Goal: Task Accomplishment & Management: Manage account settings

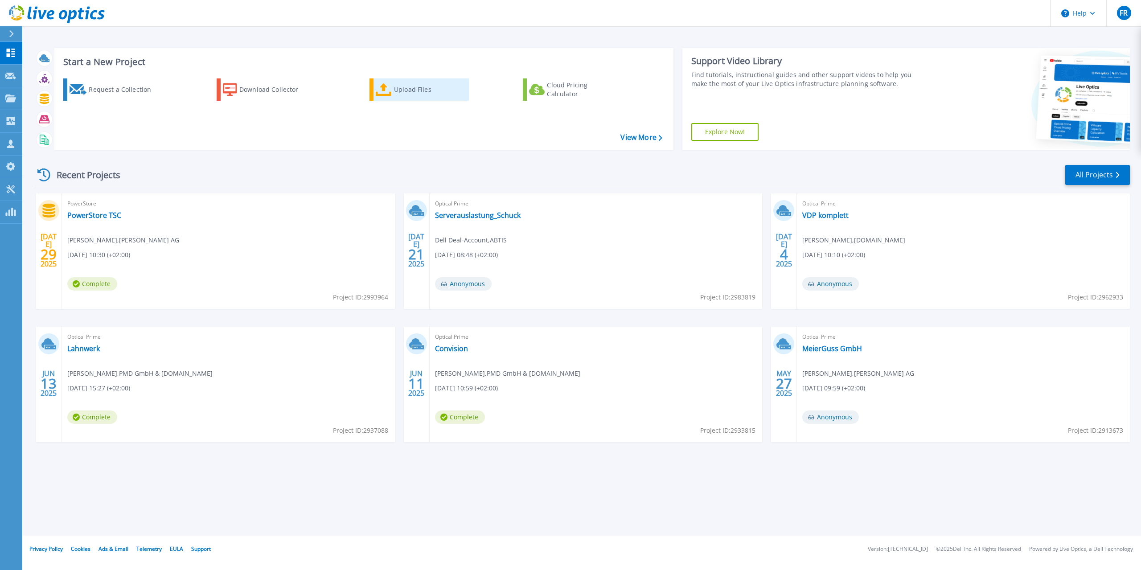
click at [402, 90] on div "Upload Files" at bounding box center [429, 90] width 71 height 18
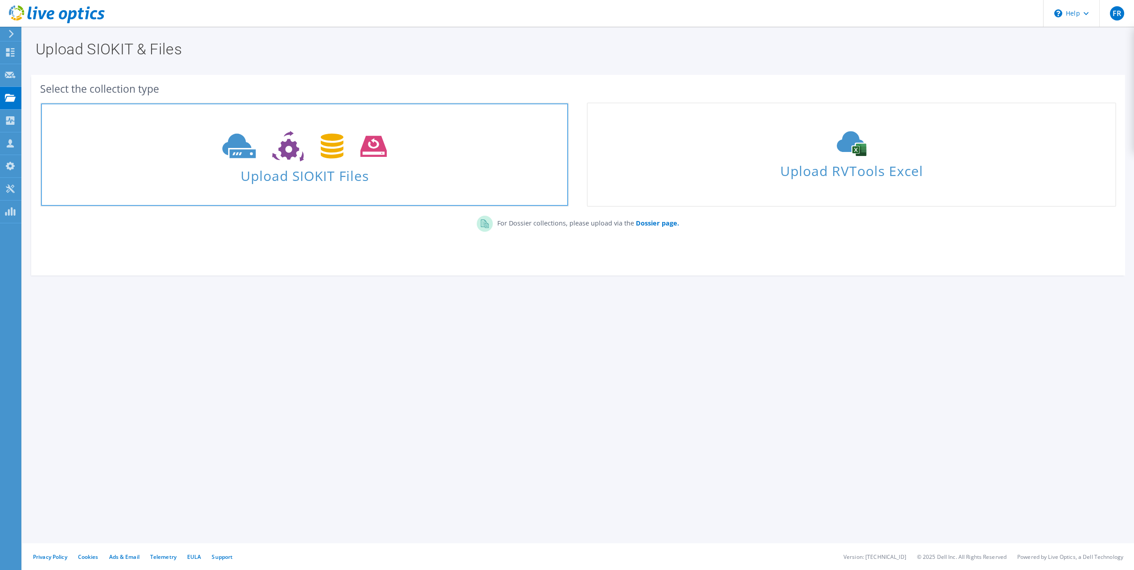
click at [341, 168] on span "Upload SIOKIT Files" at bounding box center [304, 173] width 527 height 19
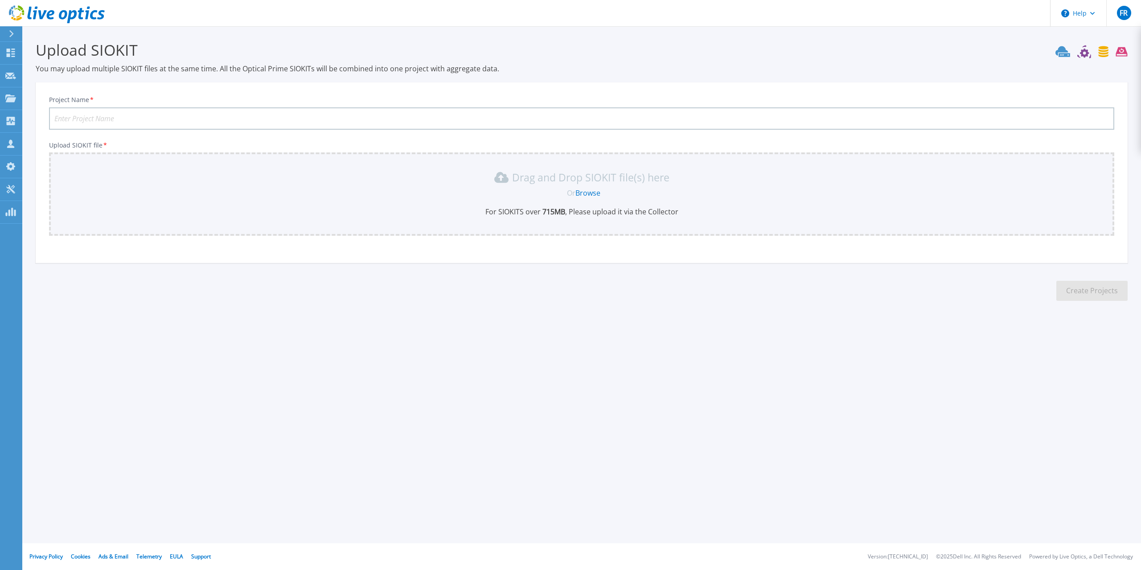
click at [107, 119] on input "Project Name *" at bounding box center [581, 118] width 1065 height 22
type input "Test TSC"
click at [590, 192] on link "Browse" at bounding box center [587, 193] width 25 height 10
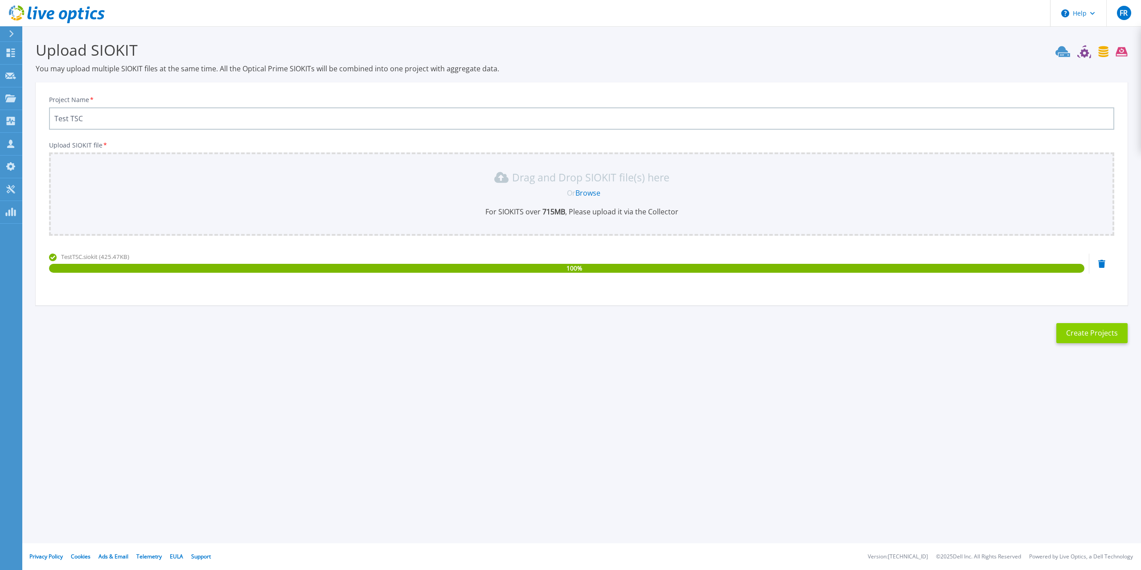
click at [1085, 331] on button "Create Projects" at bounding box center [1091, 333] width 71 height 20
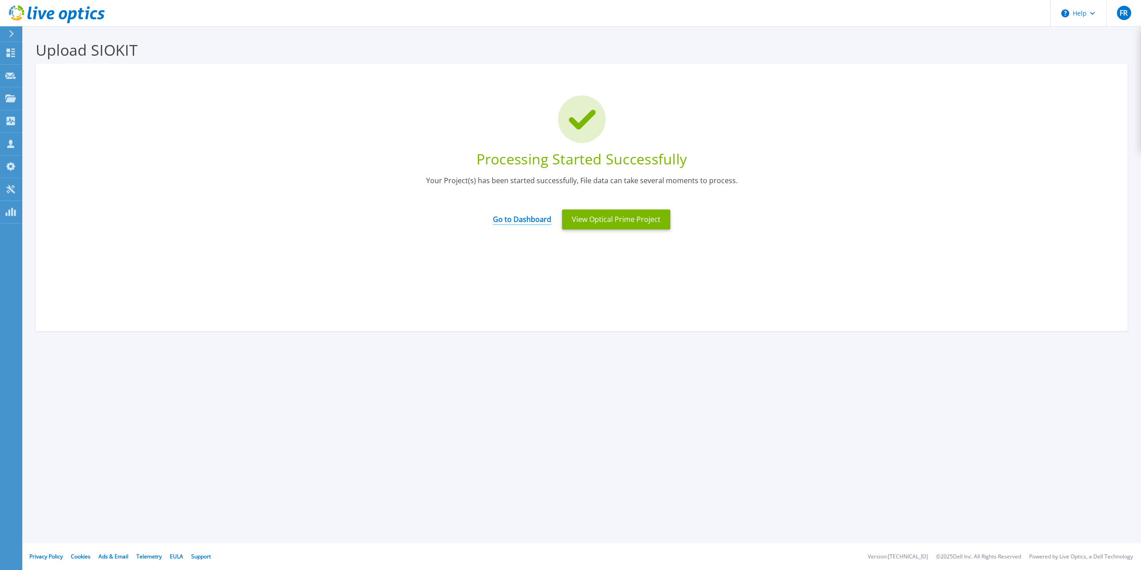
click at [529, 217] on link "Go to Dashboard" at bounding box center [522, 216] width 58 height 17
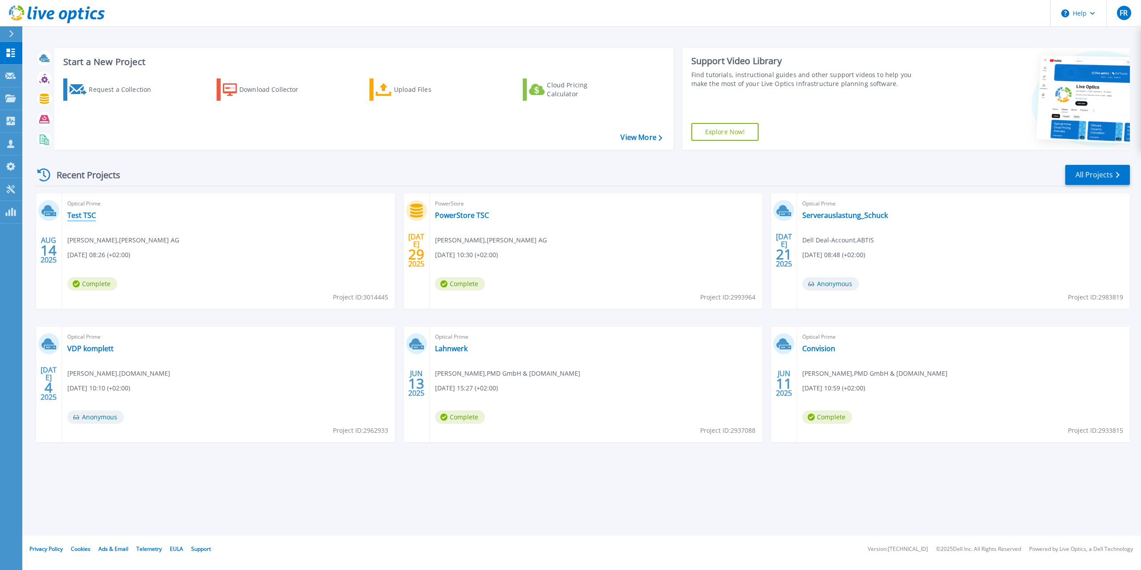
click at [81, 216] on link "Test TSC" at bounding box center [81, 215] width 29 height 9
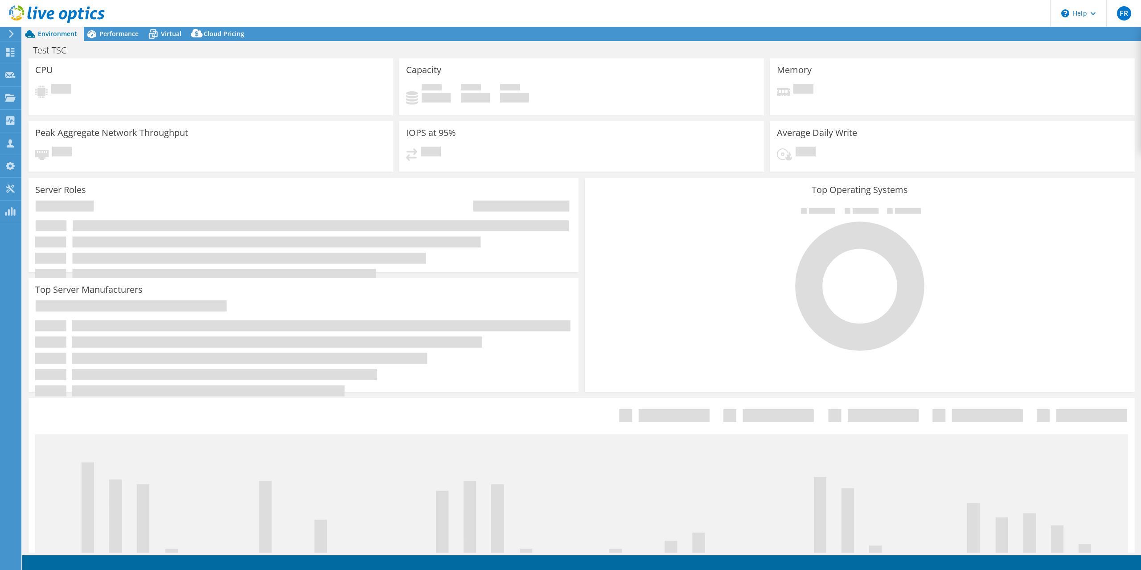
select select "USD"
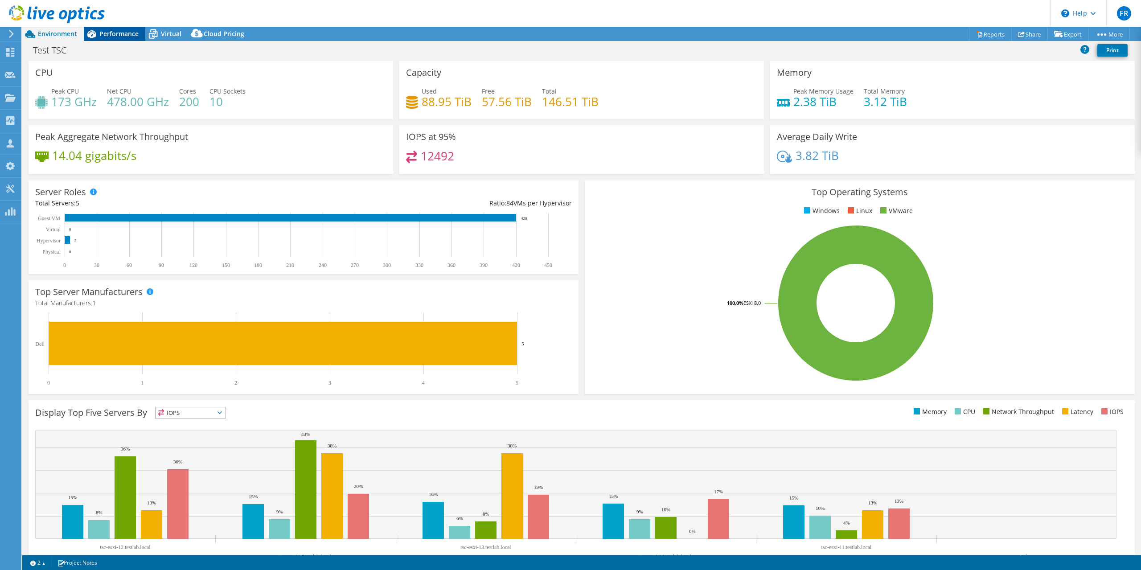
click at [120, 34] on span "Performance" at bounding box center [118, 33] width 39 height 8
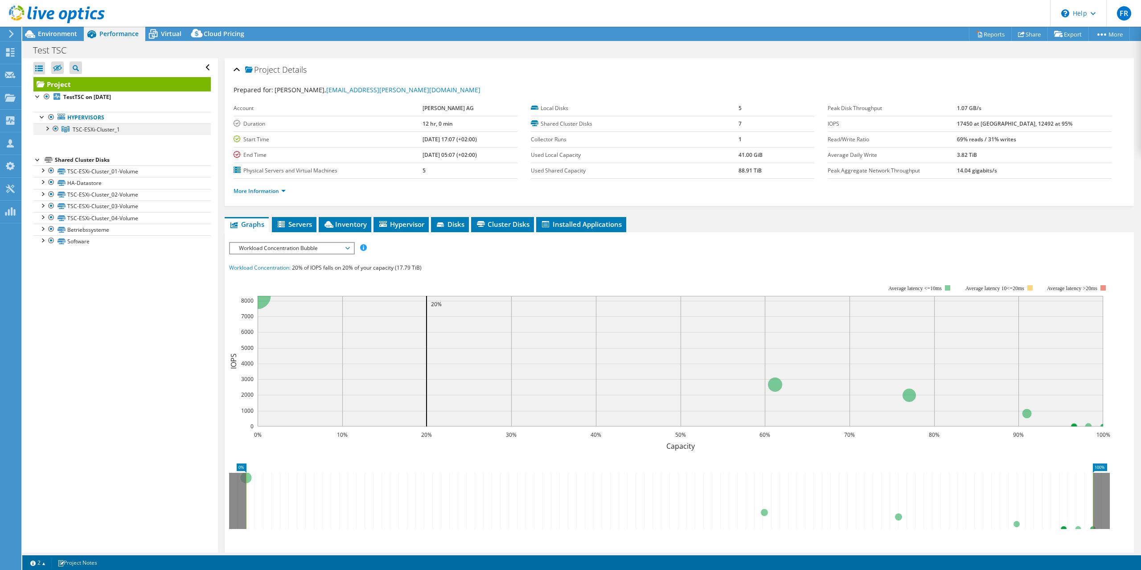
click at [47, 130] on div at bounding box center [46, 127] width 9 height 9
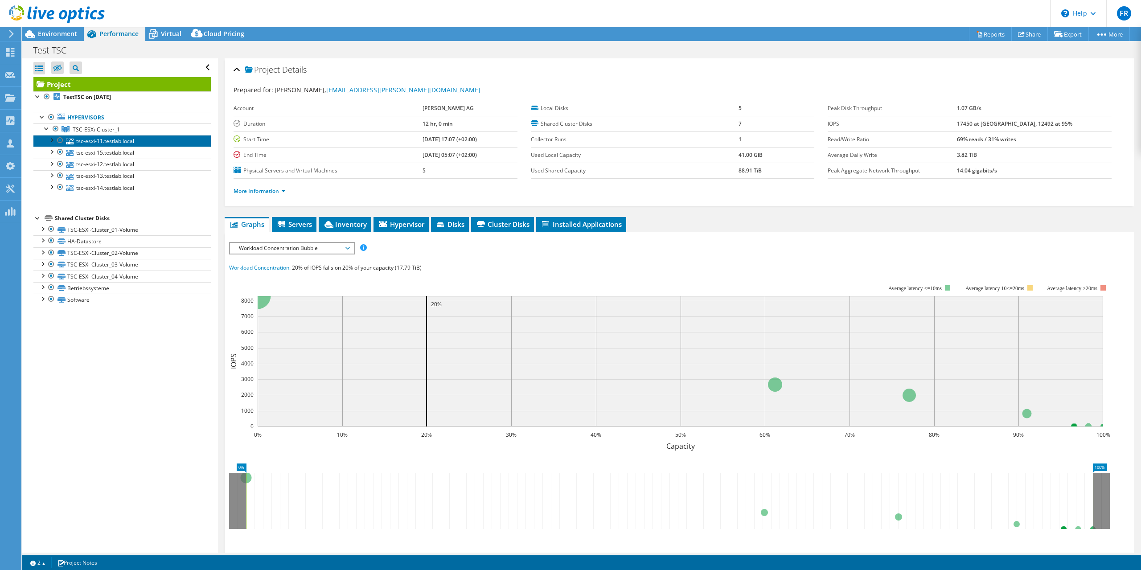
click at [86, 141] on link "tsc-esxi-11.testlab.local" at bounding box center [121, 141] width 177 height 12
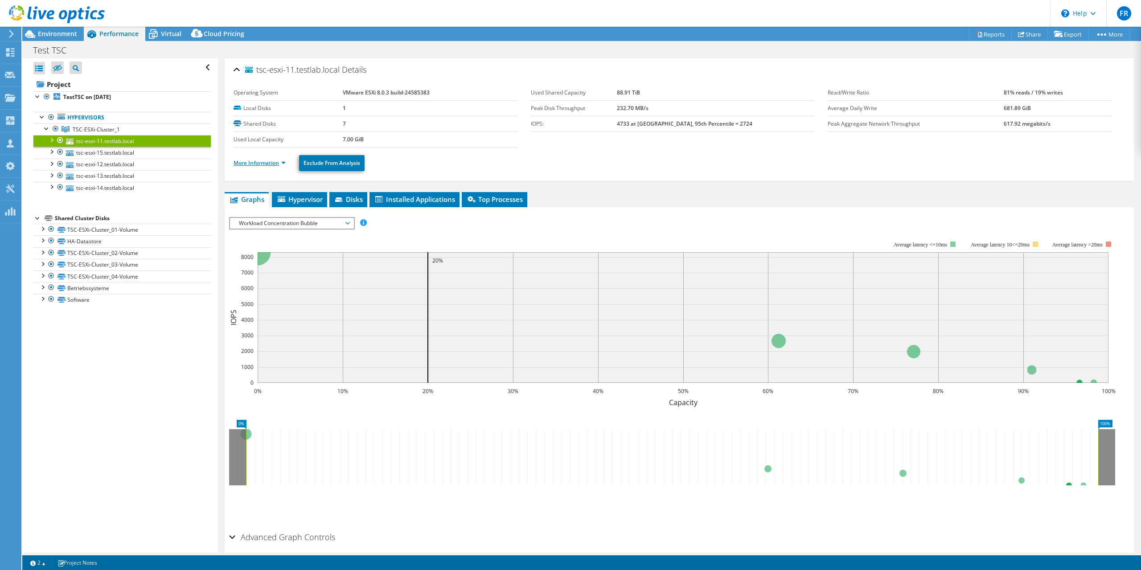
click at [284, 164] on link "More Information" at bounding box center [260, 163] width 52 height 8
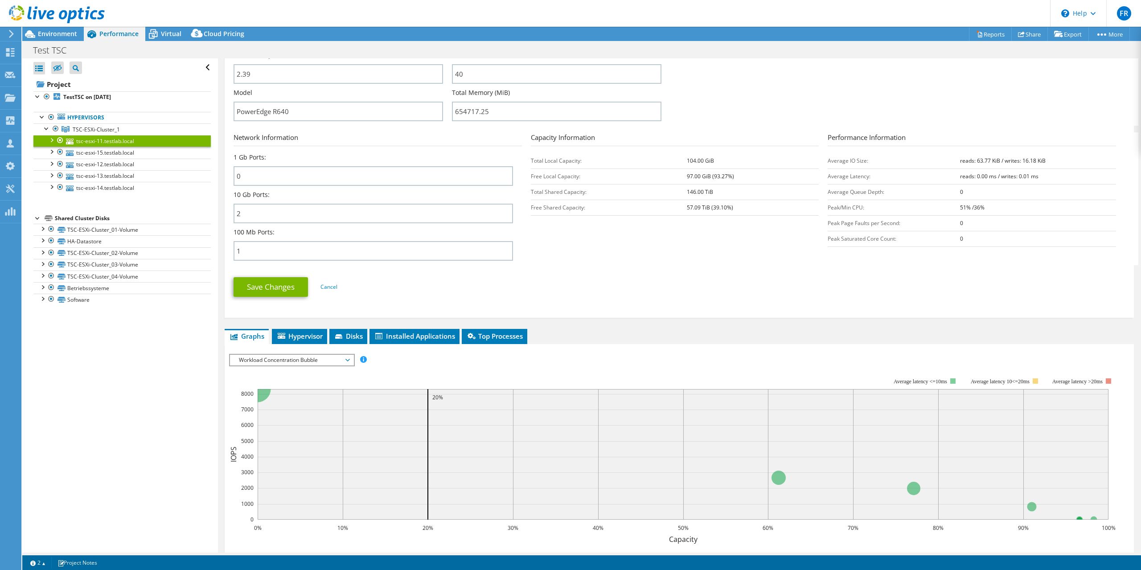
scroll to position [357, 0]
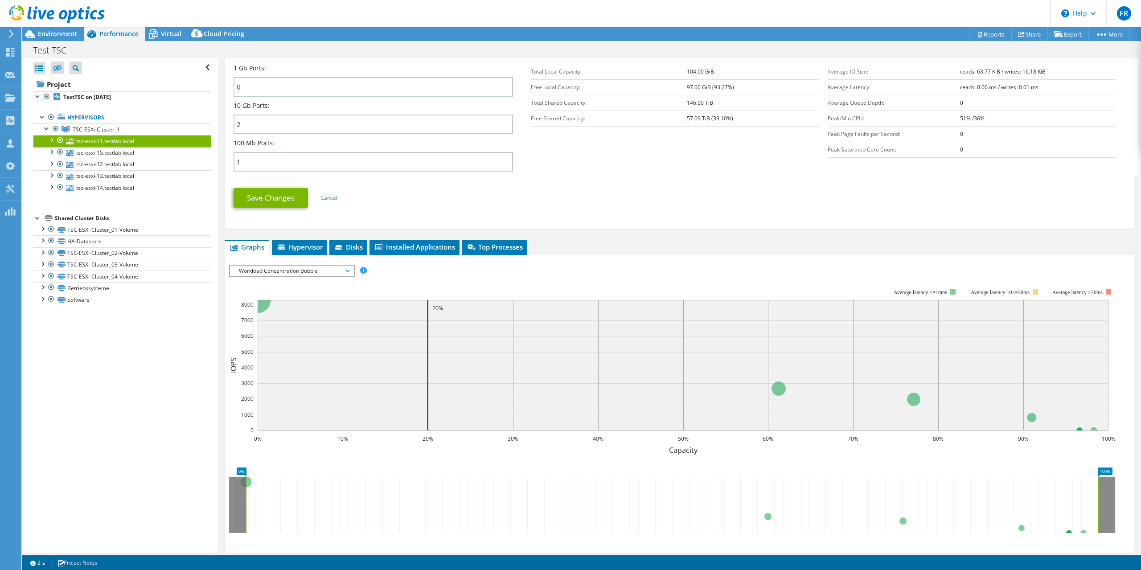
click at [346, 273] on span "Workload Concentration Bubble" at bounding box center [291, 271] width 115 height 11
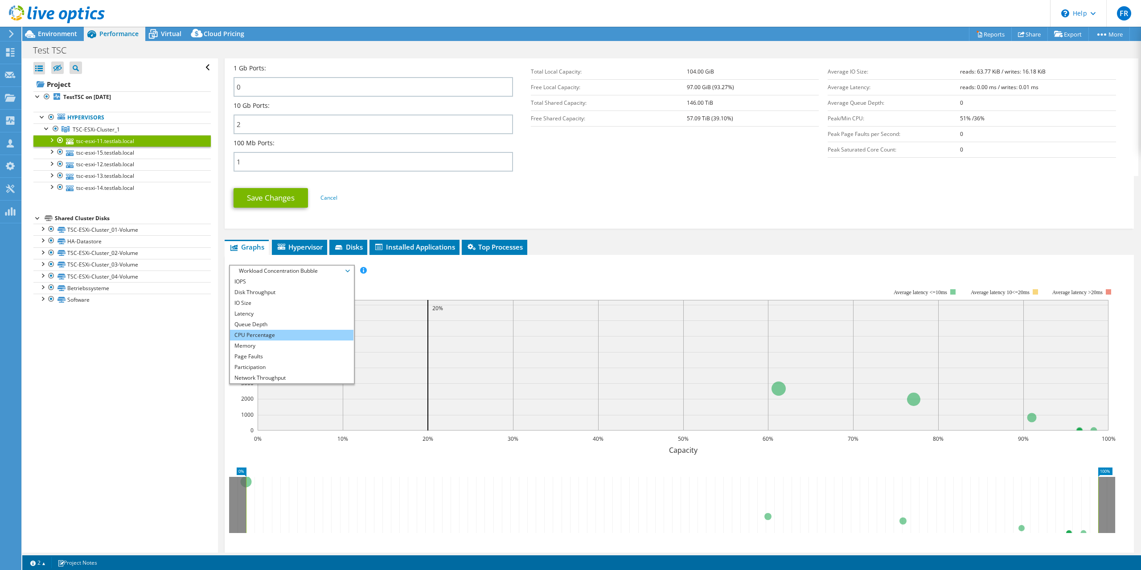
click at [291, 337] on li "CPU Percentage" at bounding box center [291, 335] width 123 height 11
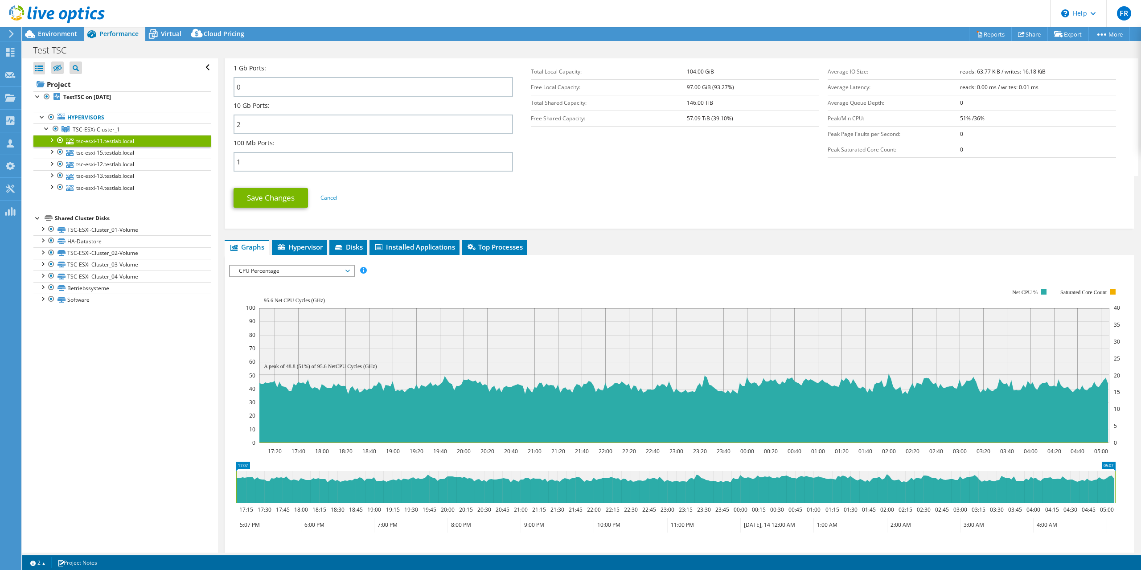
click at [347, 271] on span "CPU Percentage" at bounding box center [291, 271] width 115 height 11
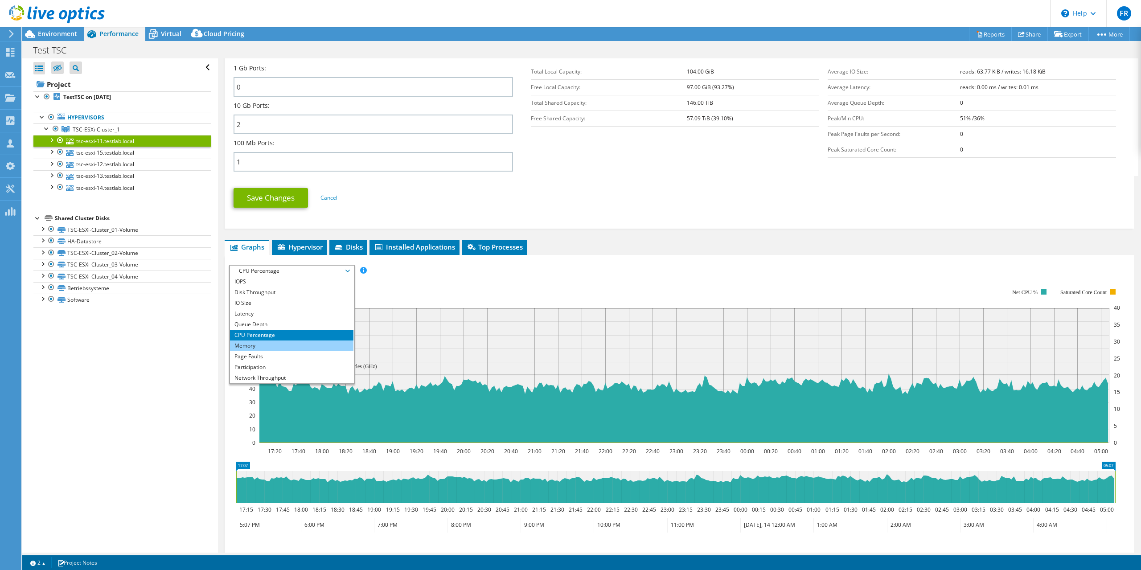
click at [281, 349] on li "Memory" at bounding box center [291, 346] width 123 height 11
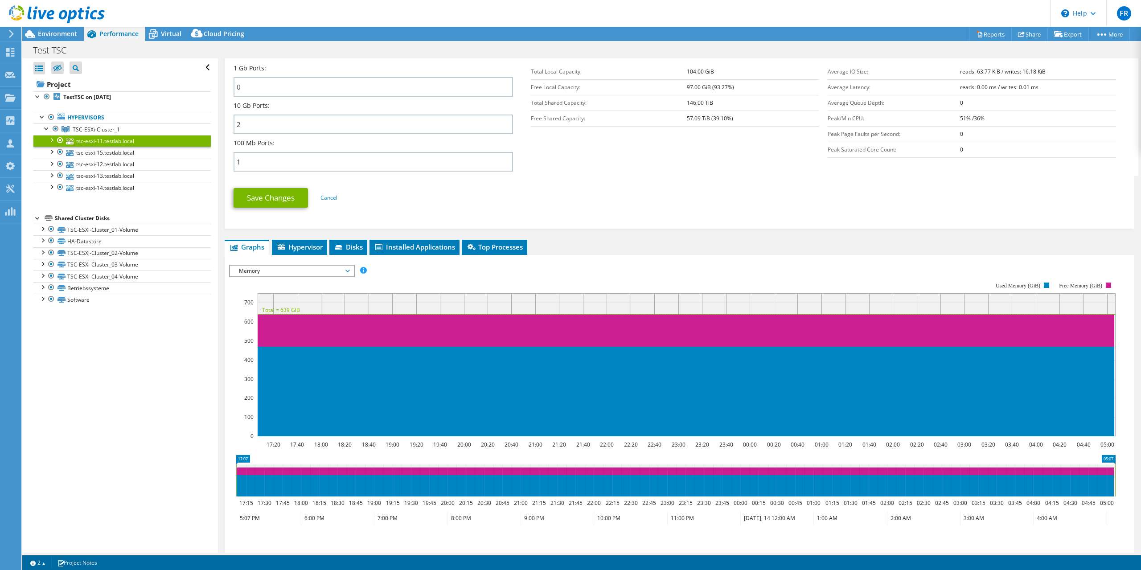
click at [349, 270] on span "Memory" at bounding box center [291, 271] width 115 height 11
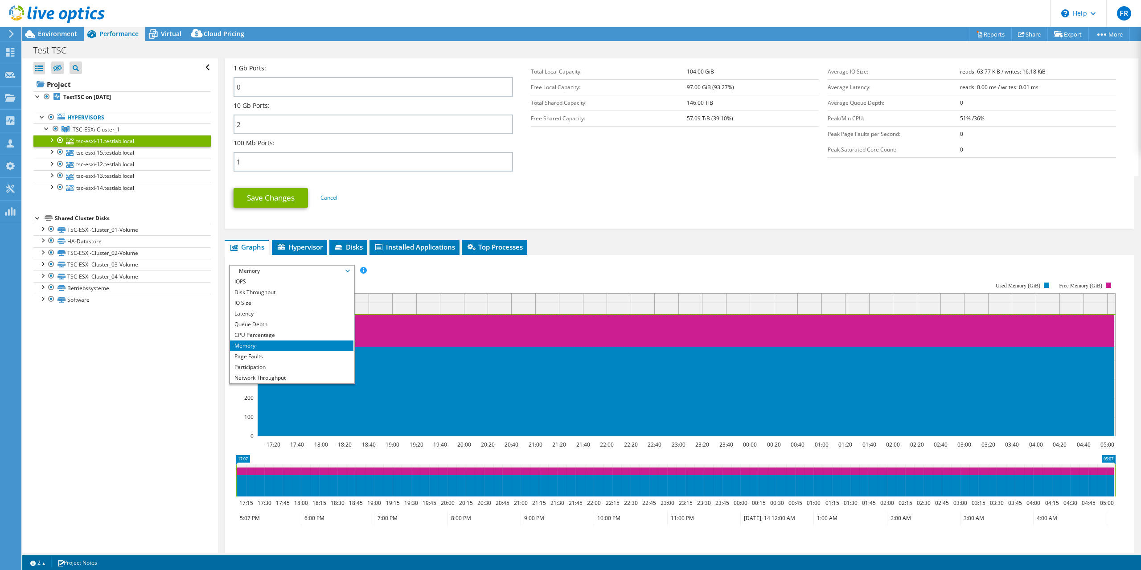
scroll to position [32, 0]
click at [308, 345] on li "Network Throughput" at bounding box center [291, 346] width 123 height 11
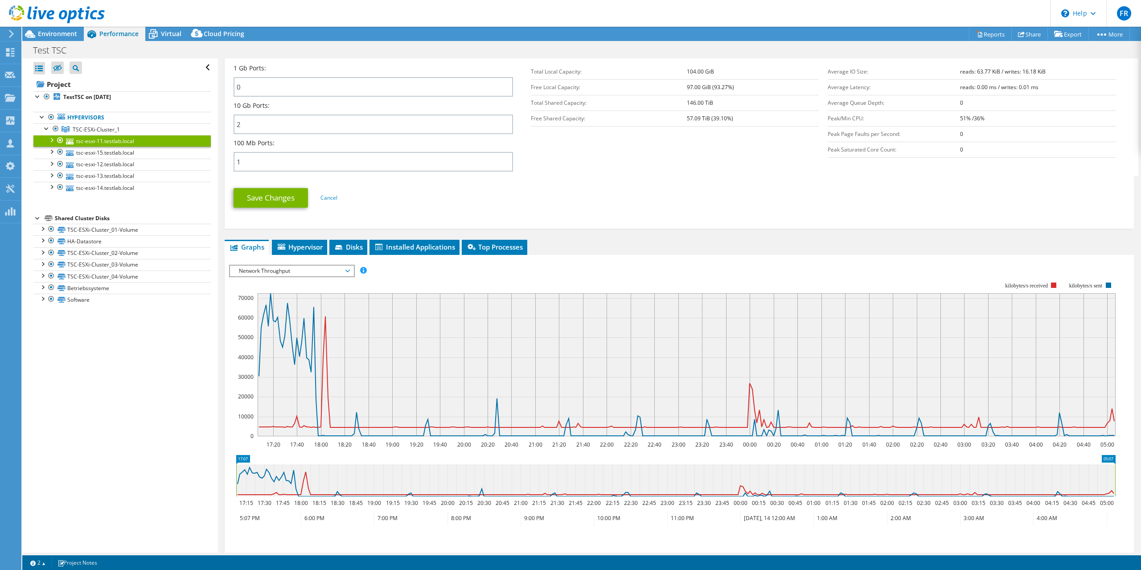
click at [349, 273] on span "Network Throughput" at bounding box center [291, 271] width 115 height 11
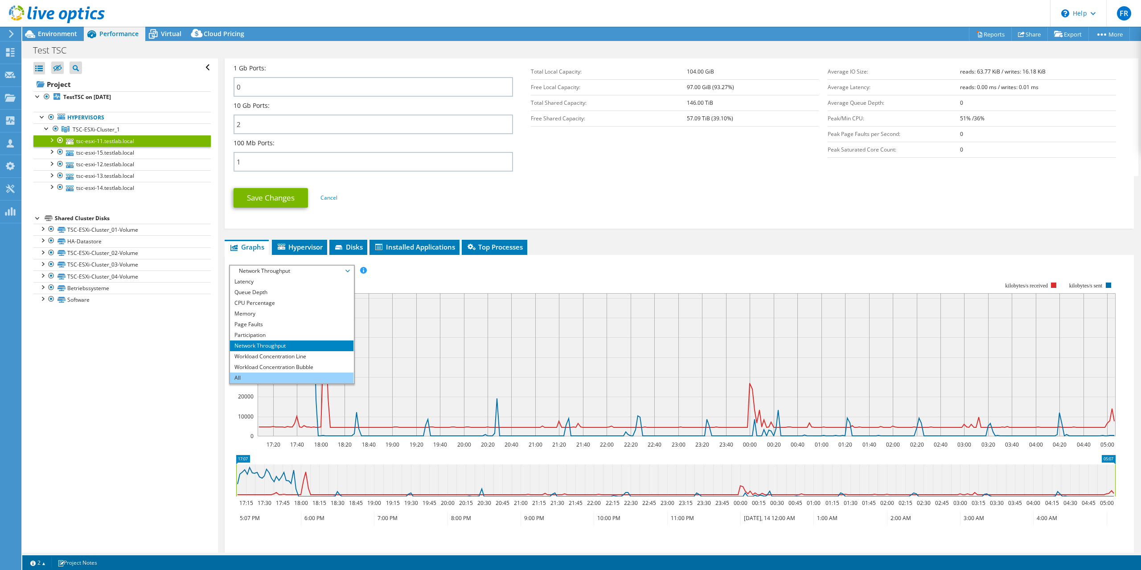
click at [318, 378] on li "All" at bounding box center [291, 378] width 123 height 11
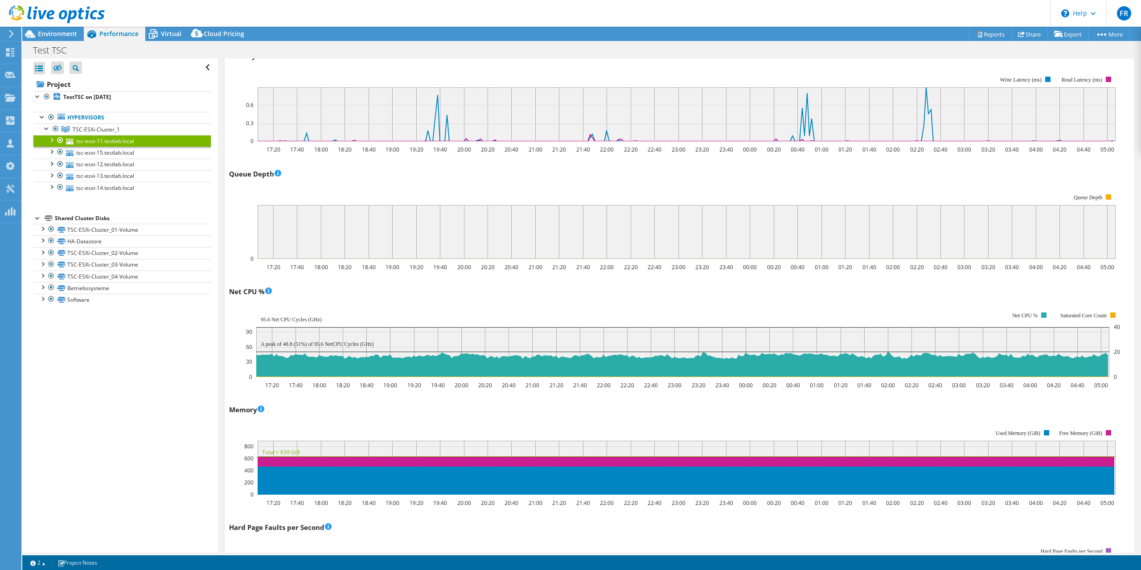
scroll to position [891, 0]
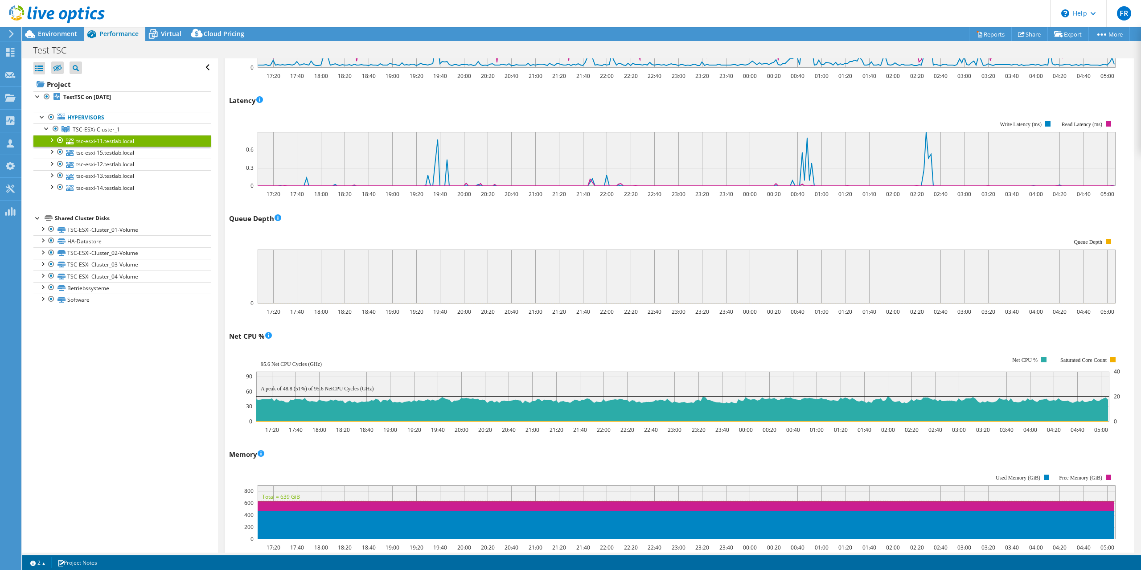
click at [355, 347] on rect at bounding box center [683, 389] width 874 height 89
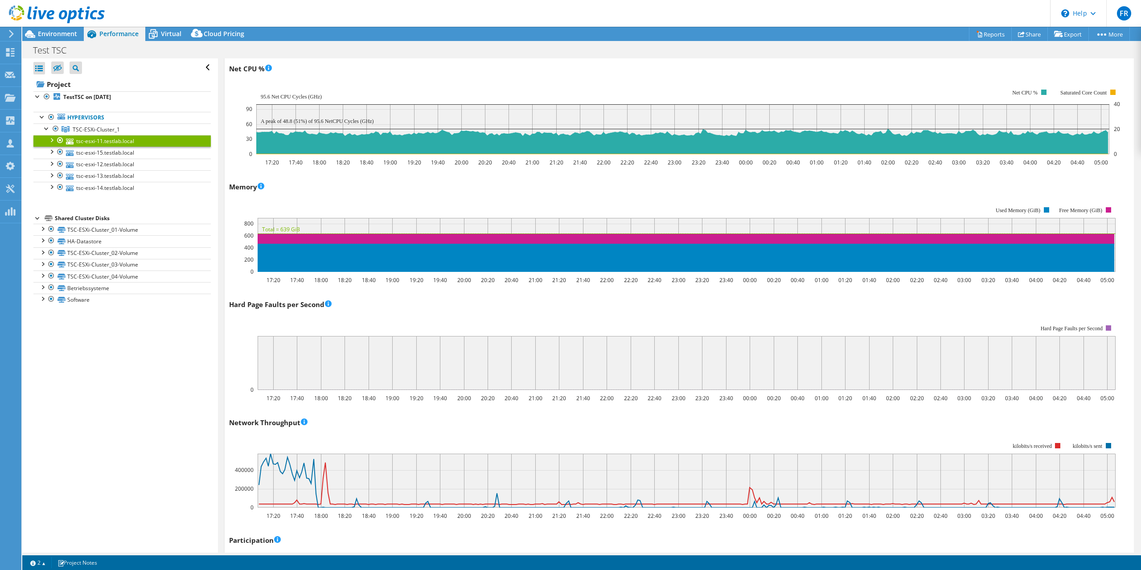
scroll to position [1248, 0]
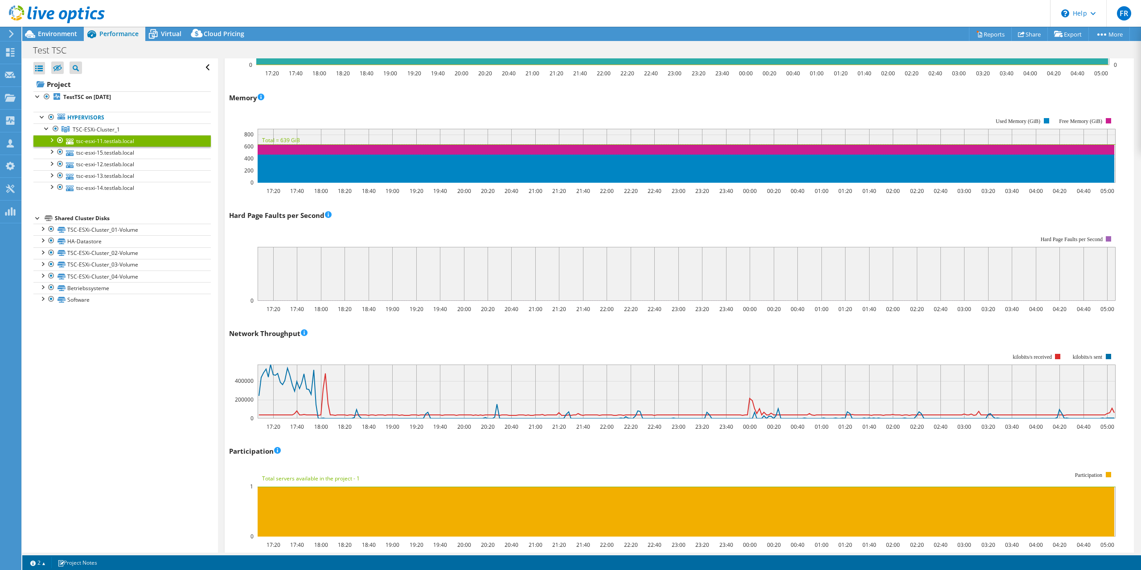
drag, startPoint x: 349, startPoint y: 385, endPoint x: 255, endPoint y: 386, distance: 93.6
click at [255, 386] on icon "17:20 17:40 18:00 18:20 18:40 19:00 19:20 19:40 20:00 20:20 20:40 21:00 21:20 2…" at bounding box center [675, 385] width 893 height 89
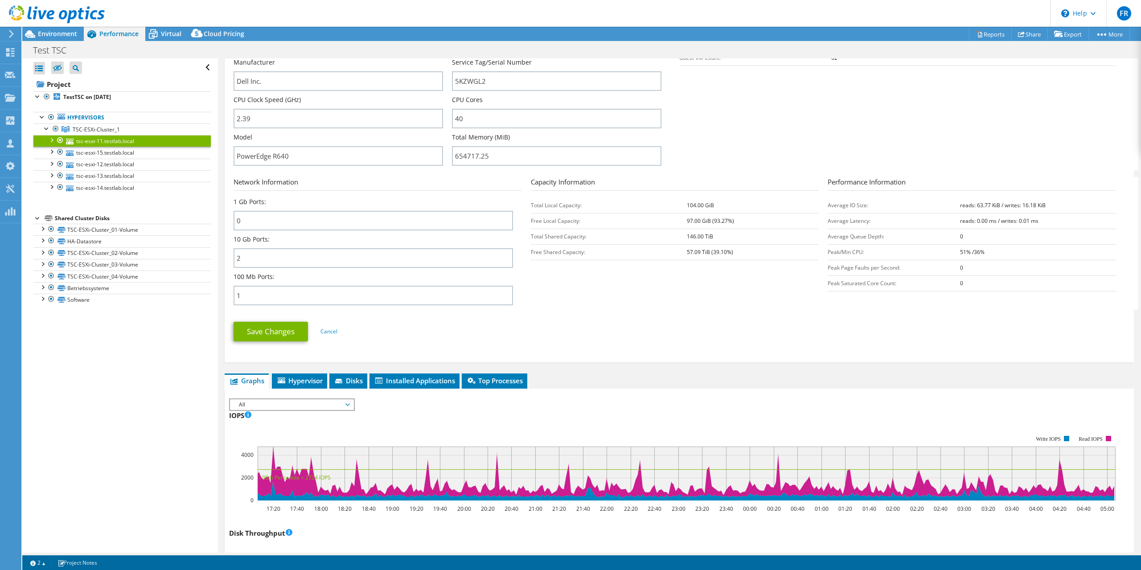
scroll to position [357, 0]
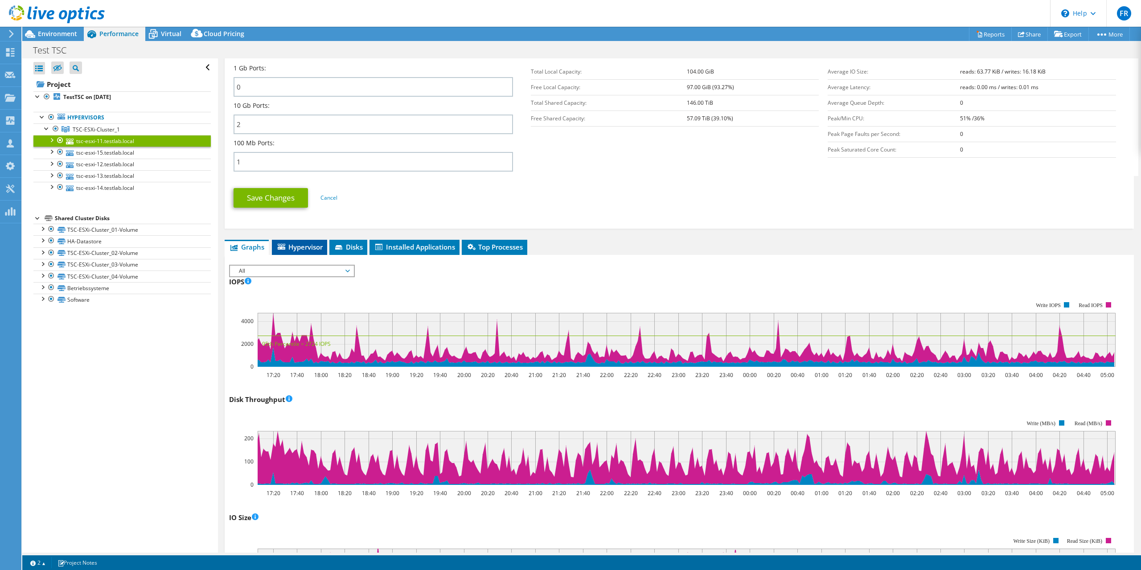
click at [276, 246] on li "Hypervisor" at bounding box center [299, 247] width 55 height 15
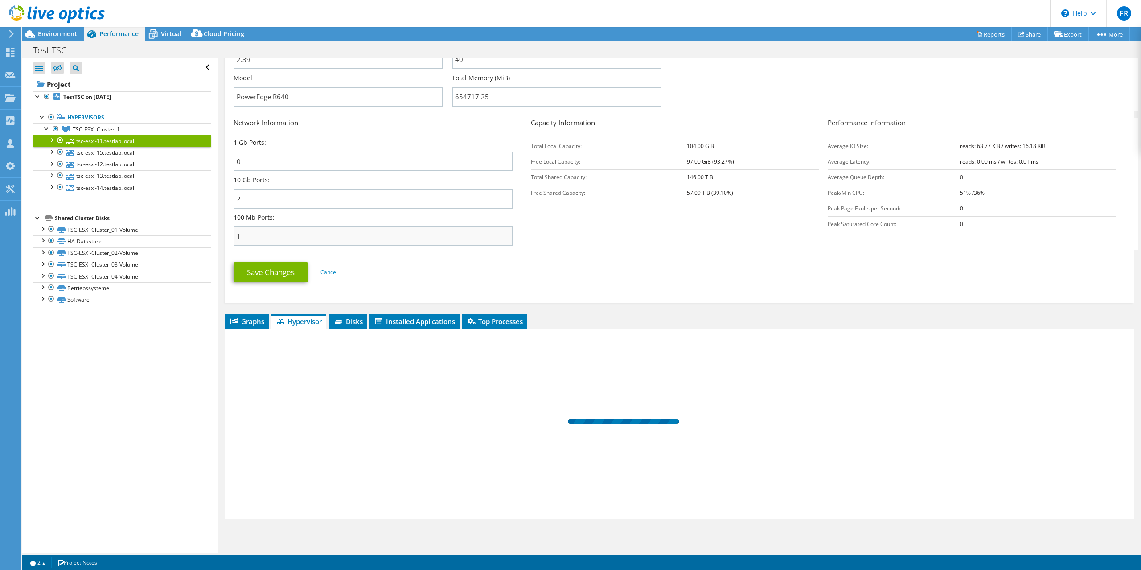
scroll to position [282, 0]
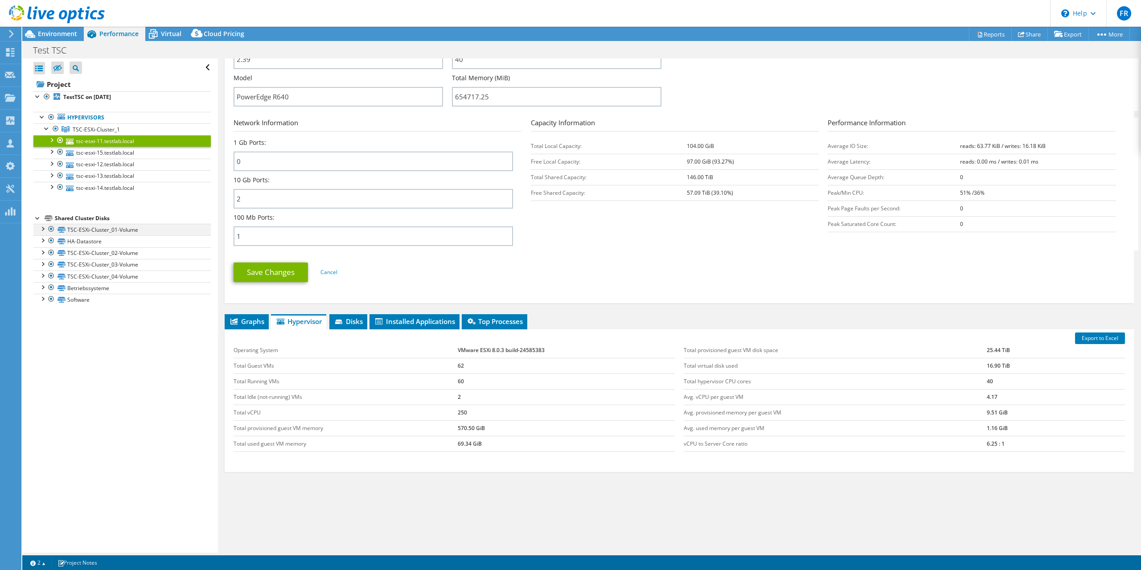
click at [42, 230] on div at bounding box center [42, 228] width 9 height 9
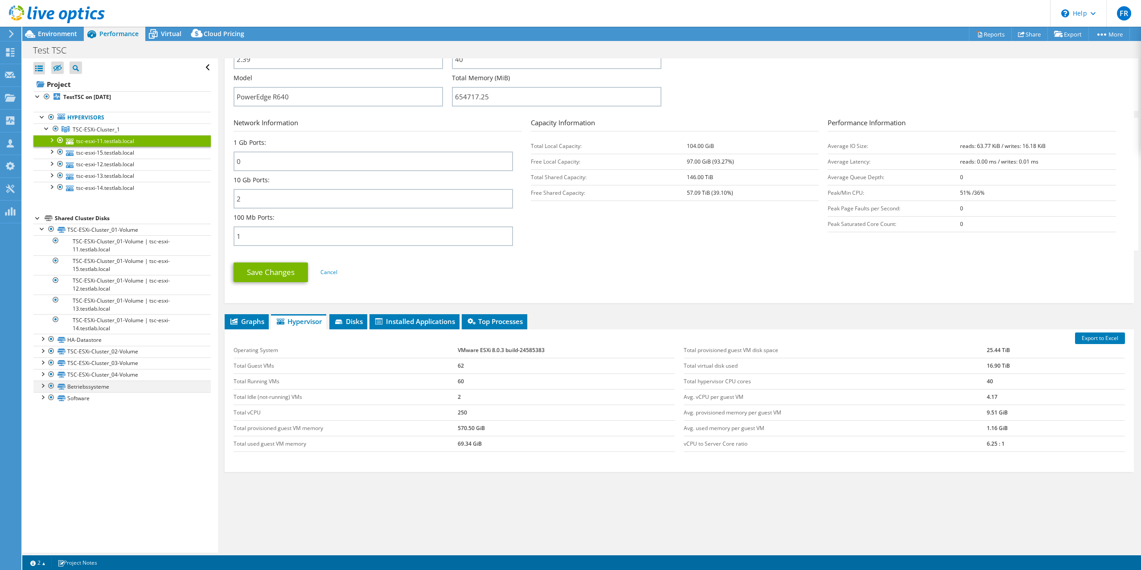
click at [43, 387] on div at bounding box center [42, 385] width 9 height 9
click at [42, 398] on div at bounding box center [42, 396] width 9 height 9
click at [44, 339] on div at bounding box center [42, 338] width 9 height 9
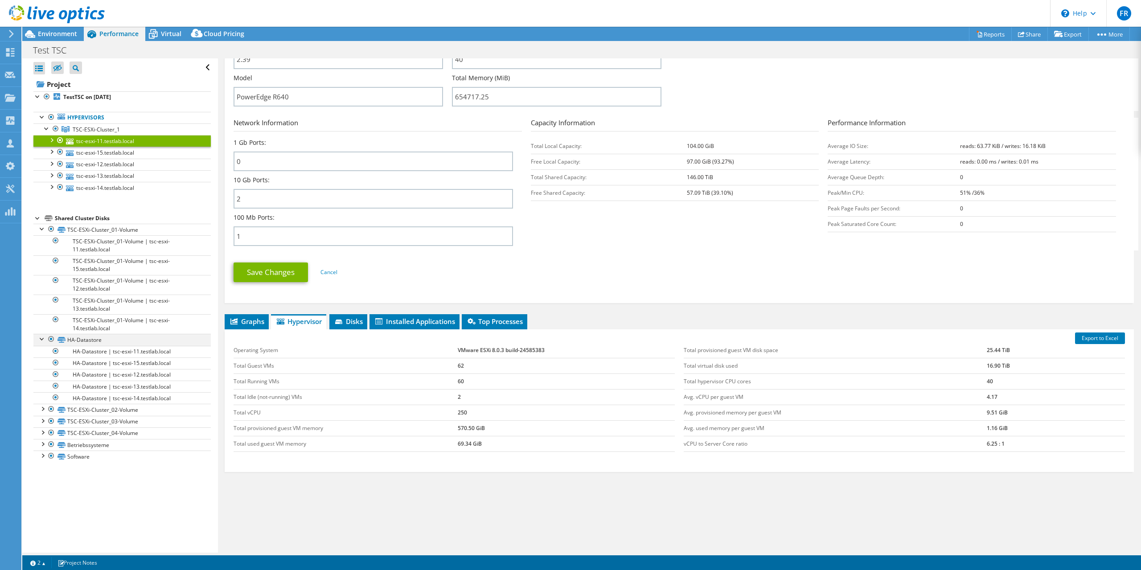
click at [44, 339] on div at bounding box center [42, 338] width 9 height 9
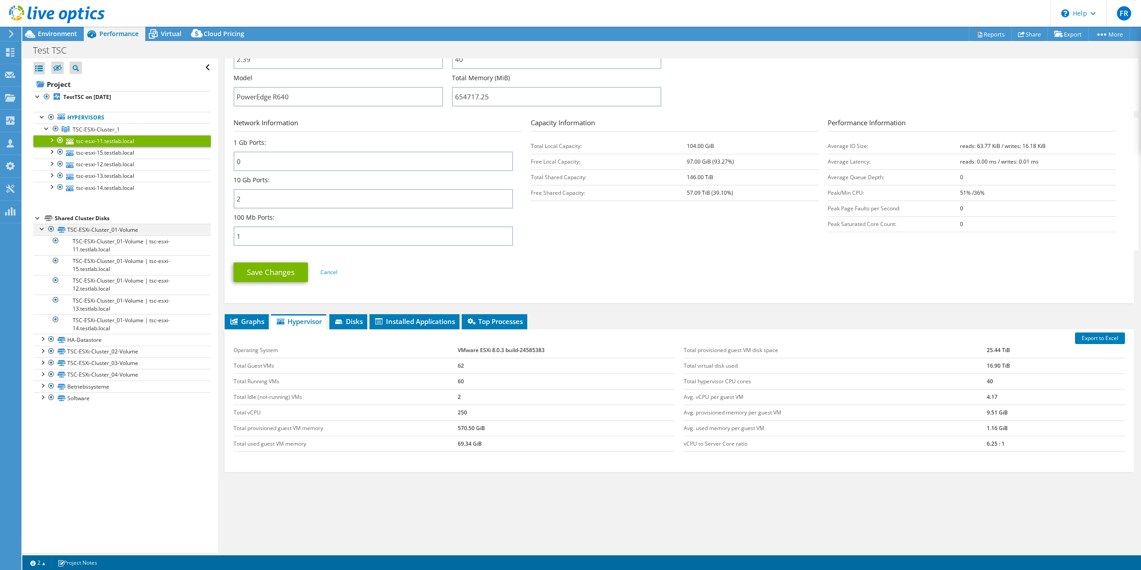
click at [41, 227] on div at bounding box center [42, 228] width 9 height 9
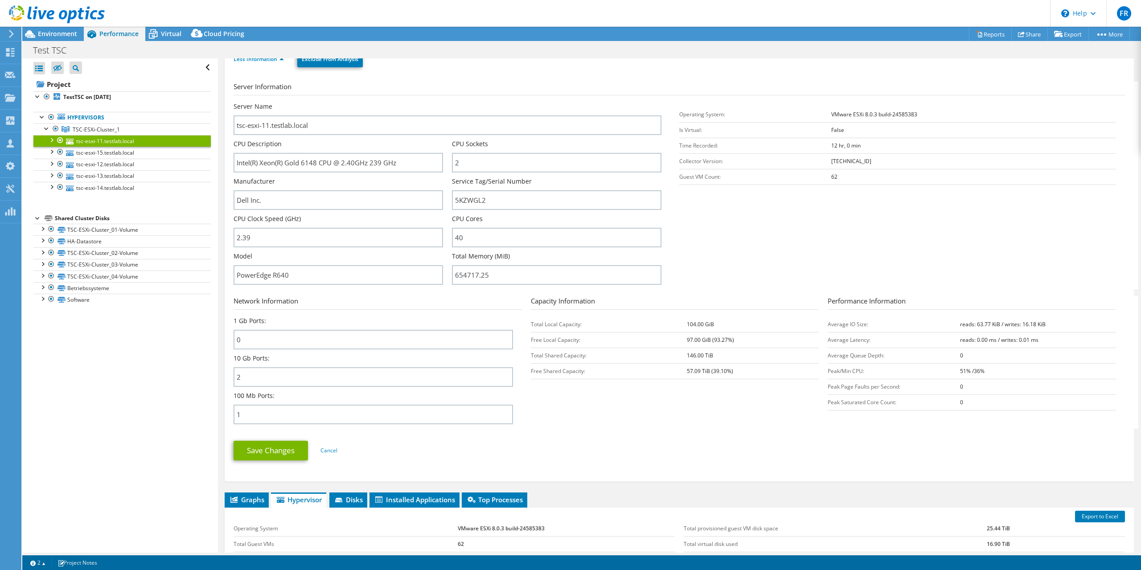
scroll to position [0, 0]
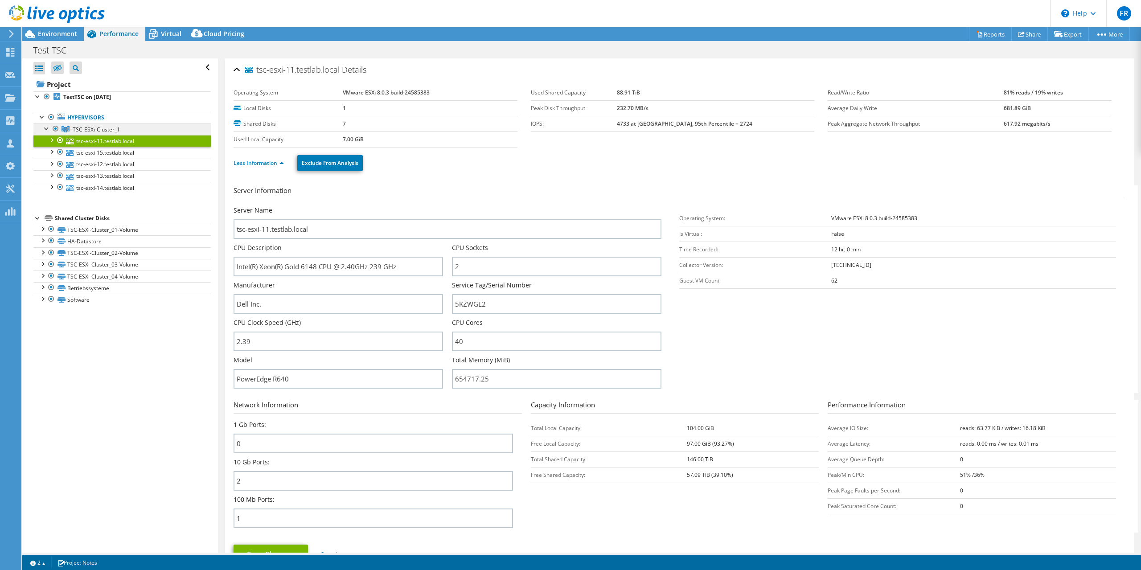
click at [89, 131] on span "TSC-ESXi-Cluster_1" at bounding box center [96, 130] width 47 height 8
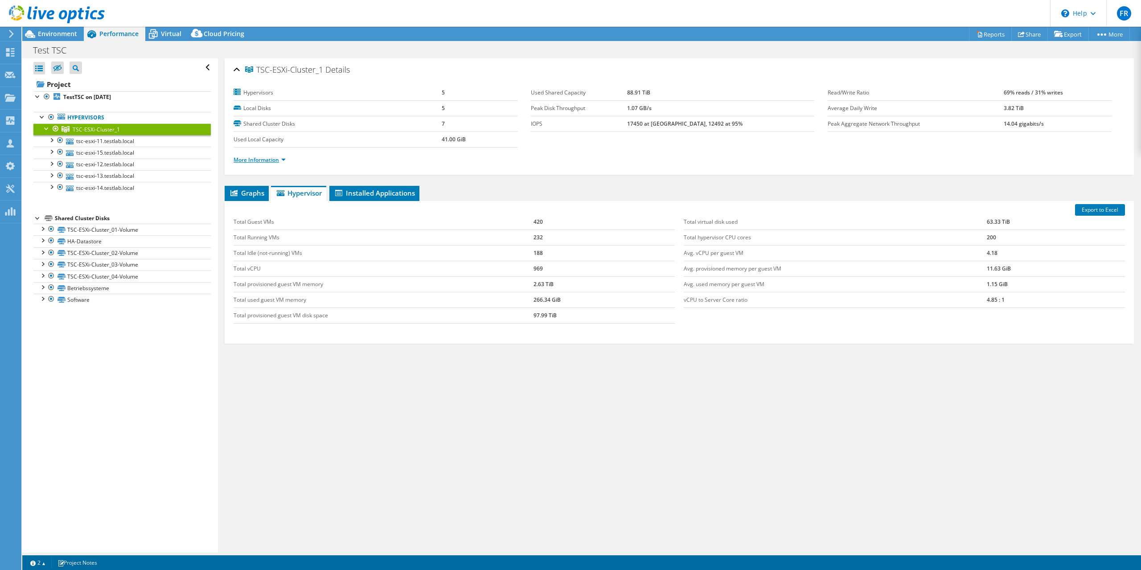
click at [283, 161] on link "More Information" at bounding box center [260, 160] width 52 height 8
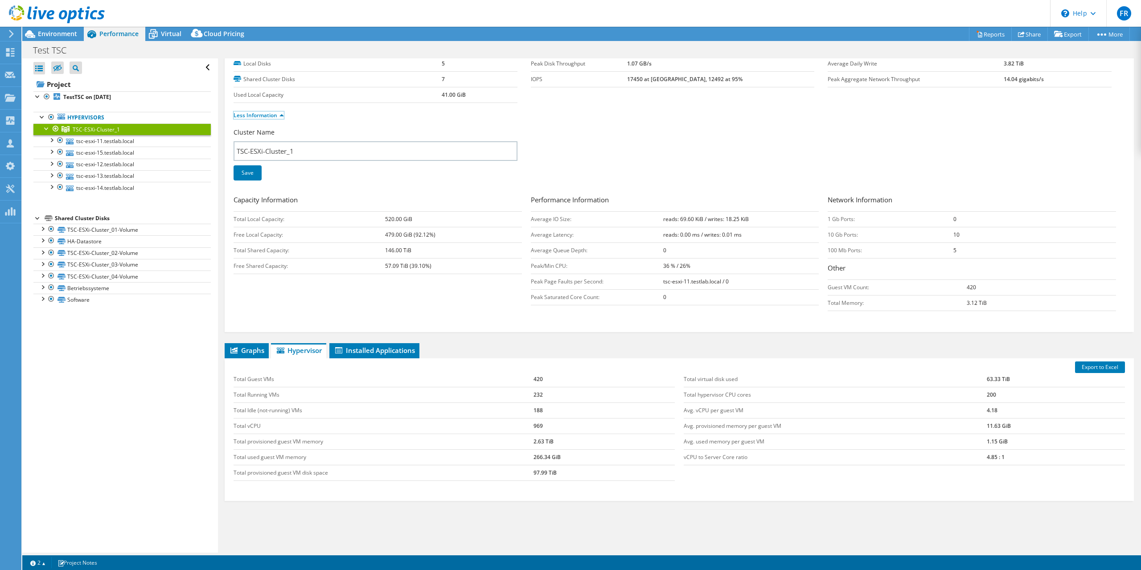
scroll to position [74, 0]
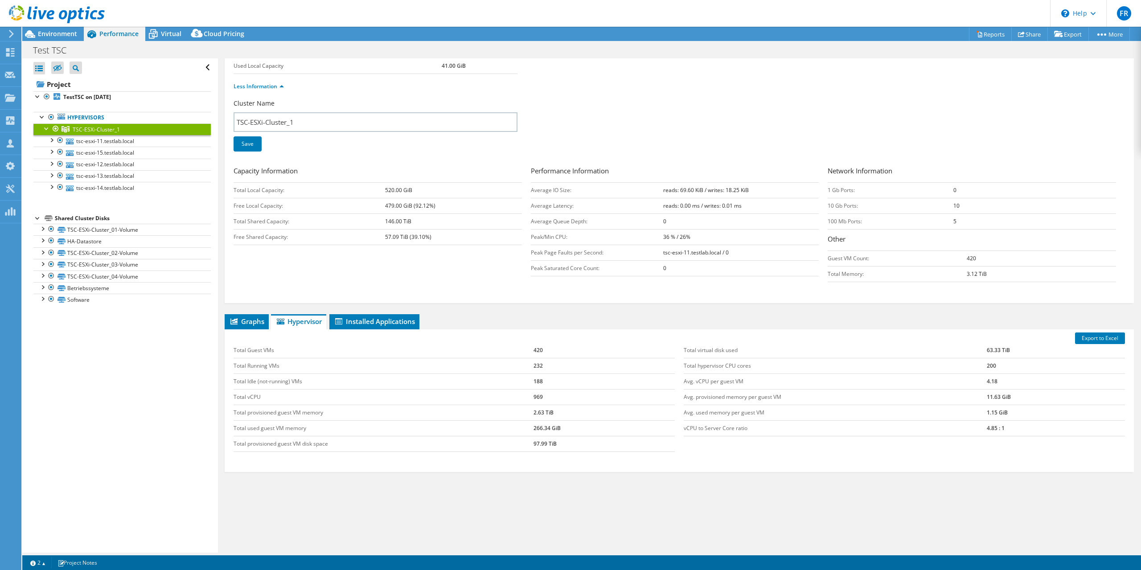
click at [246, 351] on td "Total Guest VMs" at bounding box center [384, 351] width 300 height 16
click at [252, 325] on span "Graphs" at bounding box center [246, 321] width 35 height 9
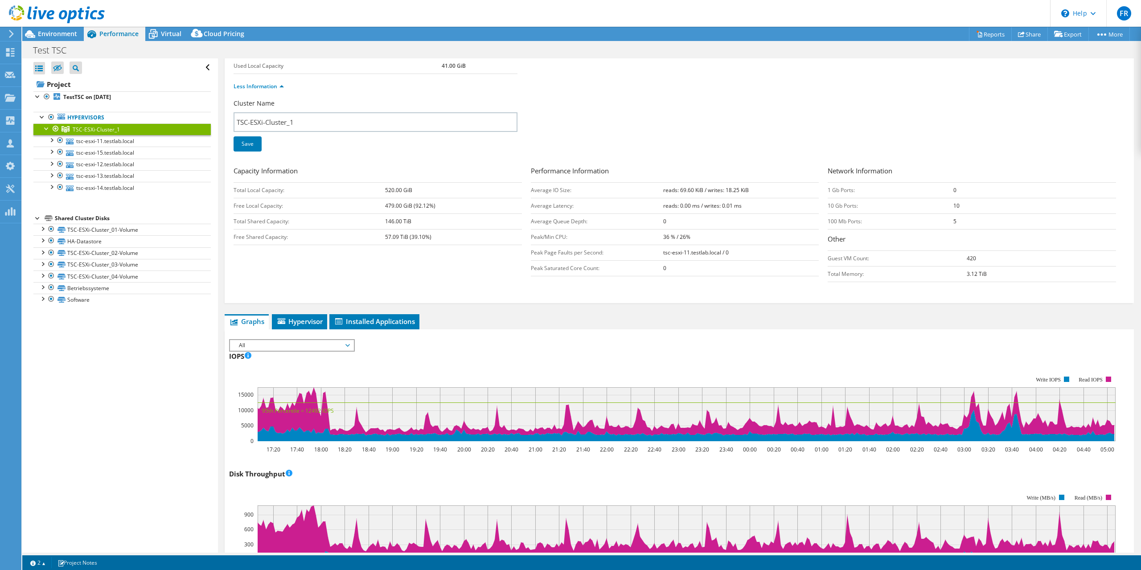
scroll to position [163, 0]
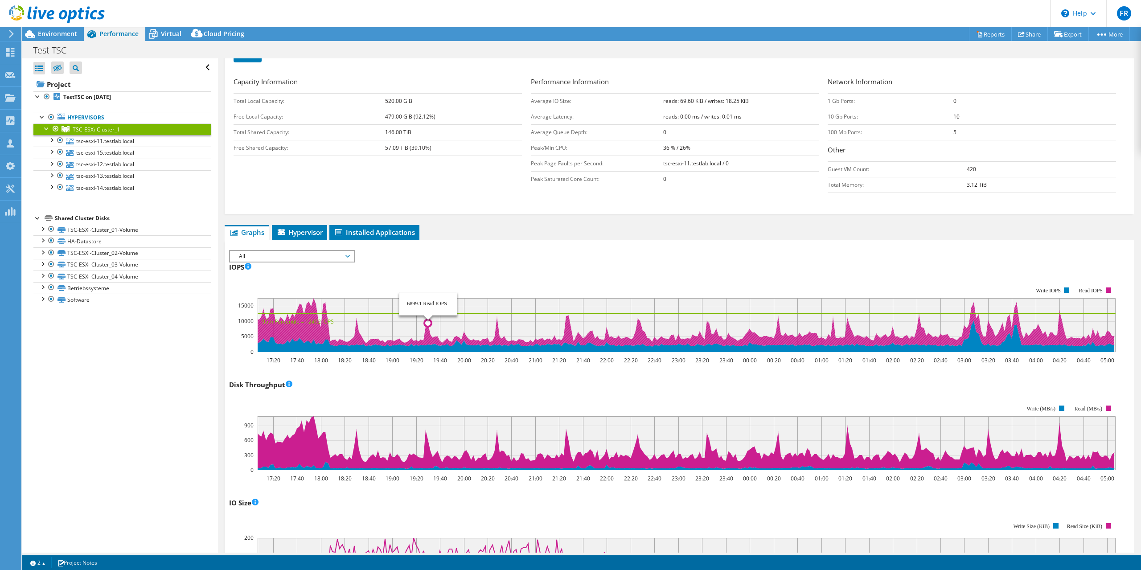
drag, startPoint x: 411, startPoint y: 324, endPoint x: 395, endPoint y: 325, distance: 15.6
click at [429, 325] on icon "17:20 17:40 18:00 18:20 18:40 19:00 19:20 19:40 20:00 20:20 20:40 21:00 21:20 2…" at bounding box center [675, 319] width 893 height 89
drag, startPoint x: 369, startPoint y: 338, endPoint x: 374, endPoint y: 339, distance: 4.5
drag, startPoint x: 374, startPoint y: 339, endPoint x: 446, endPoint y: 341, distance: 72.2
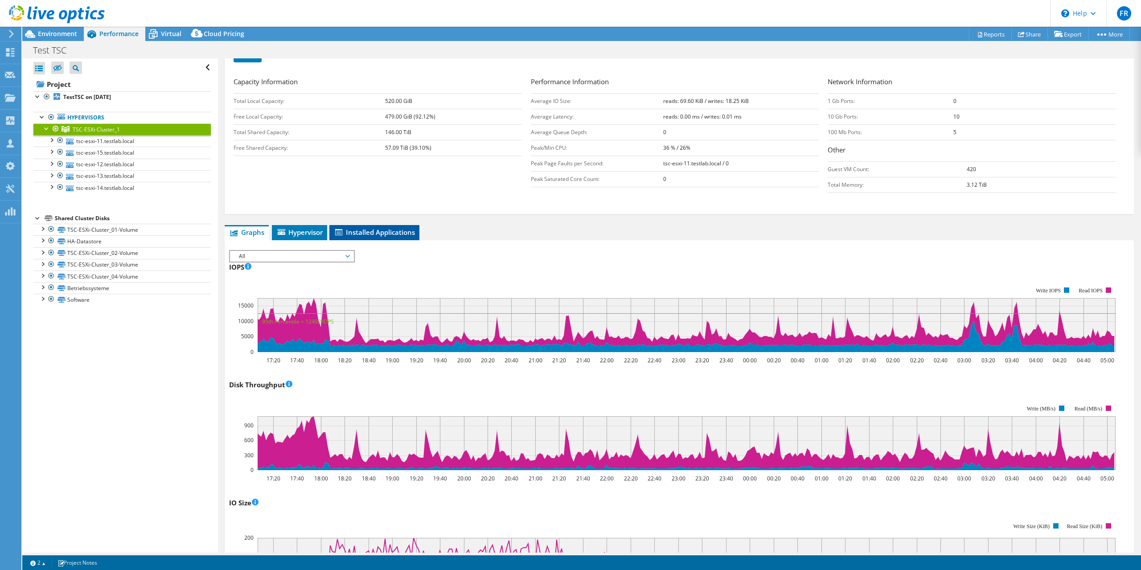
click at [357, 232] on span "Installed Applications" at bounding box center [374, 232] width 81 height 9
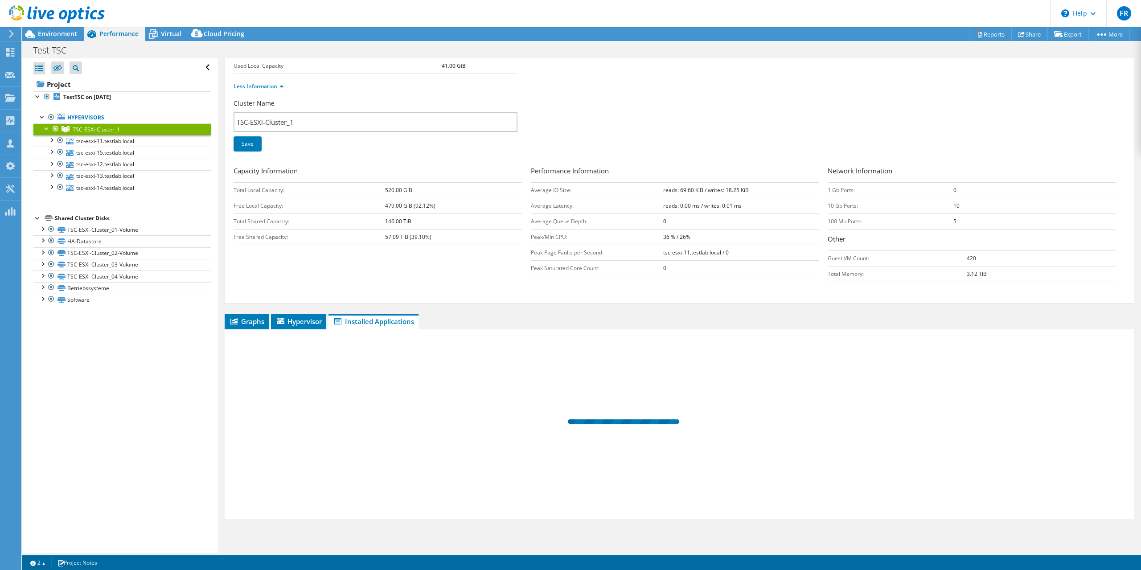
scroll to position [74, 0]
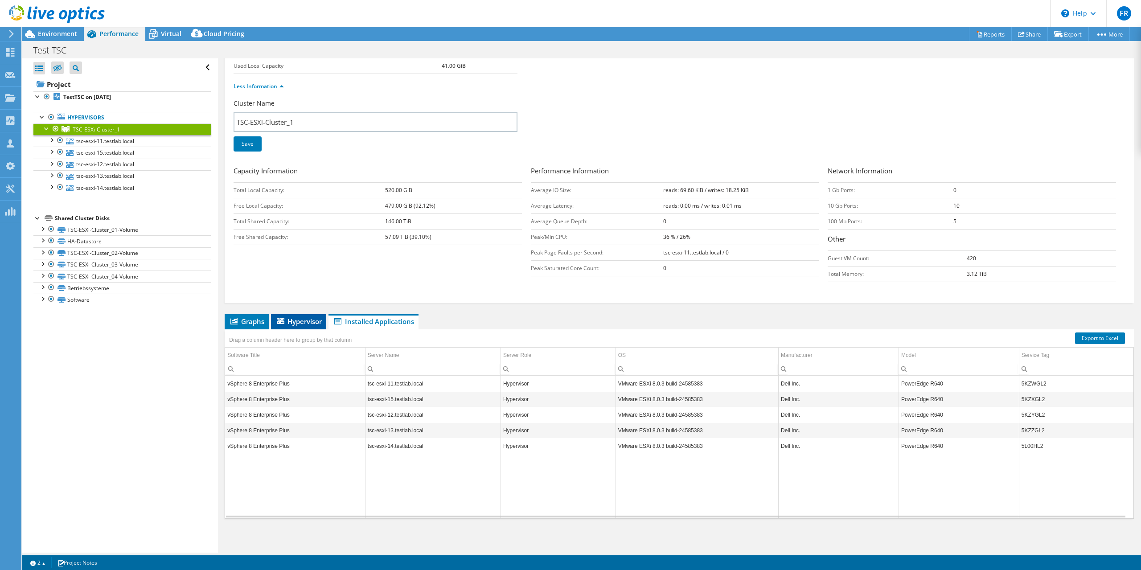
click at [304, 322] on span "Hypervisor" at bounding box center [298, 321] width 46 height 9
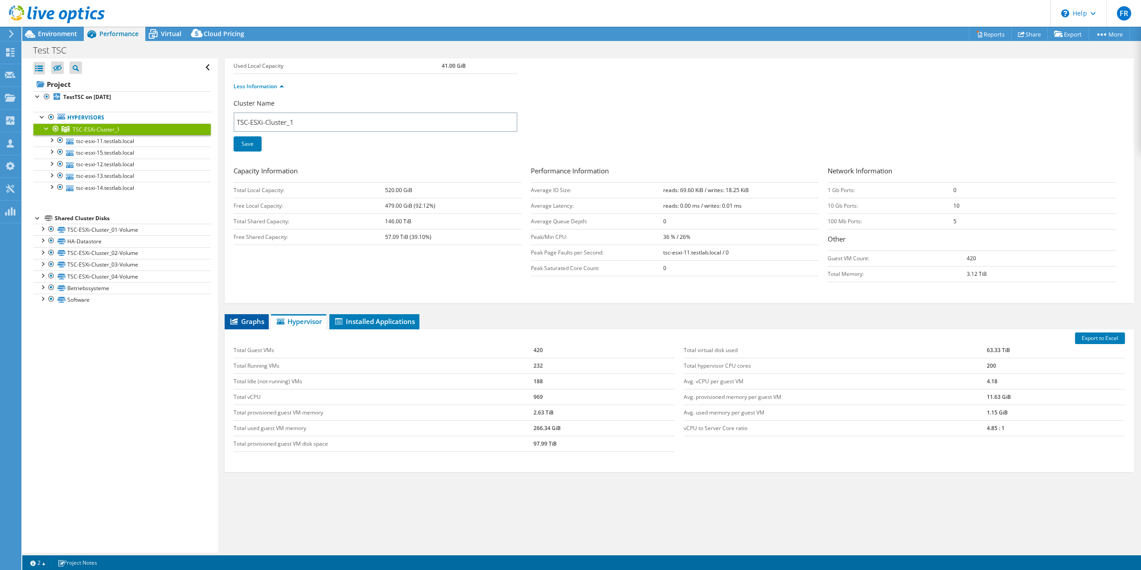
click at [247, 325] on span "Graphs" at bounding box center [246, 321] width 35 height 9
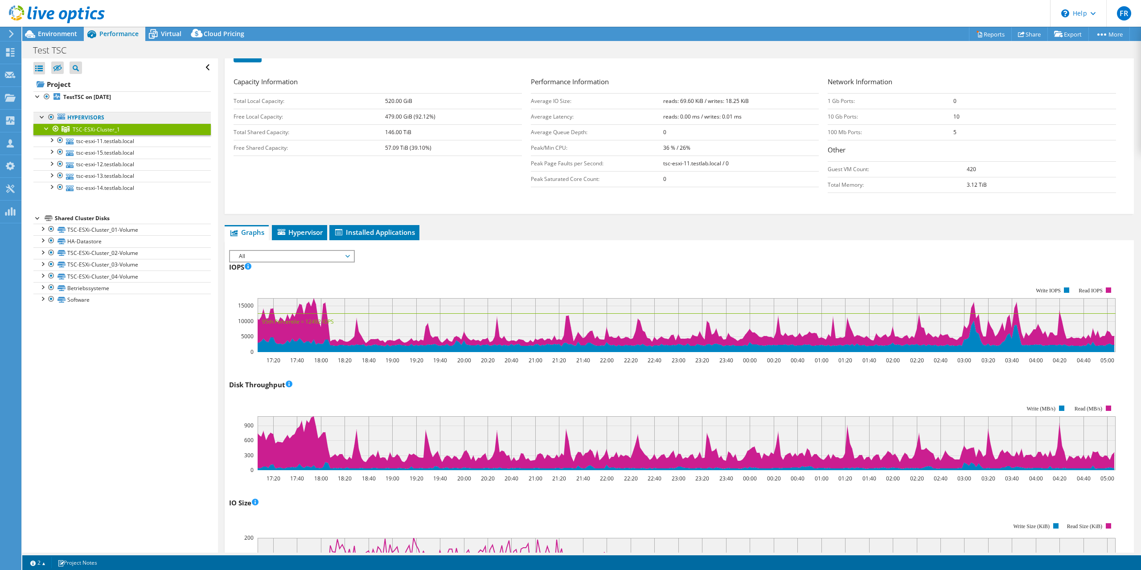
click at [90, 116] on link "Hypervisors" at bounding box center [121, 118] width 177 height 12
click at [45, 129] on div at bounding box center [46, 127] width 9 height 9
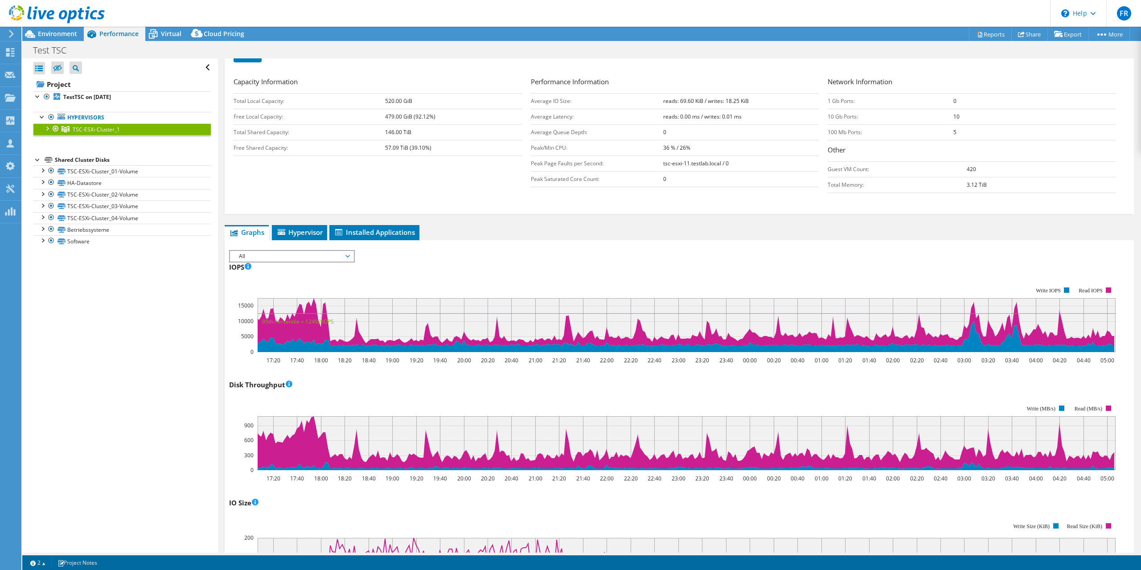
click at [45, 129] on div at bounding box center [46, 127] width 9 height 9
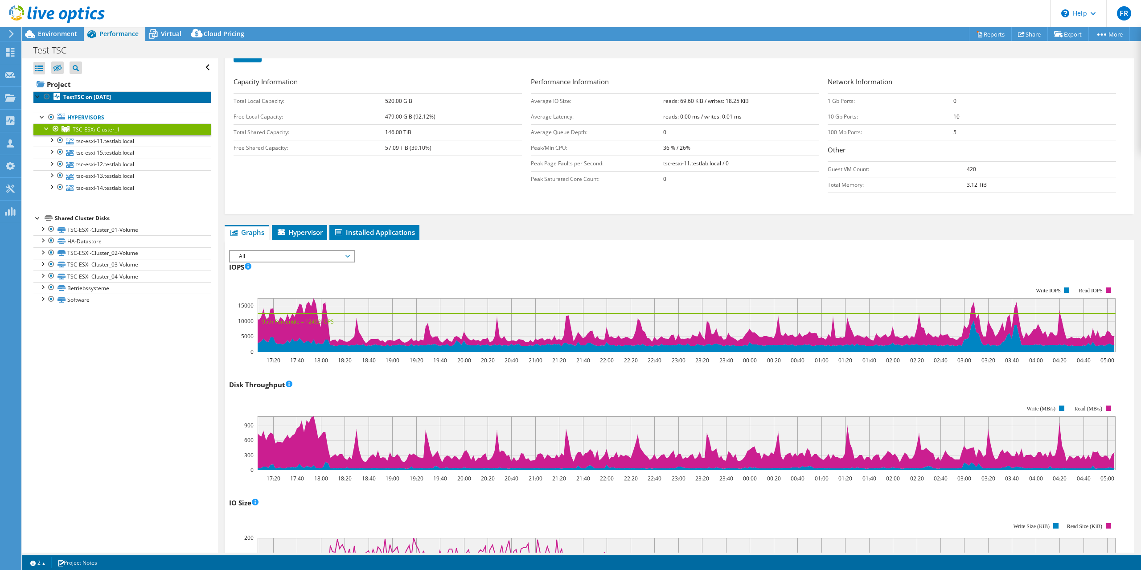
click at [86, 99] on b "TestTSC on 8/14/2025" at bounding box center [87, 97] width 48 height 8
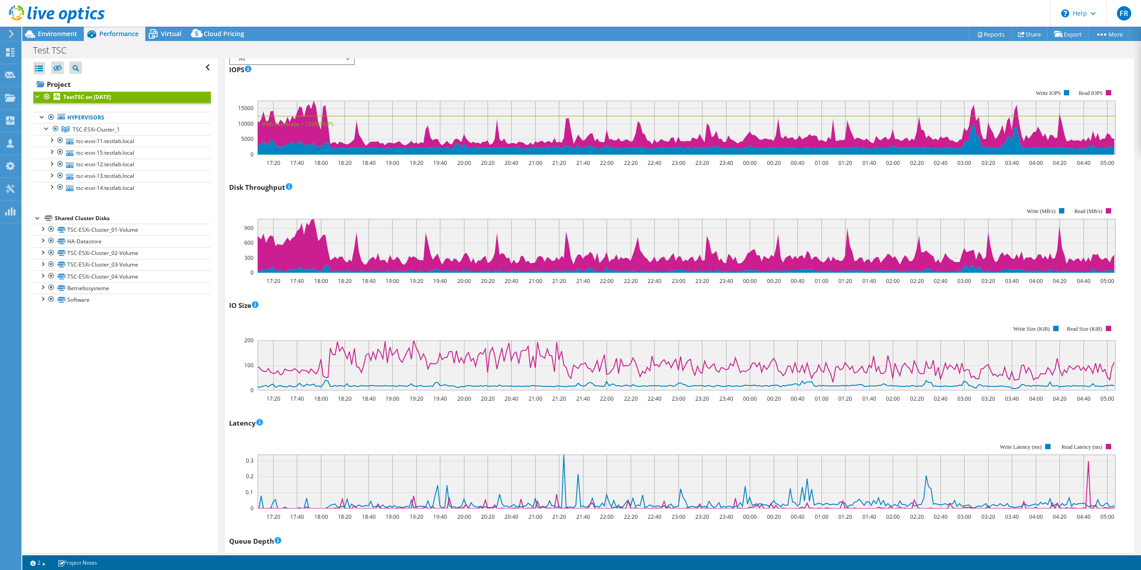
scroll to position [0, 0]
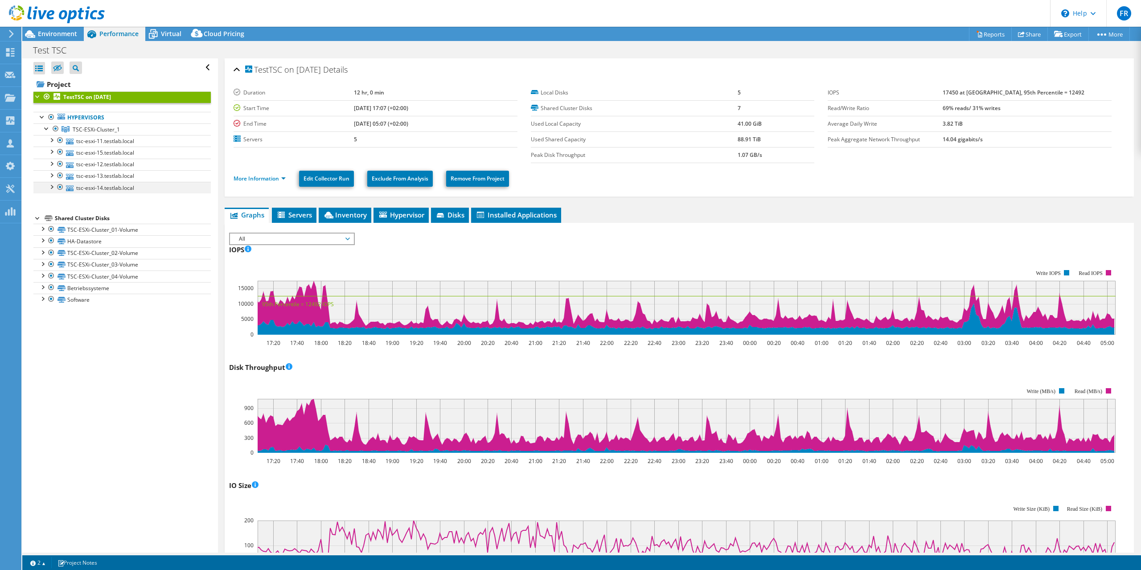
click at [51, 188] on div at bounding box center [51, 186] width 9 height 9
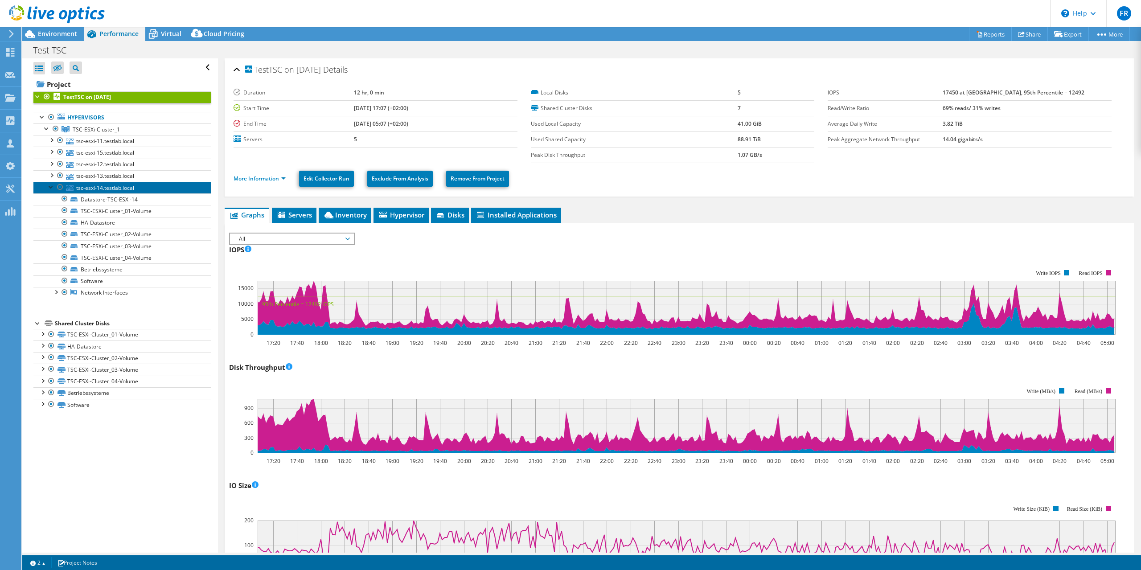
click at [104, 191] on link "tsc-esxi-14.testlab.local" at bounding box center [121, 188] width 177 height 12
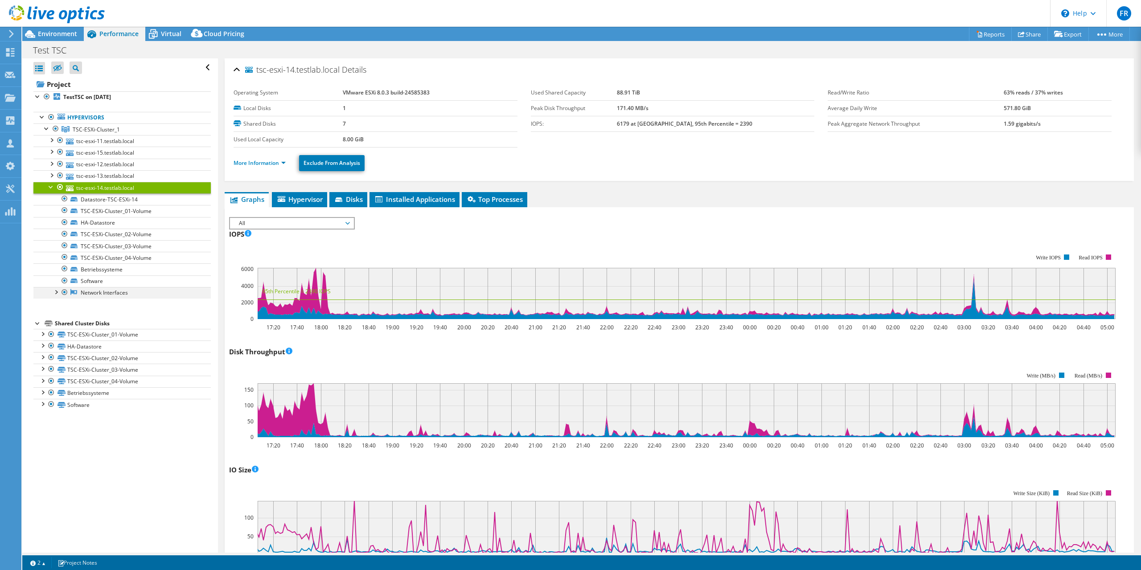
click at [57, 293] on div at bounding box center [55, 291] width 9 height 9
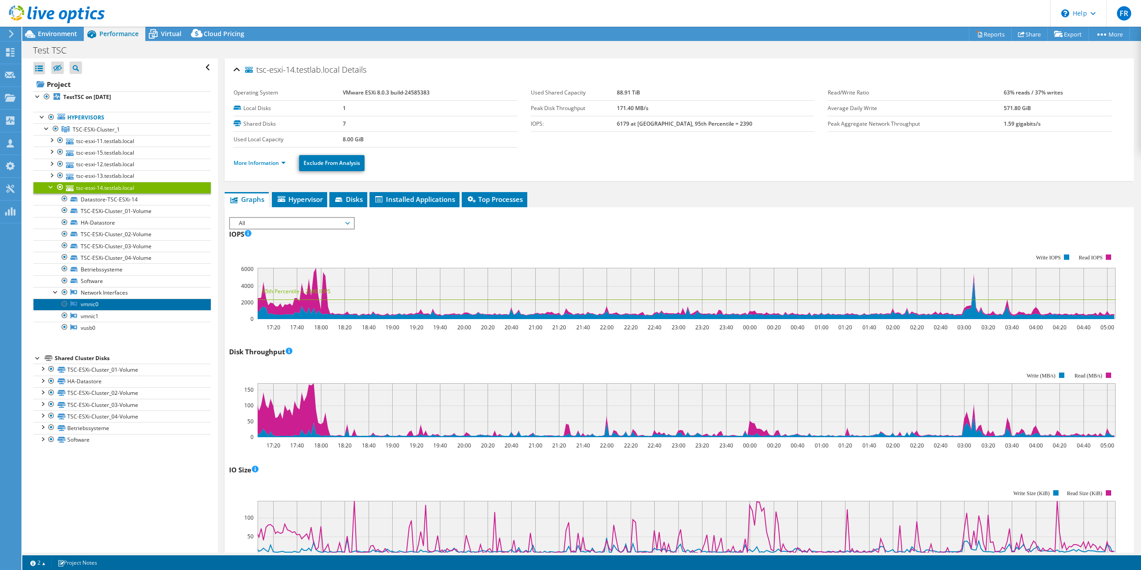
click at [94, 306] on link "vmnic0" at bounding box center [121, 305] width 177 height 12
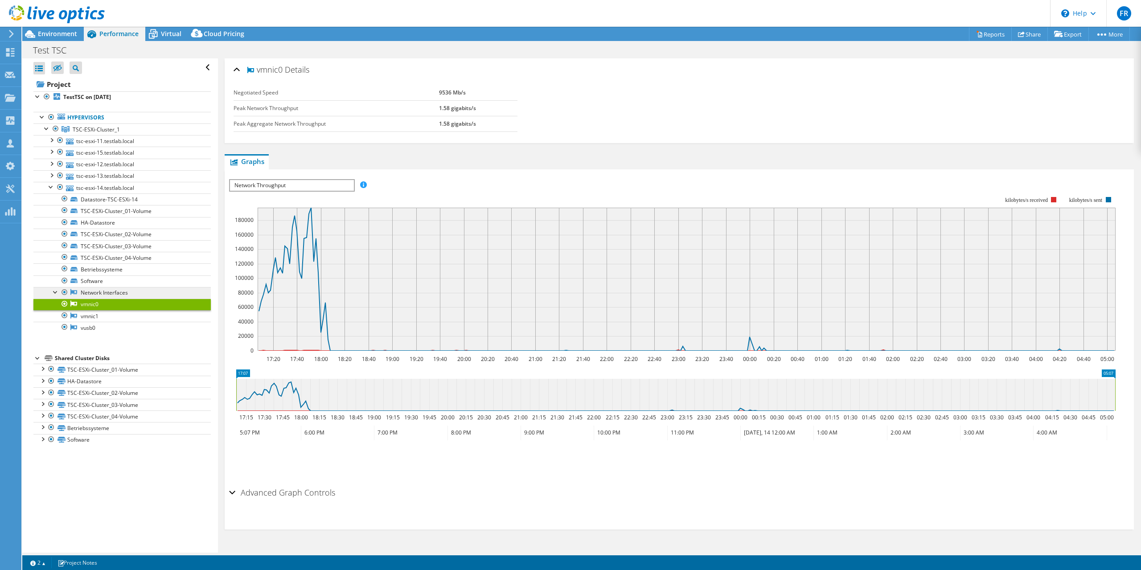
click at [94, 291] on link "Network Interfaces" at bounding box center [121, 293] width 177 height 12
click at [107, 294] on link "Network Interfaces" at bounding box center [121, 293] width 177 height 12
click at [89, 315] on link "vmnic1" at bounding box center [121, 316] width 177 height 12
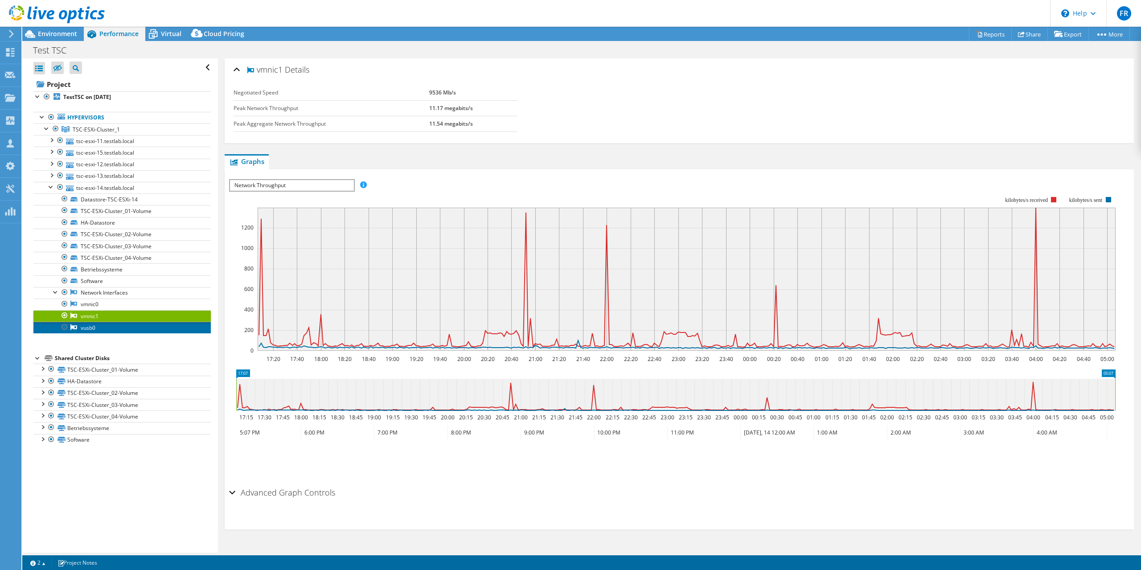
click at [85, 329] on link "vusb0" at bounding box center [121, 328] width 177 height 12
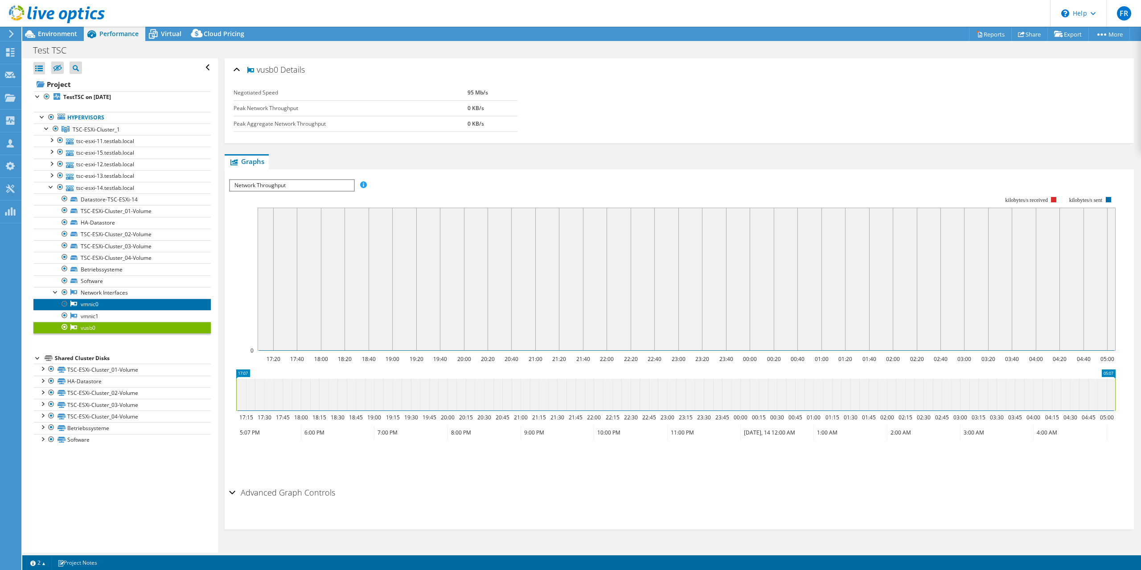
click at [92, 307] on link "vmnic0" at bounding box center [121, 305] width 177 height 12
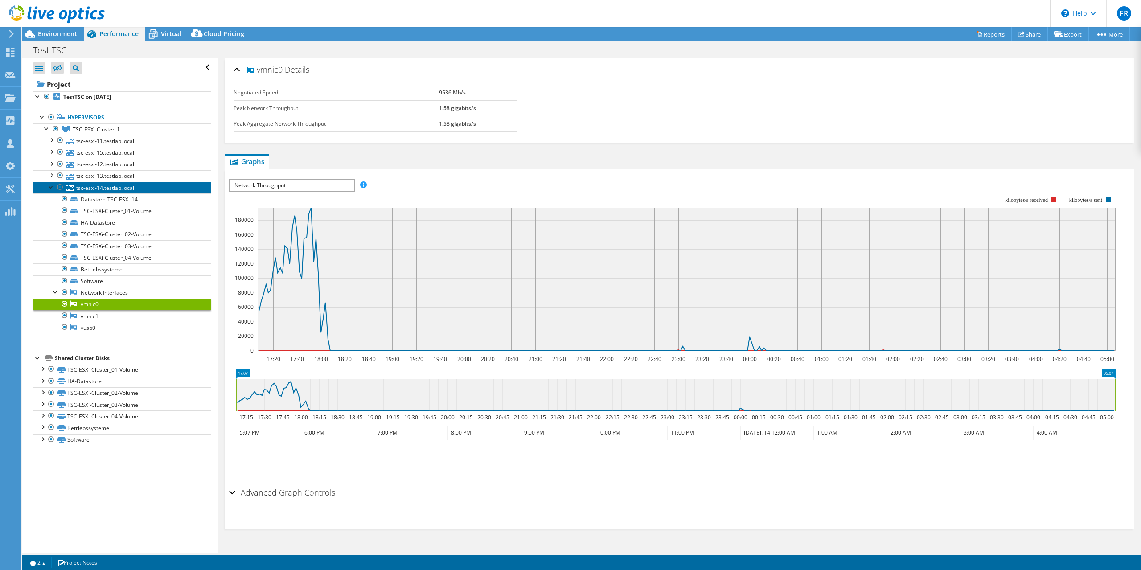
click at [91, 190] on link "tsc-esxi-14.testlab.local" at bounding box center [121, 188] width 177 height 12
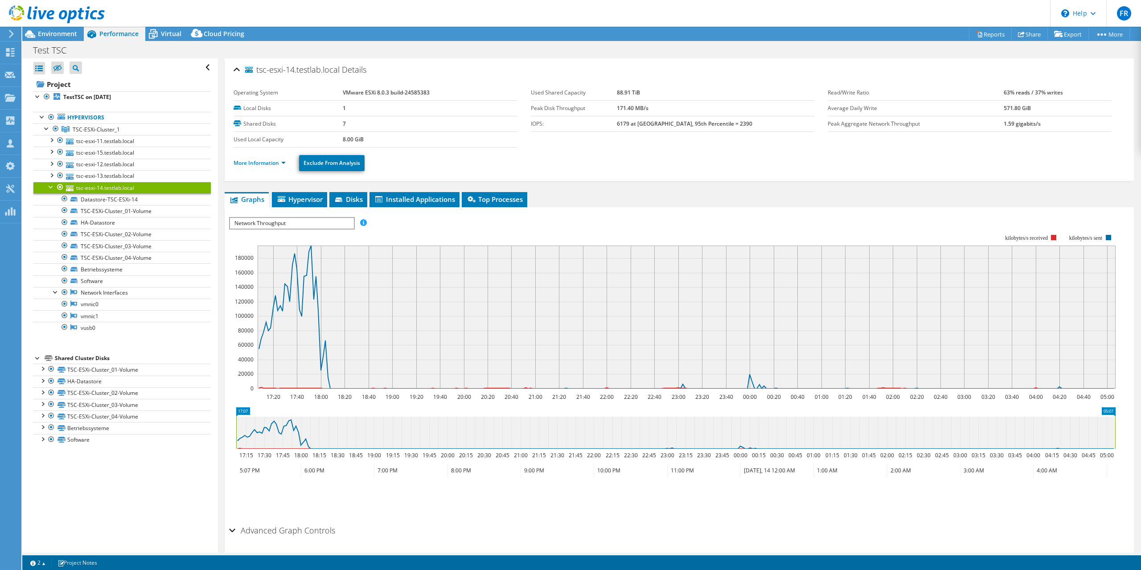
click at [344, 222] on span "Network Throughput" at bounding box center [291, 223] width 123 height 11
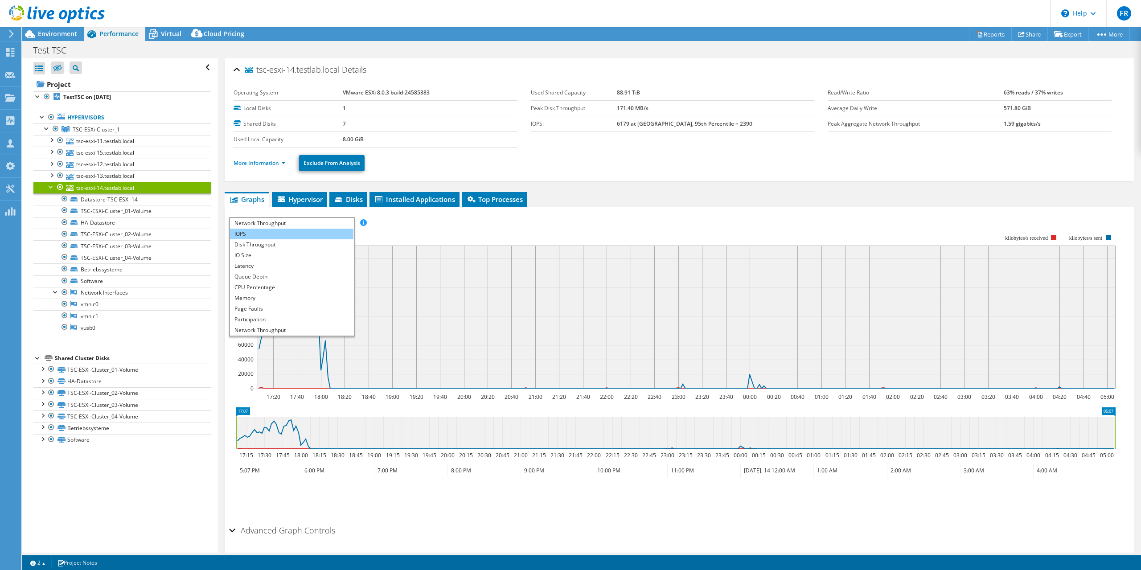
click at [281, 234] on li "IOPS" at bounding box center [291, 234] width 123 height 11
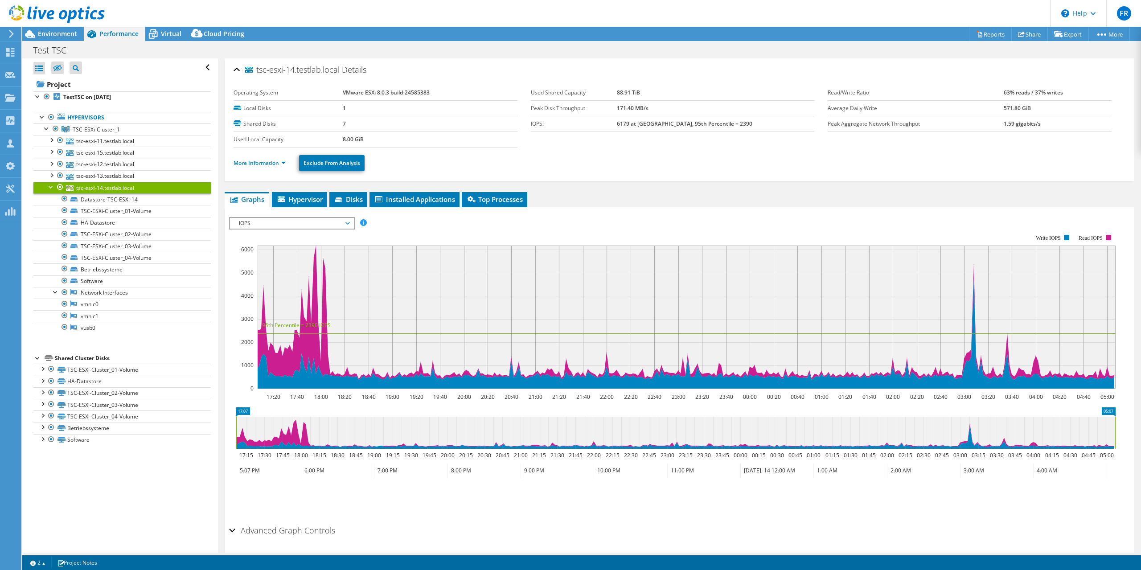
click at [348, 223] on span "IOPS" at bounding box center [291, 223] width 115 height 11
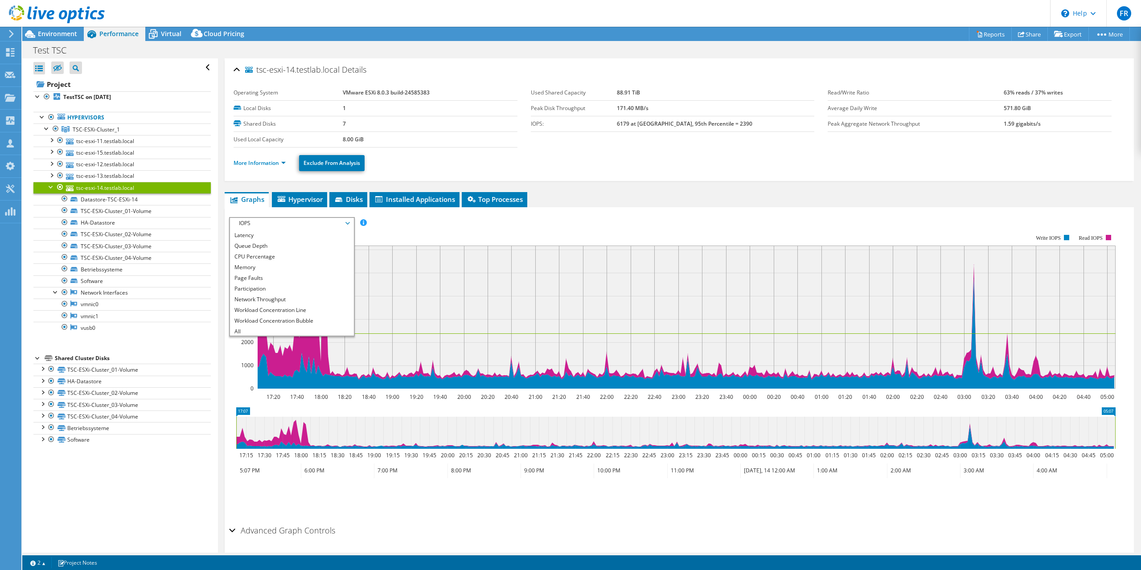
scroll to position [32, 0]
click at [279, 300] on li "Network Throughput" at bounding box center [291, 298] width 123 height 11
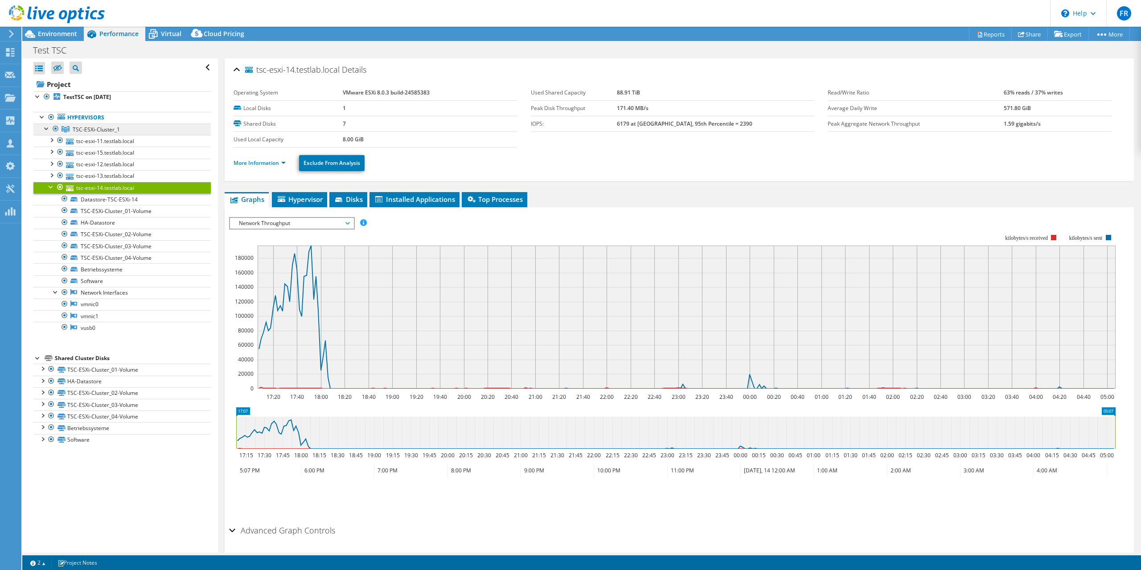
click at [87, 128] on span "TSC-ESXi-Cluster_1" at bounding box center [96, 130] width 47 height 8
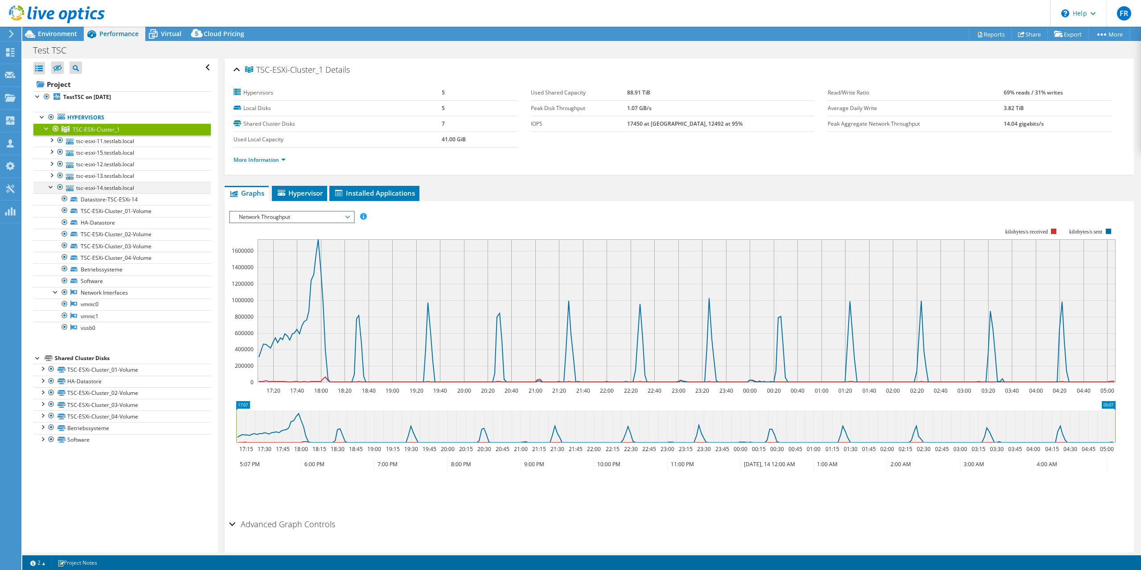
click at [49, 187] on div at bounding box center [51, 186] width 9 height 9
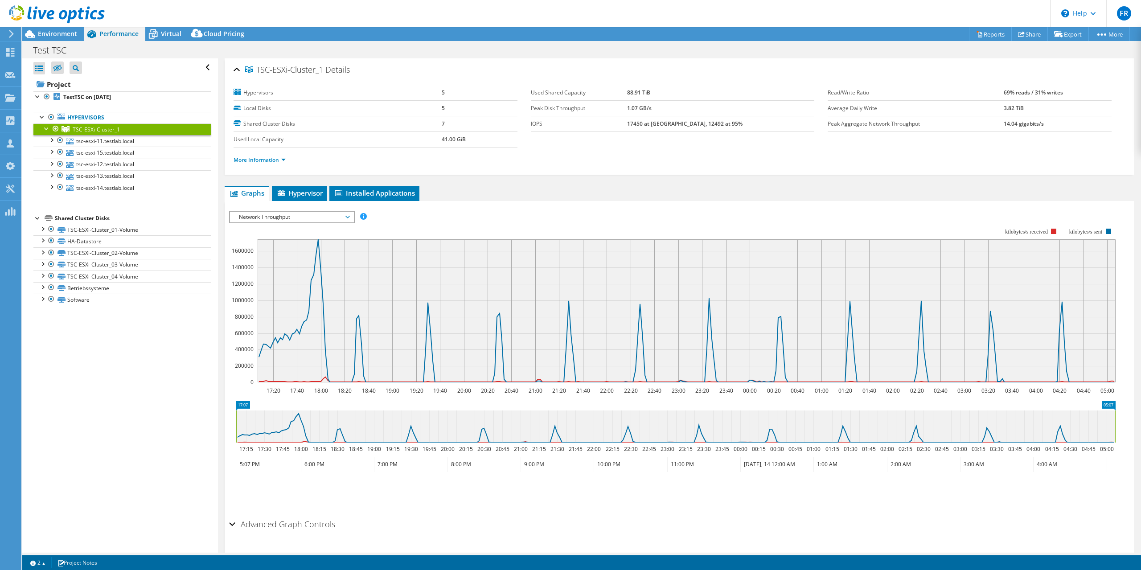
click at [47, 127] on div at bounding box center [46, 127] width 9 height 9
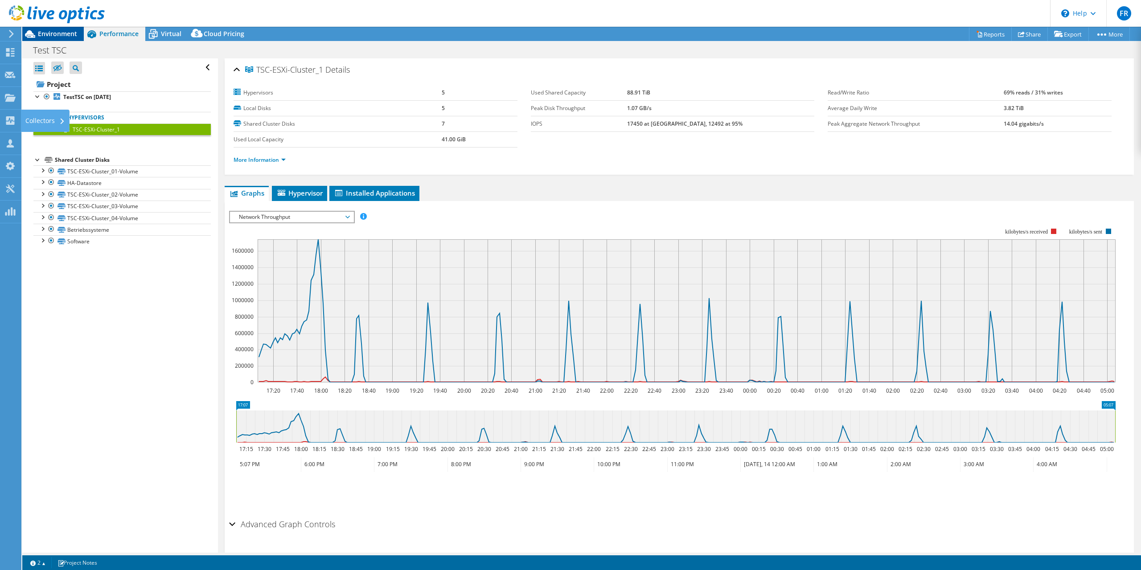
click at [53, 35] on span "Environment" at bounding box center [57, 33] width 39 height 8
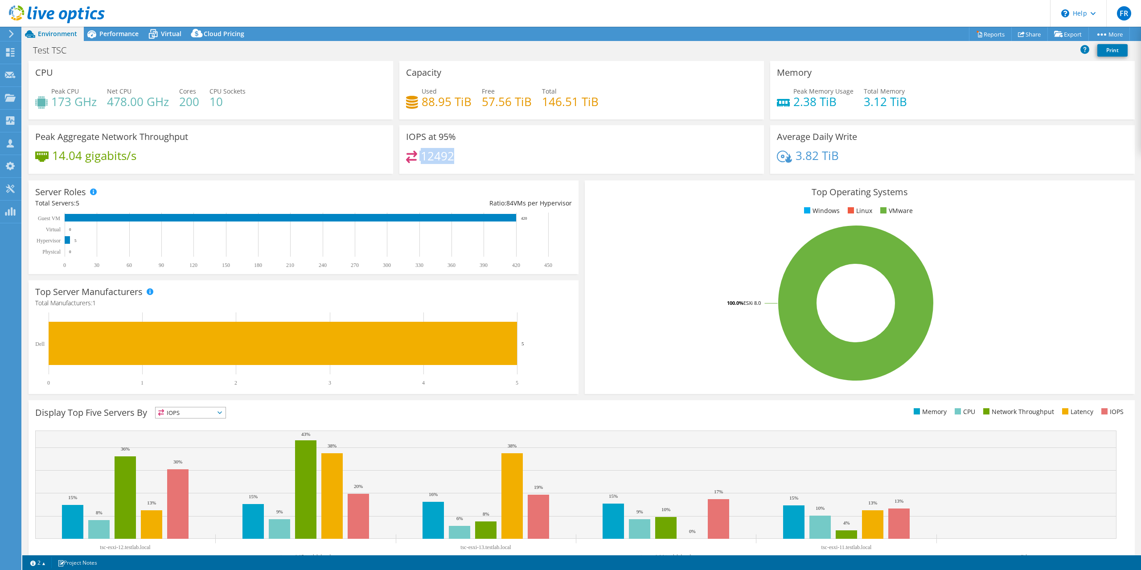
drag, startPoint x: 454, startPoint y: 159, endPoint x: 409, endPoint y: 159, distance: 45.0
click at [409, 159] on div "12492" at bounding box center [581, 160] width 351 height 19
click at [465, 160] on div "12492" at bounding box center [581, 160] width 351 height 19
drag, startPoint x: 417, startPoint y: 156, endPoint x: 455, endPoint y: 157, distance: 37.9
click at [455, 157] on div "12492" at bounding box center [581, 160] width 351 height 19
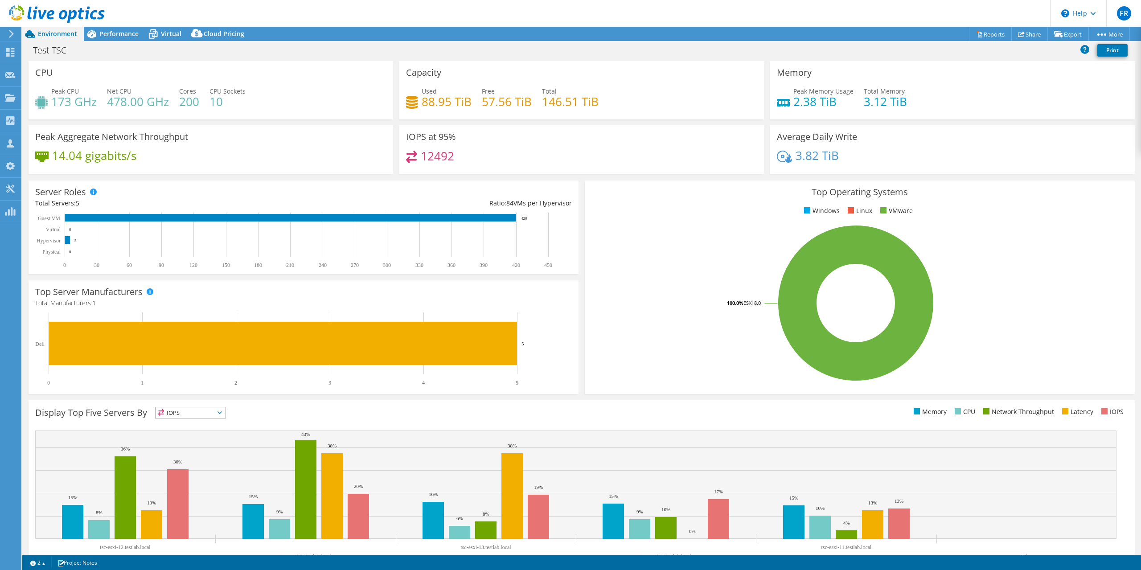
click at [480, 163] on div "12492" at bounding box center [581, 160] width 351 height 19
click at [113, 34] on span "Performance" at bounding box center [118, 33] width 39 height 8
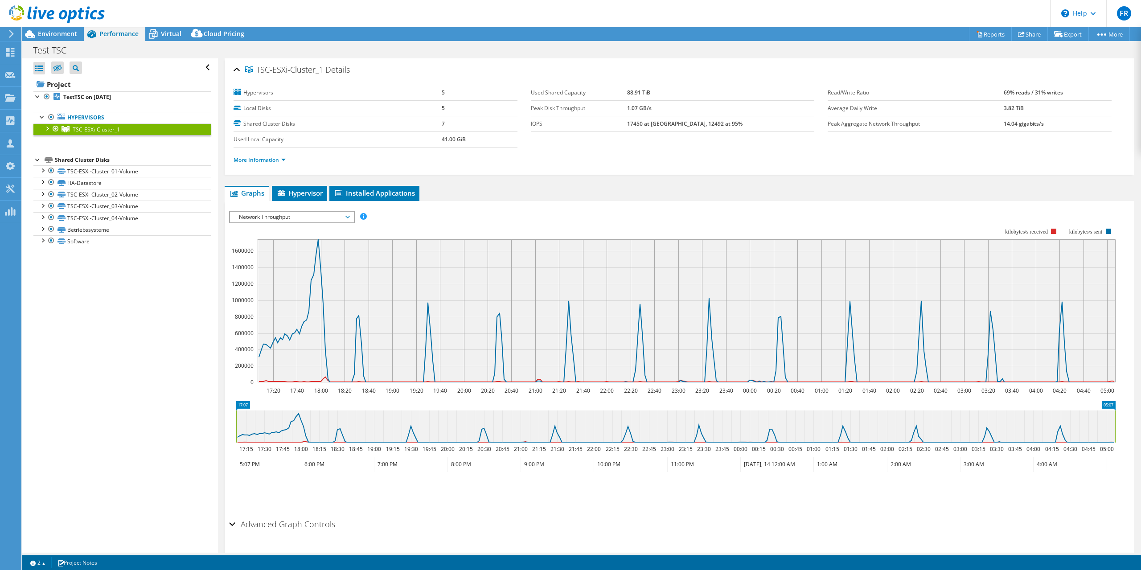
click at [348, 216] on span "Network Throughput" at bounding box center [291, 217] width 115 height 11
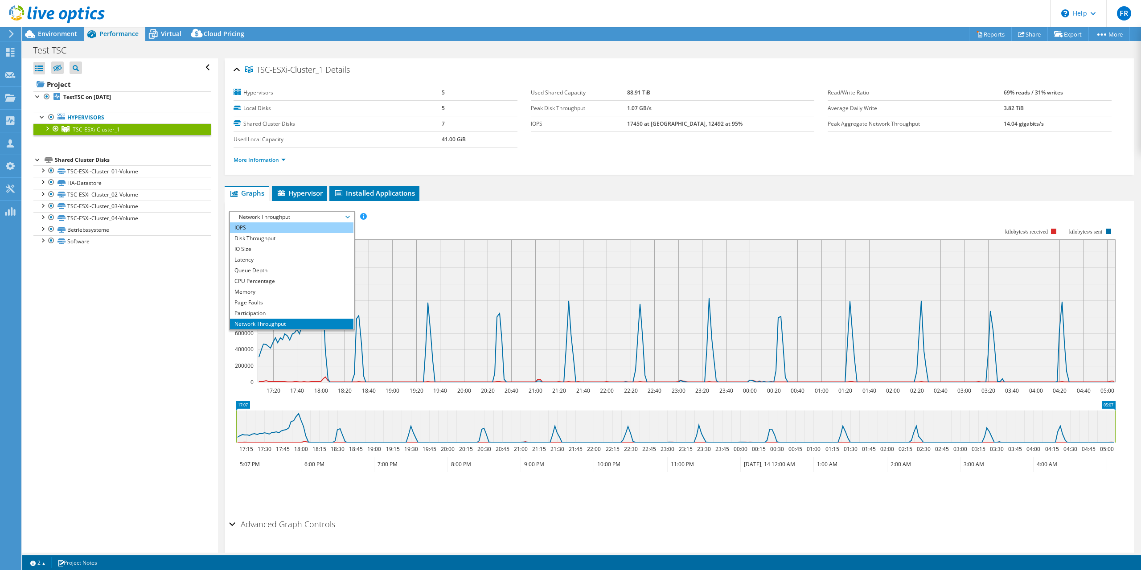
click at [262, 229] on li "IOPS" at bounding box center [291, 227] width 123 height 11
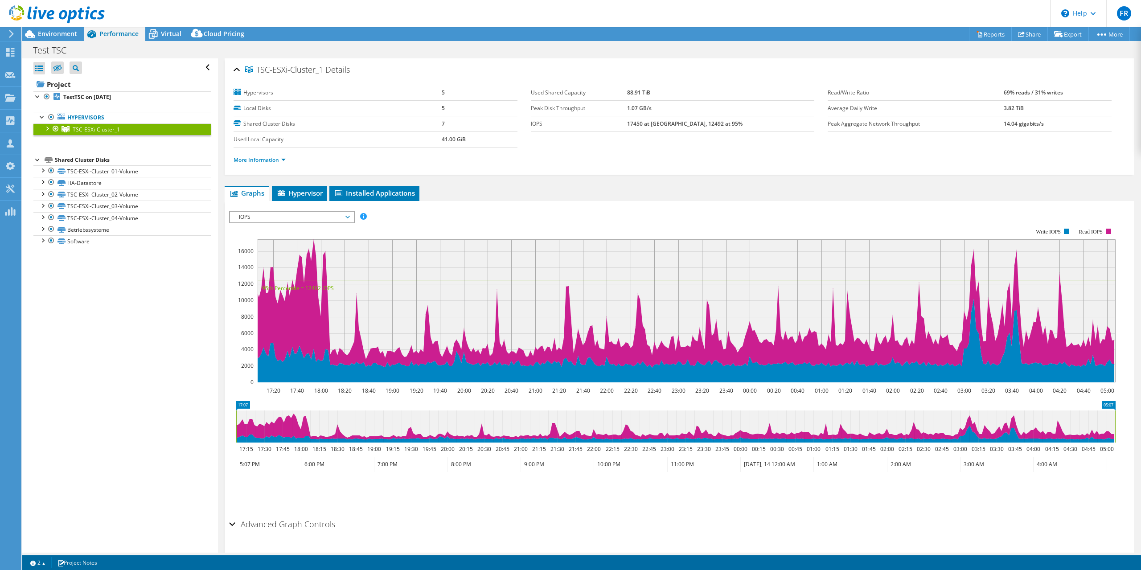
click at [46, 130] on div at bounding box center [46, 127] width 9 height 9
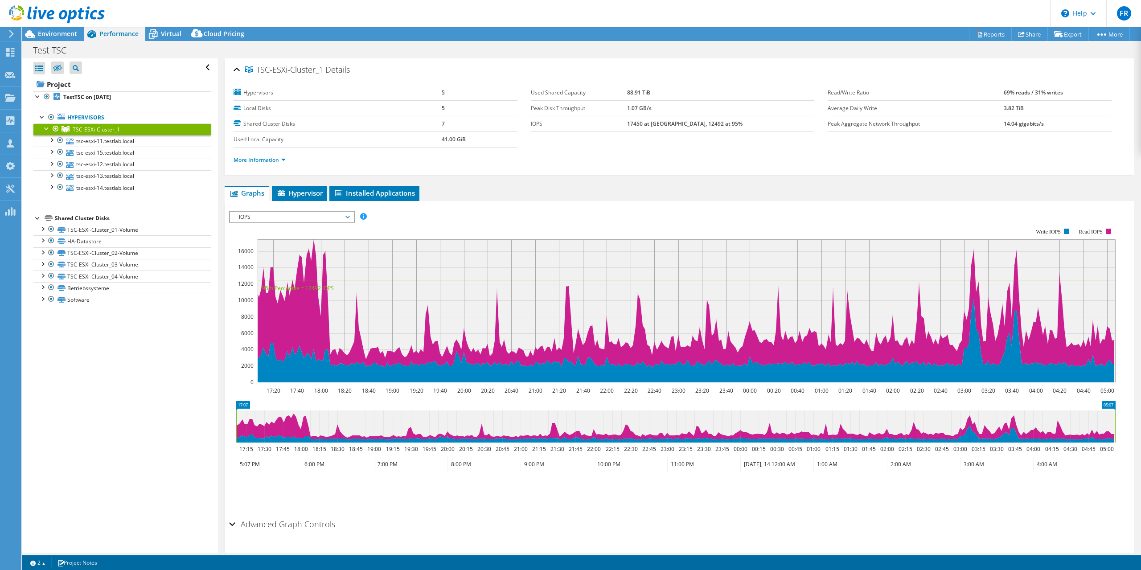
click at [350, 217] on icon at bounding box center [347, 217] width 4 height 3
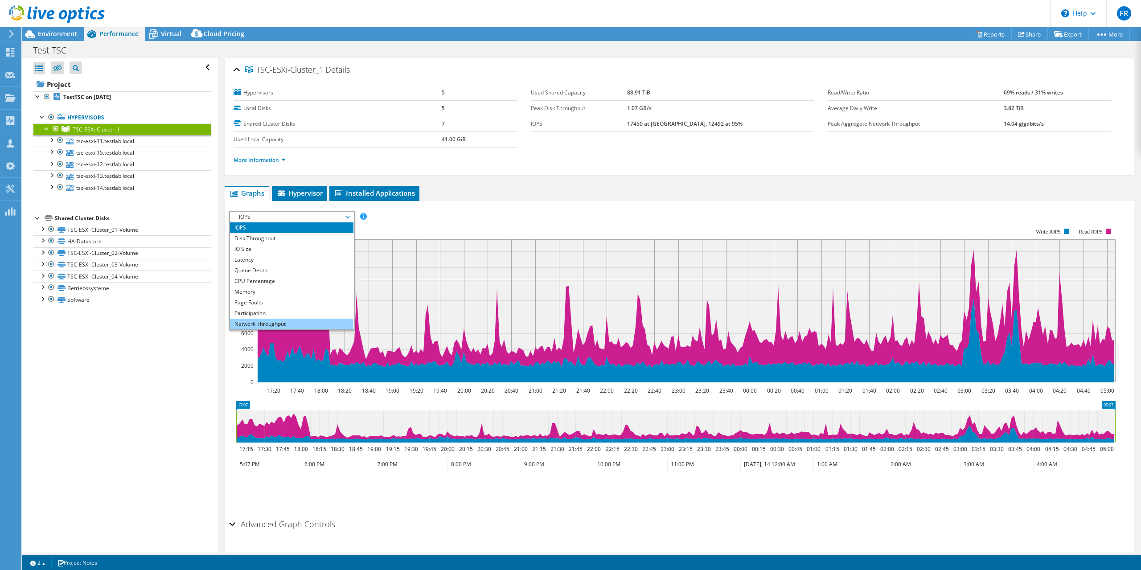
click at [286, 325] on li "Network Throughput" at bounding box center [291, 324] width 123 height 11
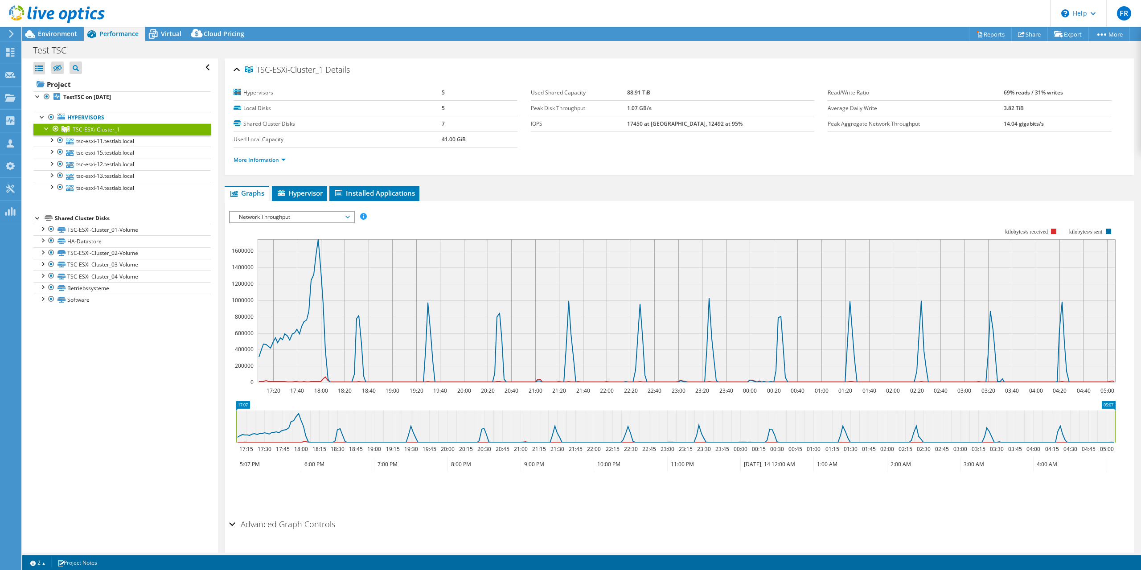
click at [346, 217] on span "Network Throughput" at bounding box center [291, 217] width 115 height 11
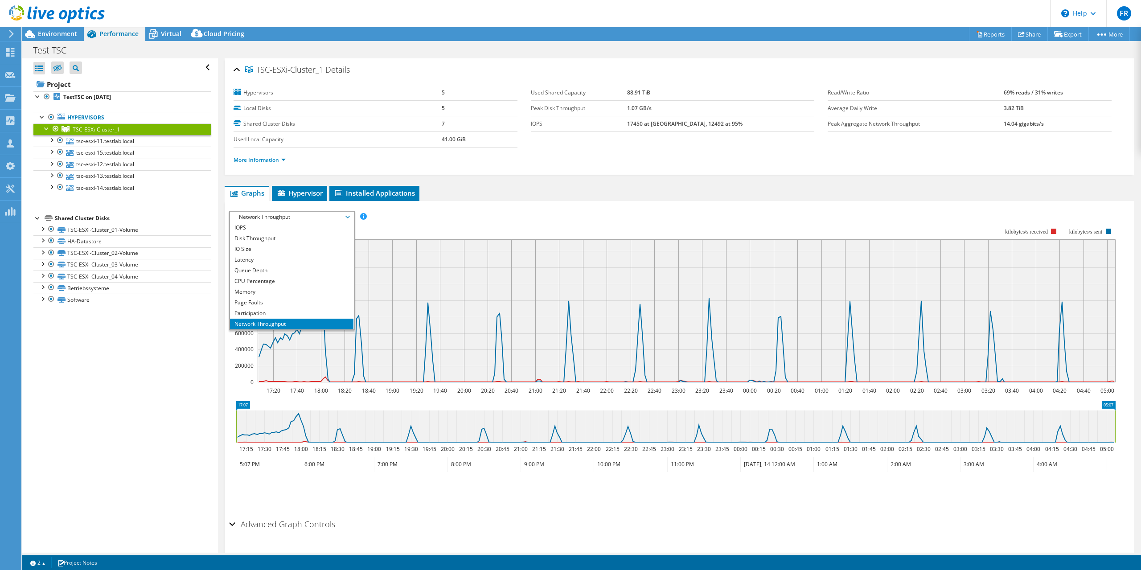
click at [420, 218] on rect at bounding box center [672, 305] width 887 height 178
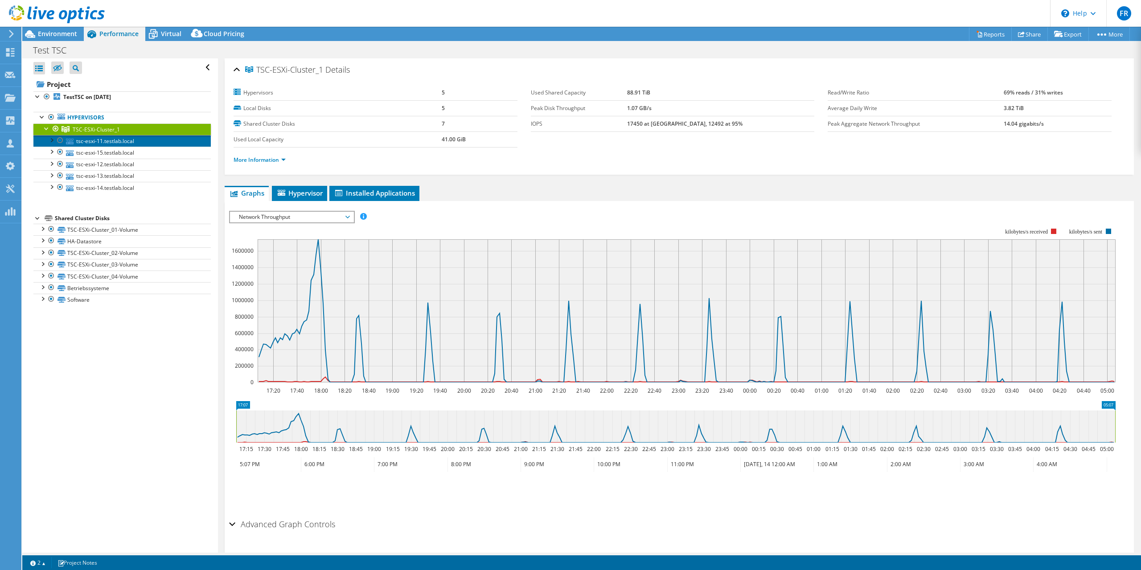
click at [93, 142] on link "tsc-esxi-11.testlab.local" at bounding box center [121, 141] width 177 height 12
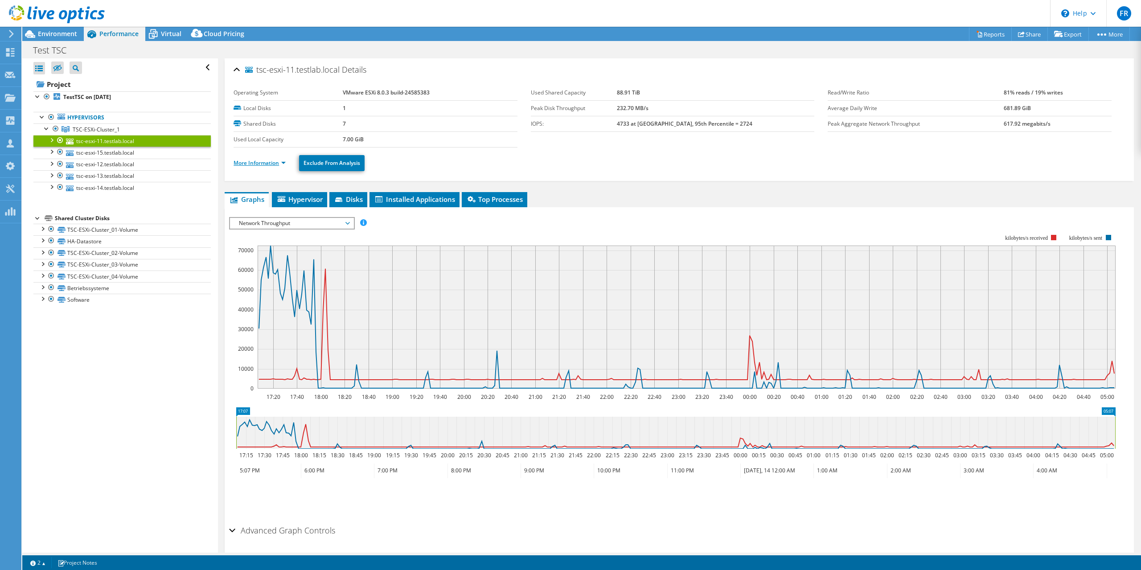
click at [282, 164] on link "More Information" at bounding box center [260, 163] width 52 height 8
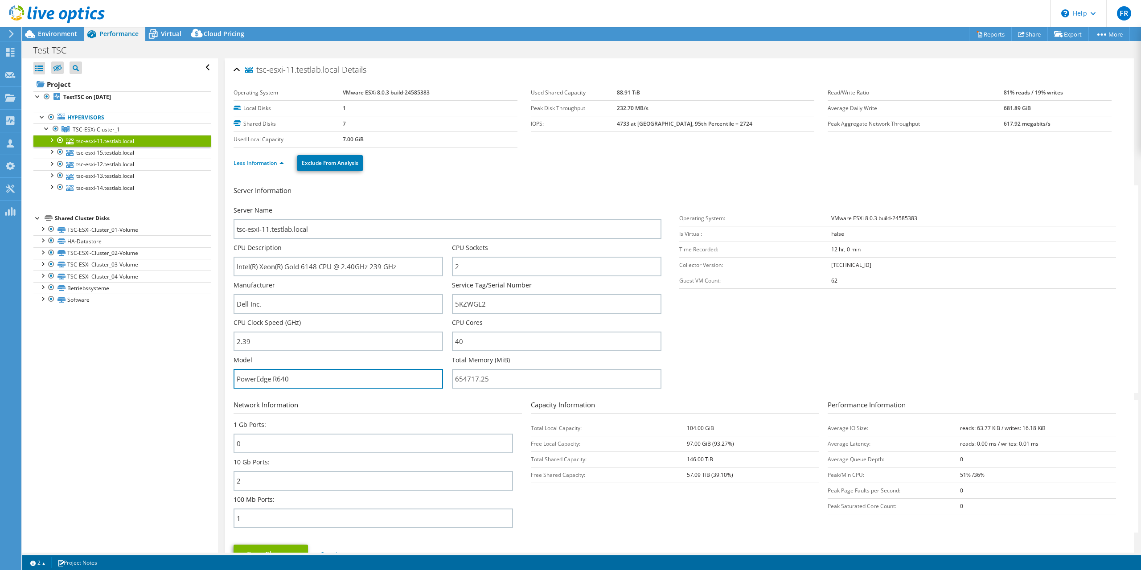
drag, startPoint x: 299, startPoint y: 376, endPoint x: 221, endPoint y: 378, distance: 78.0
click at [221, 378] on div "tsc-esxi-11.testlab.local Details Operating System VMware ESXi 8.0.3 build-2458…" at bounding box center [679, 522] width 923 height 929
click at [301, 375] on input "PowerEdge R640" at bounding box center [338, 379] width 209 height 20
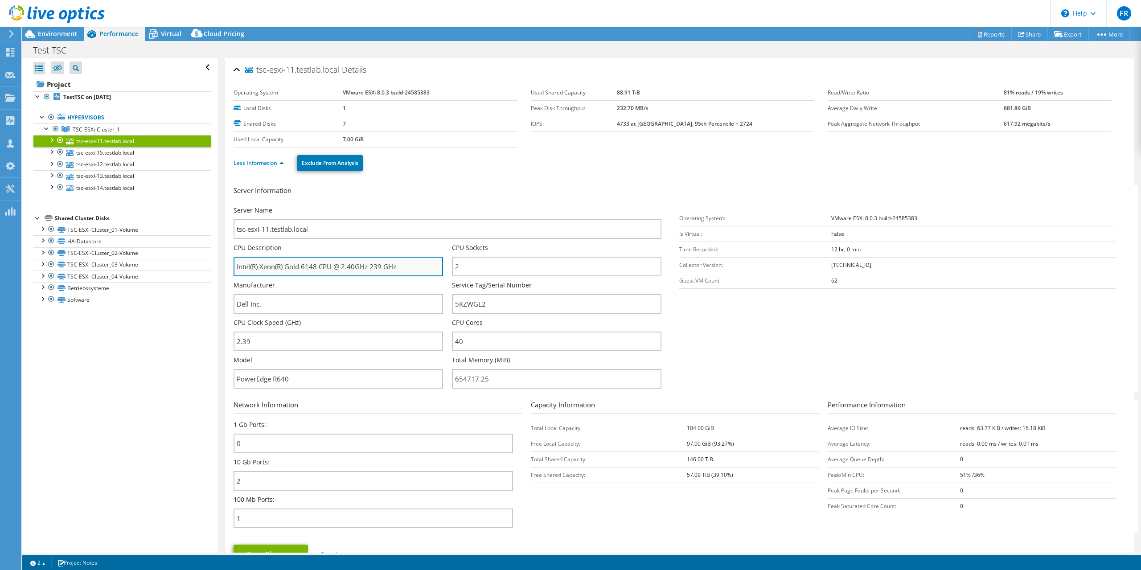
drag, startPoint x: 402, startPoint y: 266, endPoint x: 387, endPoint y: 267, distance: 14.8
click at [267, 268] on input "Intel(R) Xeon(R) Gold 6148 CPU @ 2.40GHz 239 GHz" at bounding box center [338, 267] width 209 height 20
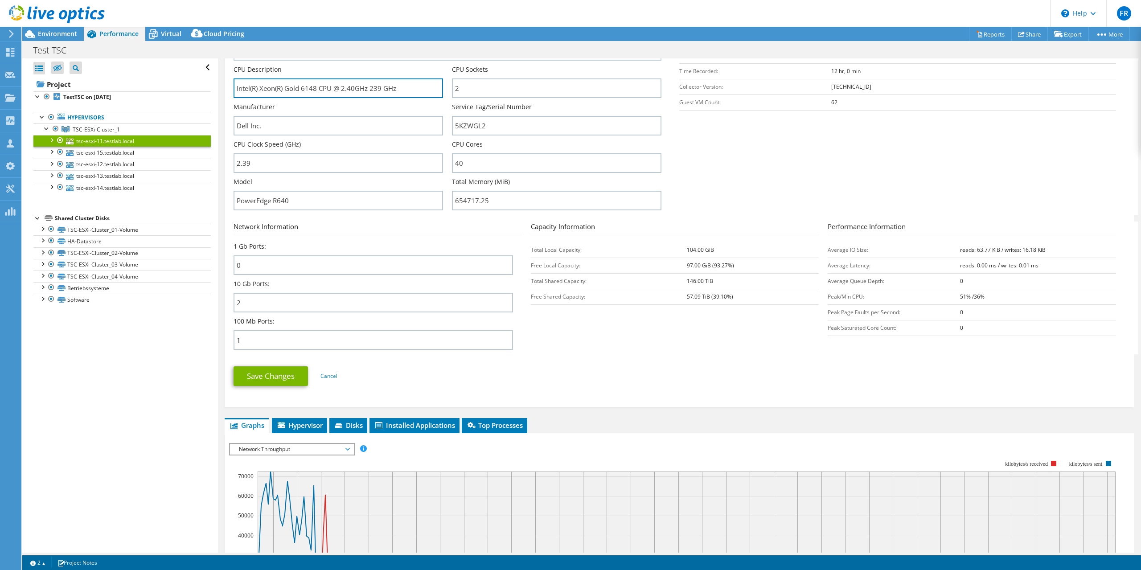
scroll to position [435, 0]
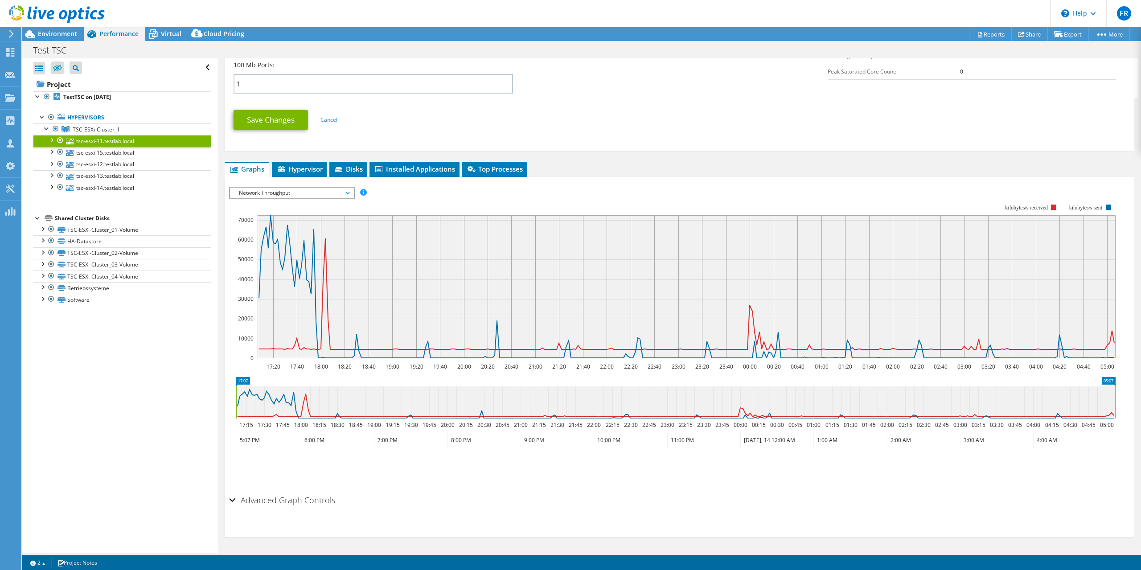
click at [350, 195] on span "Network Throughput" at bounding box center [291, 193] width 123 height 11
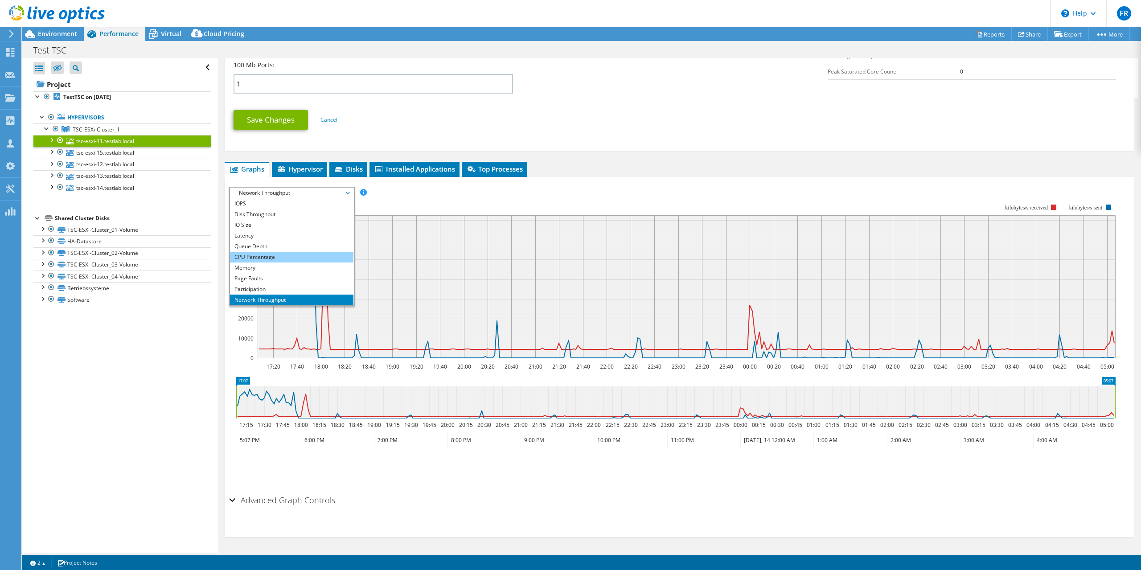
click at [288, 256] on li "CPU Percentage" at bounding box center [291, 257] width 123 height 11
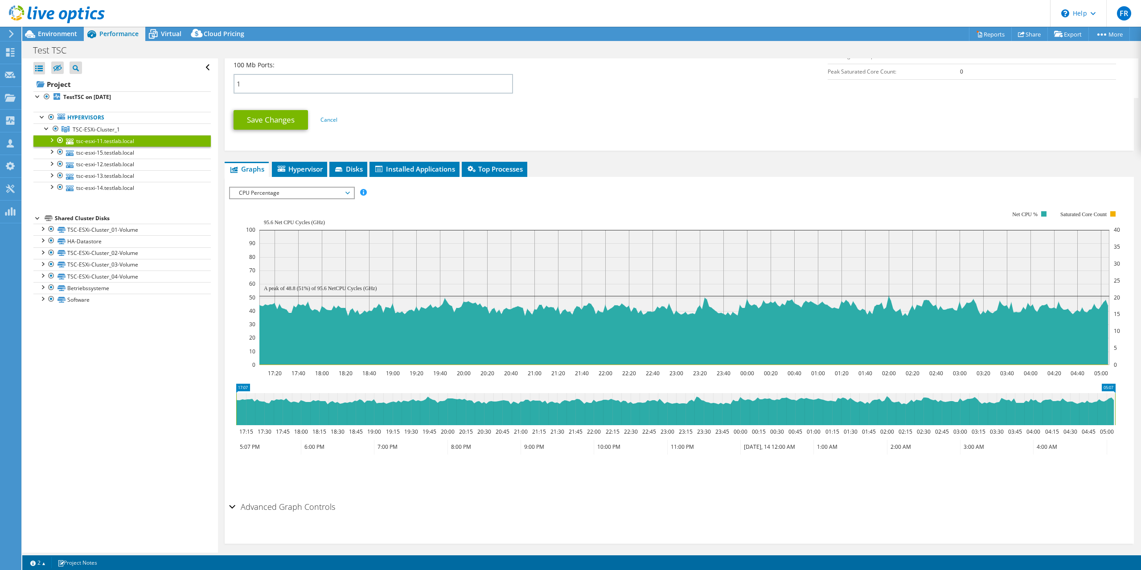
scroll to position [390, 0]
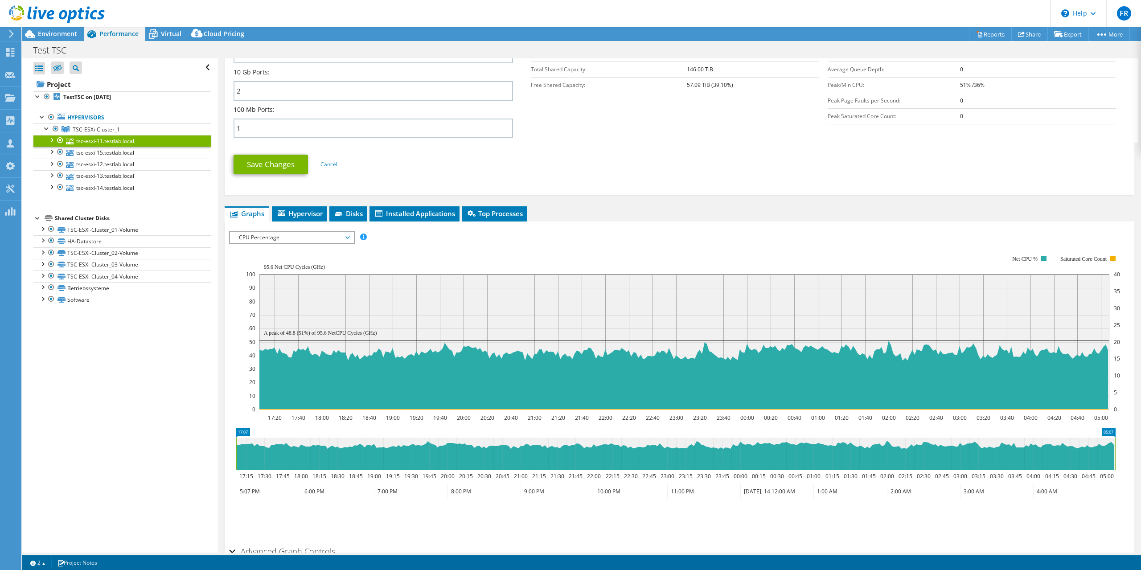
click at [349, 237] on icon at bounding box center [347, 237] width 4 height 3
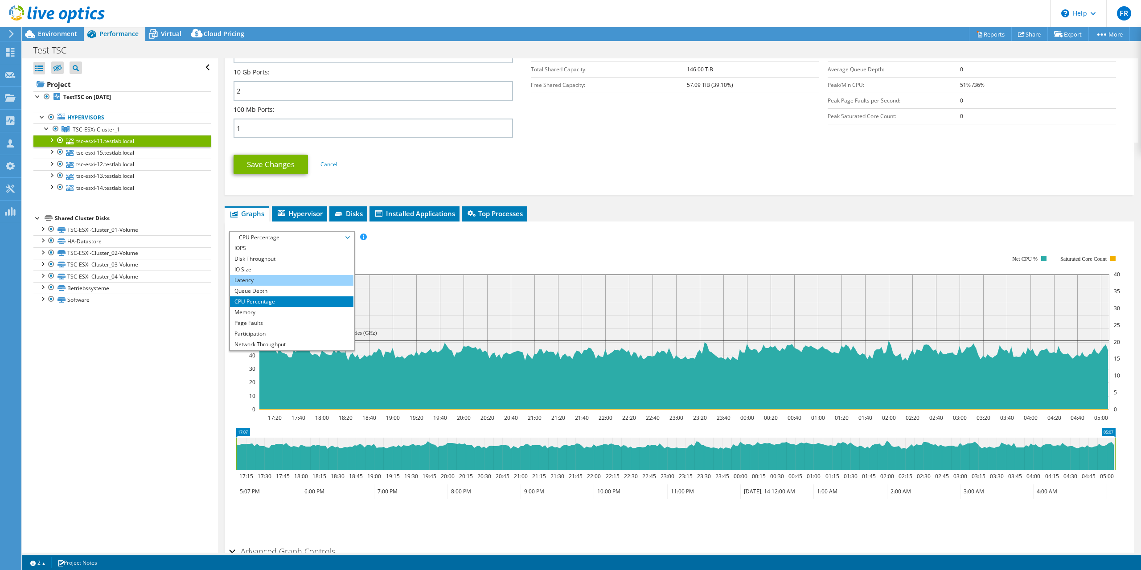
scroll to position [32, 0]
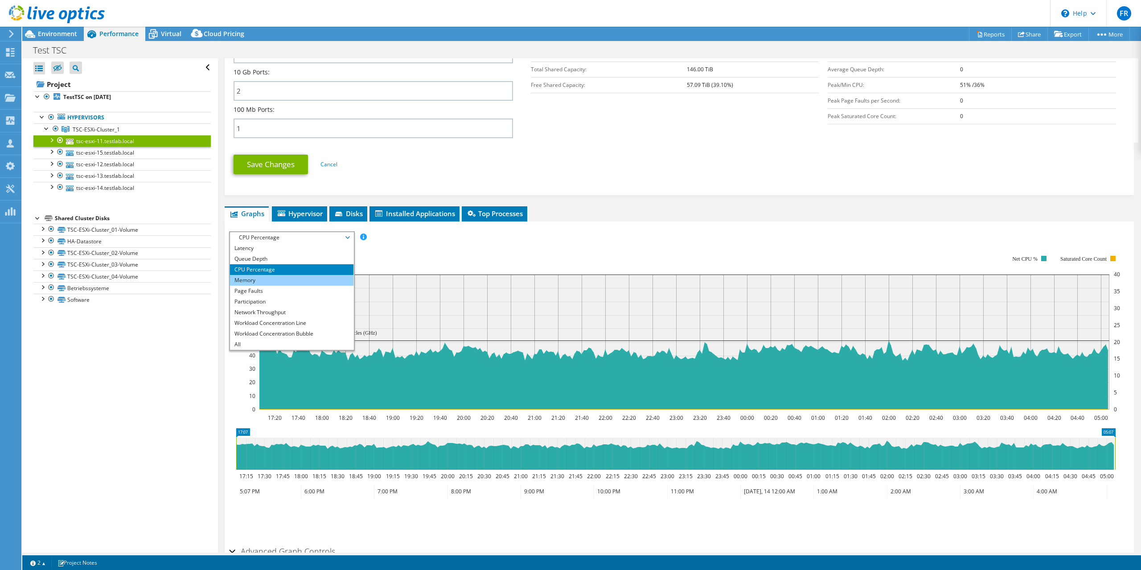
click at [307, 282] on li "Memory" at bounding box center [291, 280] width 123 height 11
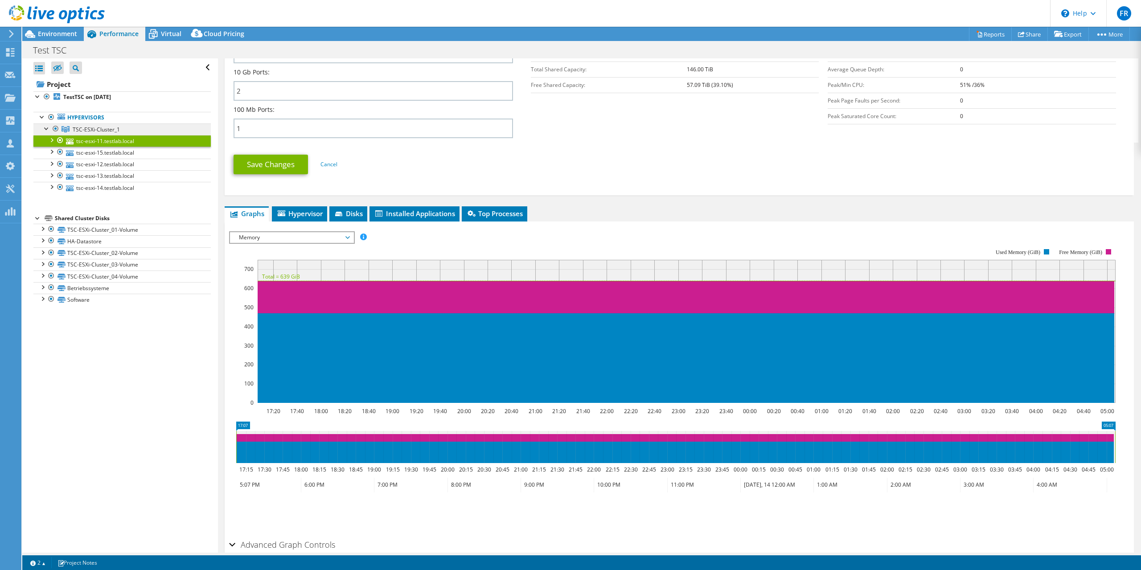
click at [92, 127] on span "TSC-ESXi-Cluster_1" at bounding box center [96, 130] width 47 height 8
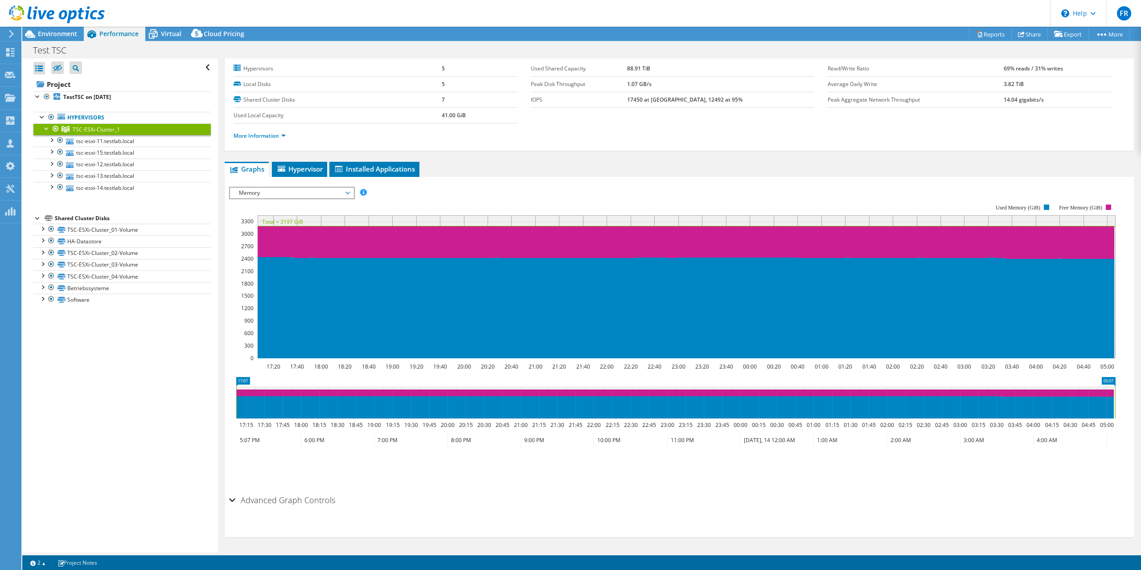
scroll to position [24, 0]
click at [51, 141] on div at bounding box center [51, 139] width 9 height 9
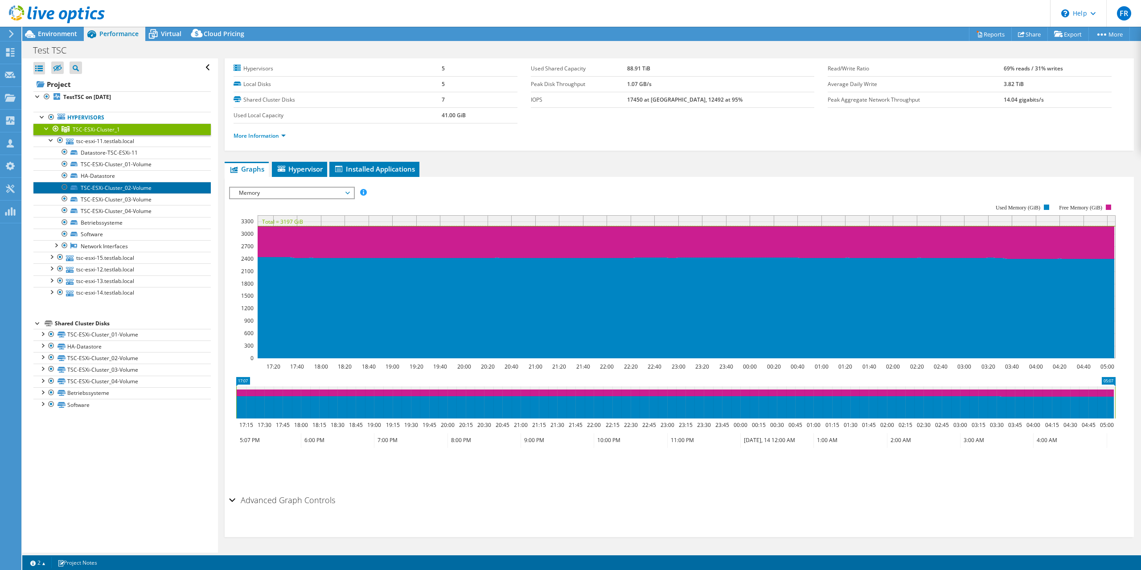
click at [141, 186] on link "TSC-ESXi-Cluster_02-Volume" at bounding box center [121, 188] width 177 height 12
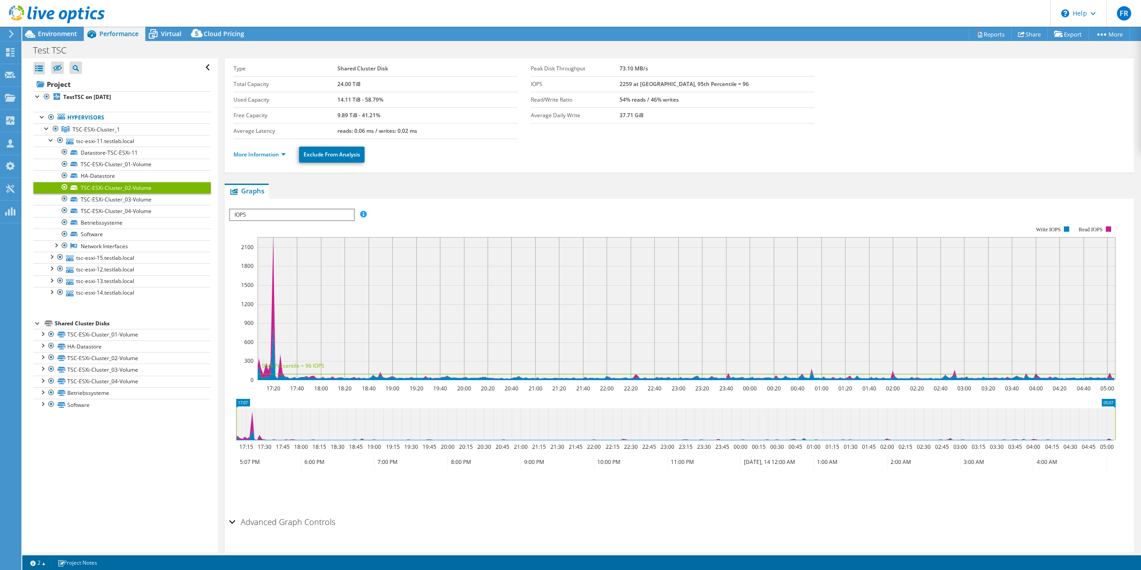
scroll to position [0, 0]
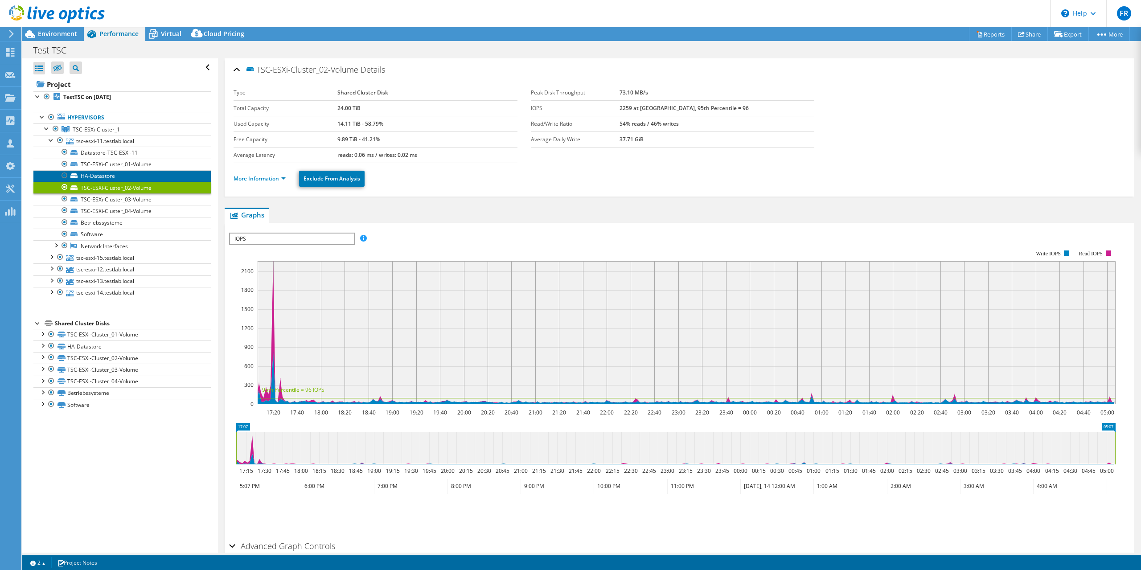
click at [101, 176] on link "HA-Datastore" at bounding box center [121, 176] width 177 height 12
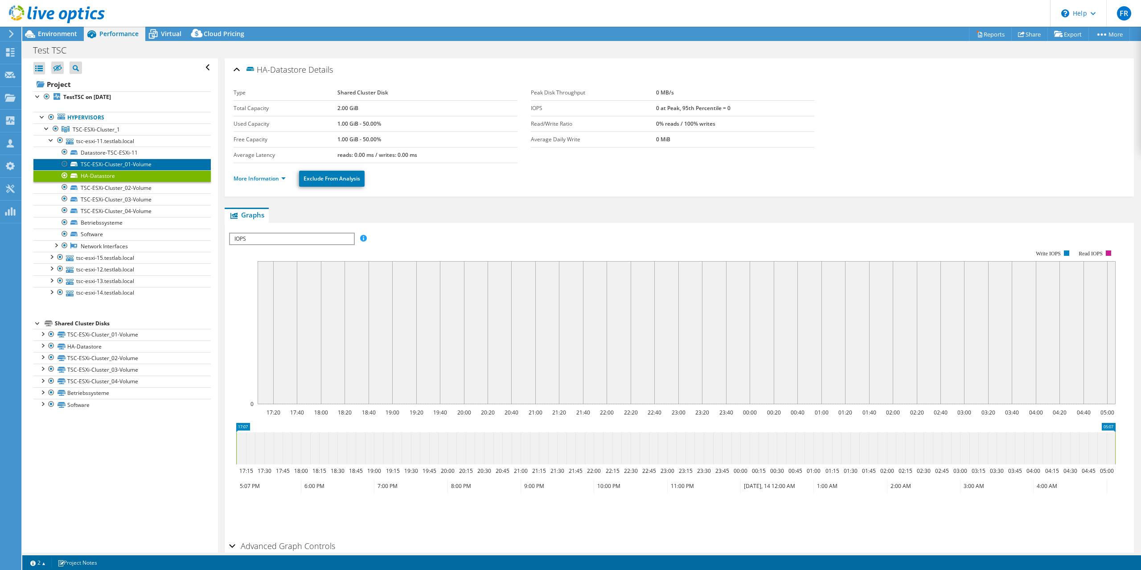
click at [129, 164] on link "TSC-ESXi-Cluster_01-Volume" at bounding box center [121, 165] width 177 height 12
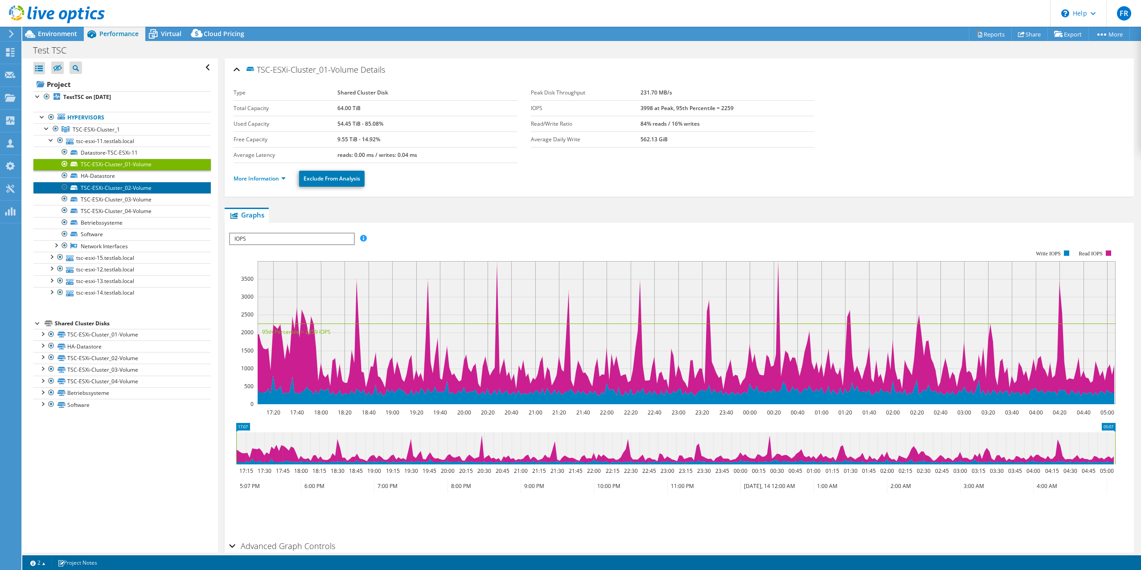
click at [135, 189] on link "TSC-ESXi-Cluster_02-Volume" at bounding box center [121, 188] width 177 height 12
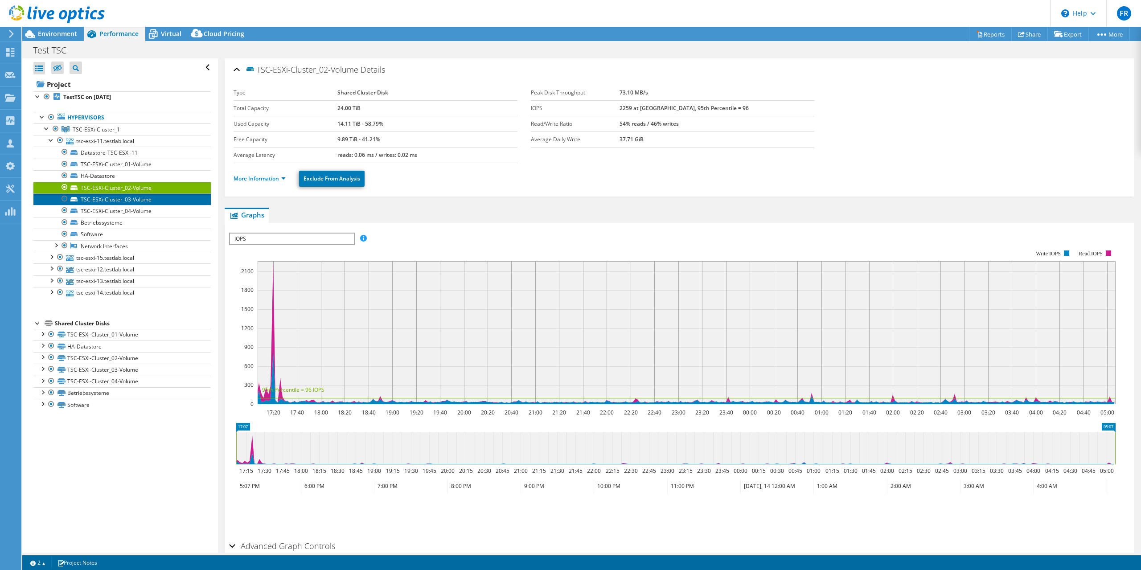
click at [134, 201] on link "TSC-ESXi-Cluster_03-Volume" at bounding box center [121, 199] width 177 height 12
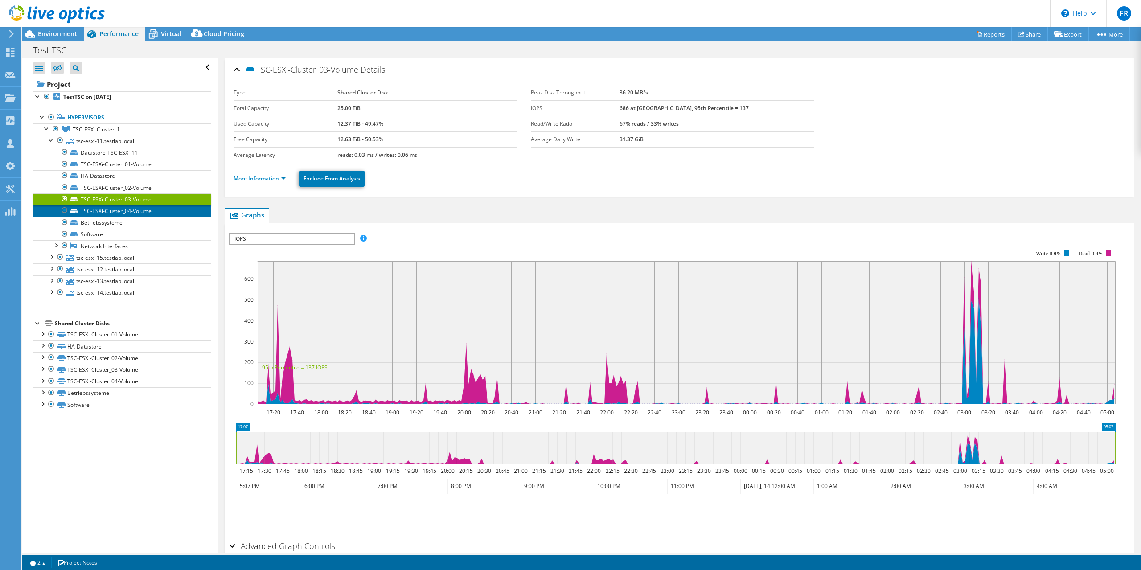
click at [135, 209] on link "TSC-ESXi-Cluster_04-Volume" at bounding box center [121, 211] width 177 height 12
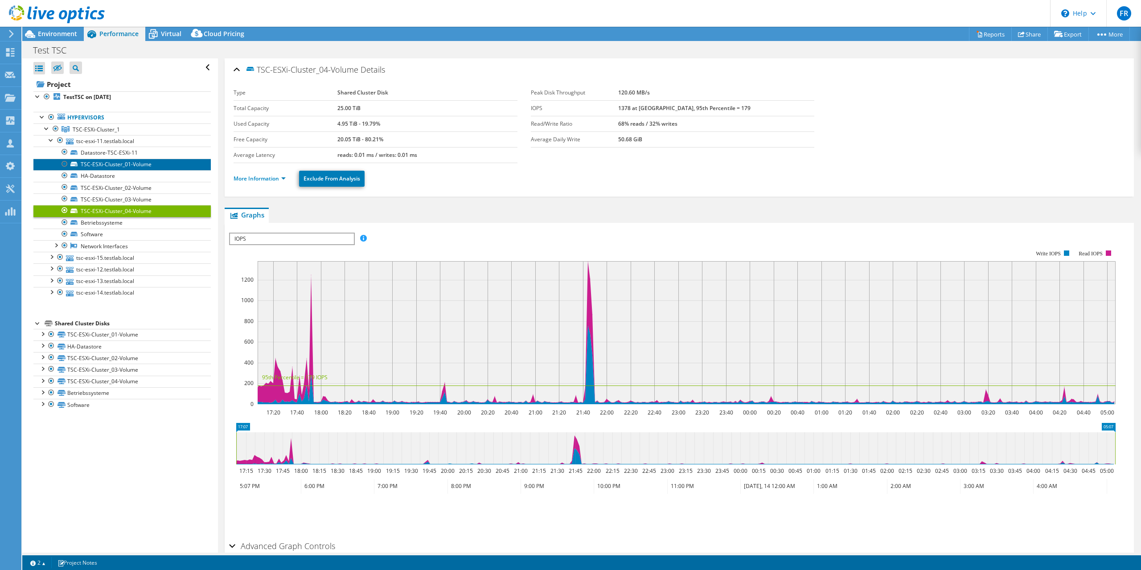
click at [140, 164] on link "TSC-ESXi-Cluster_01-Volume" at bounding box center [121, 165] width 177 height 12
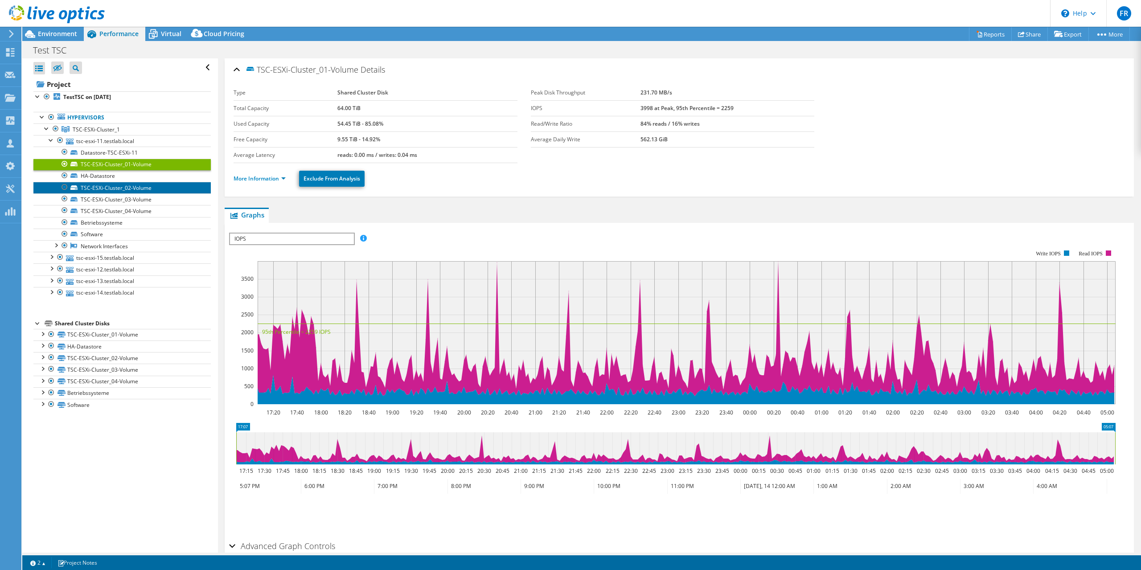
click at [139, 188] on link "TSC-ESXi-Cluster_02-Volume" at bounding box center [121, 188] width 177 height 12
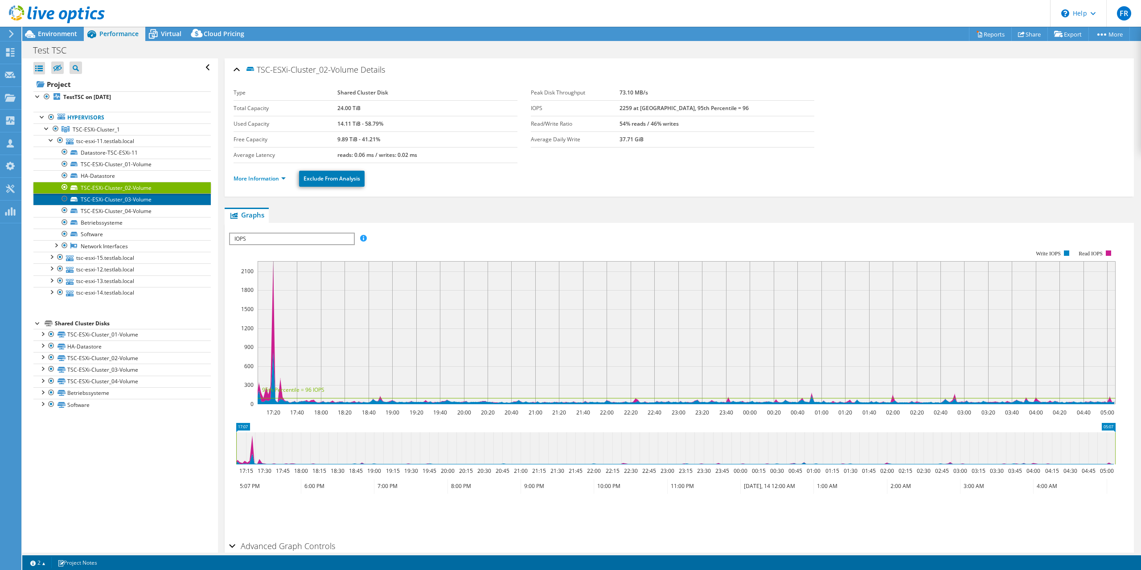
click at [145, 201] on link "TSC-ESXi-Cluster_03-Volume" at bounding box center [121, 199] width 177 height 12
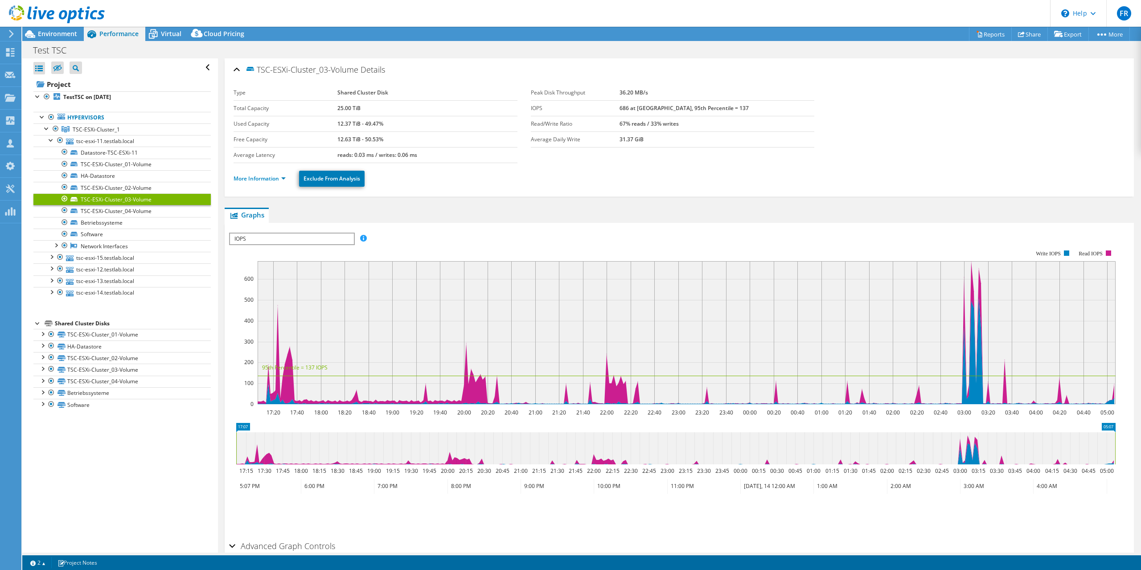
drag, startPoint x: 640, startPoint y: 107, endPoint x: 660, endPoint y: 108, distance: 19.6
click at [660, 108] on tr "IOPS 686 at Peak, 95th Percentile = 137" at bounding box center [673, 108] width 284 height 16
click at [148, 214] on link "TSC-ESXi-Cluster_04-Volume" at bounding box center [121, 211] width 177 height 12
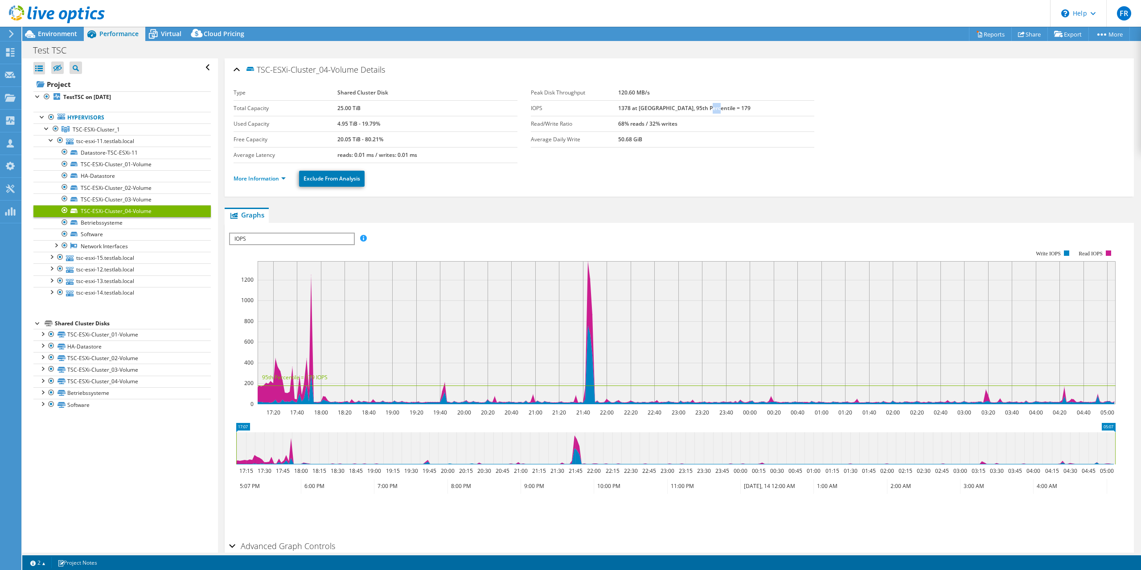
drag, startPoint x: 641, startPoint y: 109, endPoint x: 650, endPoint y: 109, distance: 8.9
click at [650, 109] on b "1378 at Peak, 95th Percentile = 179" at bounding box center [684, 108] width 132 height 8
click at [661, 162] on section "Type Shared Cluster Disk Total Capacity 25.00 TiB Used Capacity 4.95 TiB - 19.7…" at bounding box center [679, 124] width 891 height 78
click at [51, 292] on div at bounding box center [51, 291] width 9 height 9
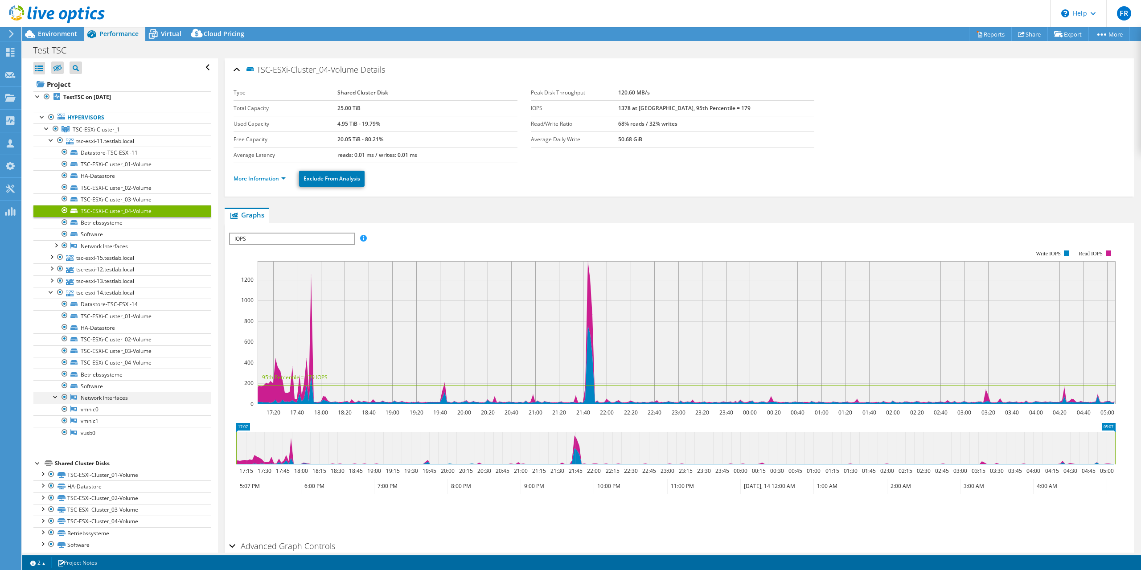
click at [54, 398] on div at bounding box center [55, 396] width 9 height 9
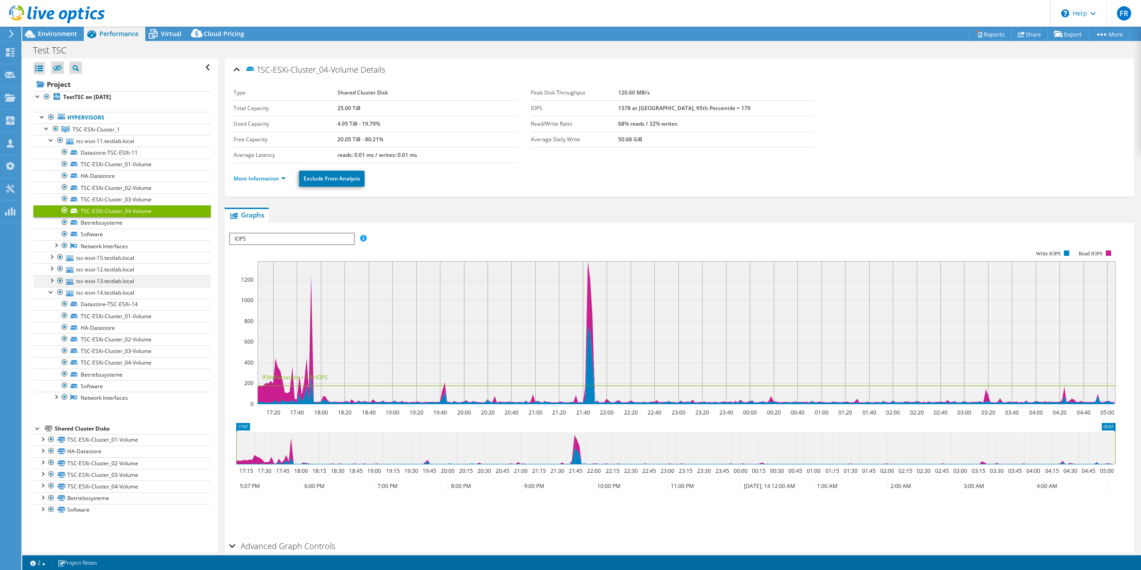
click at [51, 281] on div at bounding box center [51, 279] width 9 height 9
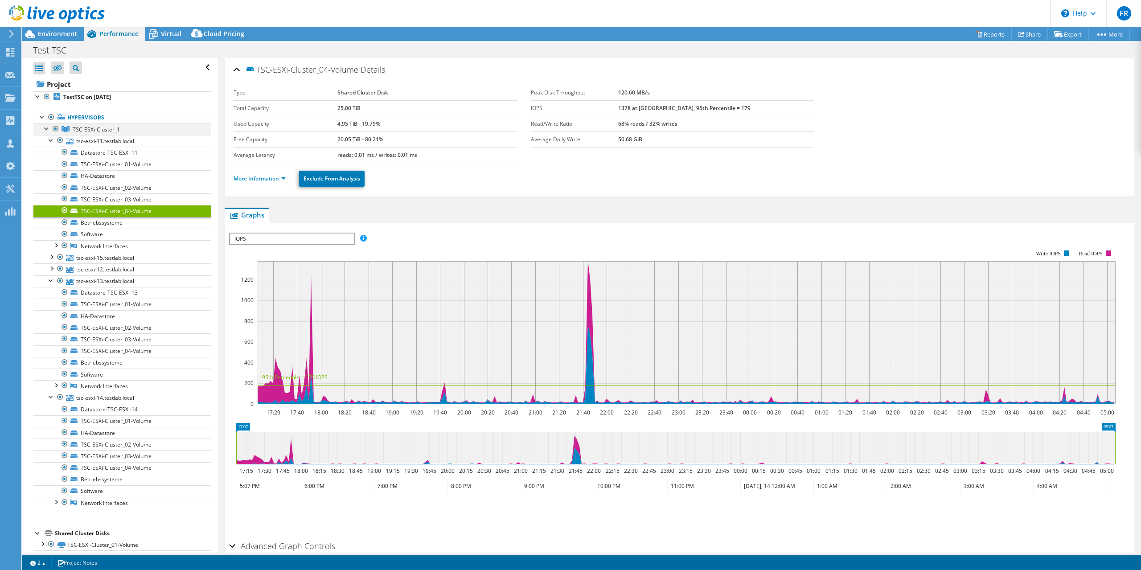
click at [46, 128] on div at bounding box center [46, 127] width 9 height 9
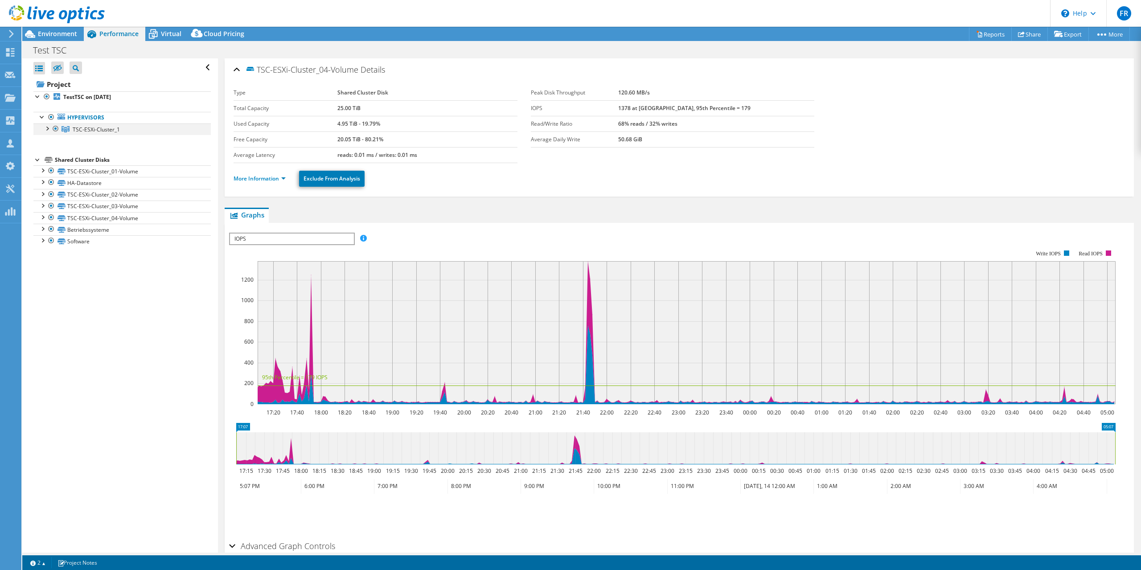
click at [46, 128] on div at bounding box center [46, 127] width 9 height 9
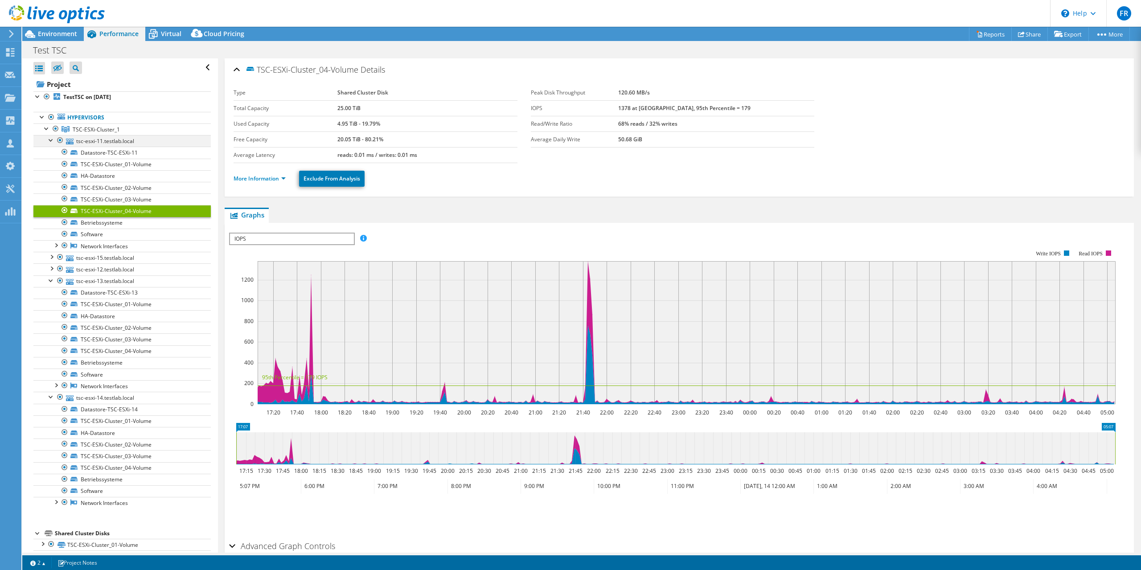
click at [51, 141] on div at bounding box center [51, 139] width 9 height 9
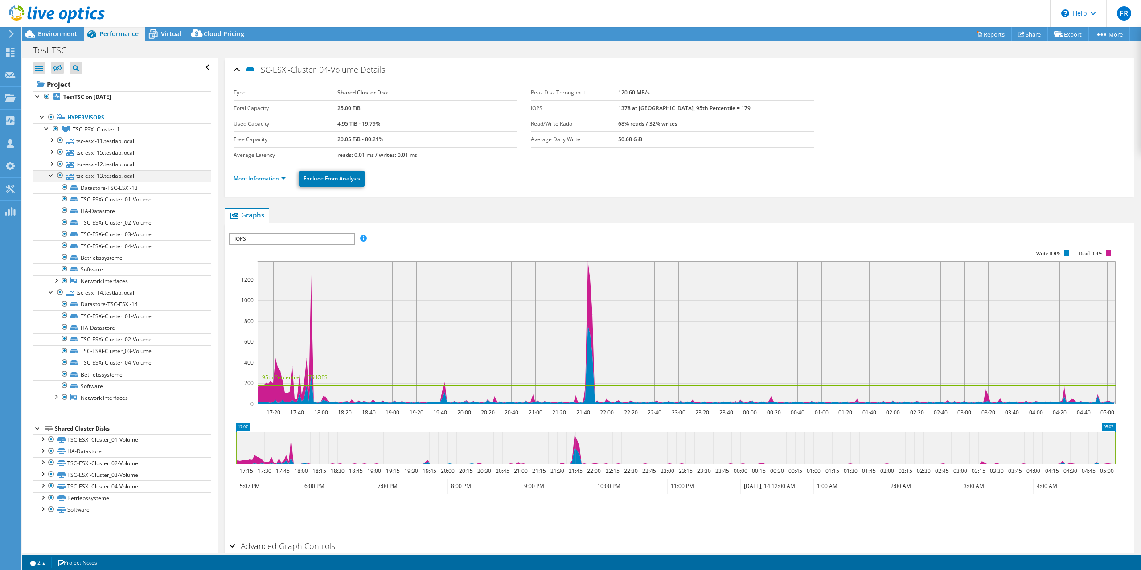
click at [49, 176] on div at bounding box center [51, 174] width 9 height 9
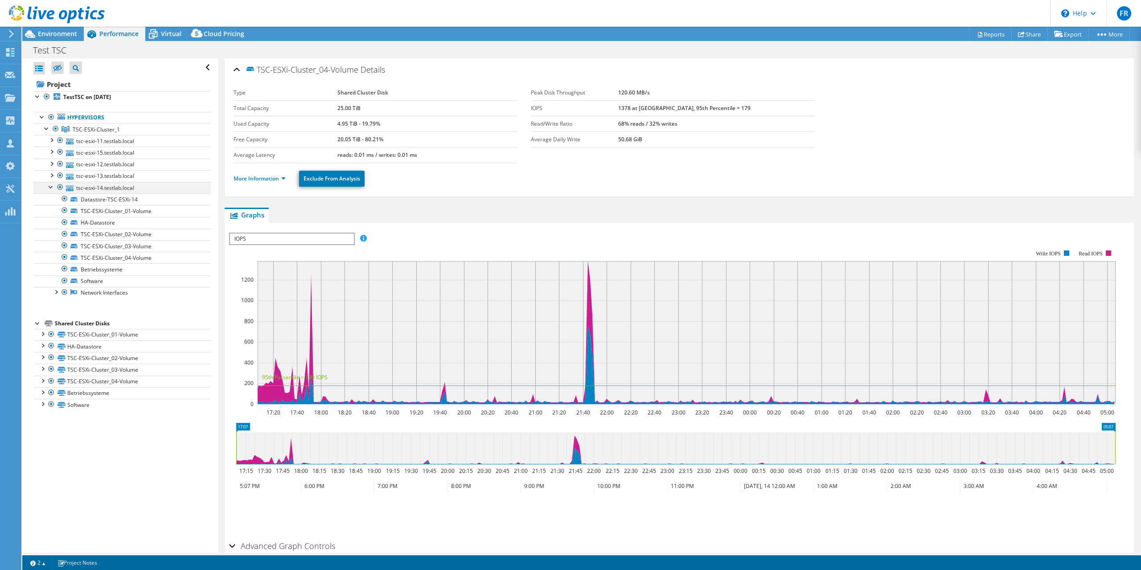
click at [51, 188] on div at bounding box center [51, 186] width 9 height 9
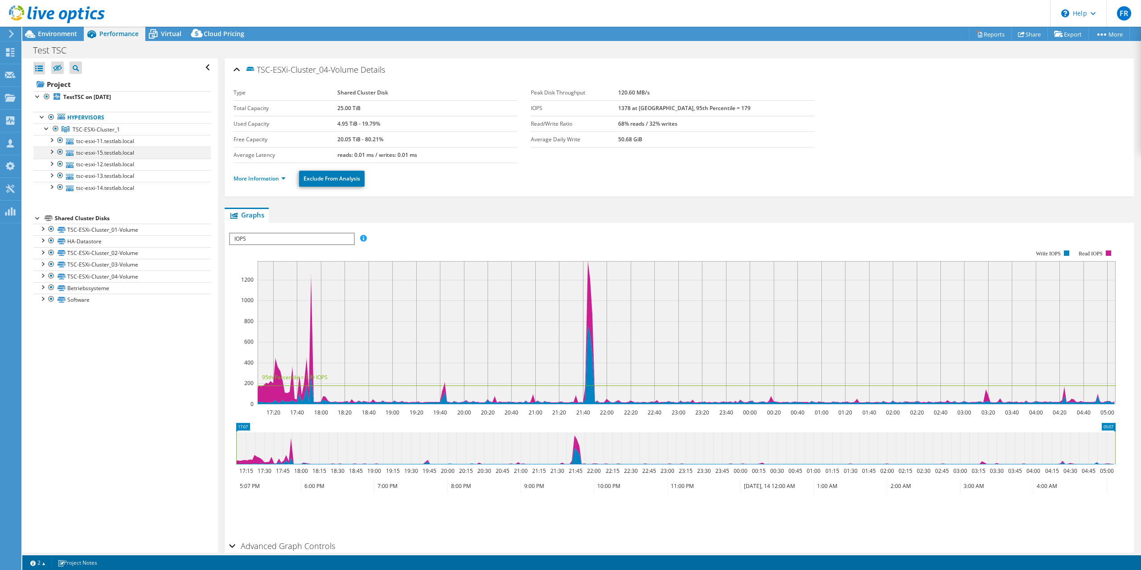
click at [53, 152] on div at bounding box center [51, 151] width 9 height 9
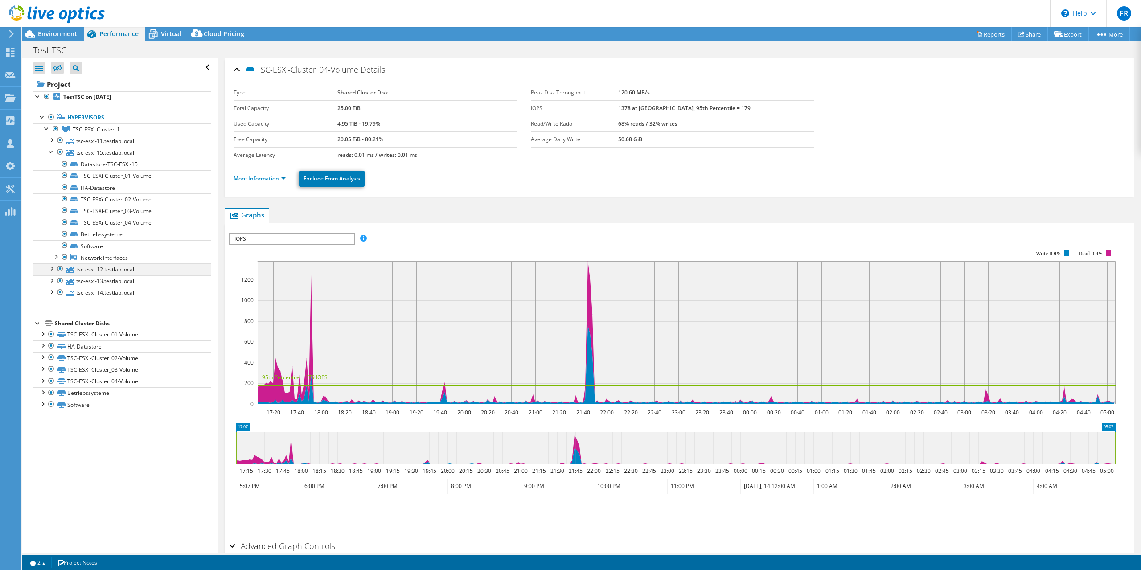
click at [48, 267] on div at bounding box center [51, 267] width 9 height 9
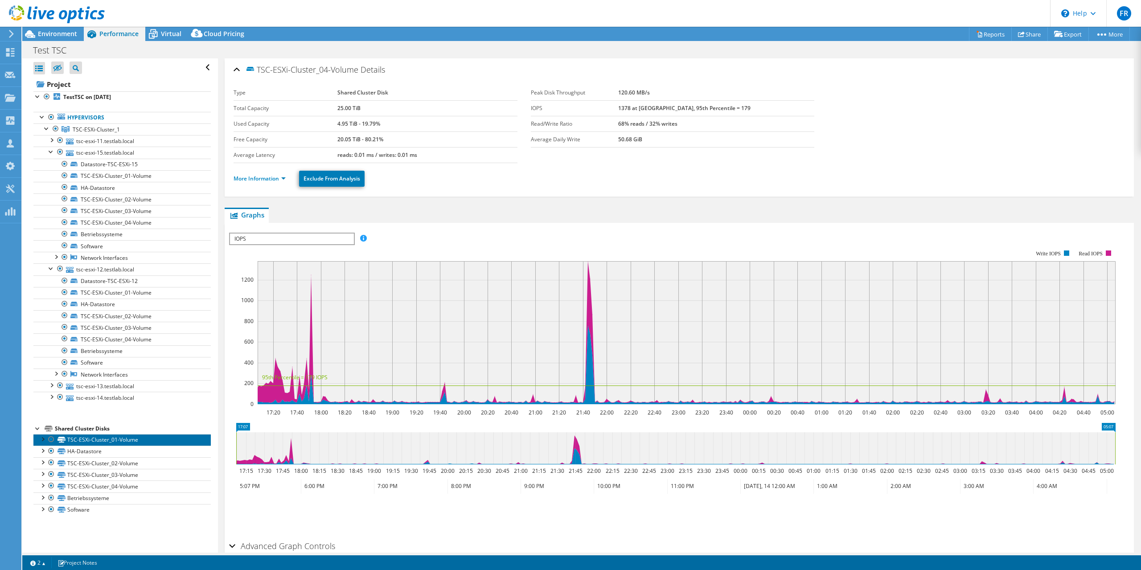
click at [83, 439] on link "TSC-ESXi-Cluster_01-Volume" at bounding box center [121, 440] width 177 height 12
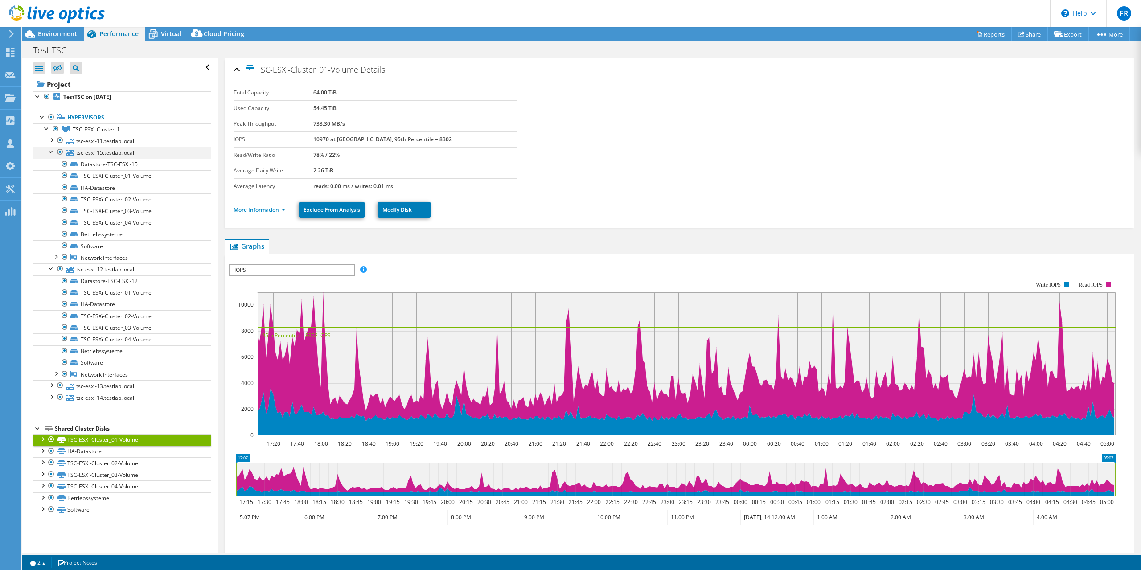
click at [50, 151] on div at bounding box center [51, 151] width 9 height 9
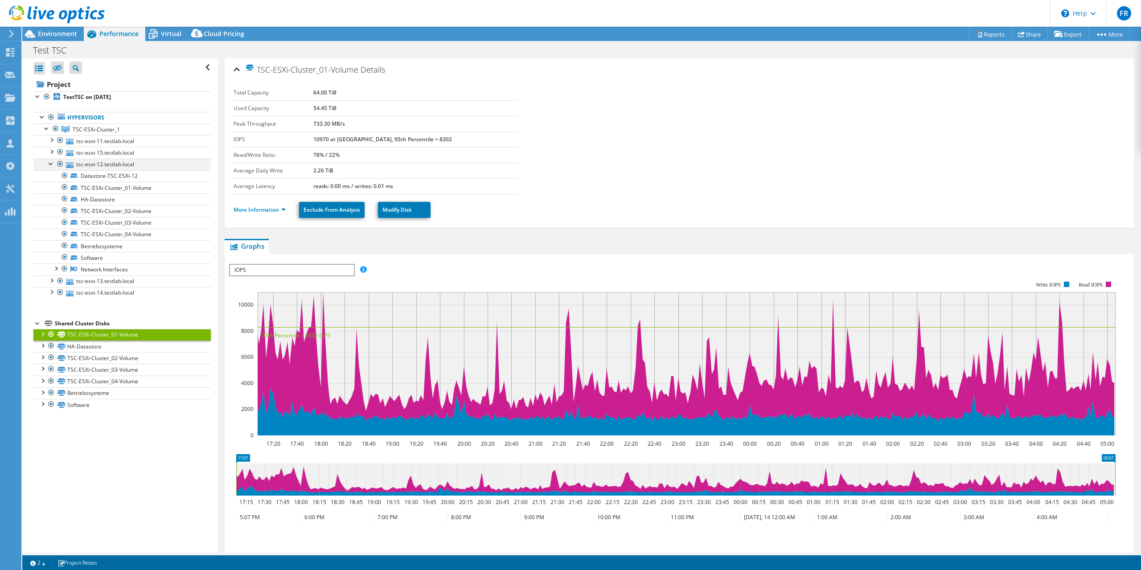
click at [53, 165] on div at bounding box center [51, 163] width 9 height 9
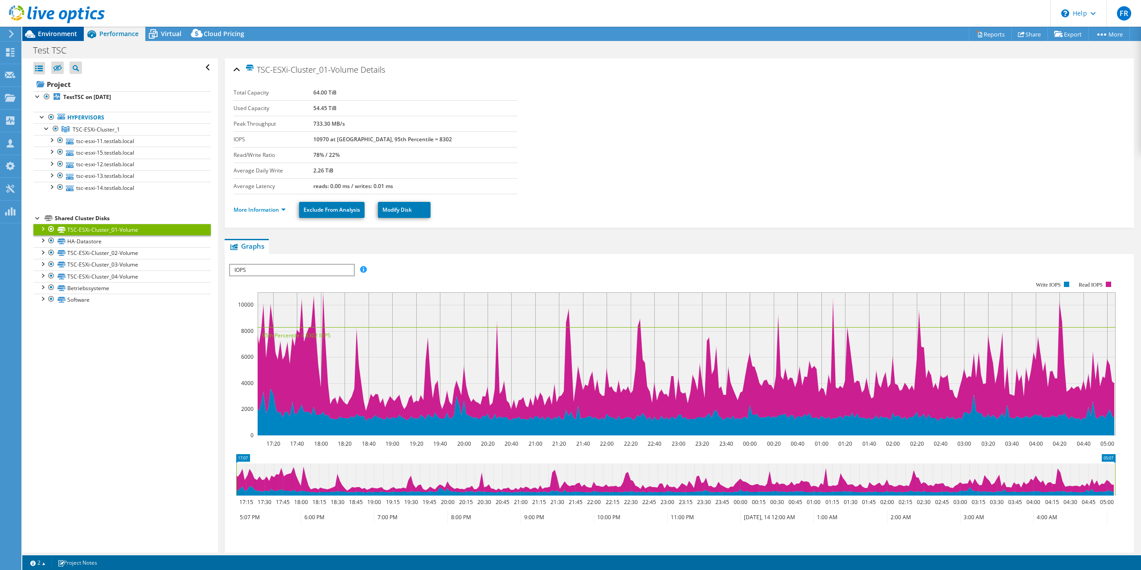
click at [49, 35] on span "Environment" at bounding box center [57, 33] width 39 height 8
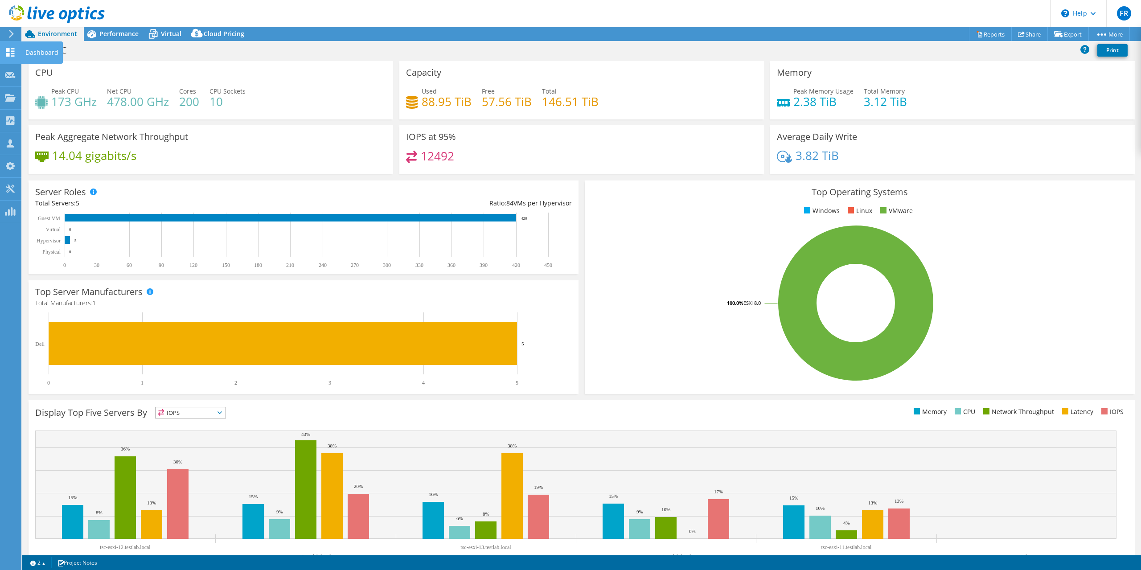
click at [8, 54] on use at bounding box center [10, 52] width 8 height 8
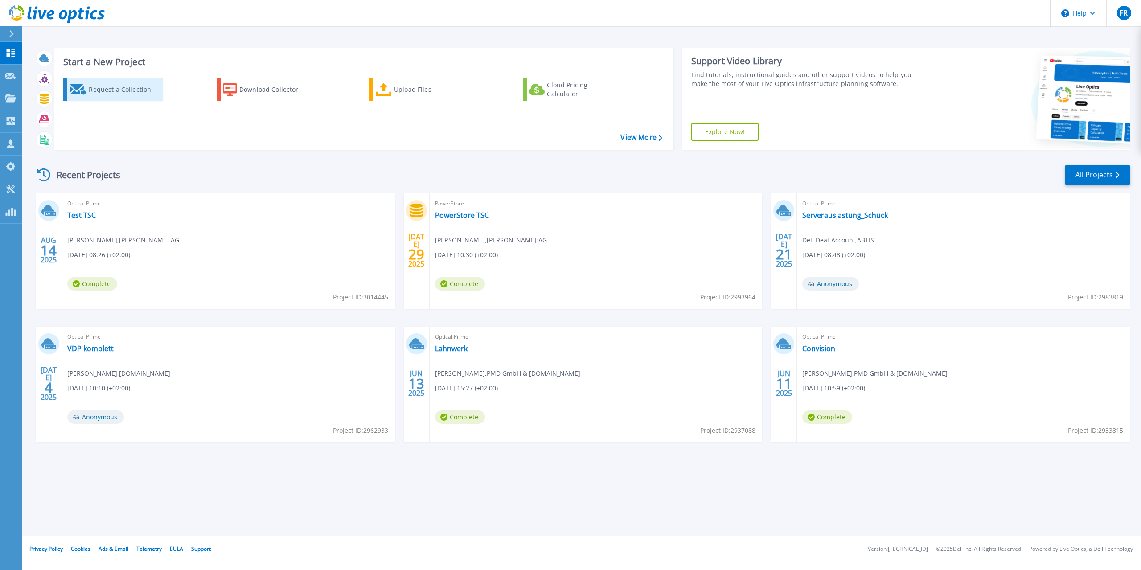
click at [109, 84] on div "Request a Collection" at bounding box center [124, 90] width 71 height 18
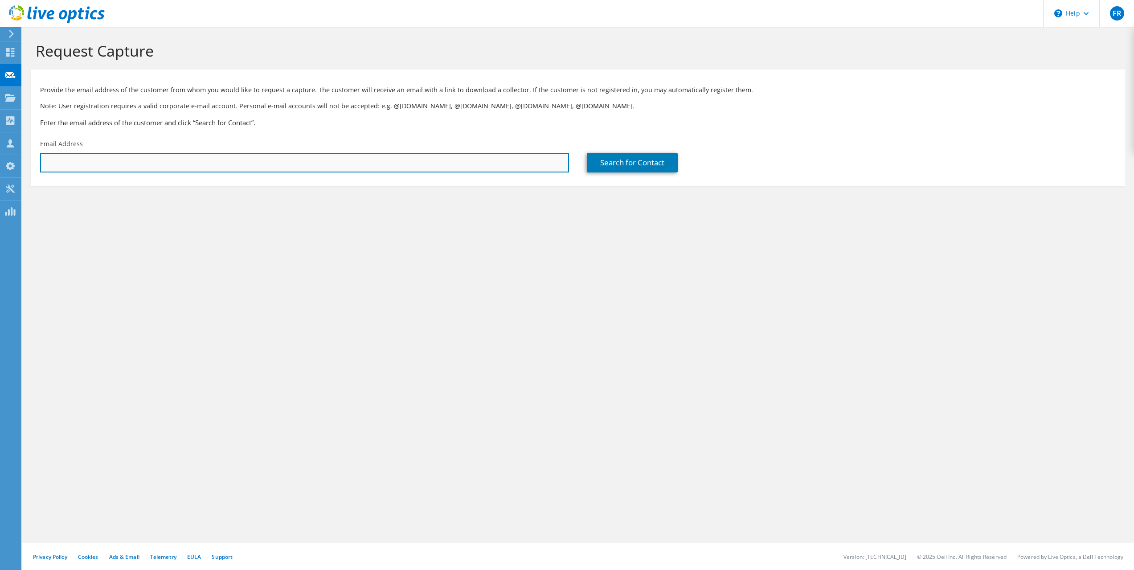
click at [164, 161] on input "text" at bounding box center [304, 163] width 529 height 20
type input "bjoernsch@tim.de"
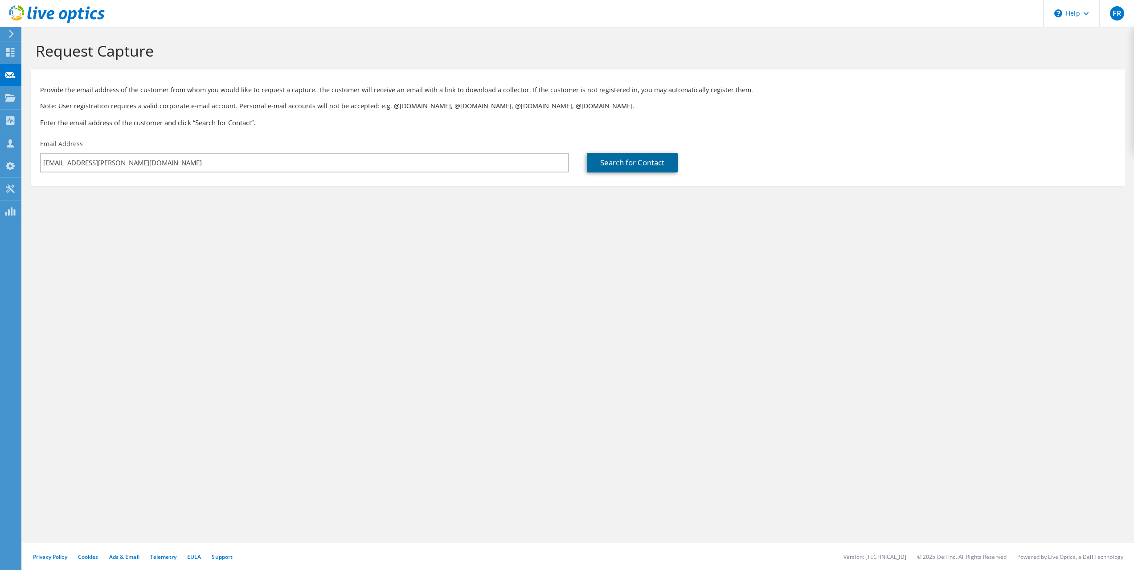
click at [657, 168] on link "Search for Contact" at bounding box center [632, 163] width 91 height 20
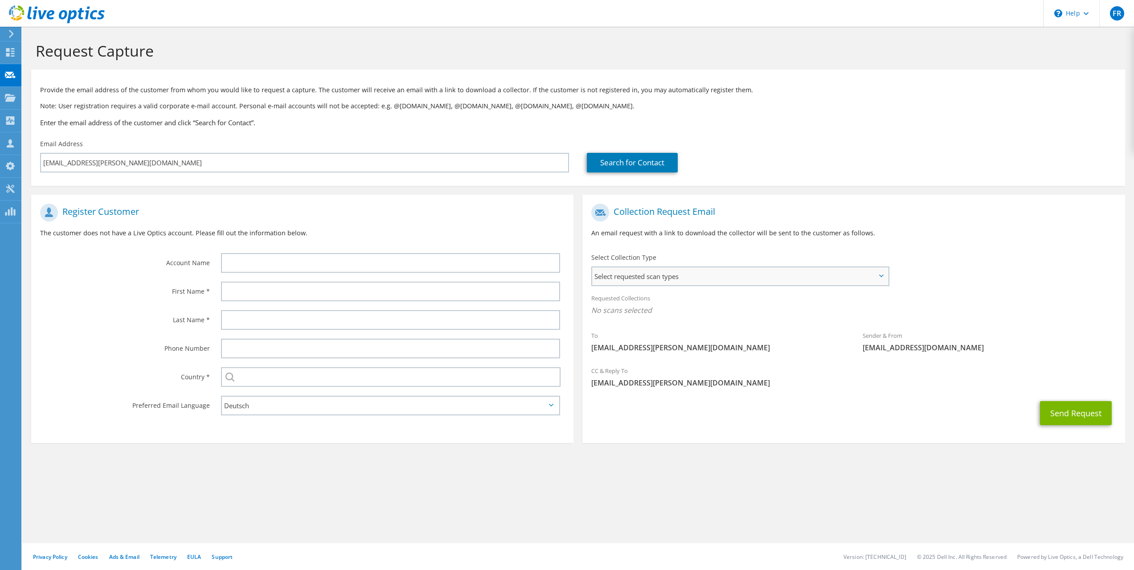
click at [874, 279] on span "Select requested scan types" at bounding box center [740, 276] width 296 height 18
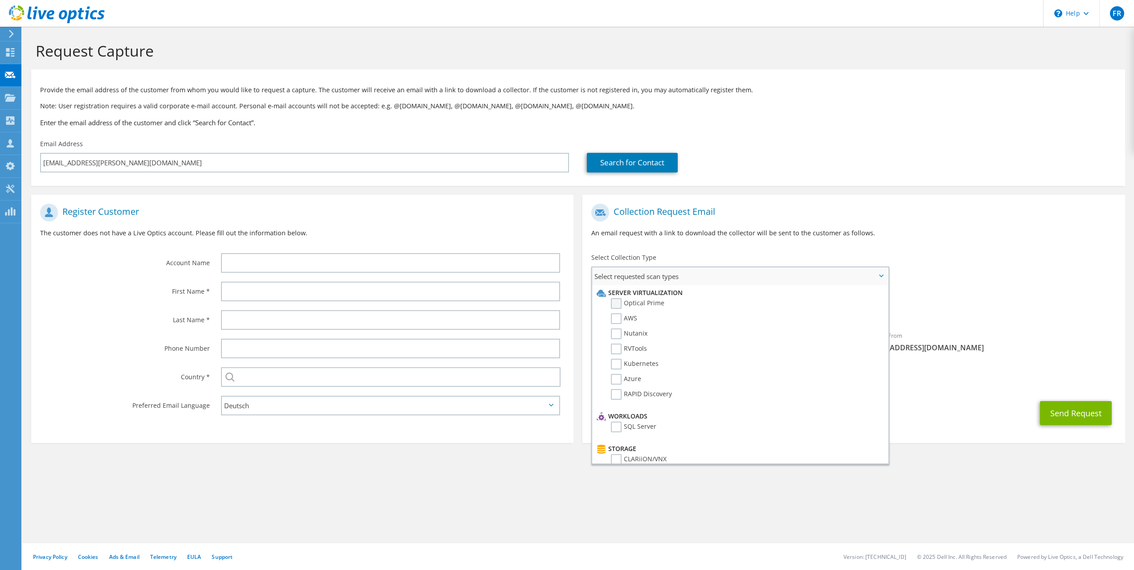
click at [628, 304] on label "Optical Prime" at bounding box center [637, 303] width 53 height 11
click at [0, 0] on input "Optical Prime" at bounding box center [0, 0] width 0 height 0
click at [868, 275] on span "Select requested scan types" at bounding box center [740, 276] width 296 height 18
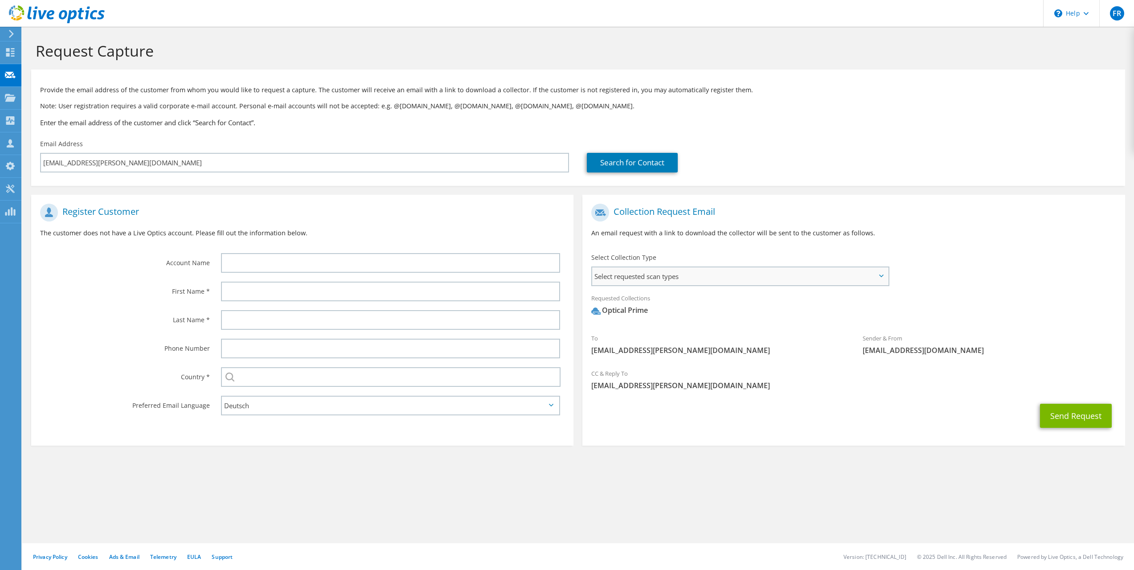
click at [864, 273] on span "Select requested scan types" at bounding box center [740, 276] width 296 height 18
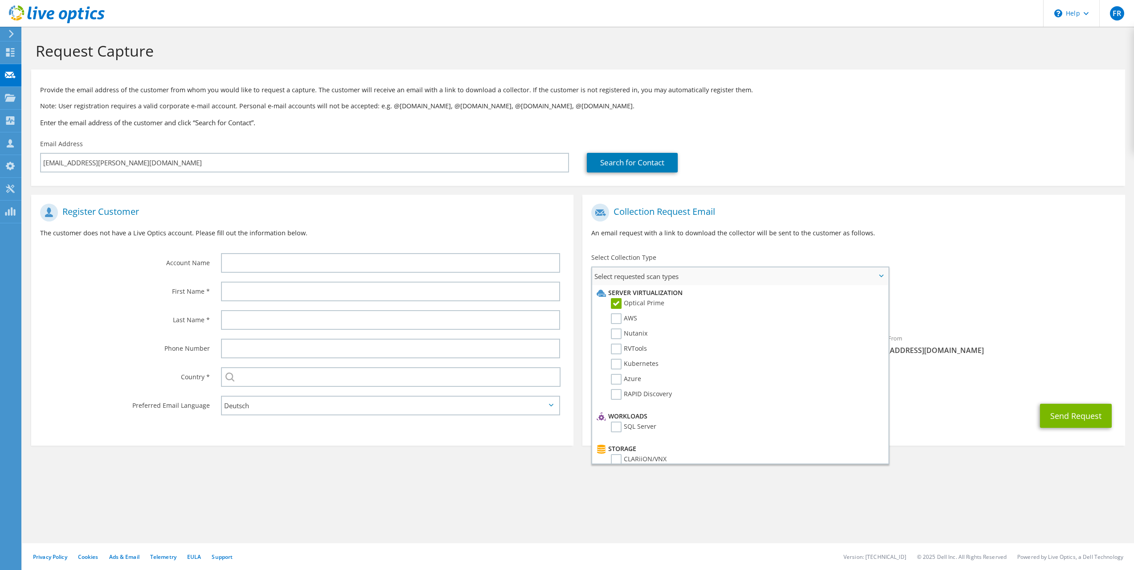
click at [616, 304] on label "Optical Prime" at bounding box center [637, 303] width 53 height 11
click at [0, 0] on input "Optical Prime" at bounding box center [0, 0] width 0 height 0
click at [887, 216] on h1 "Collection Request Email" at bounding box center [851, 213] width 520 height 18
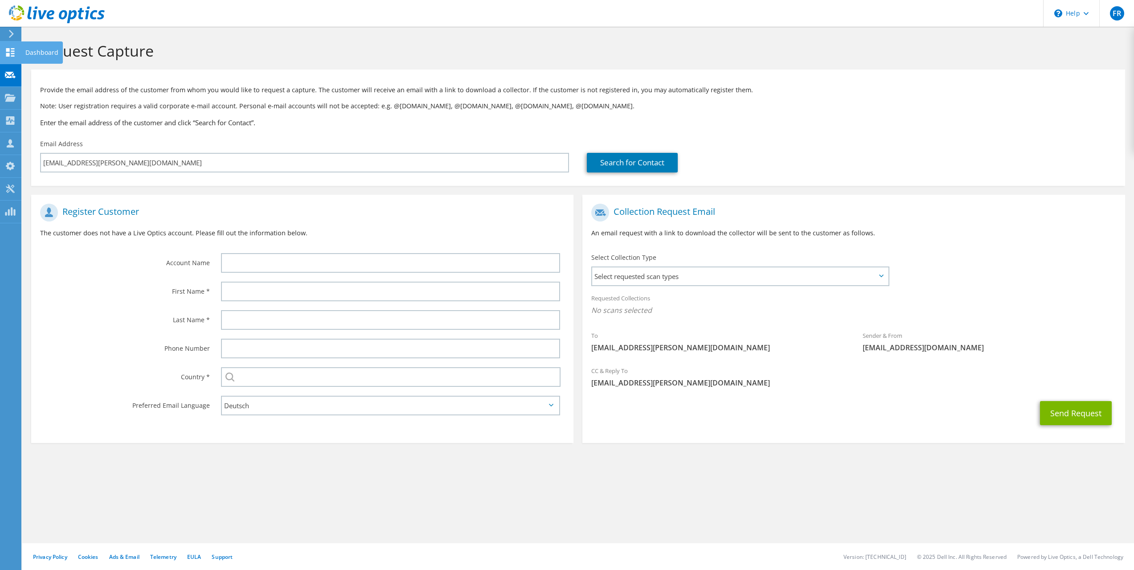
click at [6, 49] on icon at bounding box center [10, 52] width 11 height 8
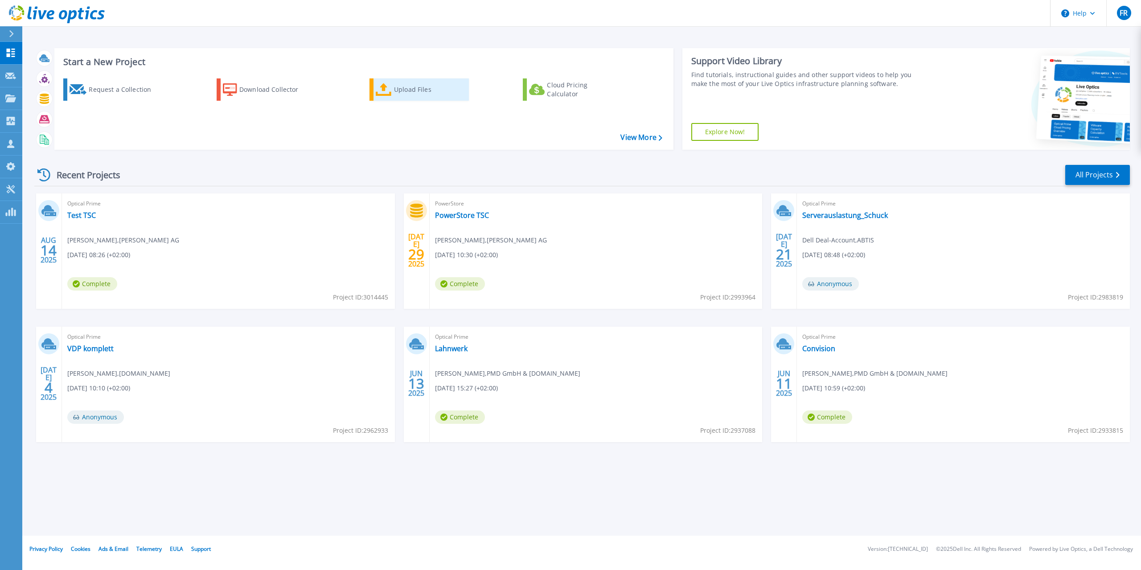
click at [387, 94] on icon at bounding box center [384, 89] width 16 height 13
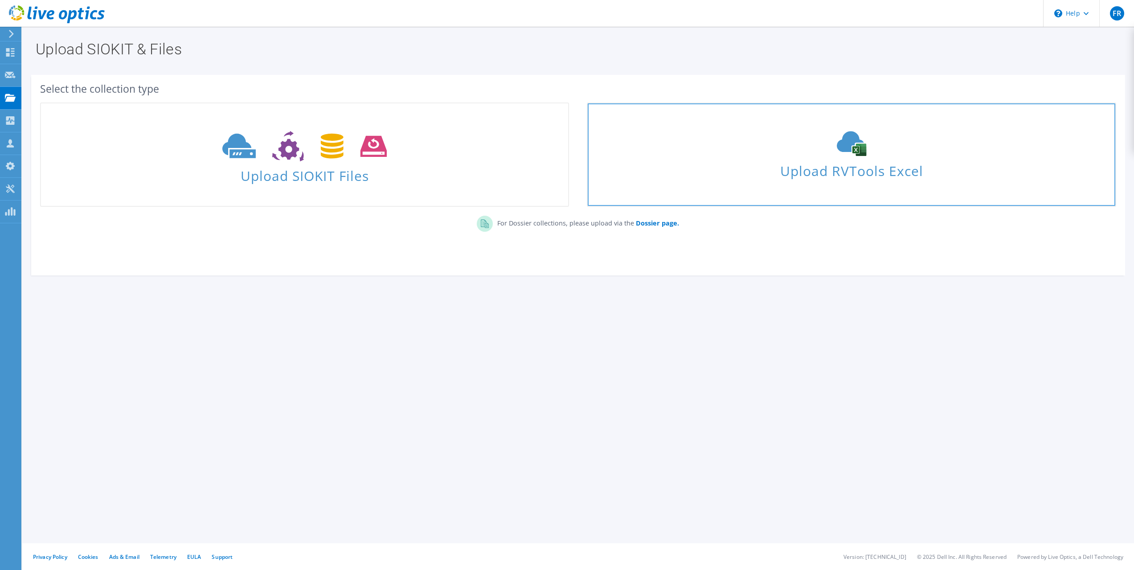
click at [799, 170] on span "Upload RVTools Excel" at bounding box center [851, 168] width 527 height 19
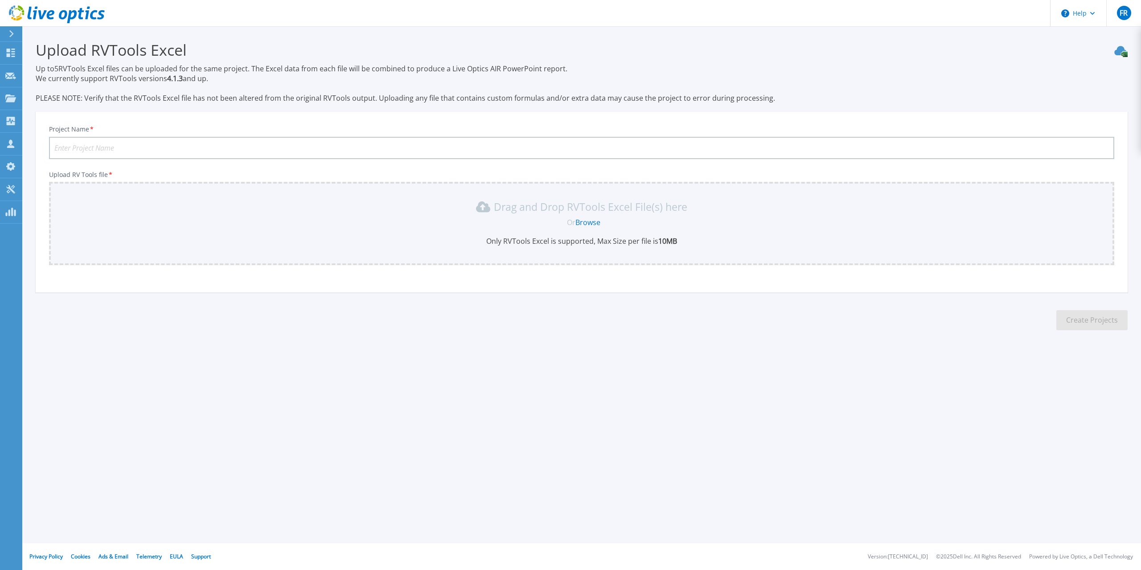
click at [271, 152] on input "Project Name *" at bounding box center [581, 148] width 1065 height 22
type input "TSC Nutanix"
click at [590, 225] on link "Browse" at bounding box center [587, 223] width 25 height 10
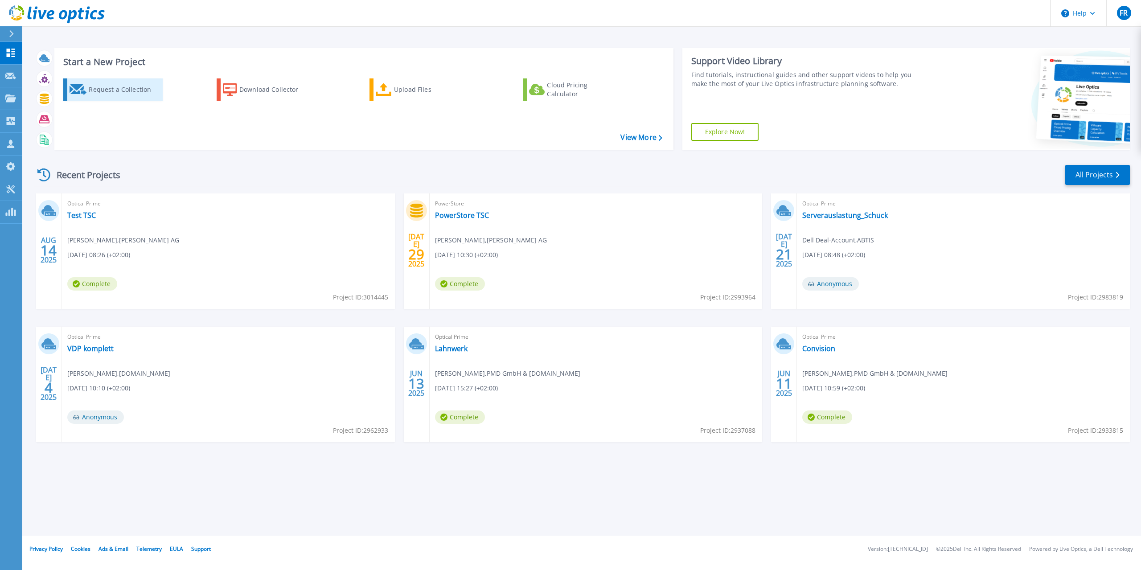
click at [103, 85] on div "Request a Collection" at bounding box center [124, 90] width 71 height 18
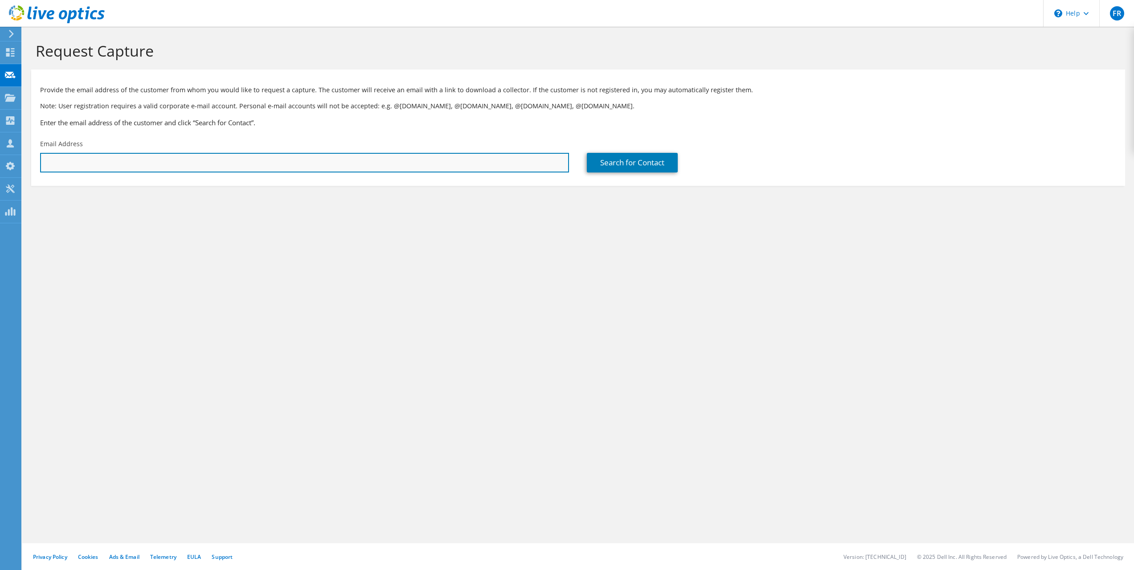
click at [152, 164] on input "text" at bounding box center [304, 163] width 529 height 20
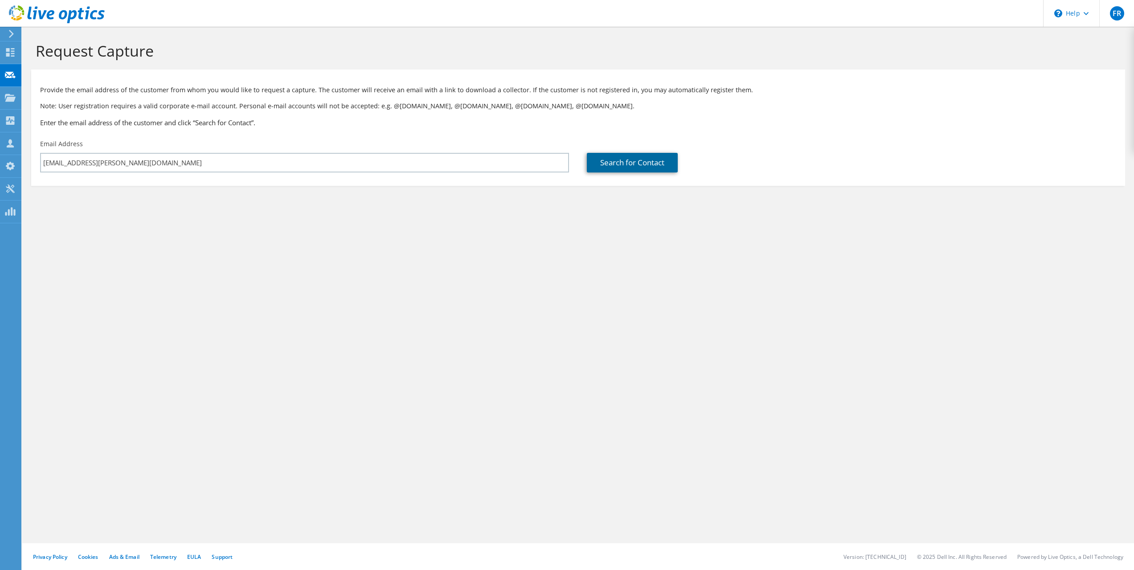
click at [641, 161] on link "Search for Contact" at bounding box center [632, 163] width 91 height 20
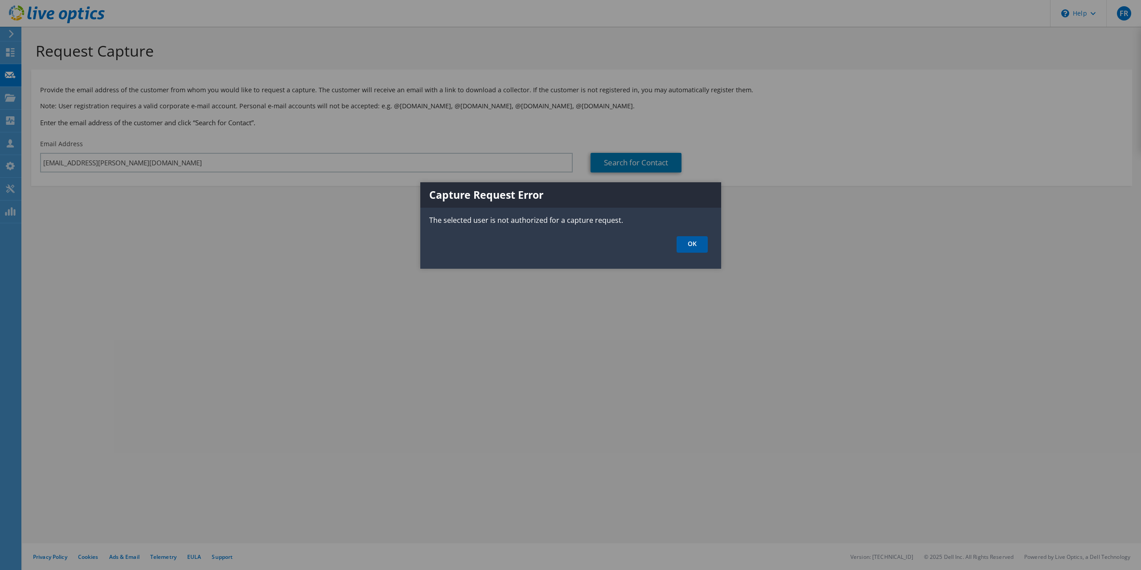
click at [688, 244] on link "OK" at bounding box center [692, 244] width 31 height 16
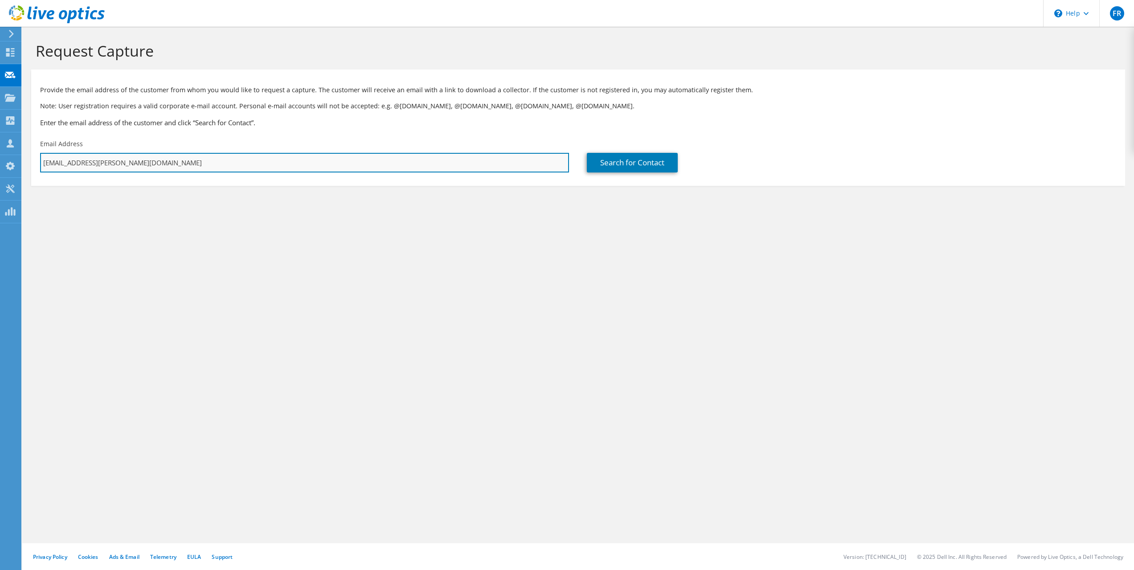
click at [108, 163] on input "[EMAIL_ADDRESS][PERSON_NAME][DOMAIN_NAME]" at bounding box center [304, 163] width 529 height 20
type input "florians@tim.de"
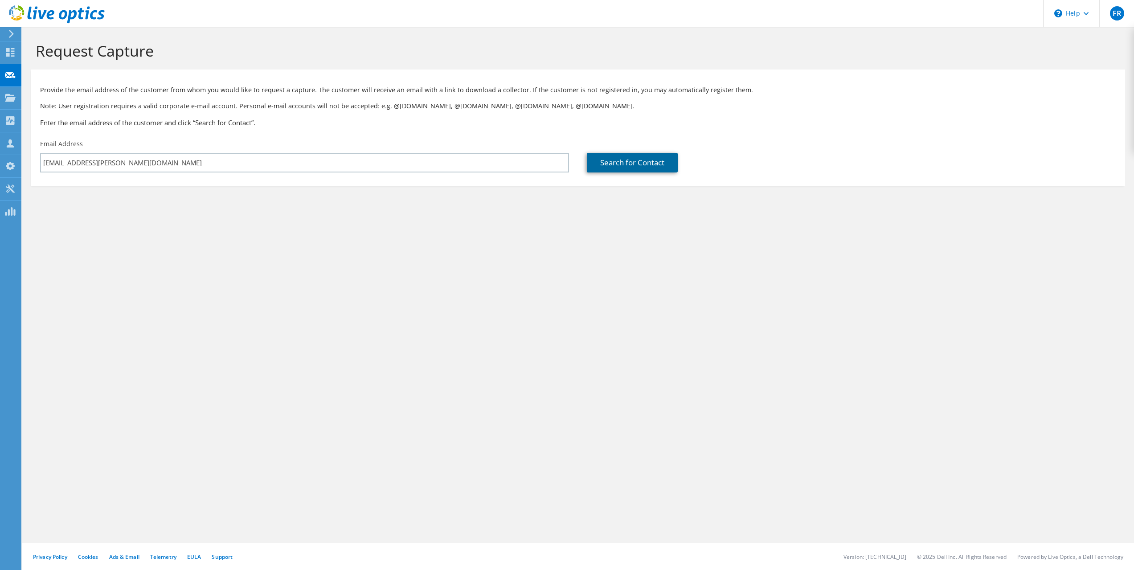
click at [634, 164] on link "Search for Contact" at bounding box center [632, 163] width 91 height 20
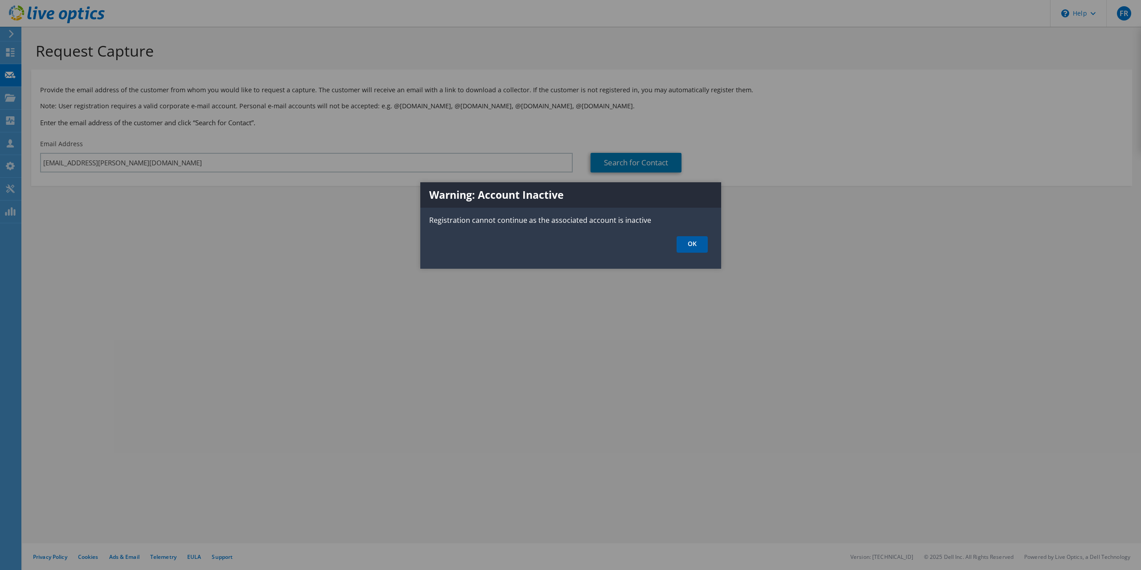
click at [686, 243] on link "OK" at bounding box center [692, 244] width 31 height 16
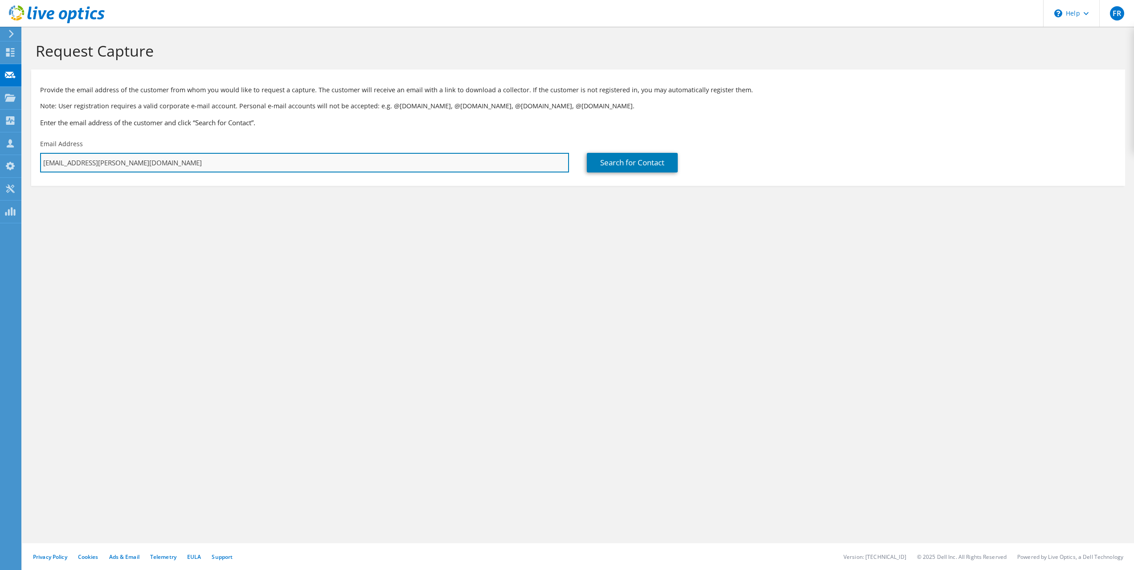
click at [113, 163] on input "florians@tim.de" at bounding box center [304, 163] width 529 height 20
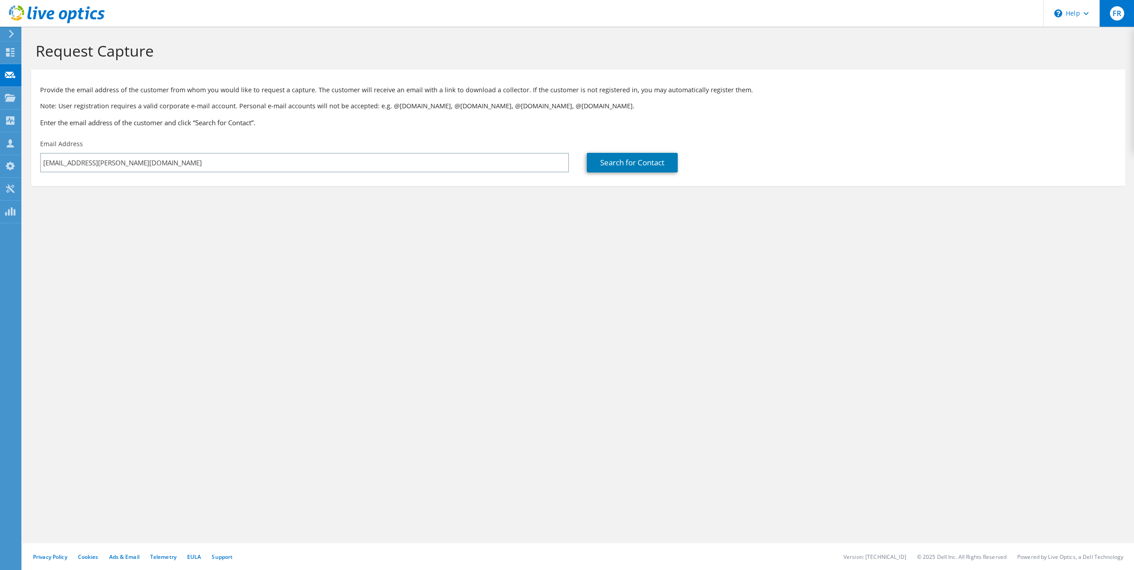
click at [1116, 9] on span "FR" at bounding box center [1117, 13] width 14 height 14
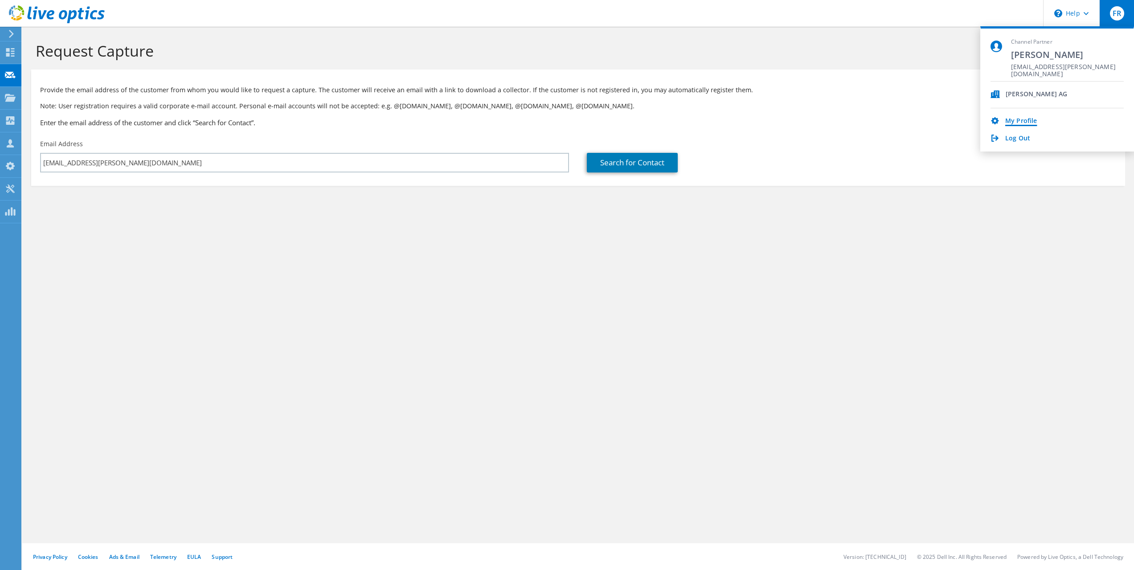
click at [1024, 121] on link "My Profile" at bounding box center [1022, 121] width 32 height 8
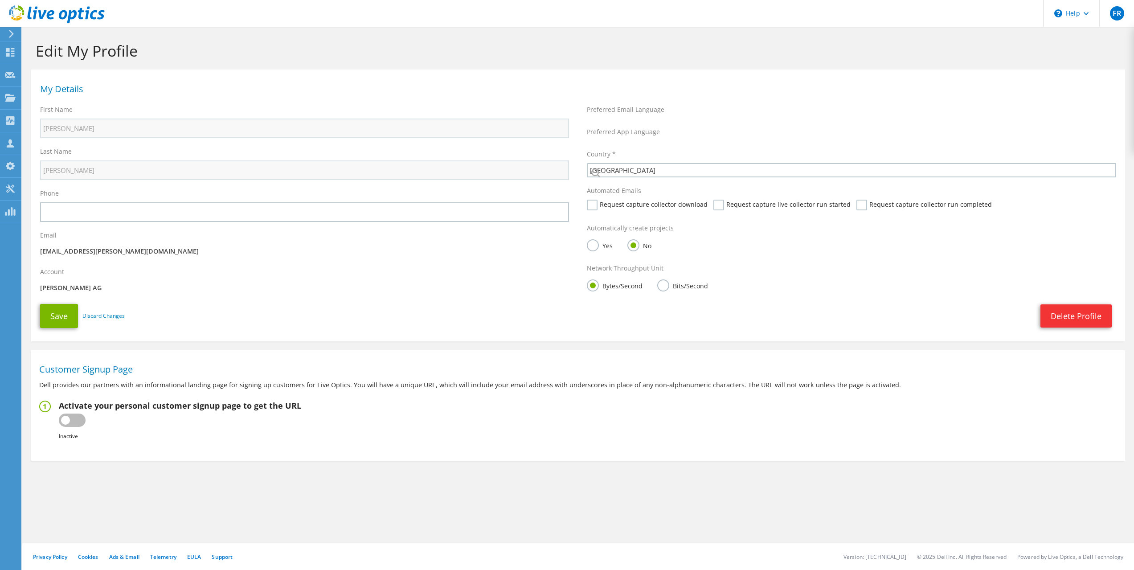
select select "56"
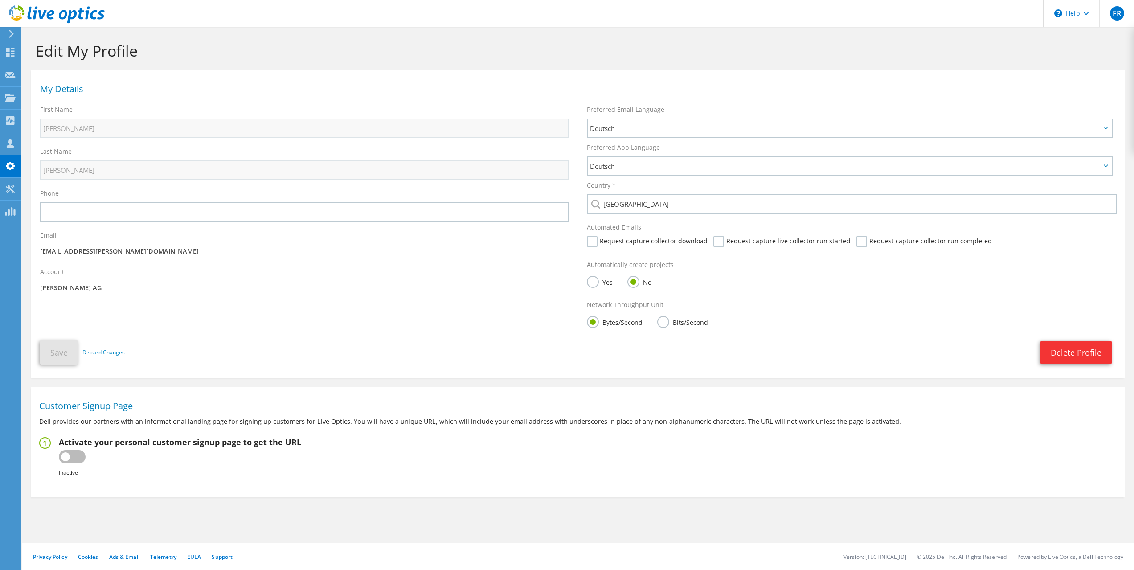
click at [464, 463] on fieldset "Activate your personal customer signup page to get the URL Inactive Active Fail…" at bounding box center [578, 457] width 1078 height 41
click at [66, 457] on label at bounding box center [72, 456] width 27 height 13
click at [0, 0] on input "checkbox" at bounding box center [0, 0] width 0 height 0
type input "[URL][DOMAIN_NAME]"
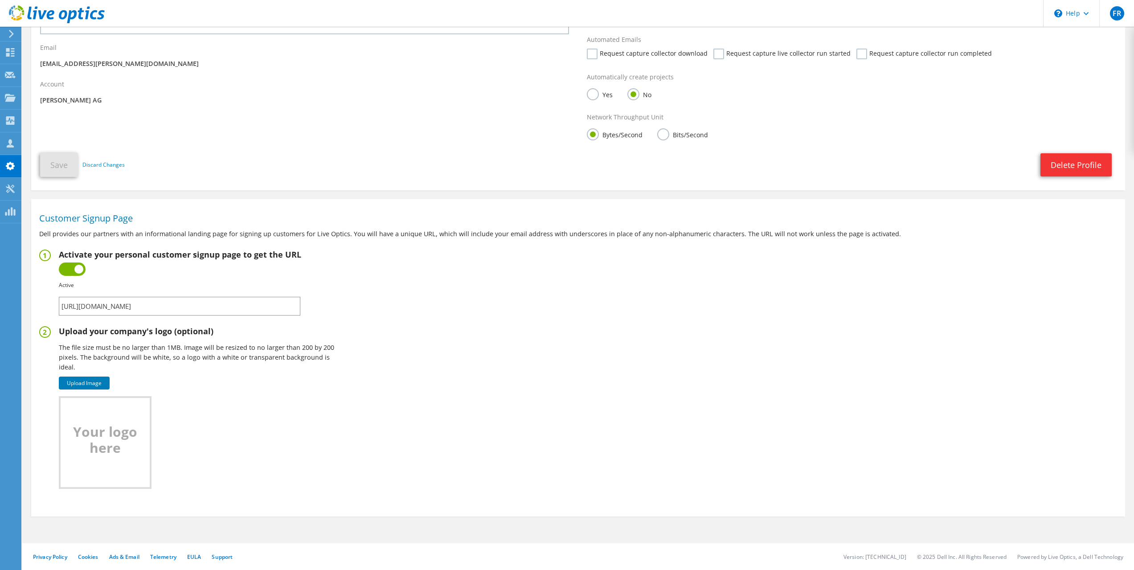
scroll to position [143, 0]
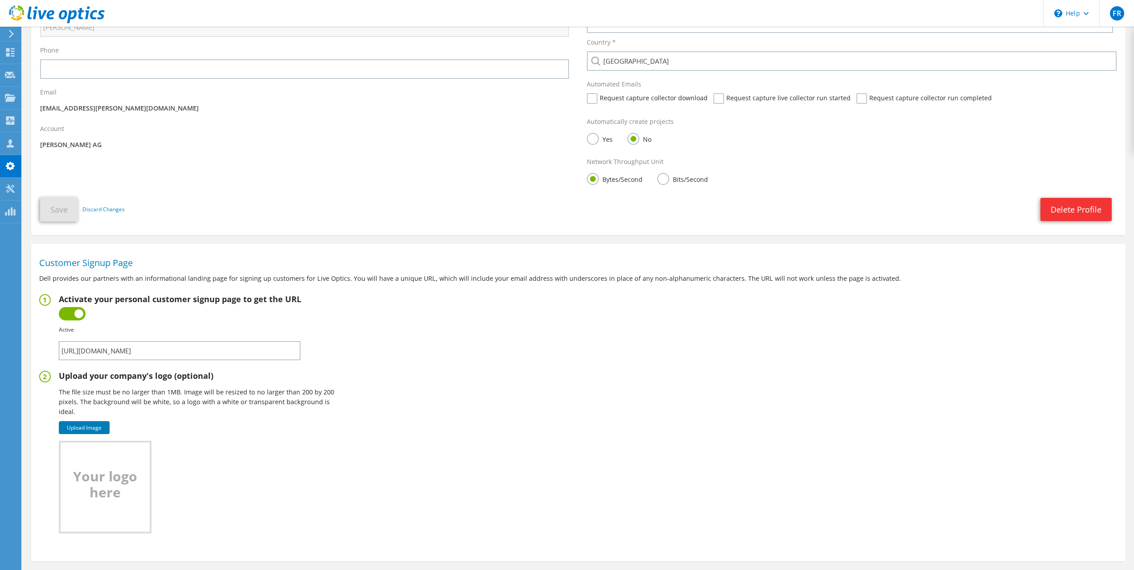
click at [78, 315] on label at bounding box center [72, 313] width 27 height 13
click at [0, 0] on input "checkbox" at bounding box center [0, 0] width 0 height 0
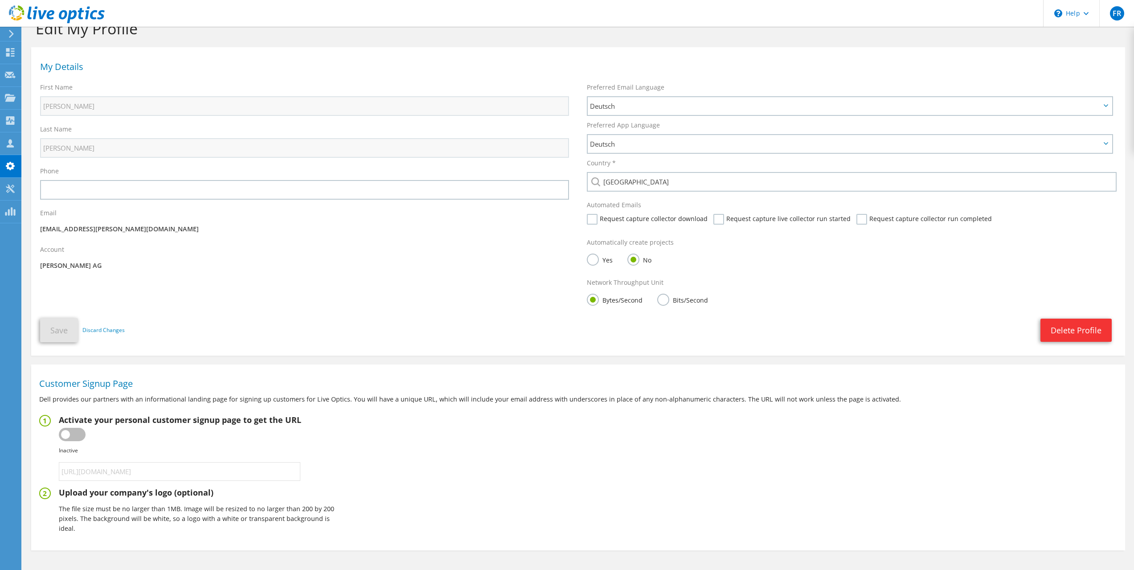
scroll to position [0, 0]
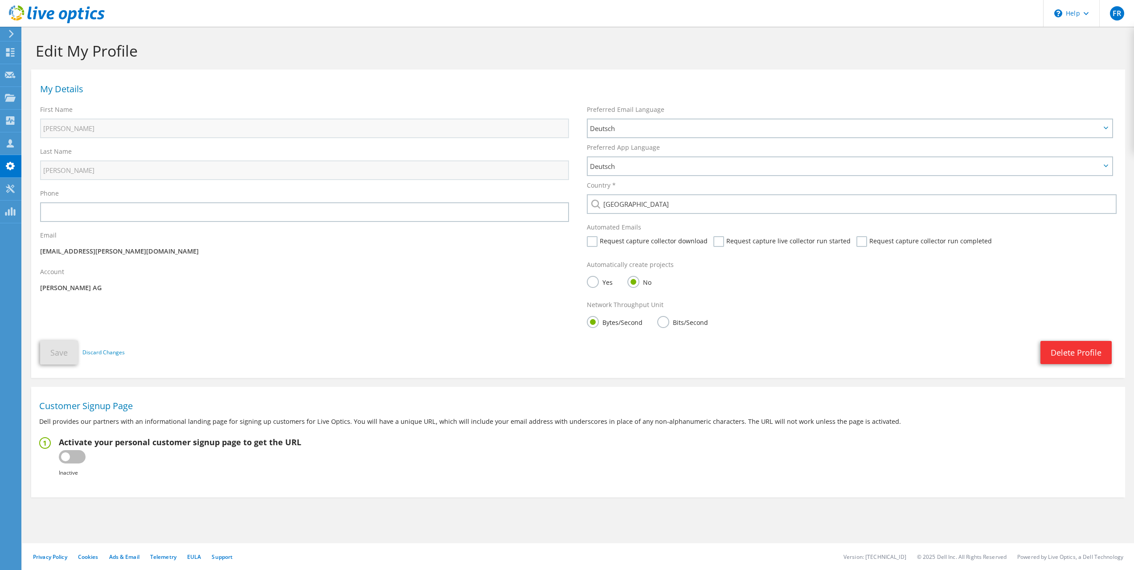
click at [595, 283] on label "Yes" at bounding box center [600, 281] width 26 height 11
click at [0, 0] on input "Yes" at bounding box center [0, 0] width 0 height 0
click at [58, 349] on button "Save" at bounding box center [59, 353] width 38 height 24
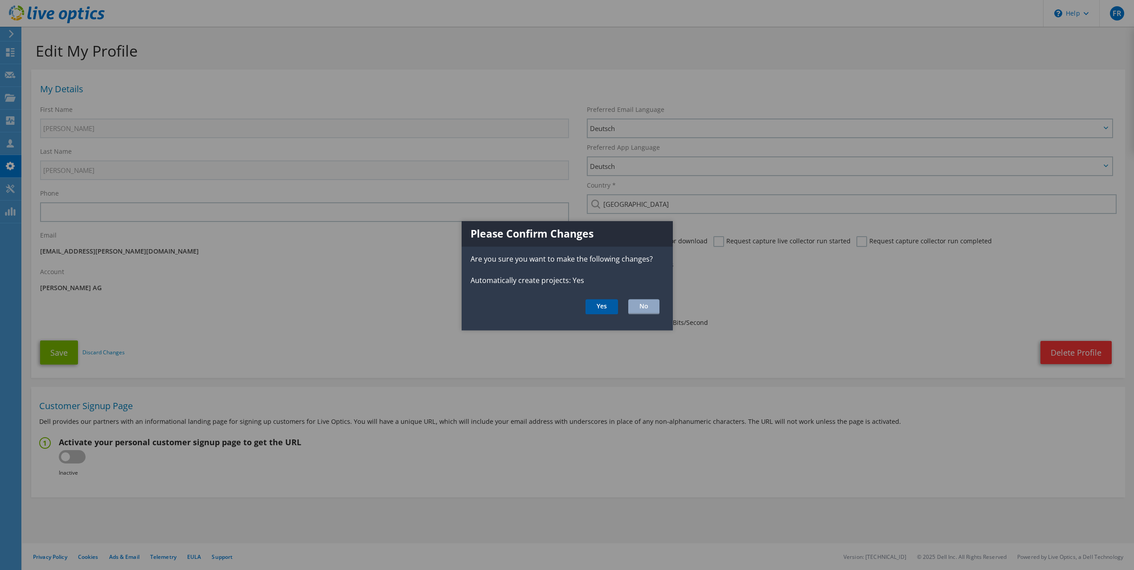
click at [602, 305] on button "Yes" at bounding box center [602, 306] width 33 height 15
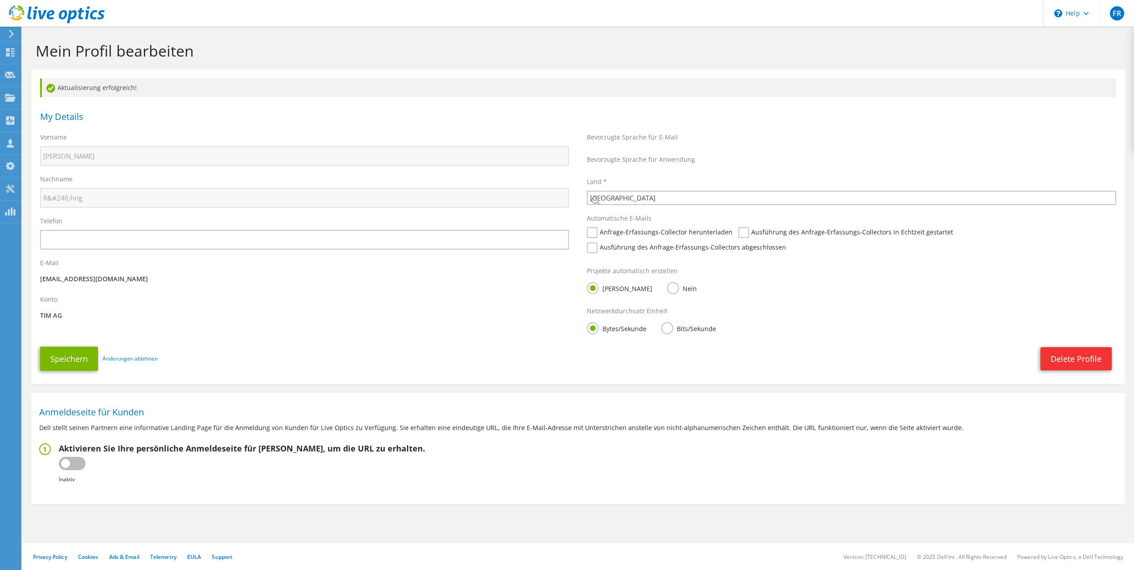
select select "56"
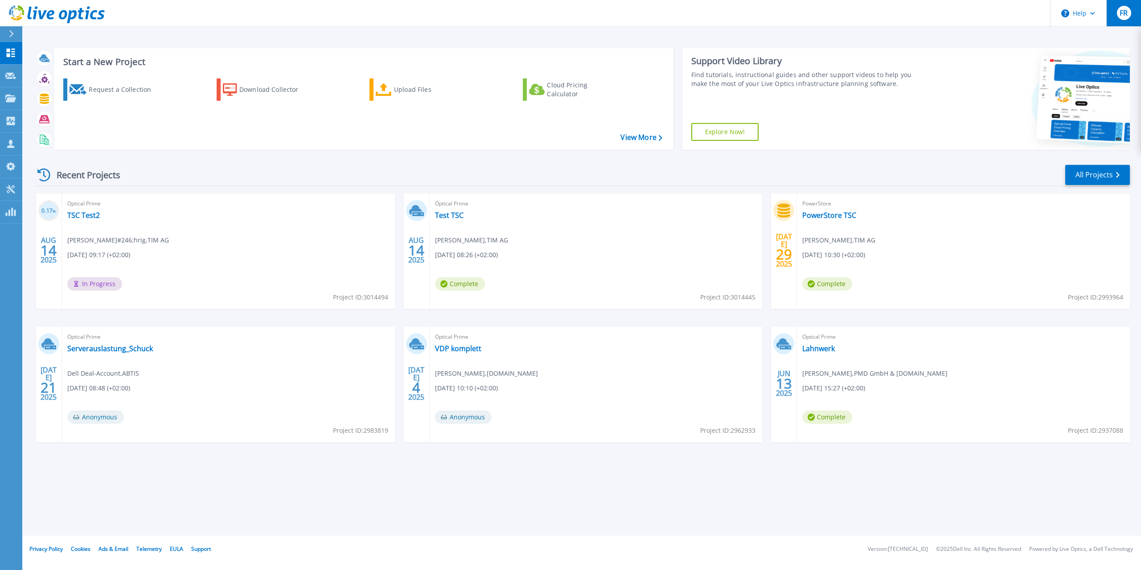
click at [1126, 13] on span "FR" at bounding box center [1124, 12] width 8 height 7
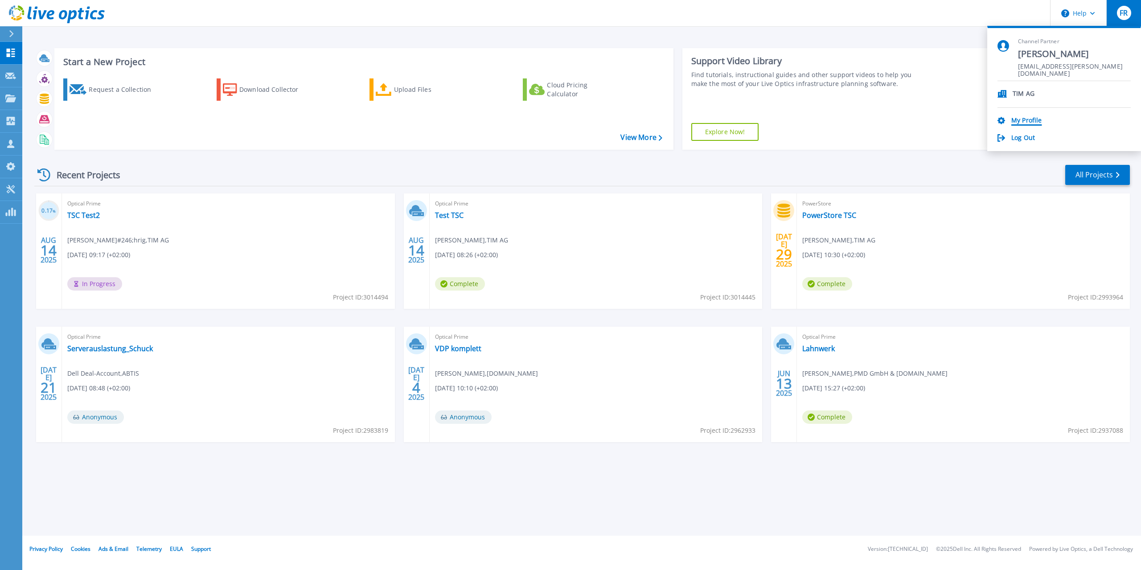
click at [1025, 118] on link "My Profile" at bounding box center [1026, 121] width 30 height 8
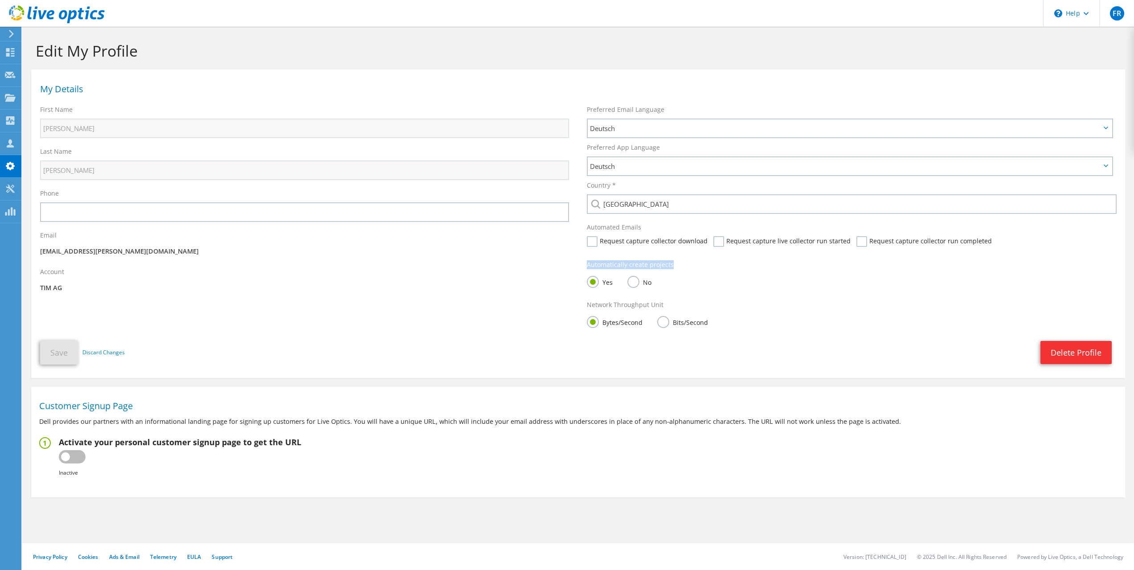
drag, startPoint x: 587, startPoint y: 264, endPoint x: 678, endPoint y: 268, distance: 91.0
click at [678, 268] on div "Automatically create projects Yes No" at bounding box center [851, 276] width 547 height 40
click at [679, 268] on div "Automatically create projects Yes No" at bounding box center [851, 276] width 547 height 40
click at [9, 53] on icon at bounding box center [10, 52] width 11 height 8
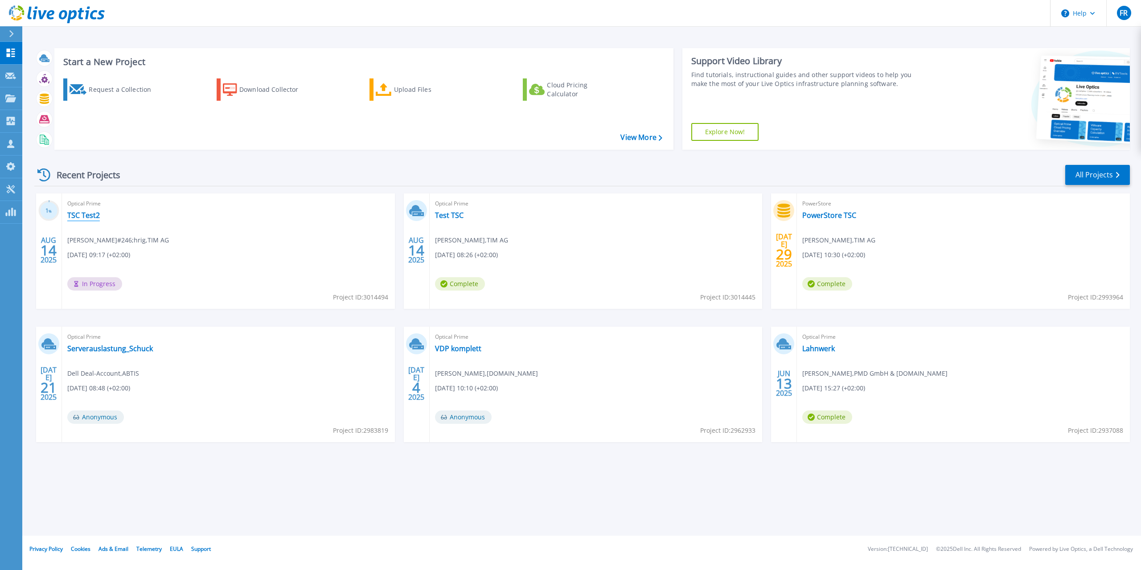
click at [80, 218] on link "TSC Test2" at bounding box center [83, 215] width 33 height 9
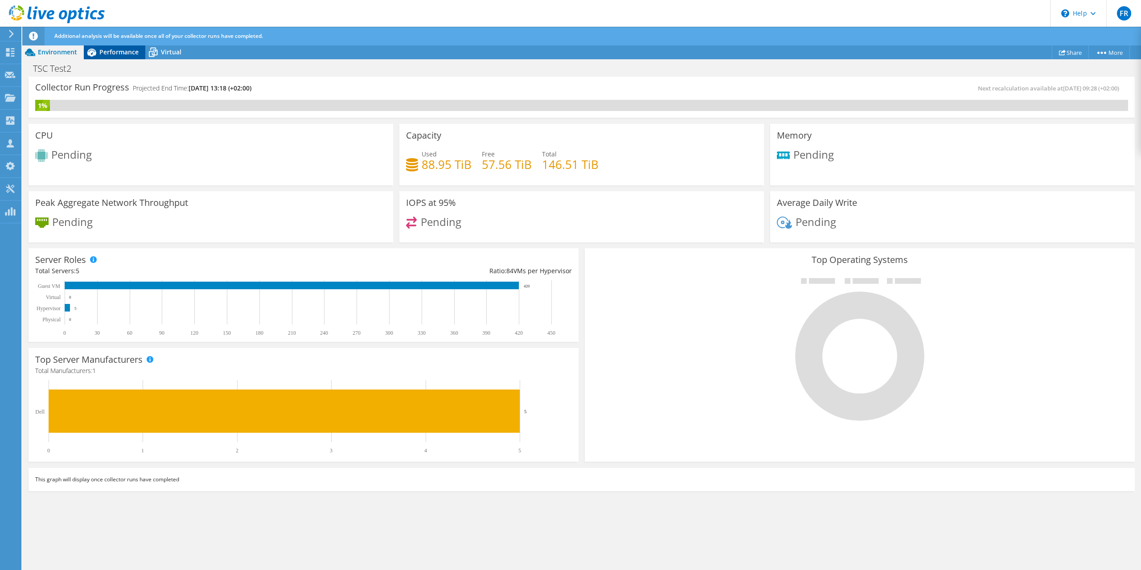
click at [126, 52] on span "Performance" at bounding box center [118, 52] width 39 height 8
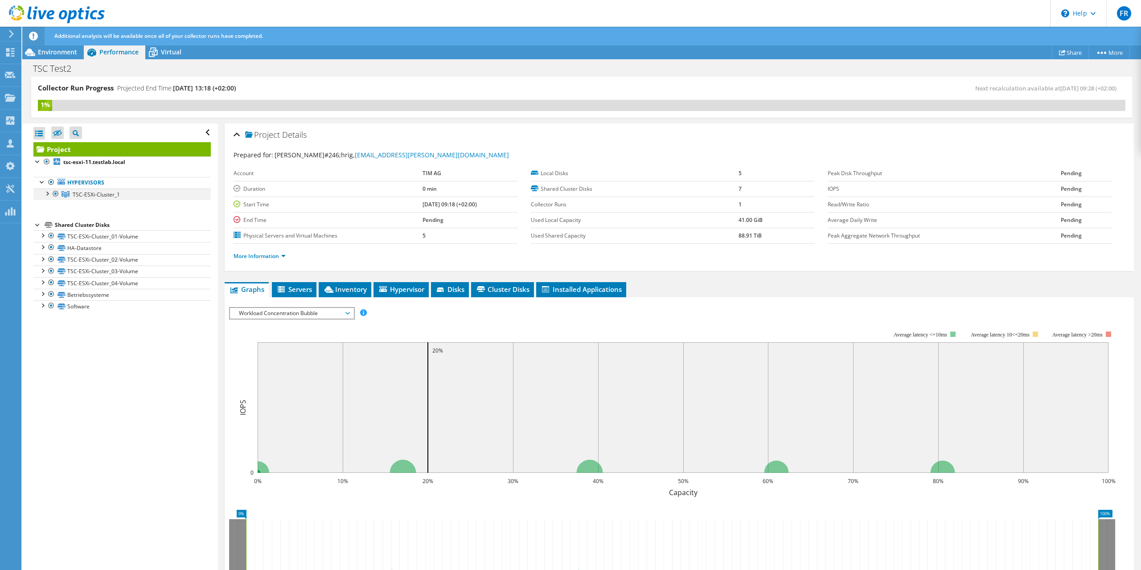
click at [47, 194] on div at bounding box center [46, 193] width 9 height 9
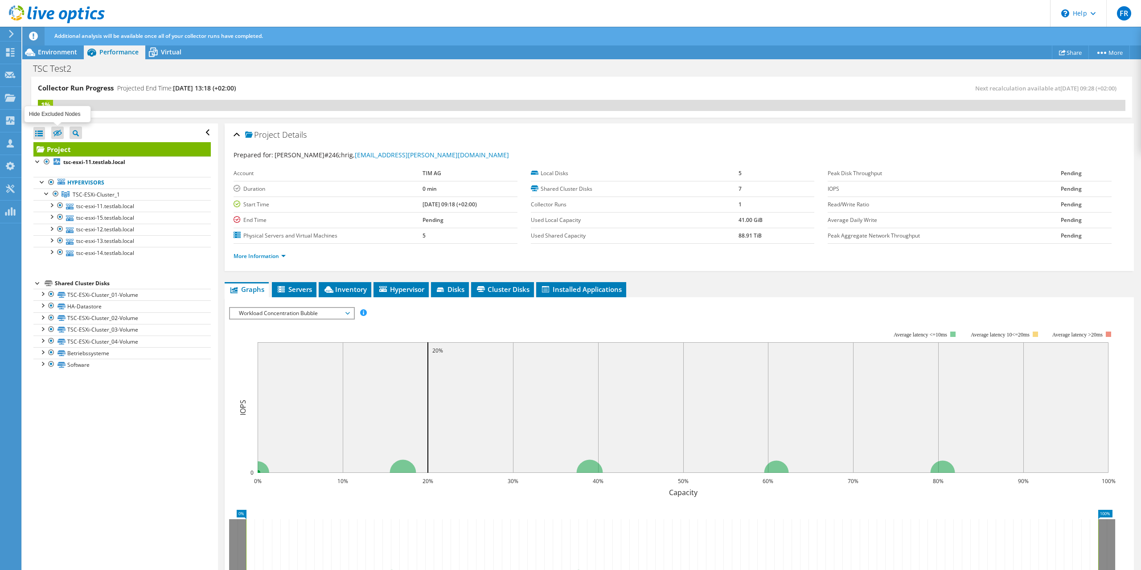
click at [57, 134] on icon at bounding box center [57, 133] width 9 height 7
click at [0, 0] on input "checkbox" at bounding box center [0, 0] width 0 height 0
click at [57, 134] on icon at bounding box center [57, 133] width 9 height 7
click at [0, 0] on input "checkbox" at bounding box center [0, 0] width 0 height 0
click at [38, 133] on div at bounding box center [39, 133] width 12 height 12
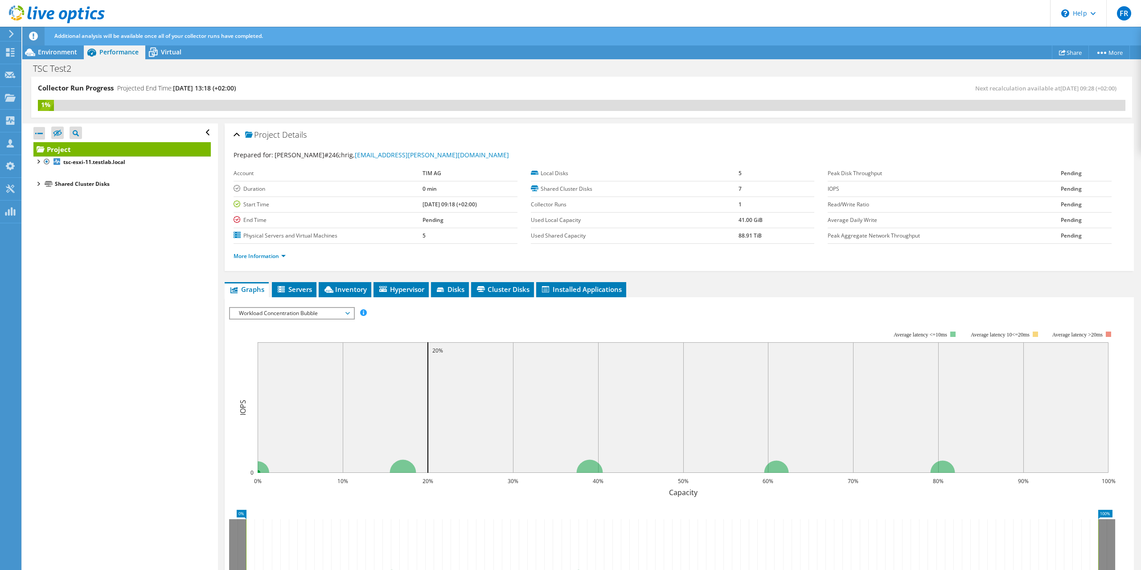
click at [38, 133] on div at bounding box center [39, 133] width 12 height 12
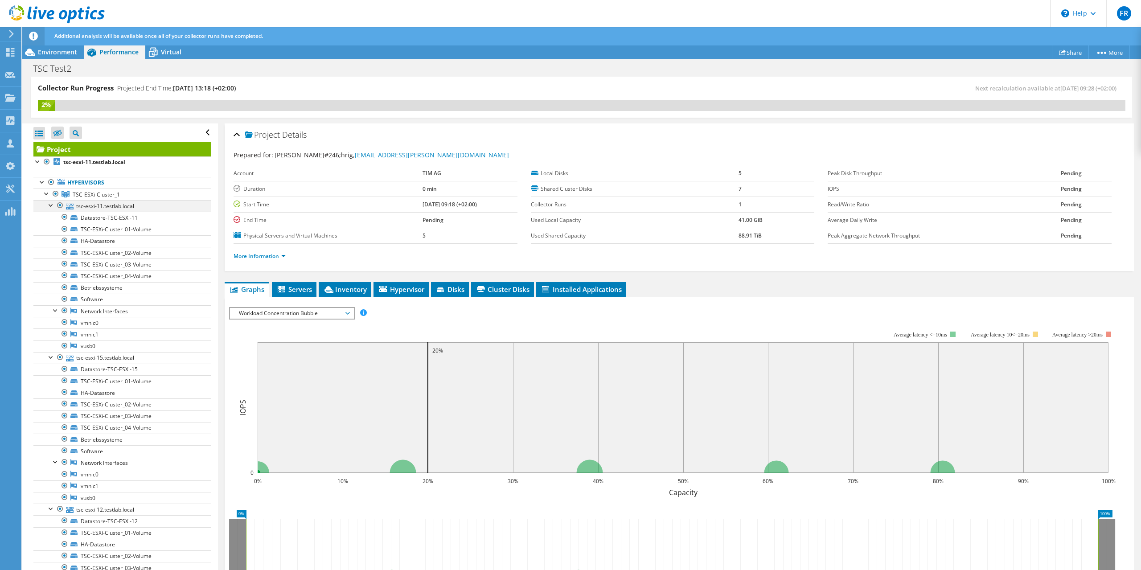
click at [52, 206] on div at bounding box center [51, 204] width 9 height 9
click at [50, 218] on div at bounding box center [51, 216] width 9 height 9
click at [50, 229] on div at bounding box center [51, 228] width 9 height 9
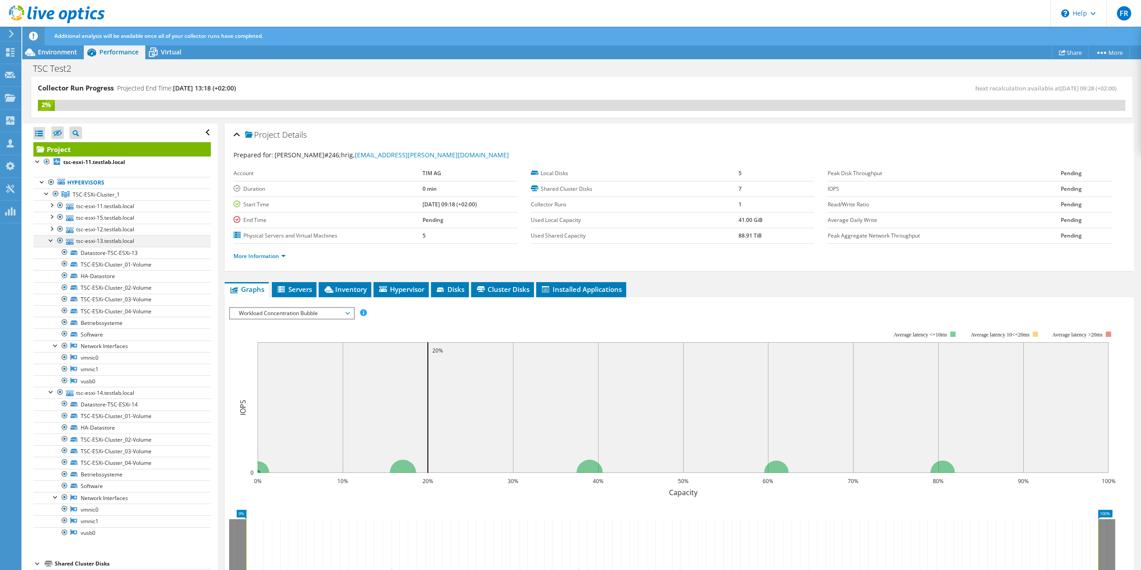
click at [52, 240] on div at bounding box center [51, 239] width 9 height 9
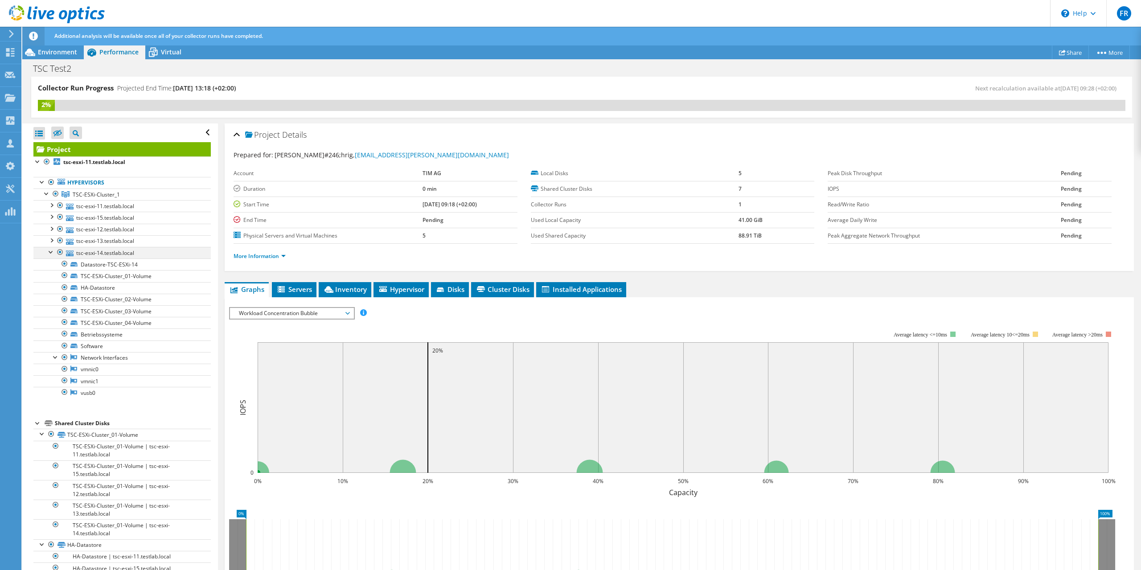
click at [50, 252] on div at bounding box center [51, 251] width 9 height 9
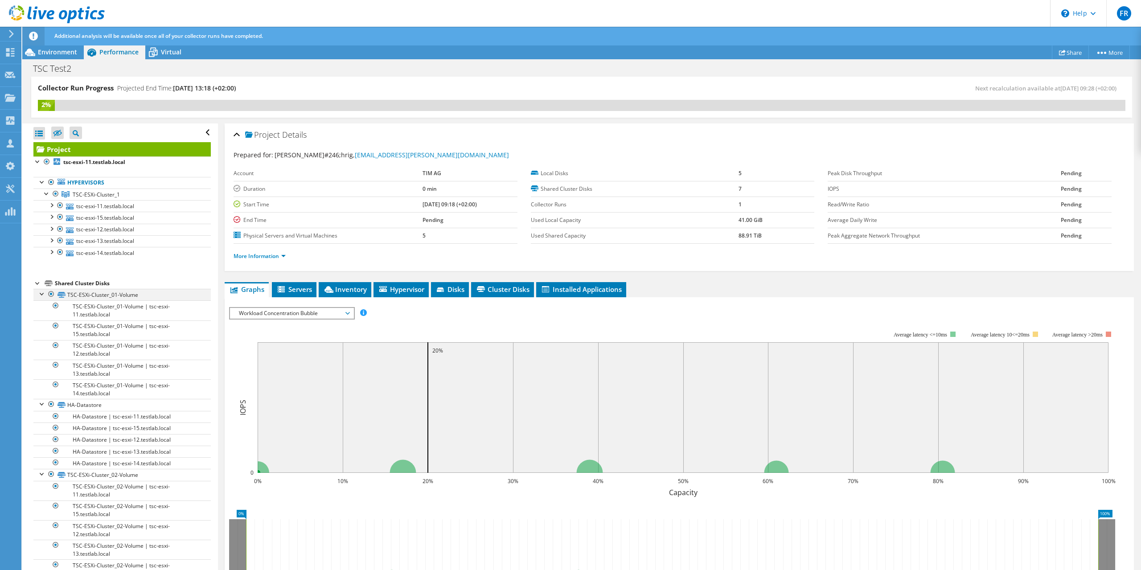
click at [42, 295] on div at bounding box center [42, 293] width 9 height 9
click at [41, 307] on div at bounding box center [42, 304] width 9 height 9
click at [39, 134] on div at bounding box center [39, 133] width 12 height 12
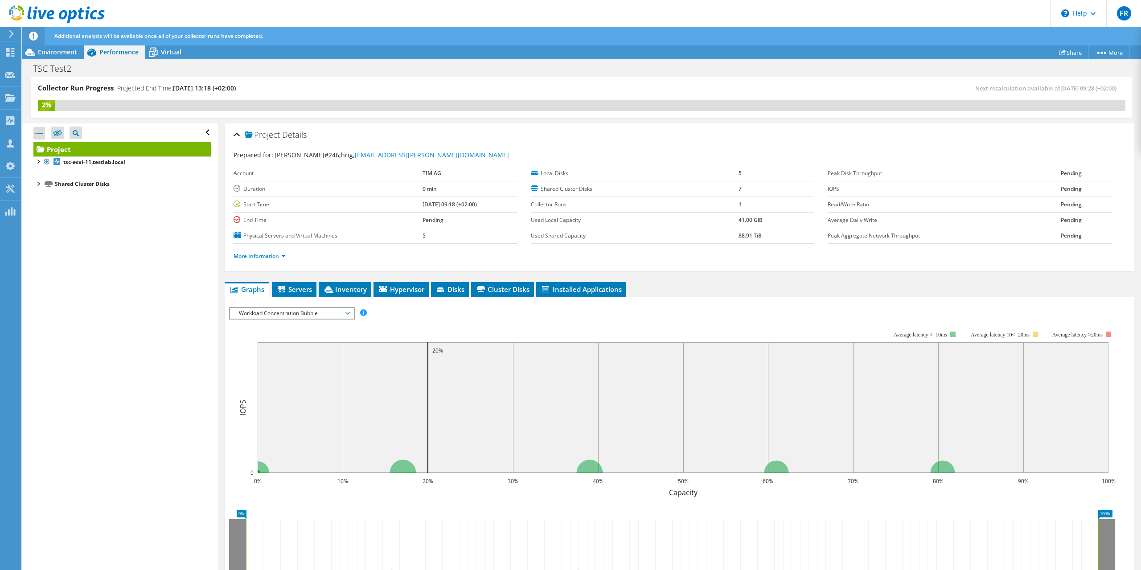
click at [39, 184] on div at bounding box center [37, 183] width 9 height 9
click at [38, 162] on div at bounding box center [37, 160] width 9 height 9
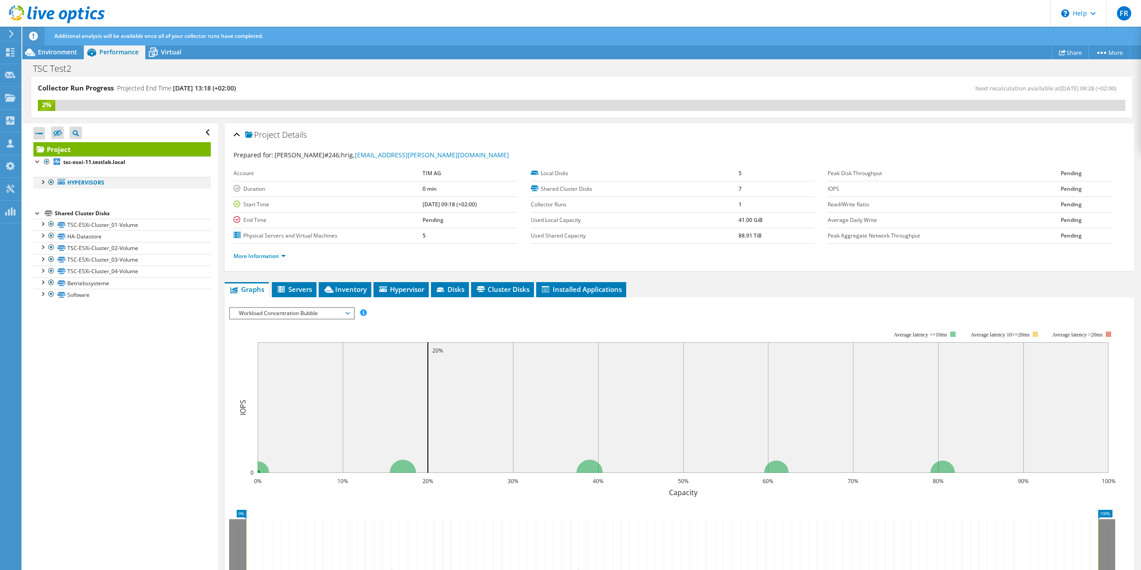
click at [44, 181] on div at bounding box center [42, 181] width 9 height 9
click at [46, 193] on div at bounding box center [46, 193] width 9 height 9
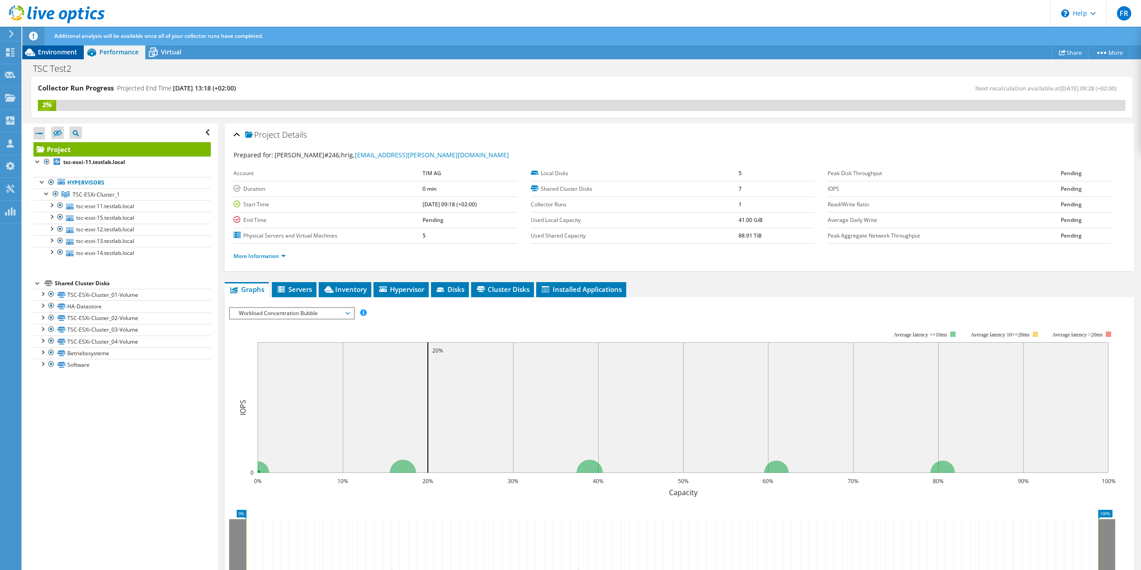
click at [72, 55] on span "Environment" at bounding box center [57, 52] width 39 height 8
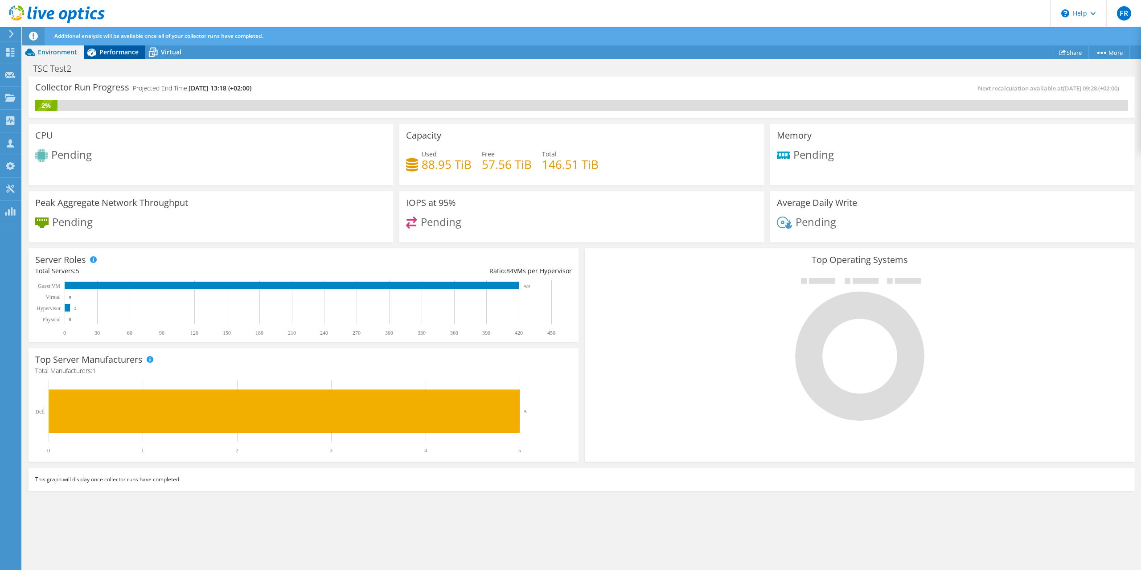
click at [110, 51] on span "Performance" at bounding box center [118, 52] width 39 height 8
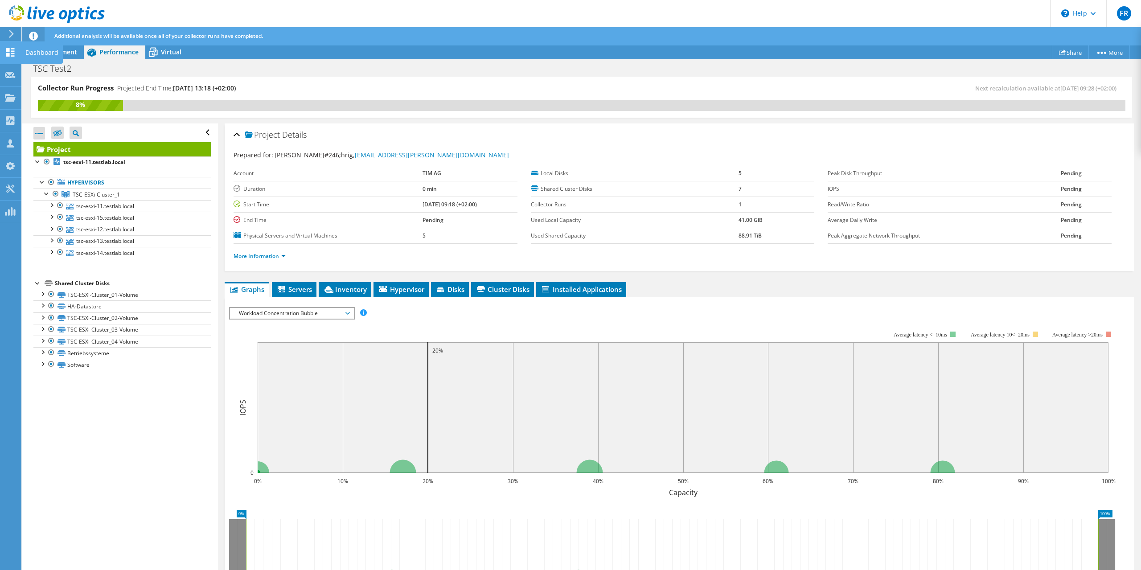
click at [12, 53] on use at bounding box center [10, 52] width 8 height 8
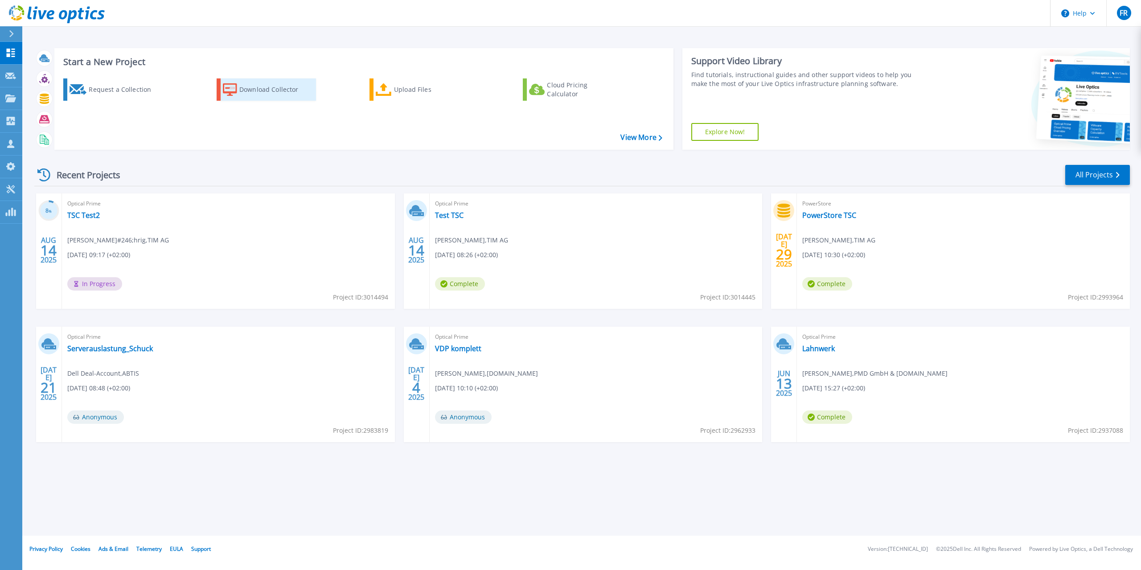
click at [259, 94] on div "Download Collector" at bounding box center [274, 90] width 71 height 18
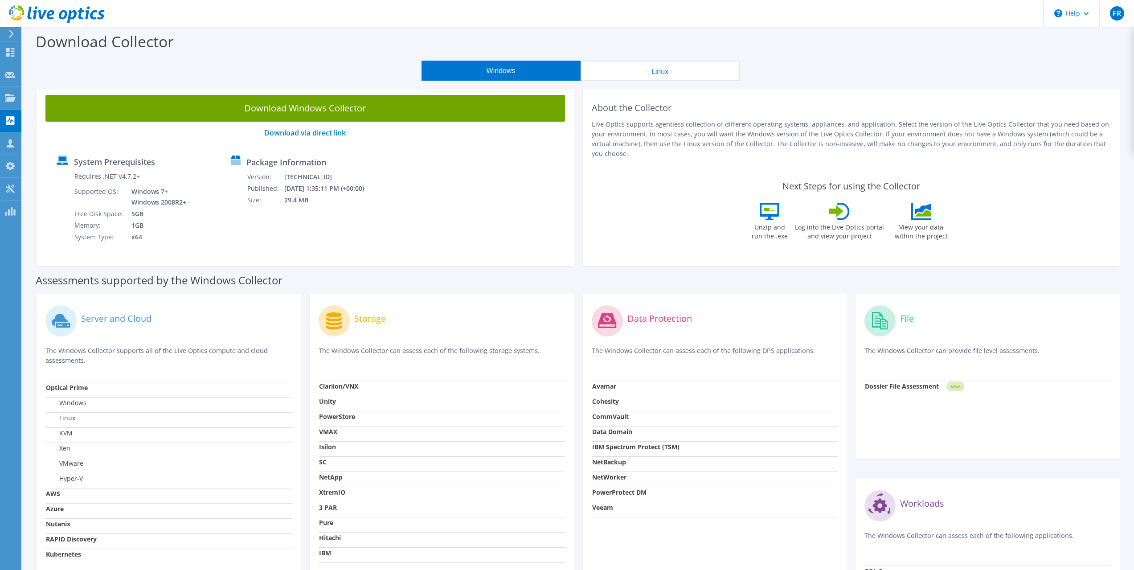
scroll to position [89, 0]
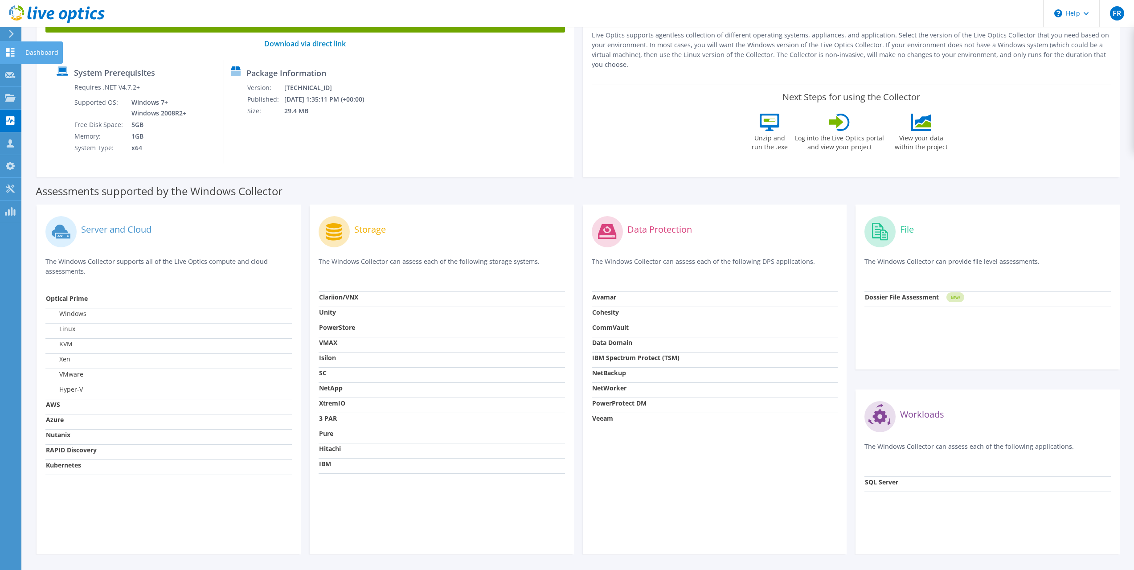
click at [8, 55] on use at bounding box center [10, 52] width 8 height 8
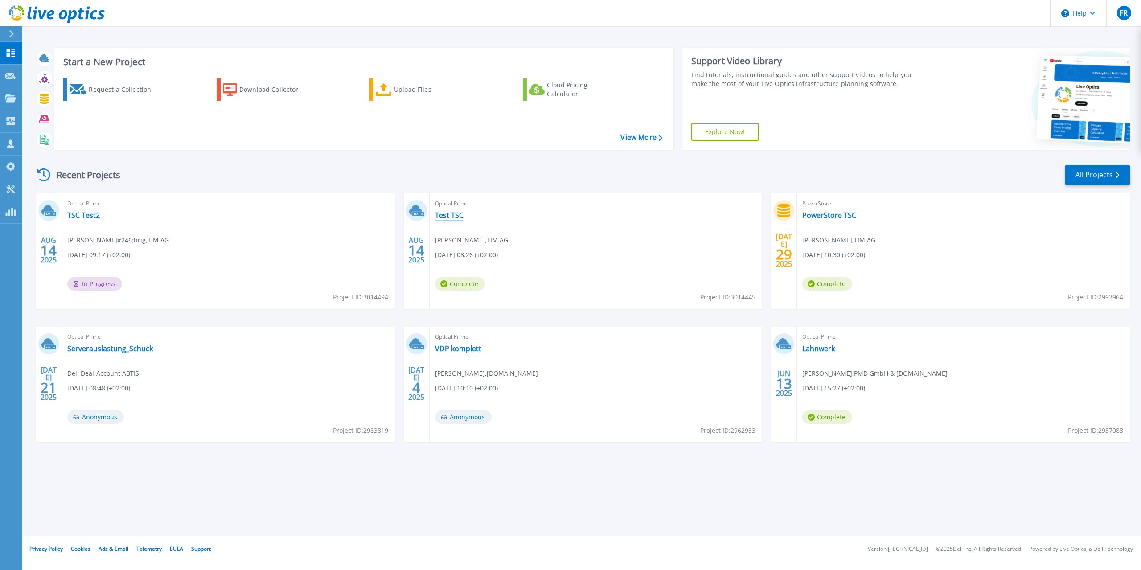
click at [446, 216] on link "Test TSC" at bounding box center [449, 215] width 29 height 9
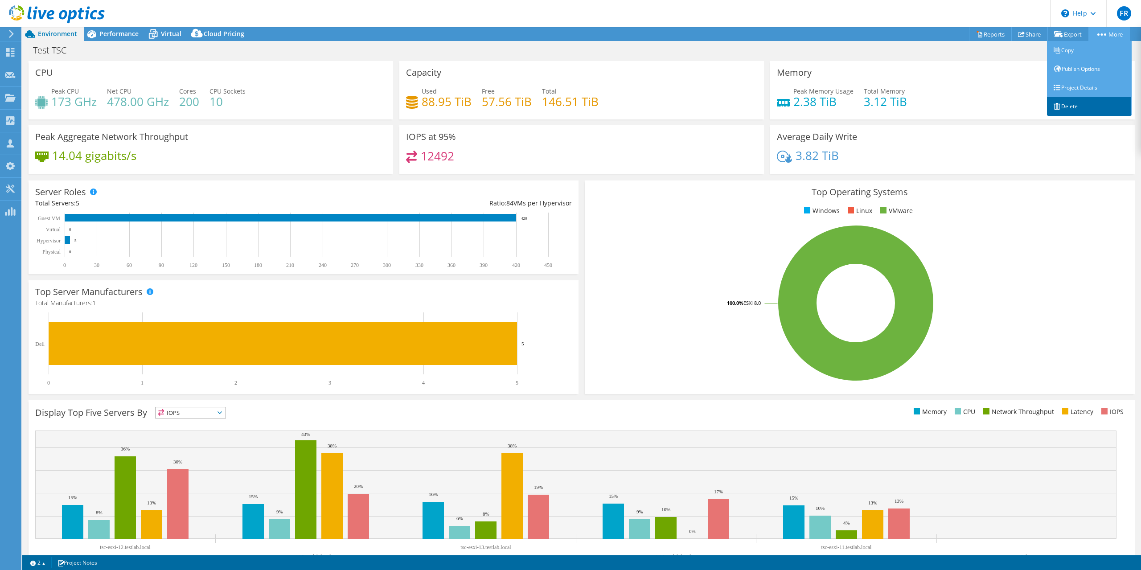
click at [1076, 106] on link "Delete" at bounding box center [1089, 106] width 85 height 19
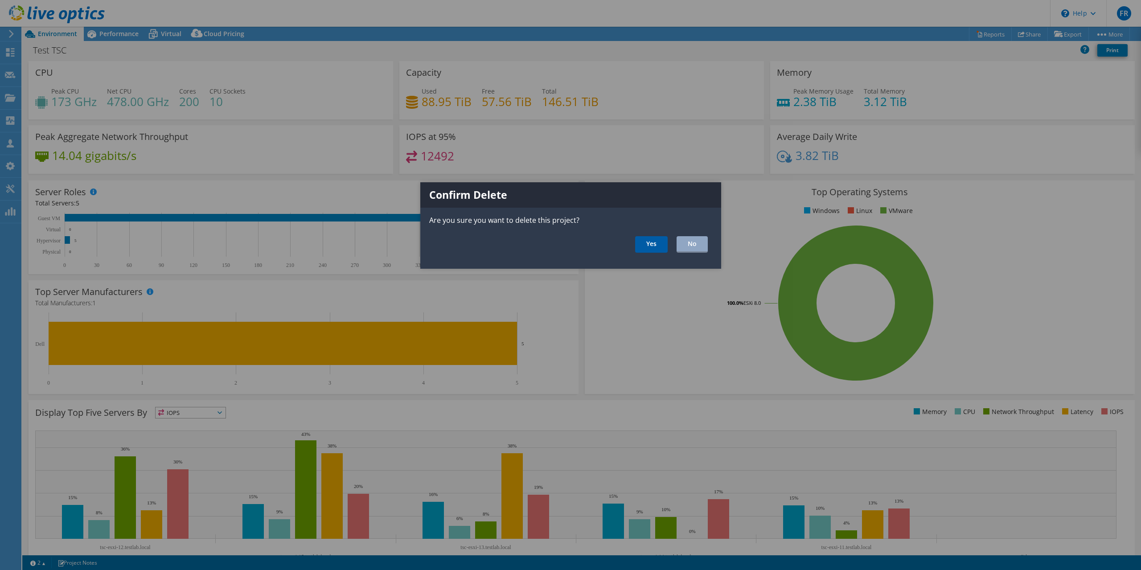
click at [650, 245] on link "Yes" at bounding box center [651, 244] width 33 height 16
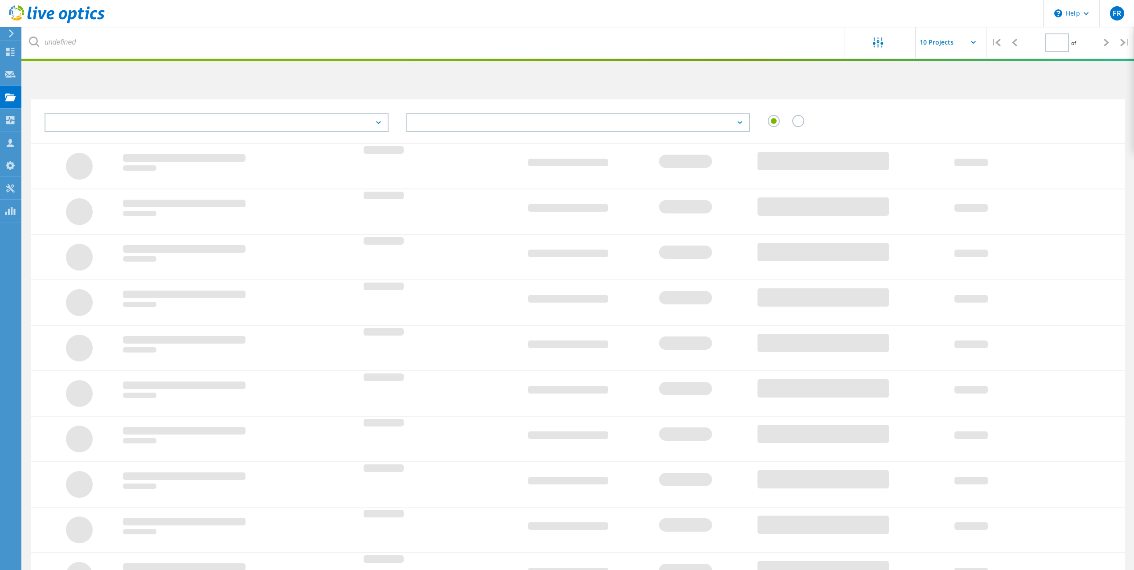
type input "1"
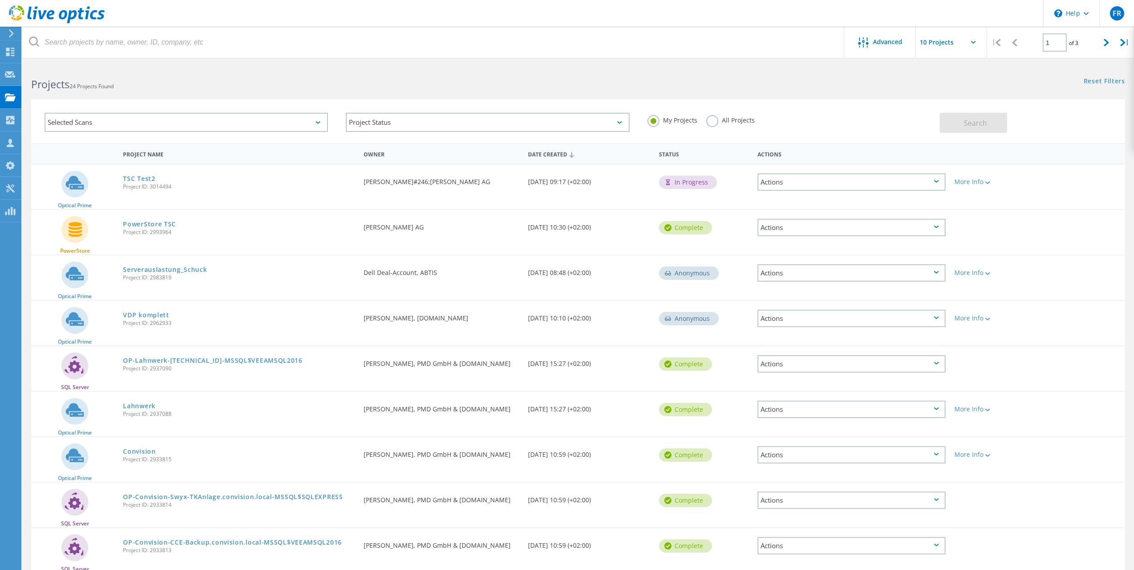
click at [936, 182] on icon at bounding box center [936, 181] width 5 height 3
click at [1062, 193] on div "Optical Prime TSC Test2 Project ID: 3014494 Requested By Florian R&#246;hrig, T…" at bounding box center [578, 186] width 1094 height 45
click at [14, 53] on use at bounding box center [10, 52] width 8 height 8
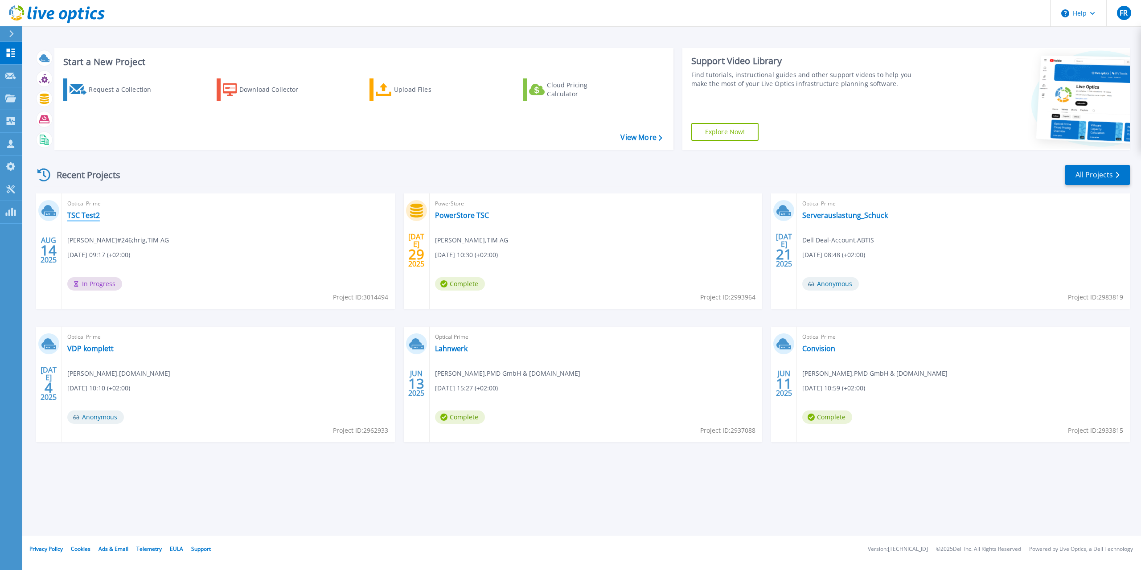
click at [78, 214] on link "TSC Test2" at bounding box center [83, 215] width 33 height 9
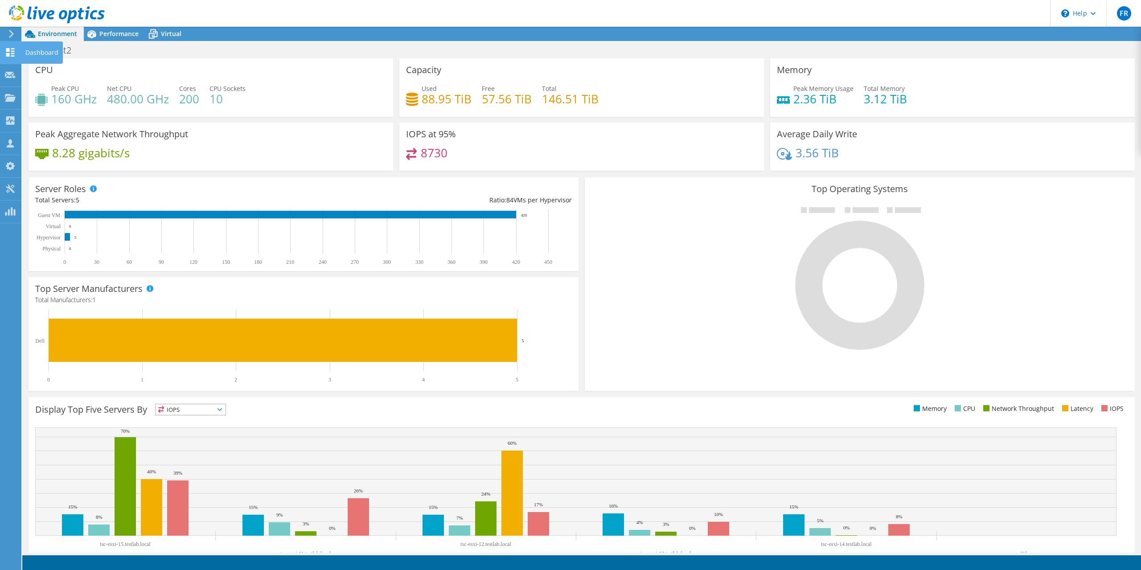
click at [9, 54] on use at bounding box center [10, 52] width 8 height 8
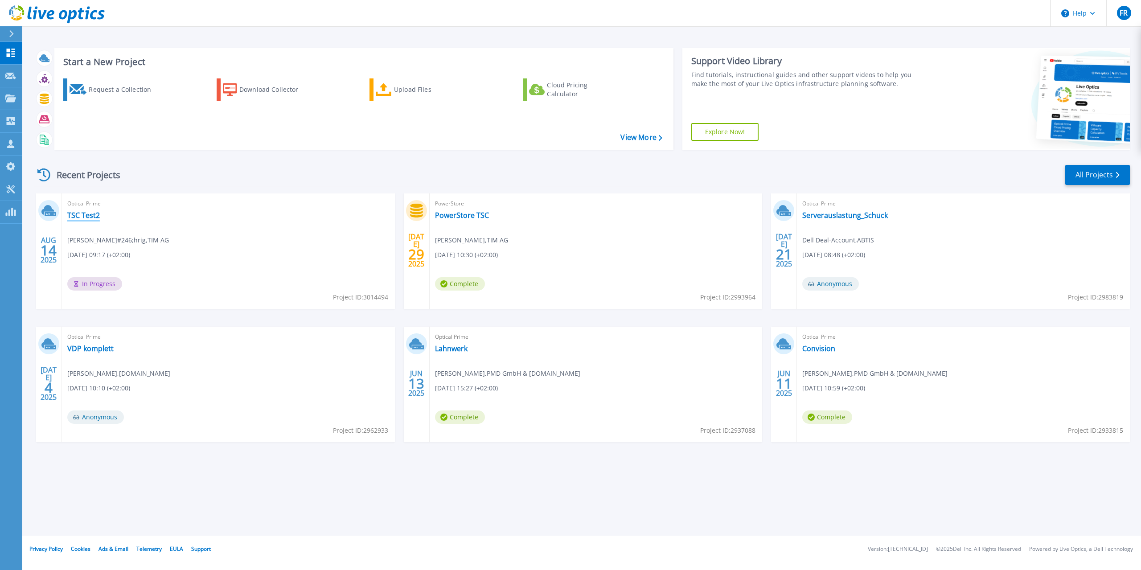
click at [77, 212] on link "TSC Test2" at bounding box center [83, 215] width 33 height 9
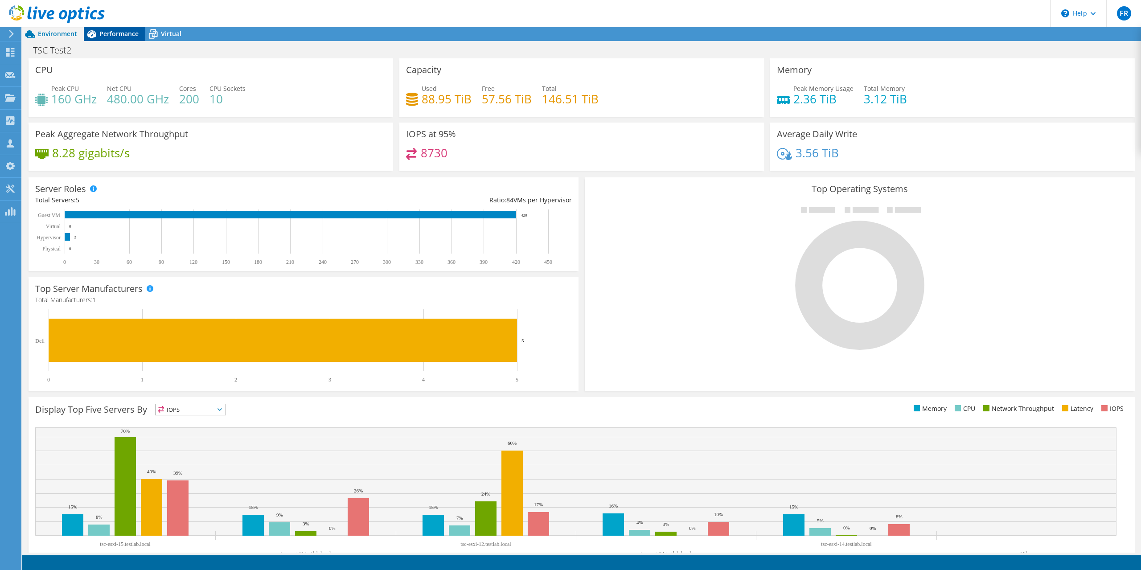
click at [117, 33] on span "Performance" at bounding box center [118, 33] width 39 height 8
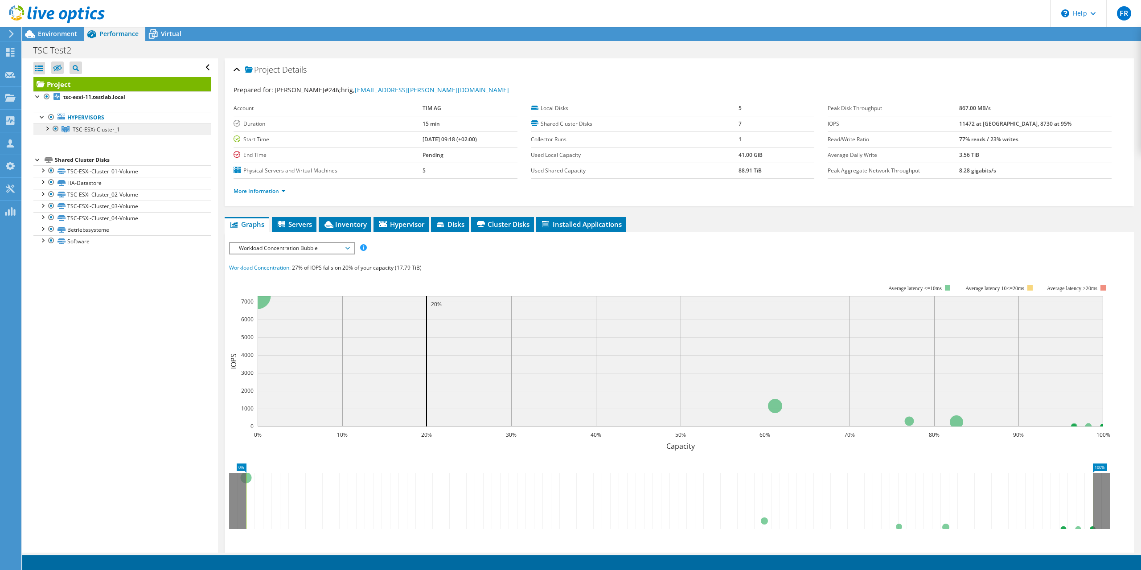
click at [86, 134] on link "TSC-ESXi-Cluster_1" at bounding box center [121, 129] width 177 height 12
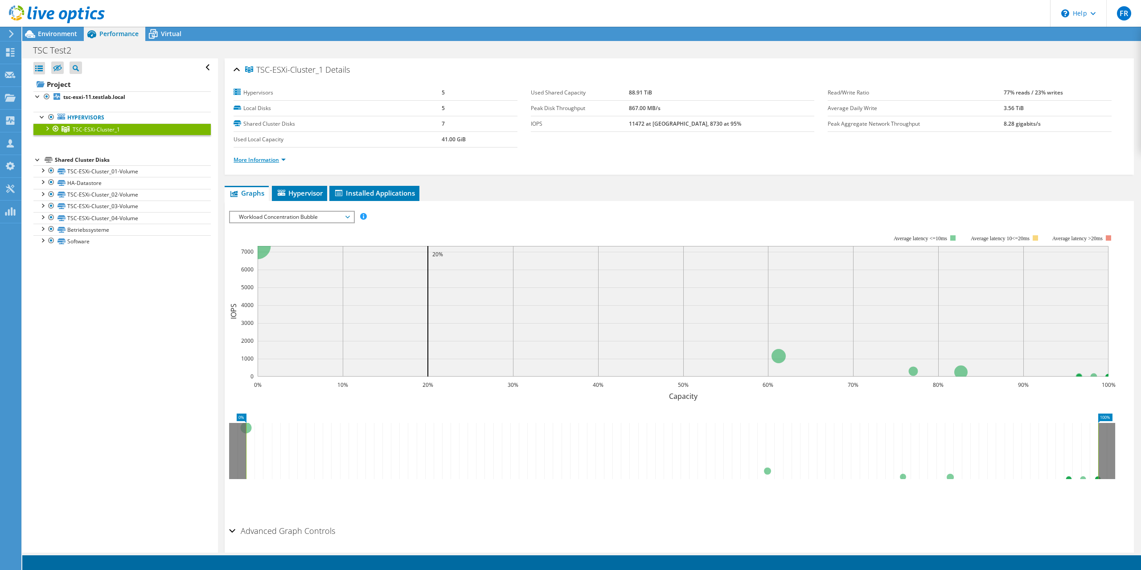
click at [284, 162] on link "More Information" at bounding box center [260, 160] width 52 height 8
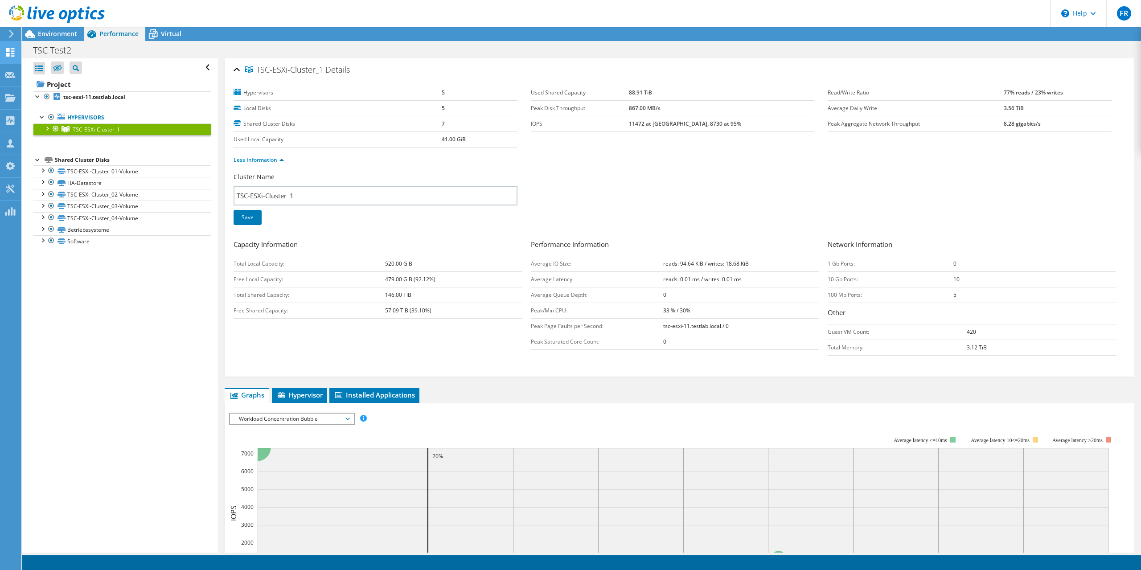
click at [12, 50] on icon at bounding box center [10, 52] width 11 height 8
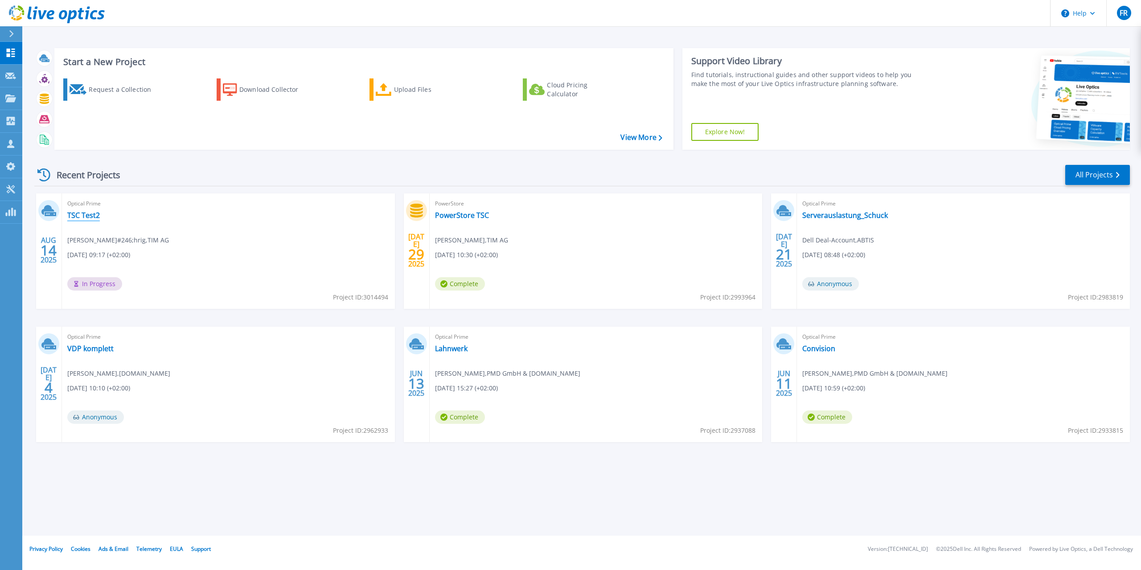
click at [81, 216] on link "TSC Test2" at bounding box center [83, 215] width 33 height 9
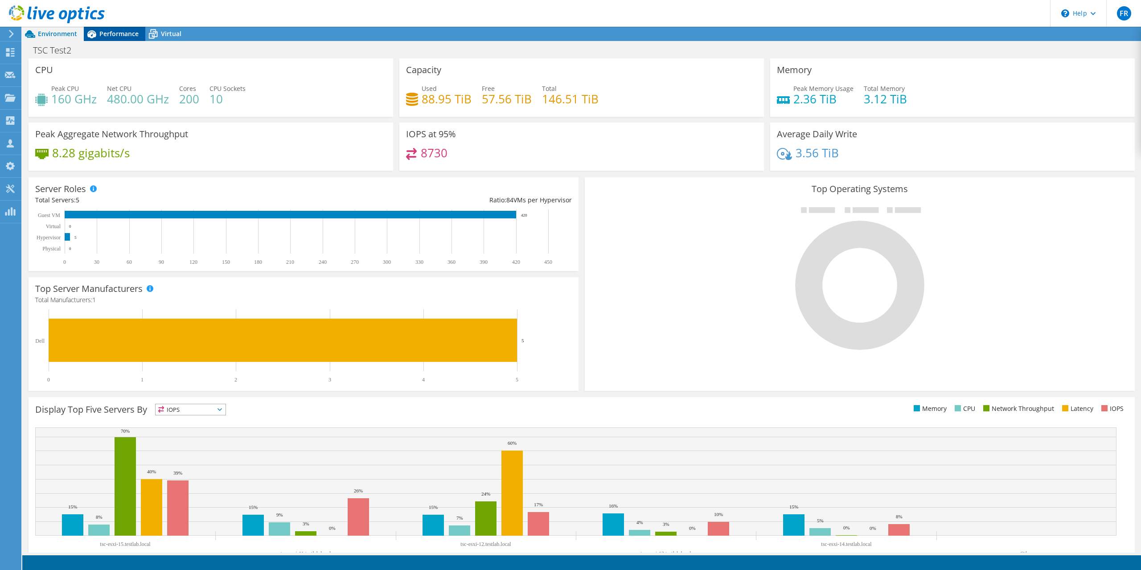
click at [110, 35] on span "Performance" at bounding box center [118, 33] width 39 height 8
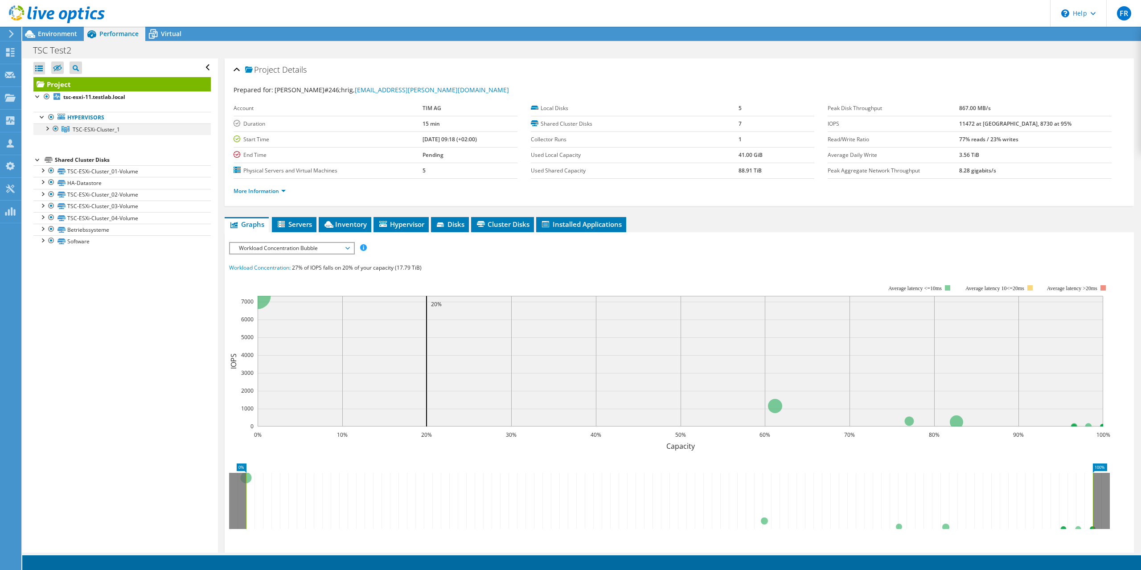
click at [47, 130] on div at bounding box center [46, 127] width 9 height 9
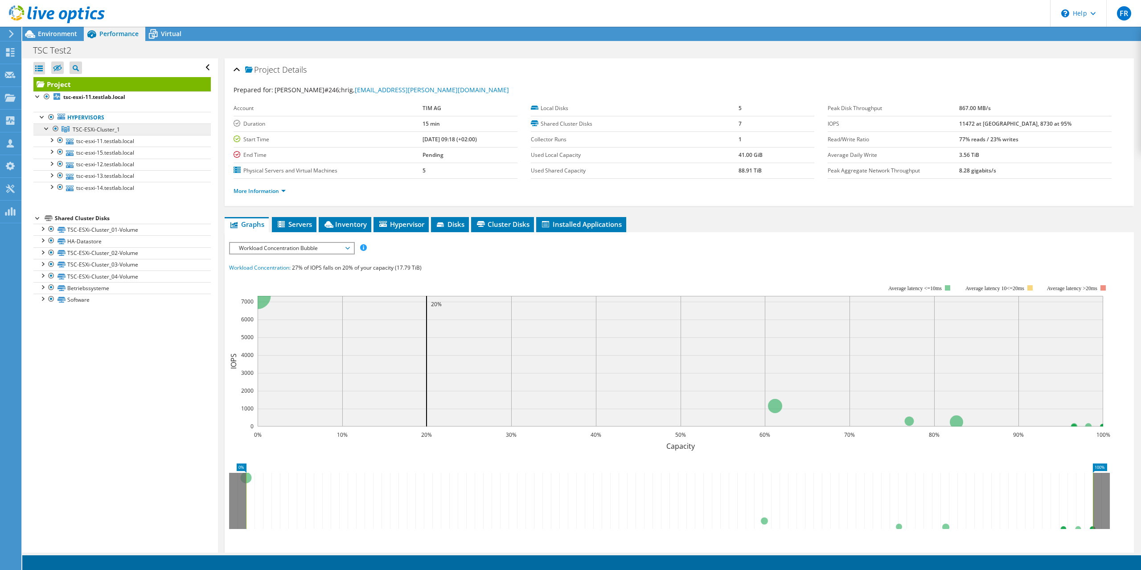
click at [93, 131] on span "TSC-ESXi-Cluster_1" at bounding box center [96, 130] width 47 height 8
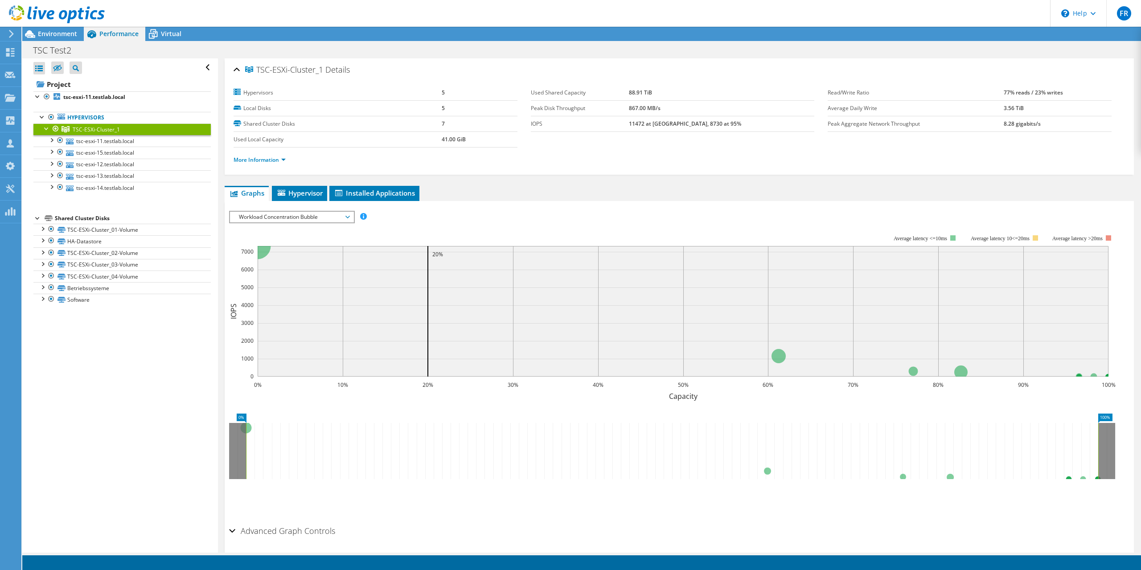
click at [347, 218] on span "Workload Concentration Bubble" at bounding box center [291, 217] width 115 height 11
click at [318, 285] on li "CPU Percentage" at bounding box center [291, 281] width 123 height 11
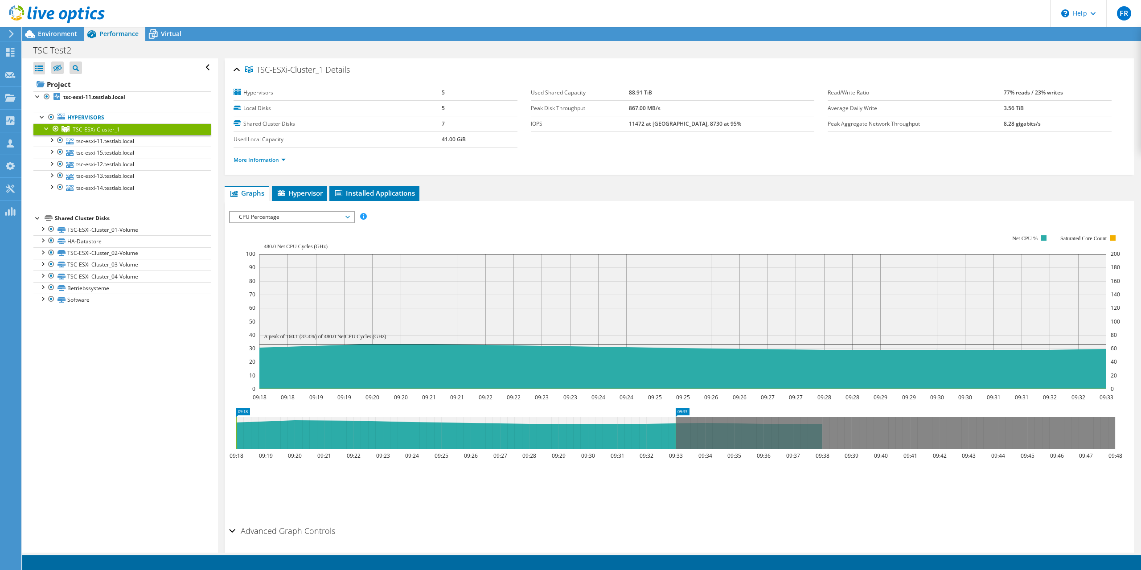
click at [348, 219] on span "CPU Percentage" at bounding box center [291, 217] width 115 height 11
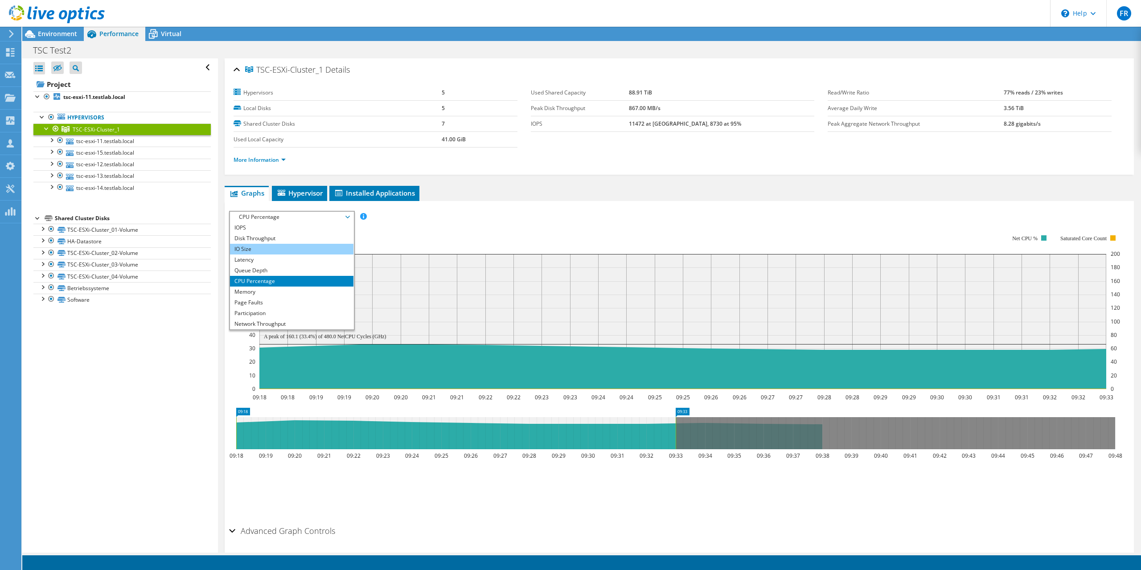
click at [296, 250] on li "IO Size" at bounding box center [291, 249] width 123 height 11
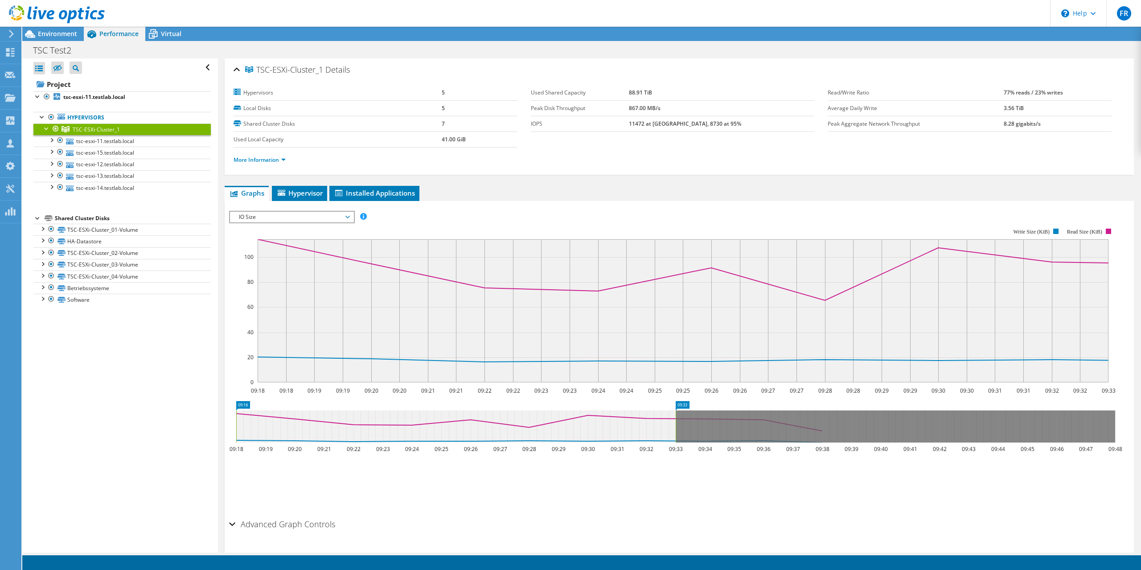
click at [346, 217] on span "IO Size" at bounding box center [291, 217] width 115 height 11
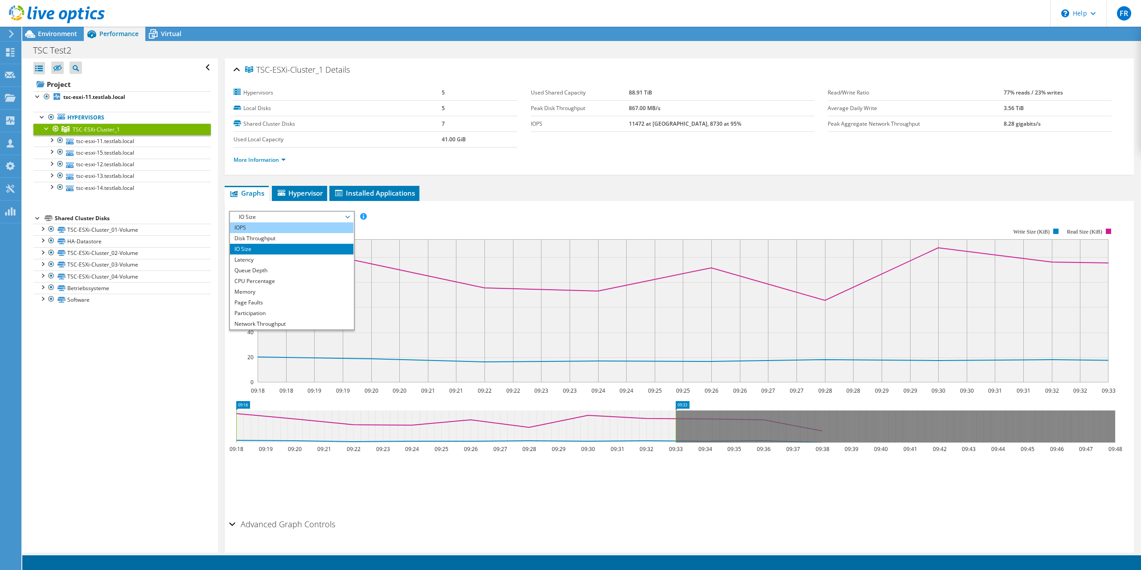
click at [293, 232] on li "IOPS" at bounding box center [291, 227] width 123 height 11
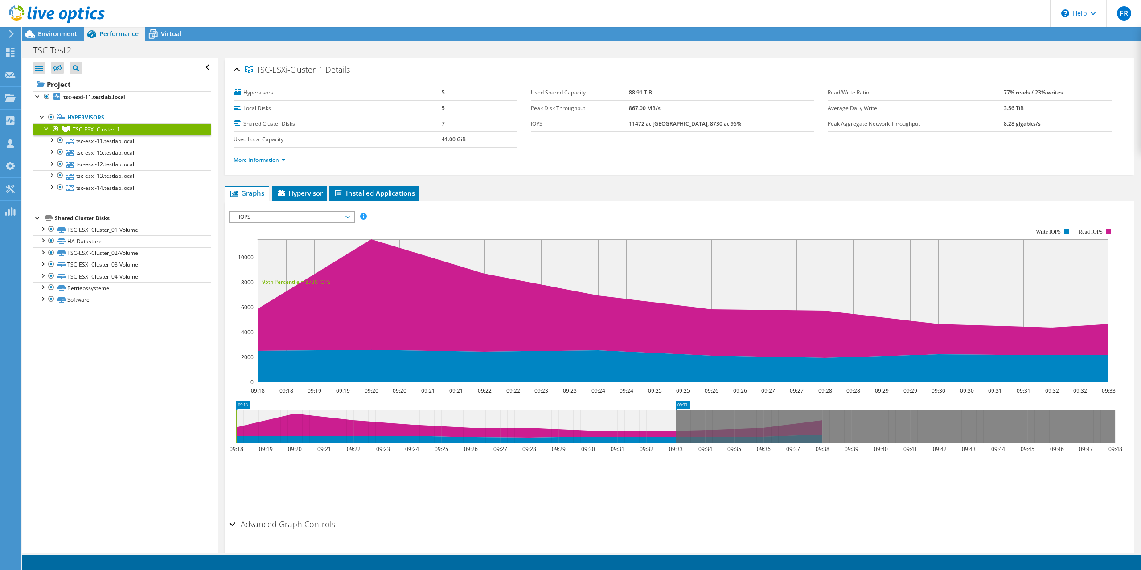
click at [348, 218] on span "IOPS" at bounding box center [291, 217] width 115 height 11
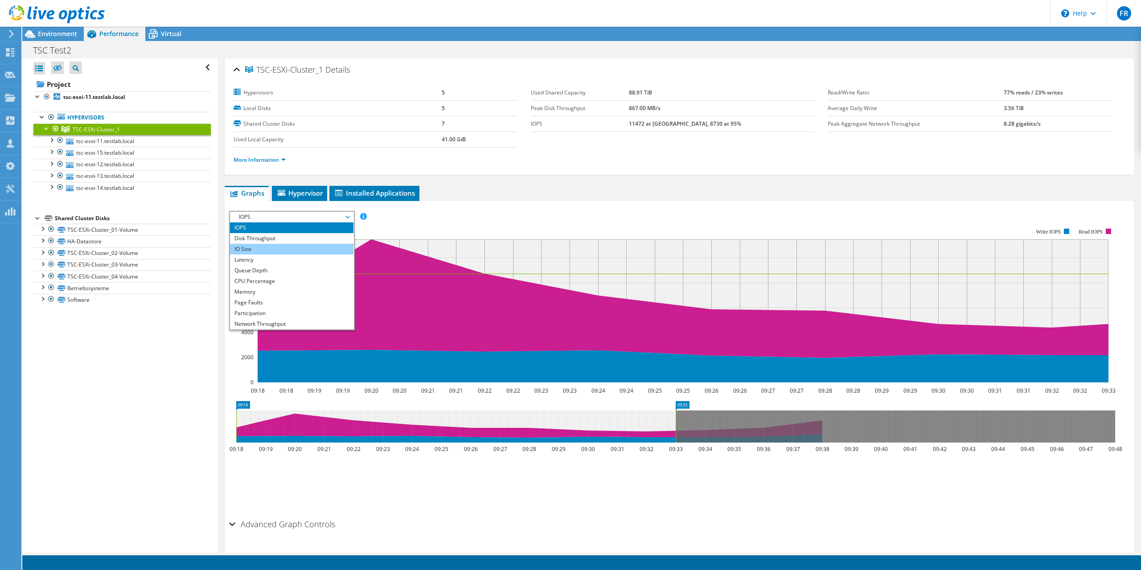
click at [326, 248] on li "IO Size" at bounding box center [291, 249] width 123 height 11
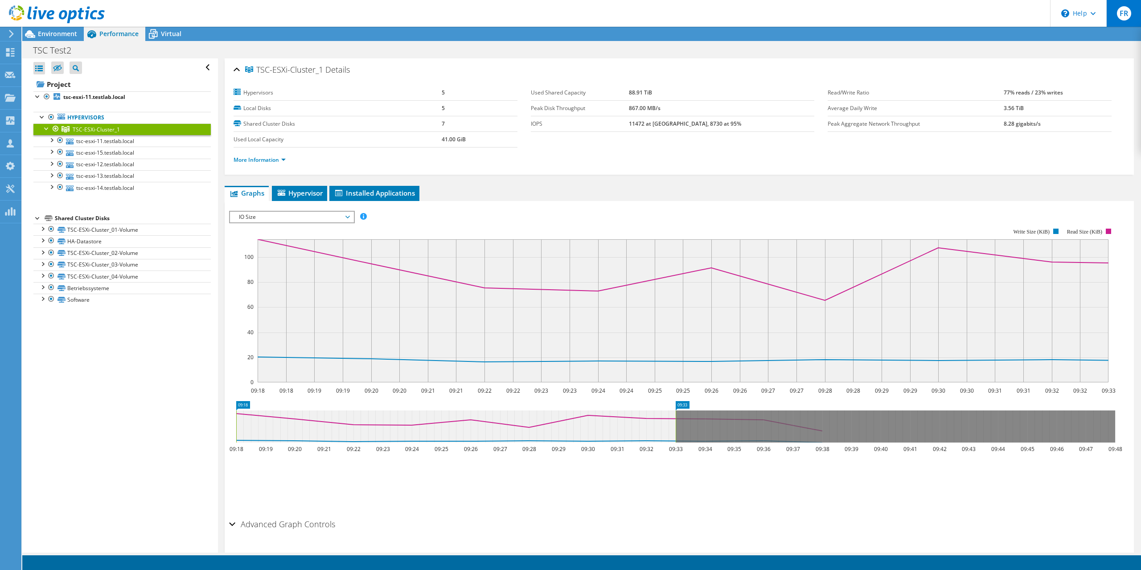
click at [1129, 15] on span "FR" at bounding box center [1124, 13] width 14 height 14
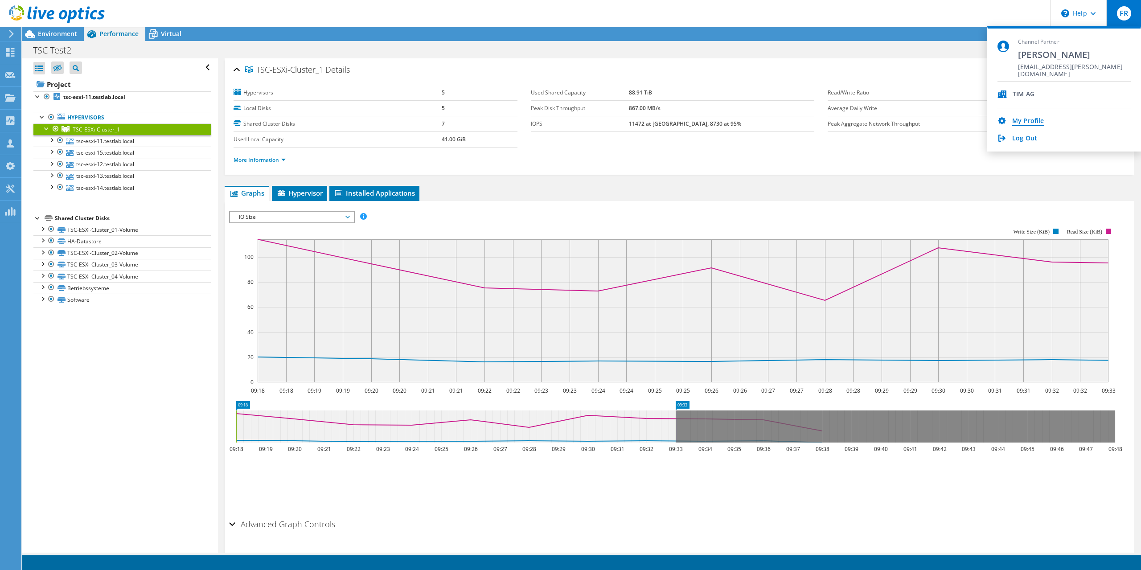
click at [1026, 120] on link "My Profile" at bounding box center [1028, 121] width 32 height 8
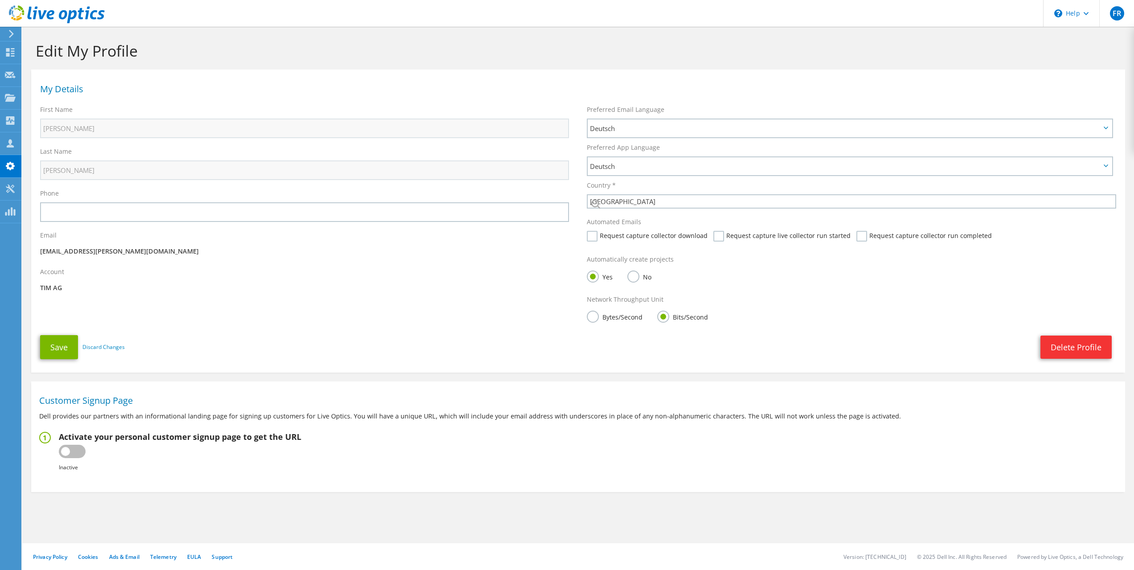
select select "56"
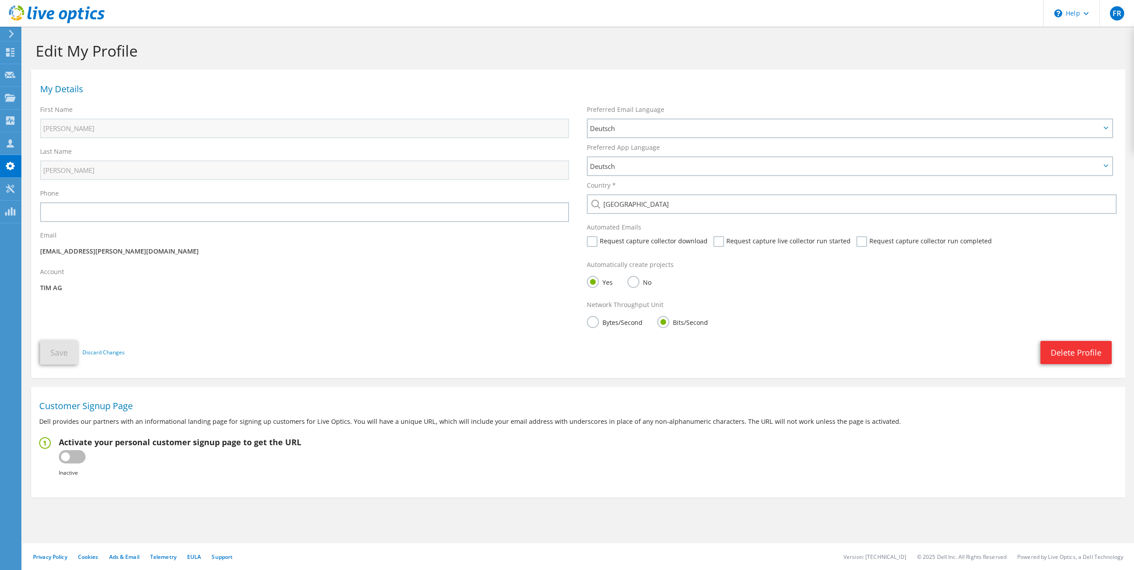
click at [637, 285] on label "No" at bounding box center [640, 281] width 24 height 11
click at [0, 0] on input "No" at bounding box center [0, 0] width 0 height 0
click at [60, 354] on button "Save" at bounding box center [59, 353] width 38 height 24
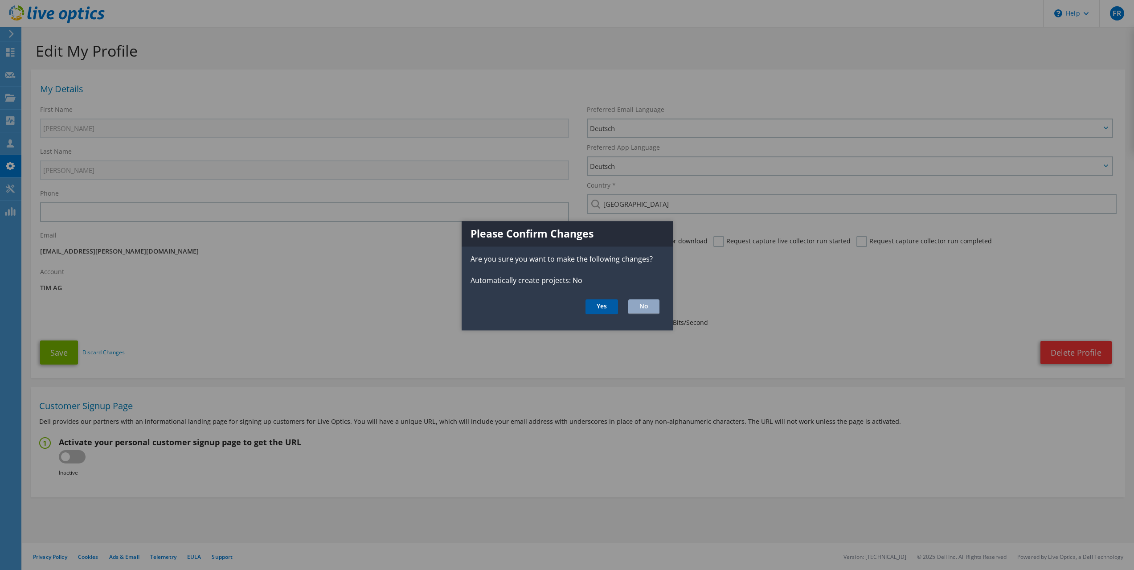
click at [604, 312] on button "Yes" at bounding box center [602, 306] width 33 height 15
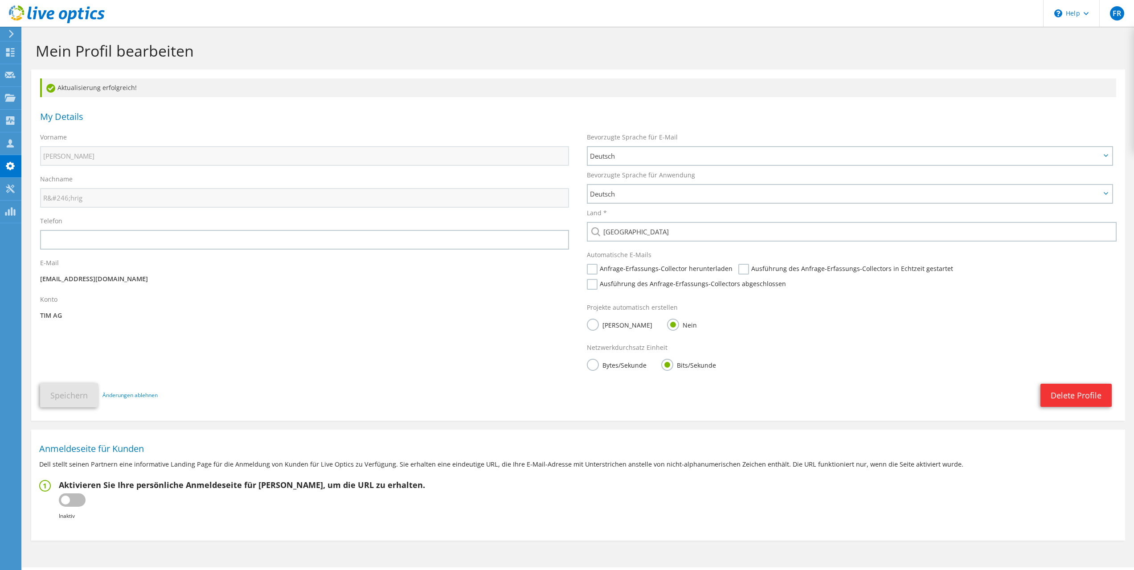
click at [595, 368] on label "Bytes/Sekunde" at bounding box center [617, 364] width 60 height 11
click at [0, 0] on input "Bytes/Sekunde" at bounding box center [0, 0] width 0 height 0
click at [85, 395] on button "Speichern" at bounding box center [69, 395] width 58 height 24
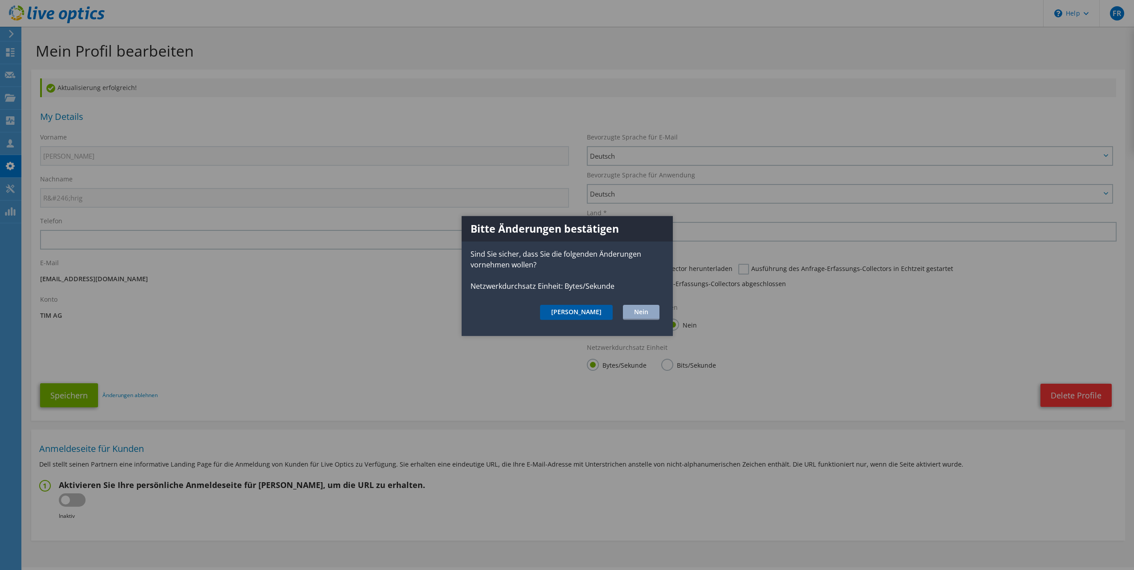
click at [601, 310] on button "Ja" at bounding box center [576, 312] width 73 height 15
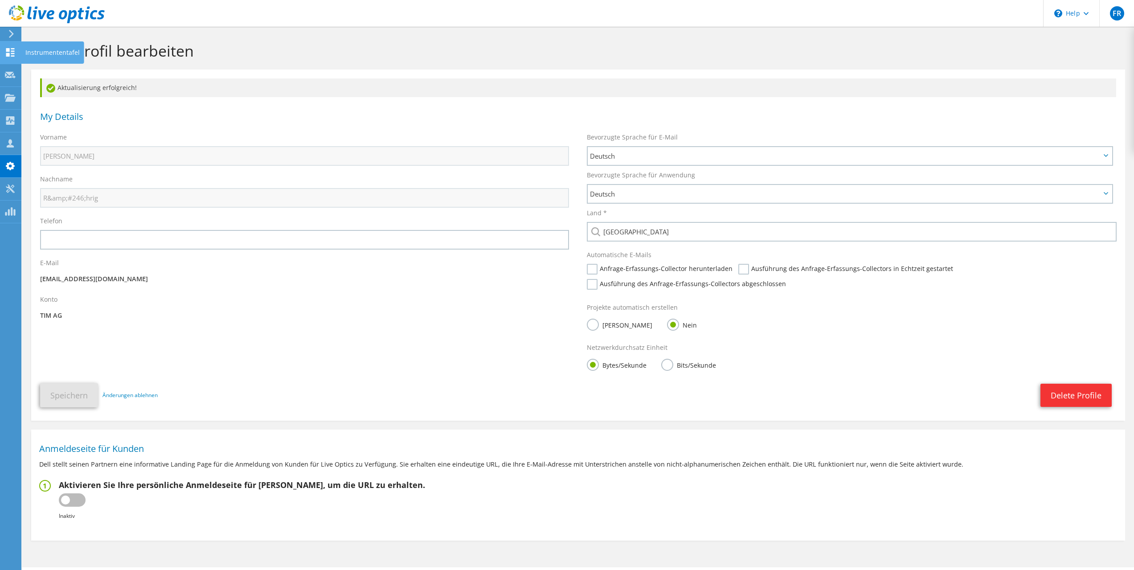
click at [11, 50] on icon at bounding box center [10, 52] width 11 height 8
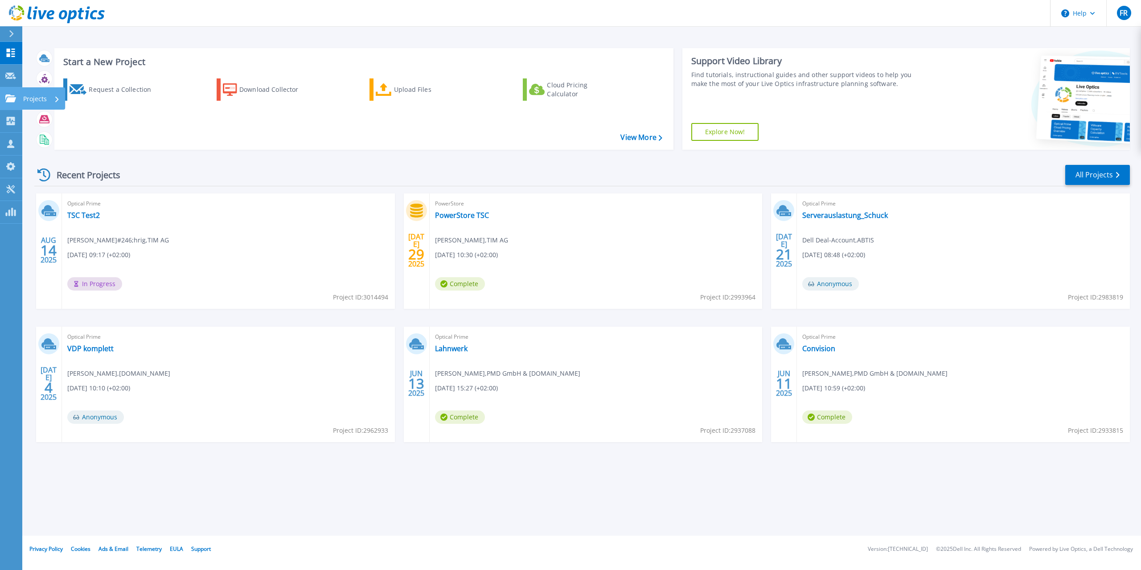
click at [13, 94] on icon at bounding box center [10, 98] width 11 height 8
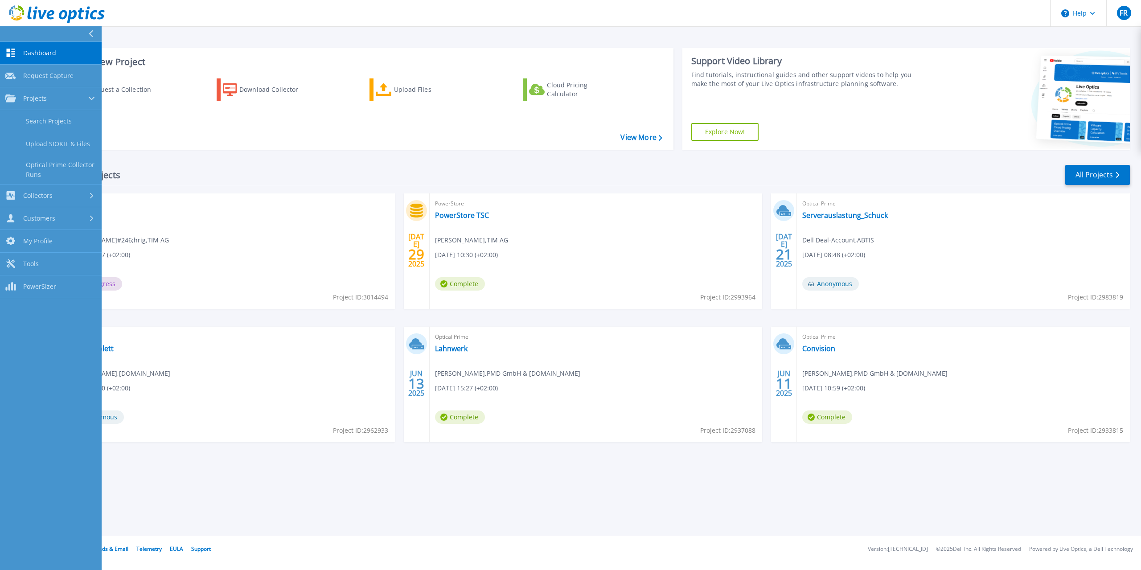
click at [185, 160] on div "Recent Projects All Projects [DATE] Optical Prime TSC Test2 [PERSON_NAME]#246;h…" at bounding box center [582, 312] width 1096 height 310
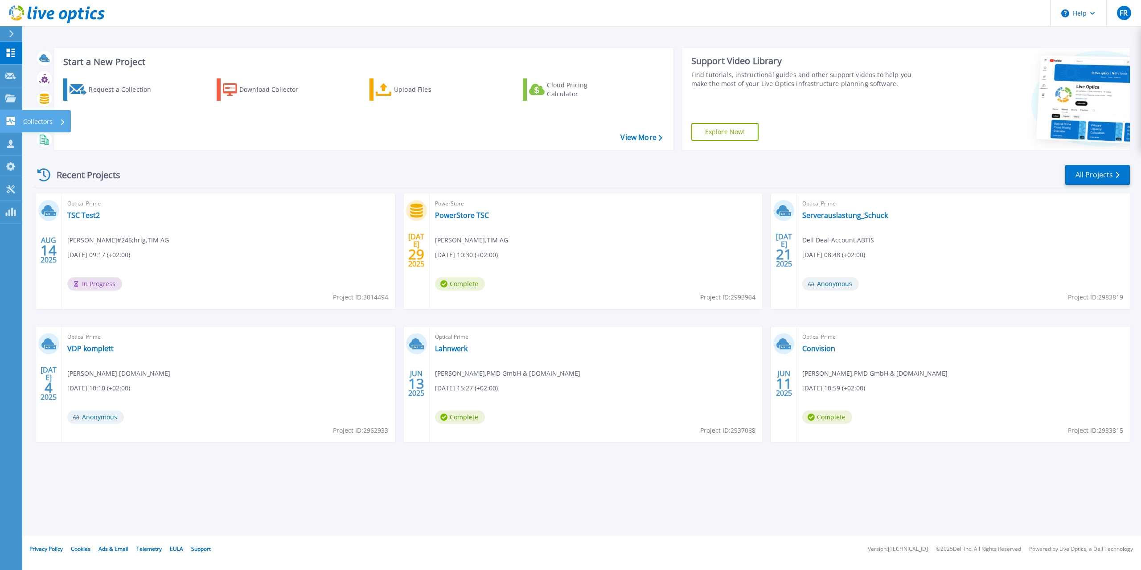
click at [12, 118] on icon at bounding box center [11, 121] width 8 height 8
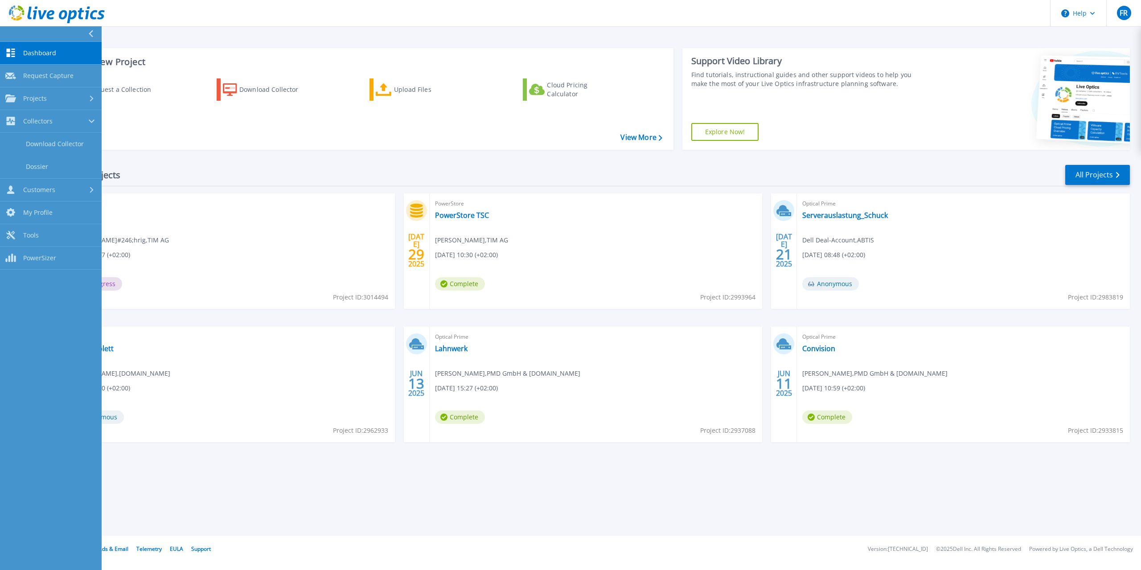
click at [236, 176] on div "Recent Projects All Projects" at bounding box center [582, 175] width 1096 height 22
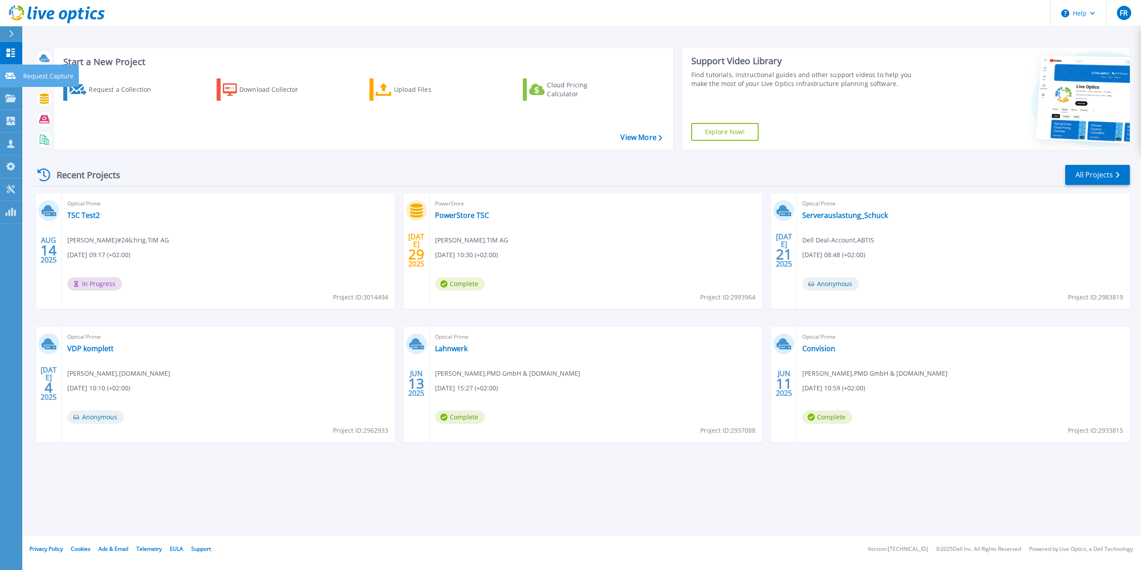
click at [1, 72] on link "Request Capture Request Capture" at bounding box center [11, 76] width 22 height 23
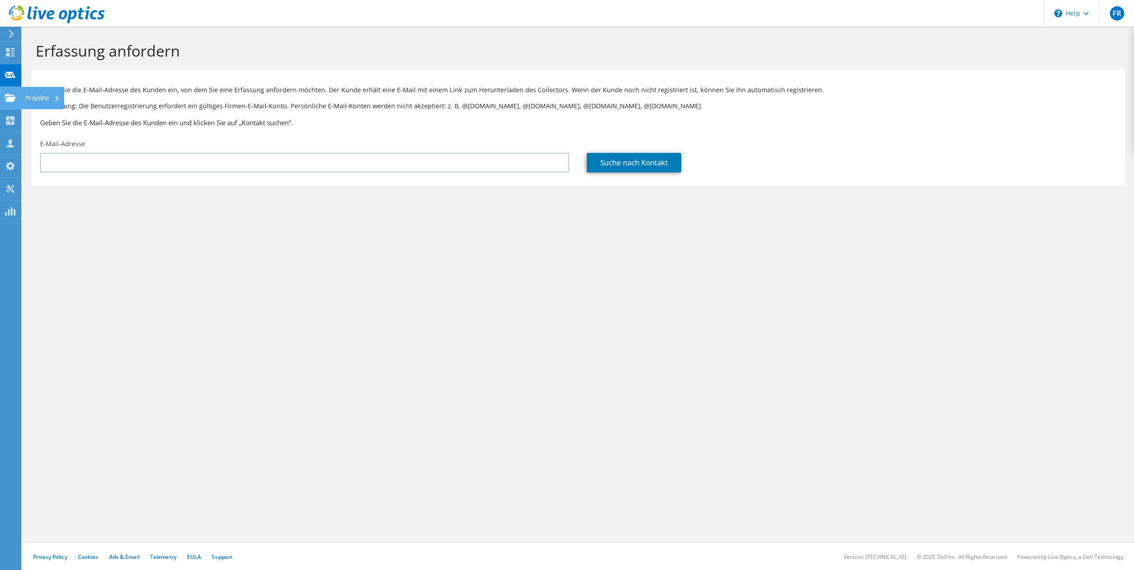
click at [6, 95] on use at bounding box center [10, 98] width 11 height 8
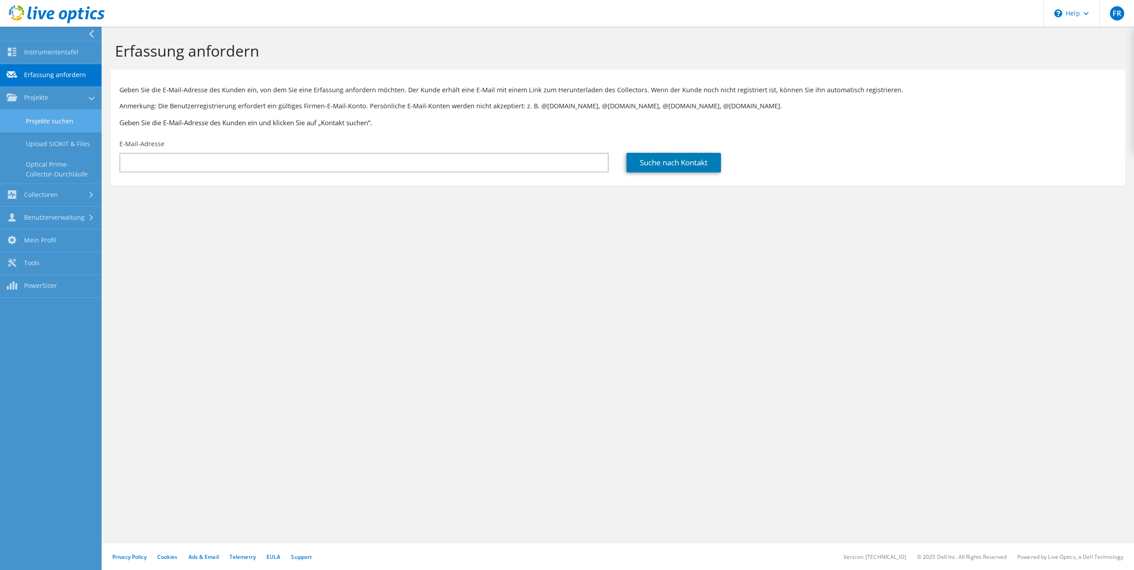
click at [59, 123] on link "Projekte suchen" at bounding box center [51, 121] width 102 height 23
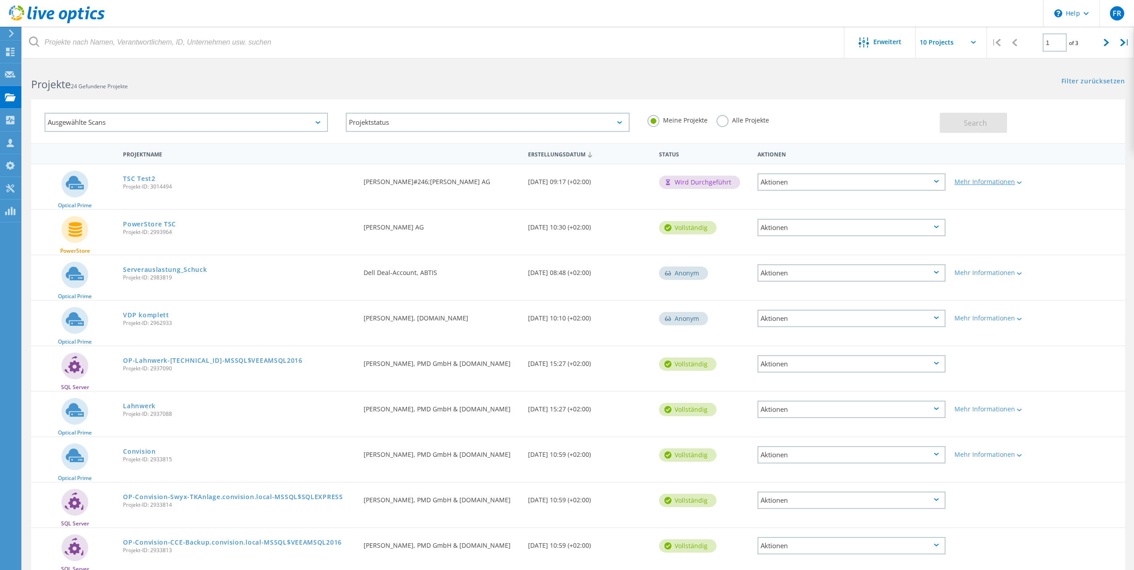
click at [1019, 184] on icon at bounding box center [1019, 182] width 5 height 3
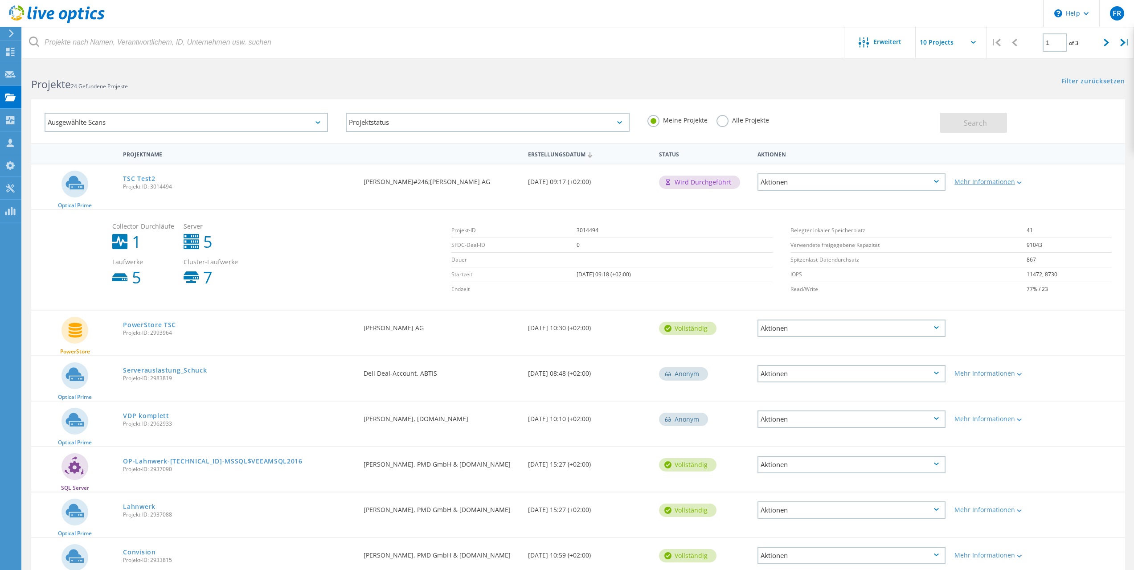
click at [1019, 182] on icon at bounding box center [1019, 182] width 5 height 3
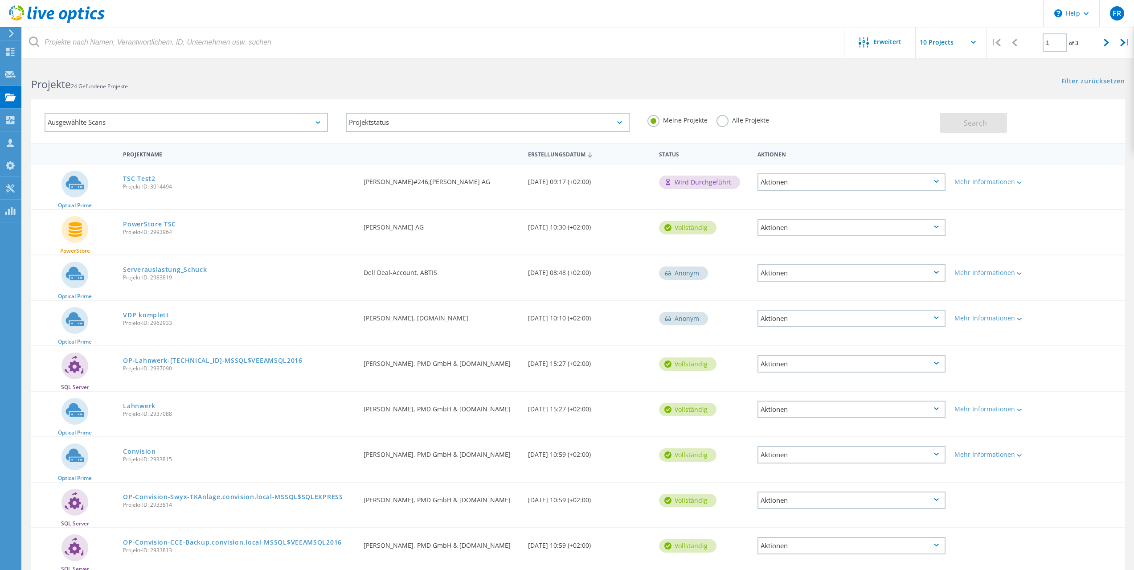
click at [936, 181] on icon at bounding box center [936, 181] width 5 height 3
click at [799, 204] on div "Löschen" at bounding box center [852, 203] width 186 height 14
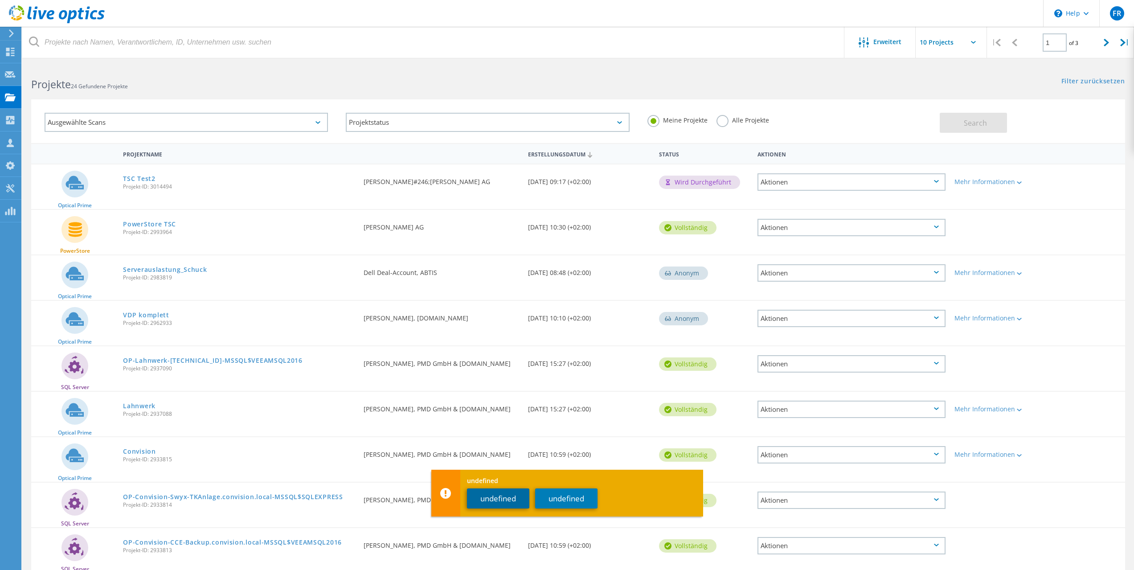
click at [501, 497] on button "undefined" at bounding box center [498, 499] width 62 height 20
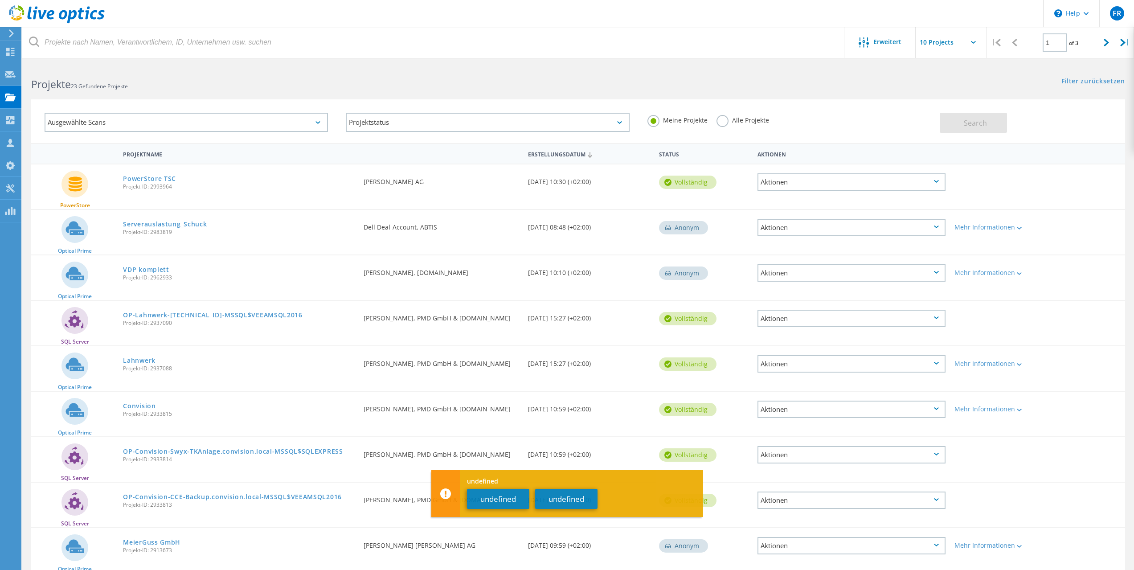
click at [937, 181] on icon at bounding box center [936, 181] width 5 height 3
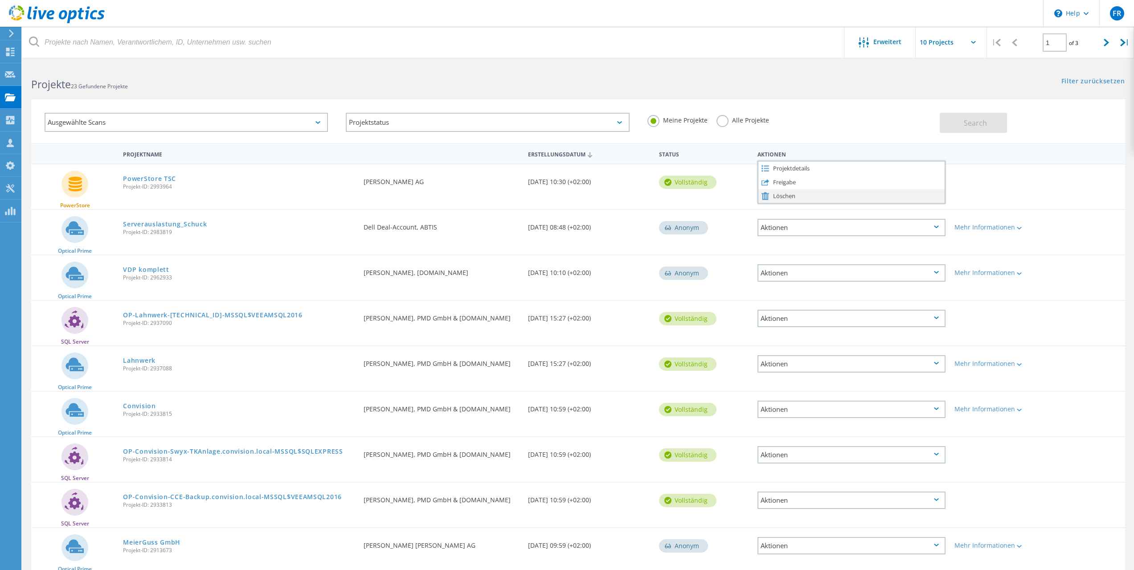
click at [785, 196] on div "Löschen" at bounding box center [852, 196] width 186 height 14
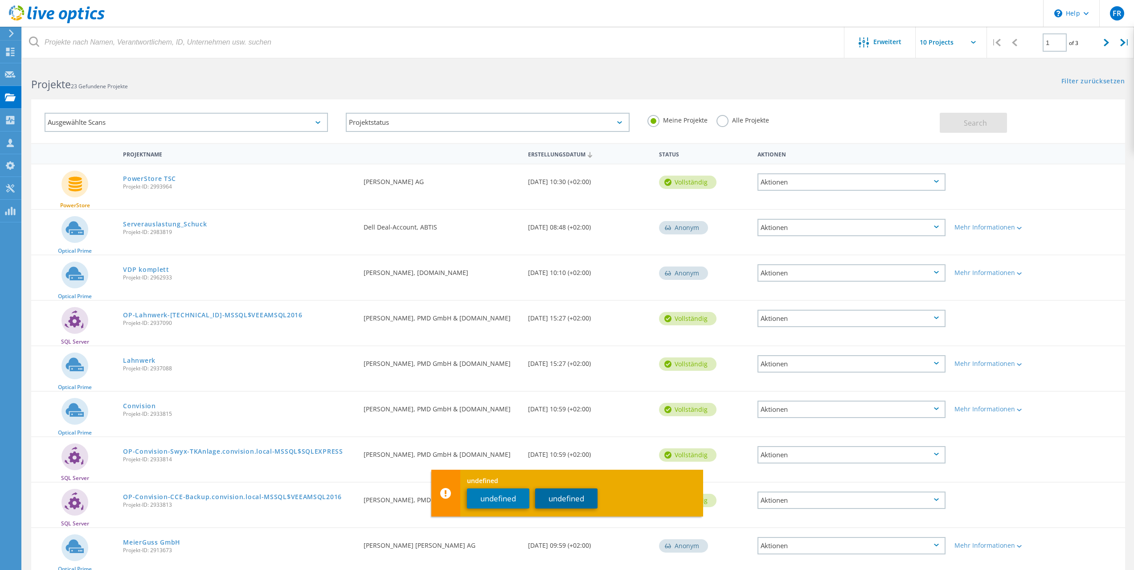
click at [574, 501] on button "undefined" at bounding box center [566, 499] width 62 height 20
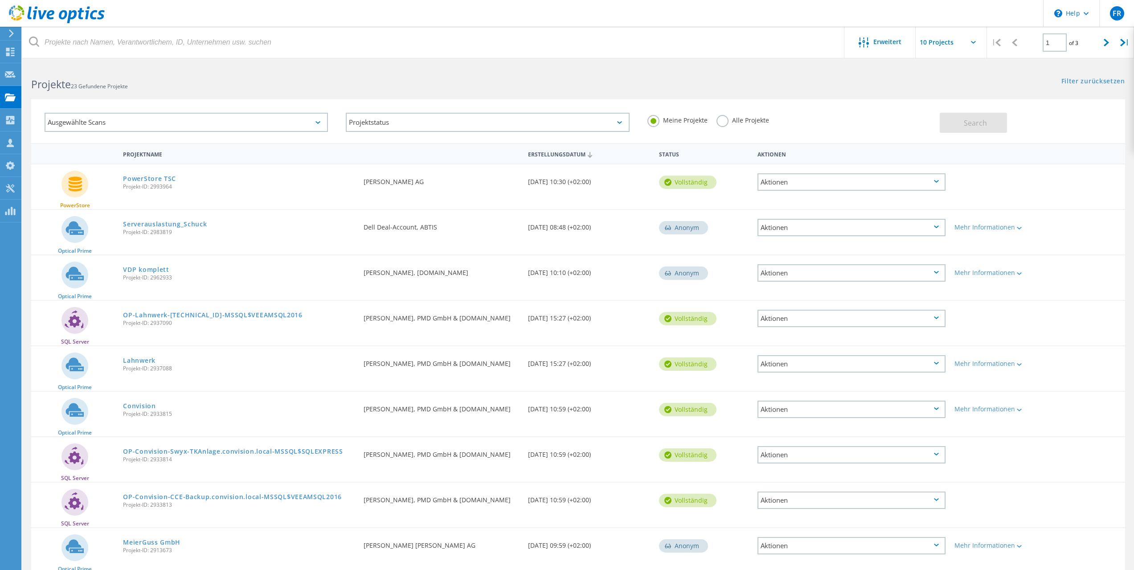
click at [939, 178] on div "Aktionen" at bounding box center [852, 181] width 188 height 17
click at [842, 200] on div "Löschen" at bounding box center [852, 196] width 186 height 14
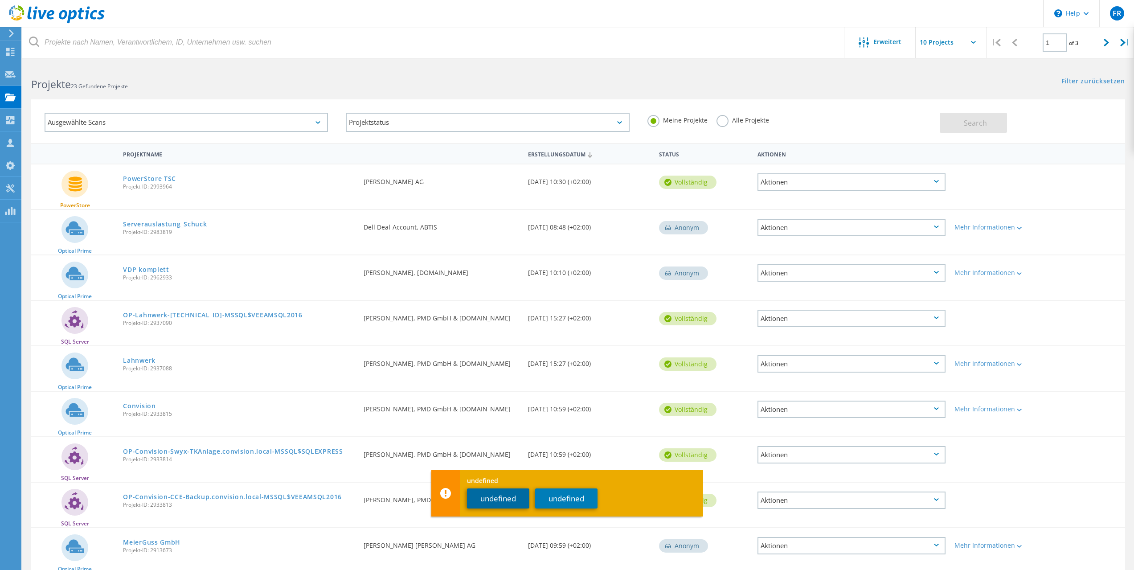
click at [493, 496] on button "undefined" at bounding box center [498, 499] width 62 height 20
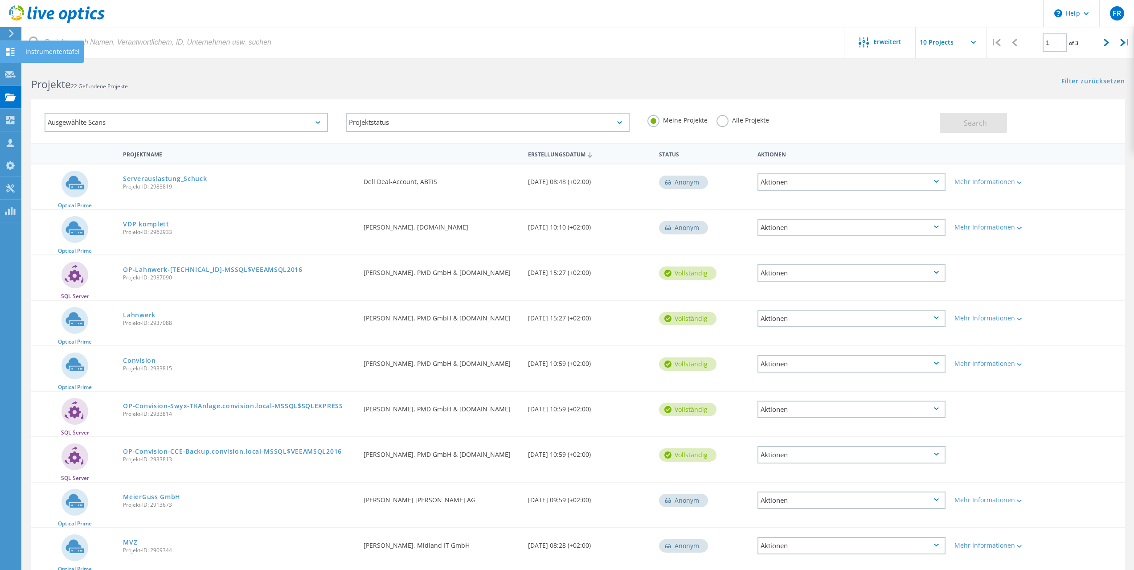
click at [14, 54] on icon at bounding box center [10, 52] width 11 height 8
